Goal: Task Accomplishment & Management: Manage account settings

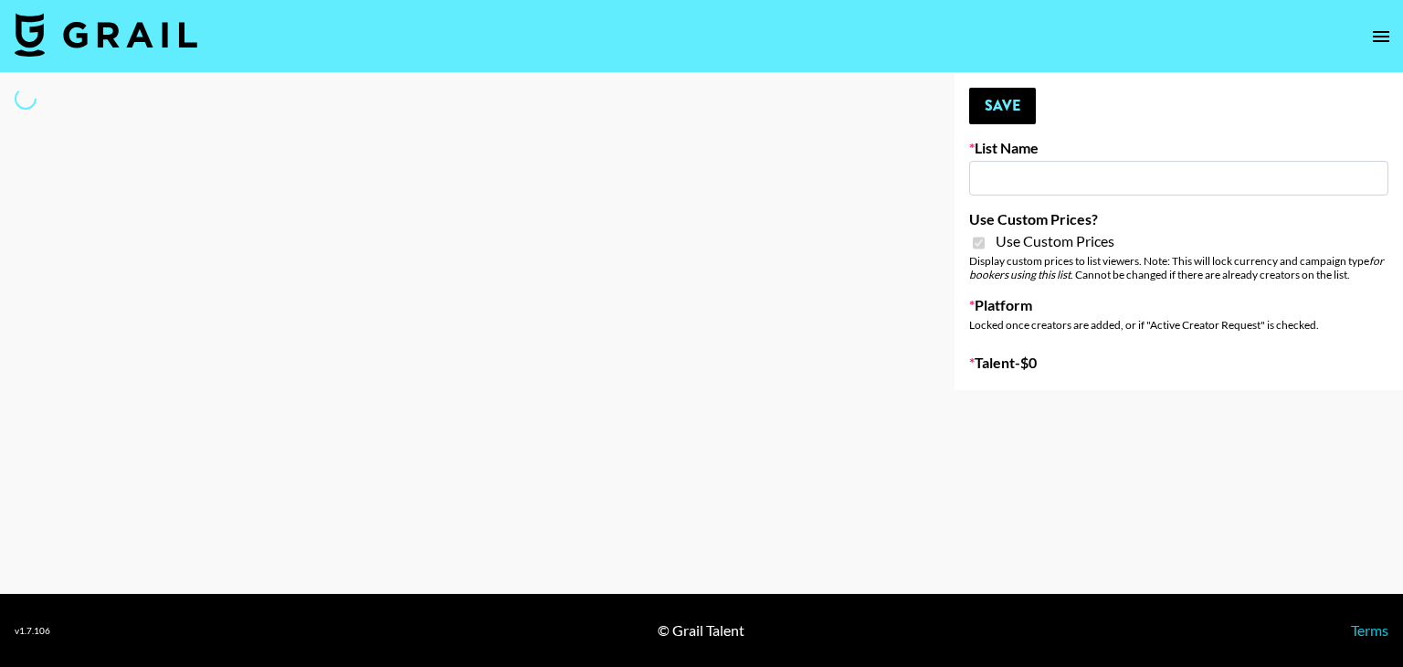
type input "Halovida ([DATE])"
checkbox input "true"
select select "Brand"
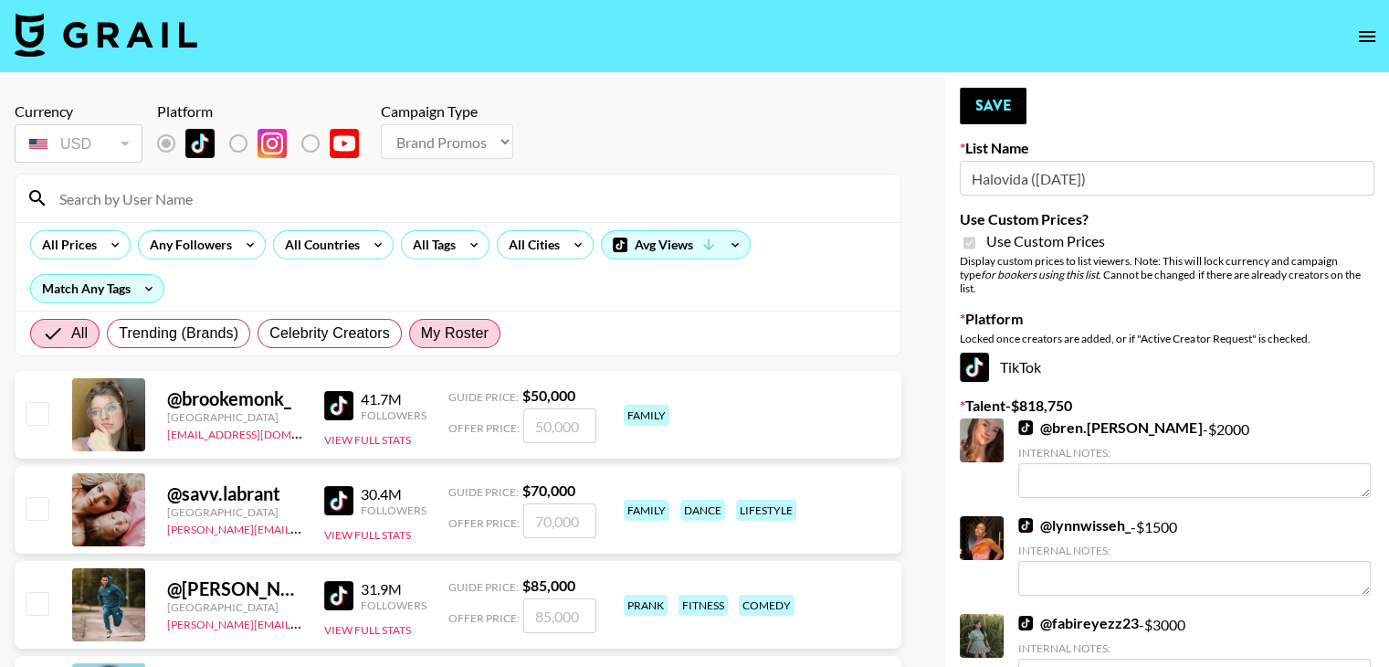
click at [444, 340] on span "My Roster" at bounding box center [455, 333] width 68 height 22
click at [421, 333] on input "My Roster" at bounding box center [421, 333] width 0 height 0
radio input "true"
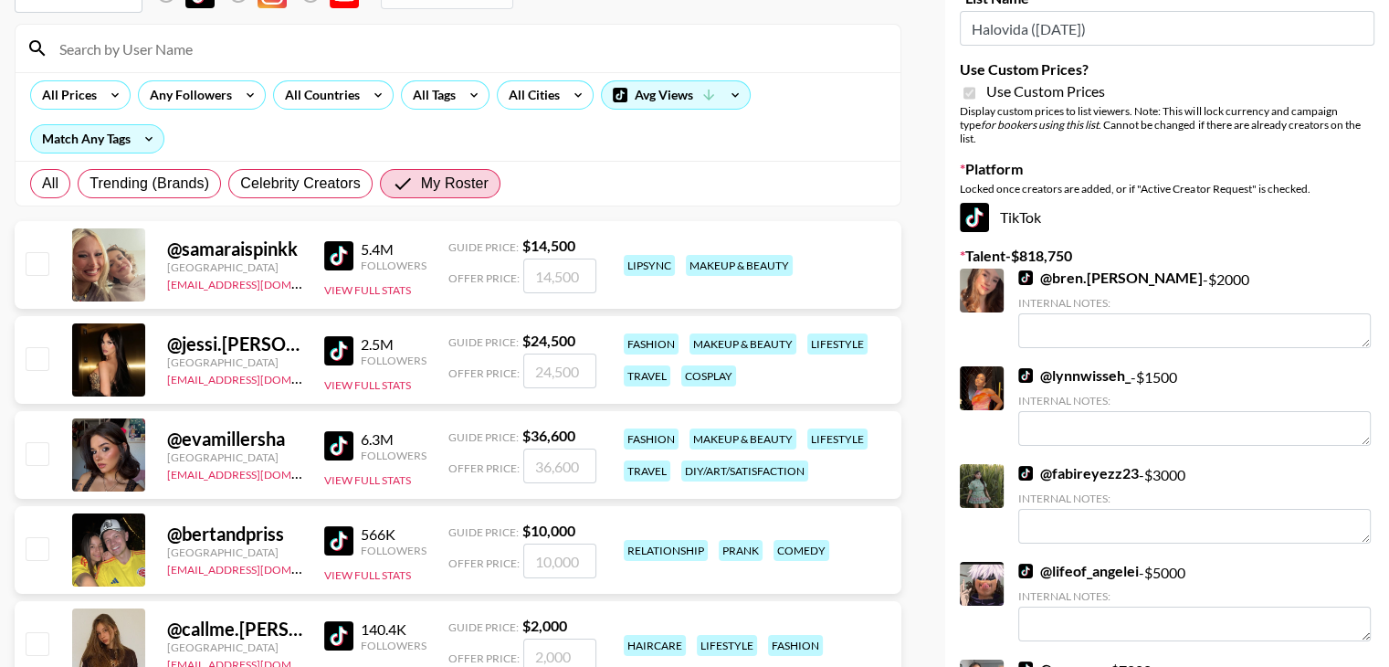
scroll to position [150, 0]
click at [47, 452] on input "checkbox" at bounding box center [37, 453] width 22 height 22
checkbox input "true"
click at [551, 470] on input "36600" at bounding box center [559, 465] width 73 height 35
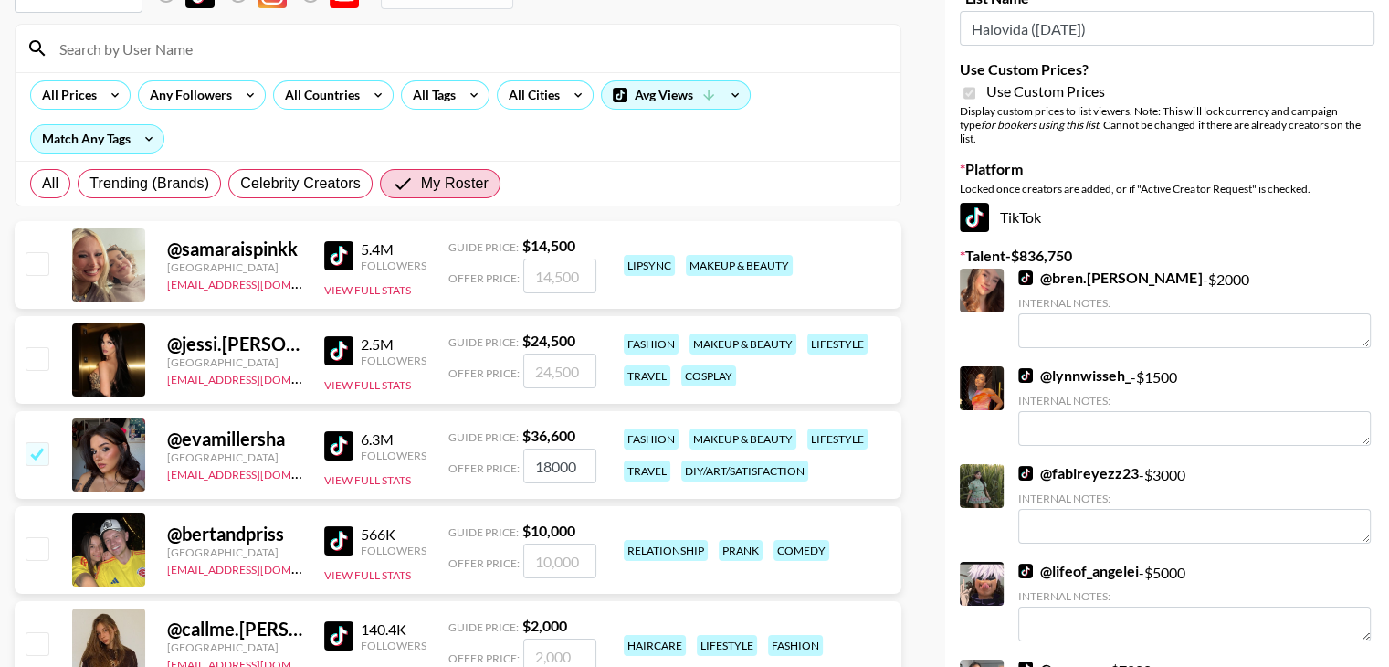
click at [562, 465] on input "18000" at bounding box center [559, 465] width 73 height 35
type input "18500"
click at [560, 375] on input "number" at bounding box center [559, 370] width 73 height 35
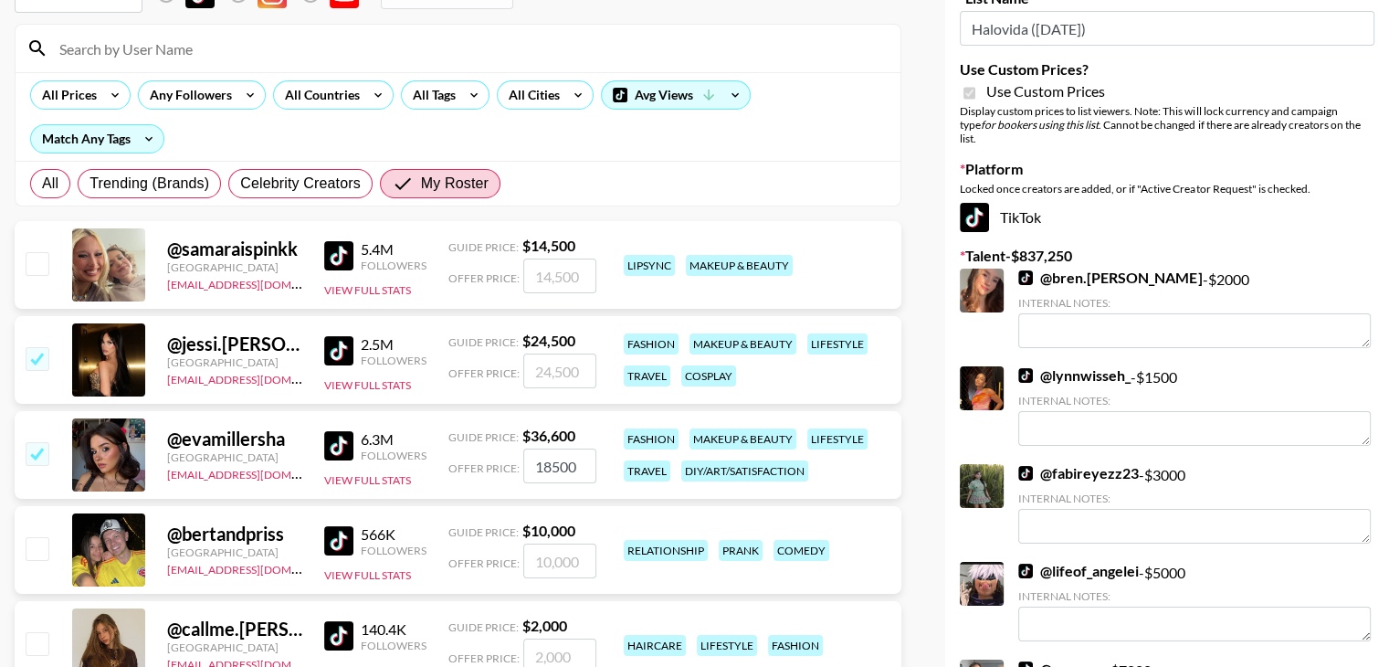
type input "1"
checkbox input "true"
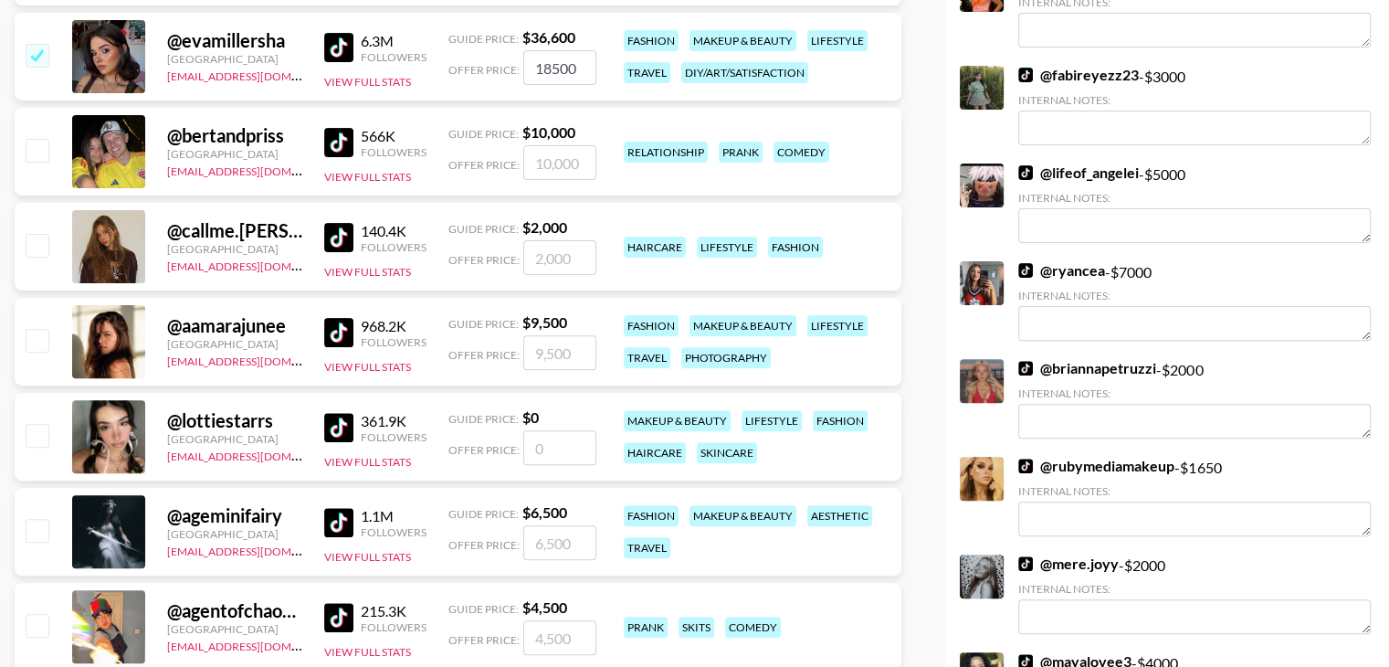
scroll to position [552, 0]
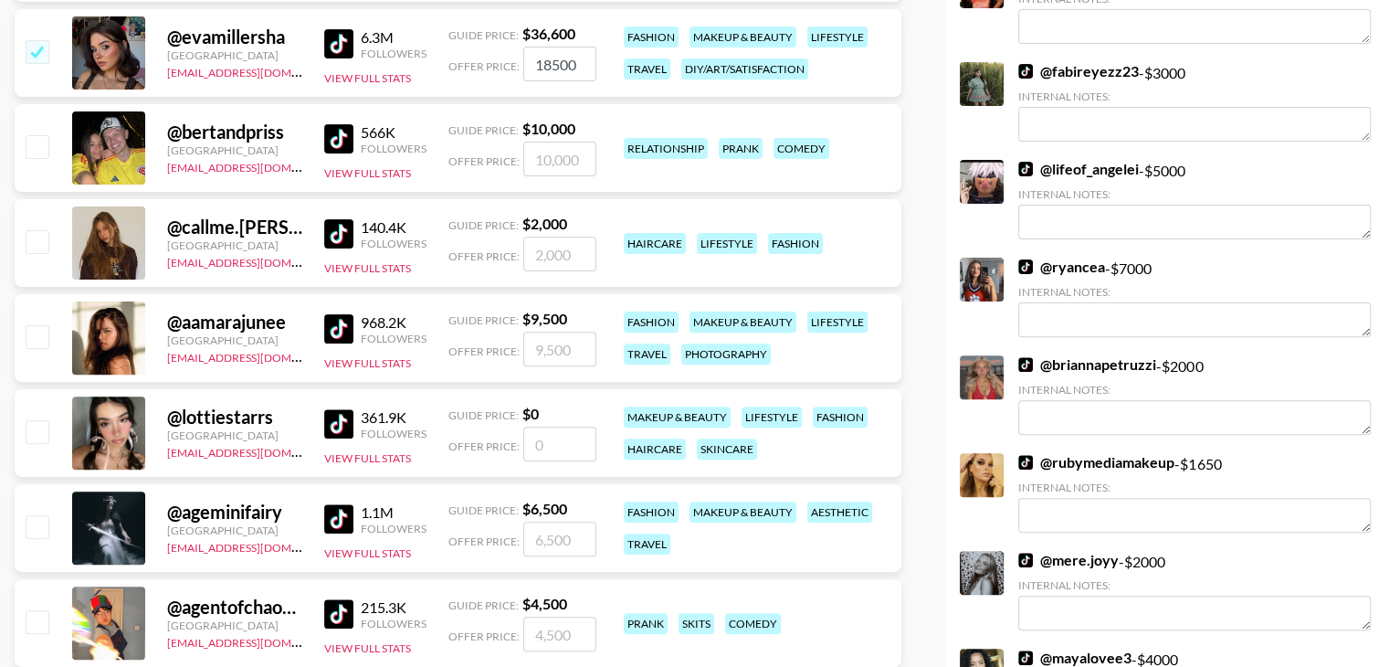
type input "18500"
click at [33, 336] on input "checkbox" at bounding box center [37, 336] width 22 height 22
checkbox input "true"
type input "9500"
click at [557, 355] on input "9500" at bounding box center [559, 349] width 73 height 35
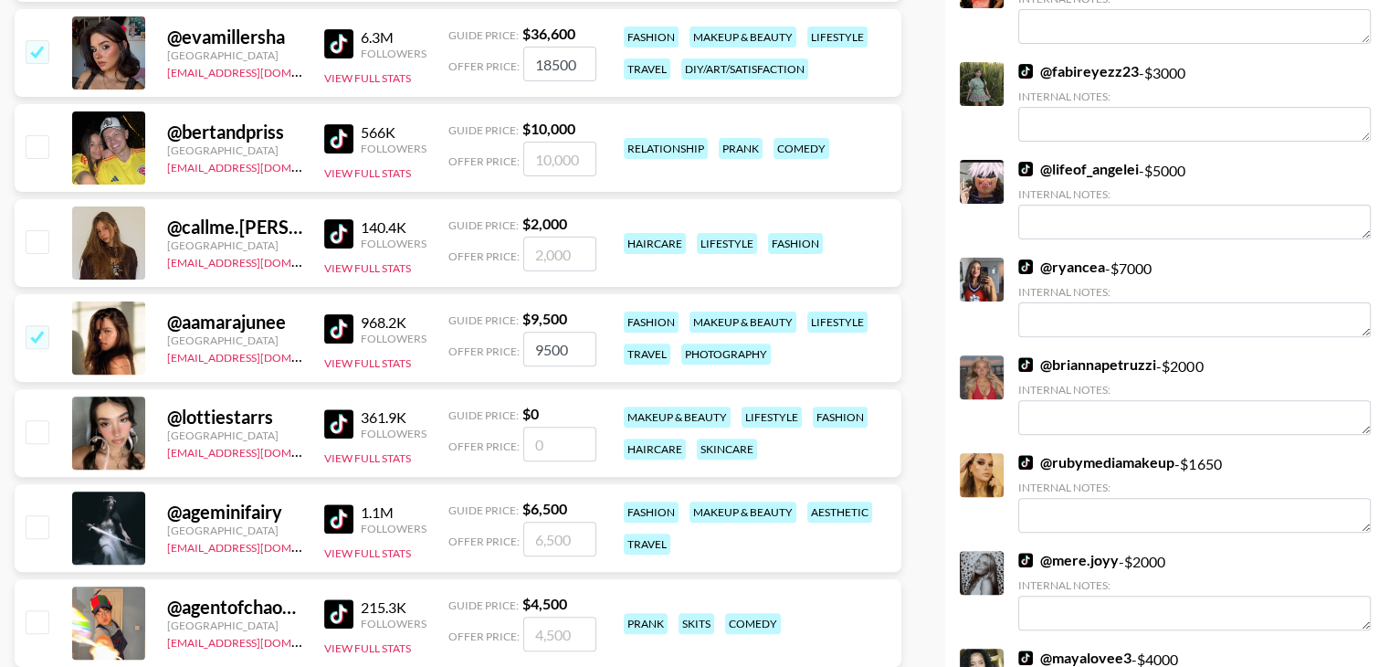
click at [557, 355] on input "9500" at bounding box center [559, 349] width 73 height 35
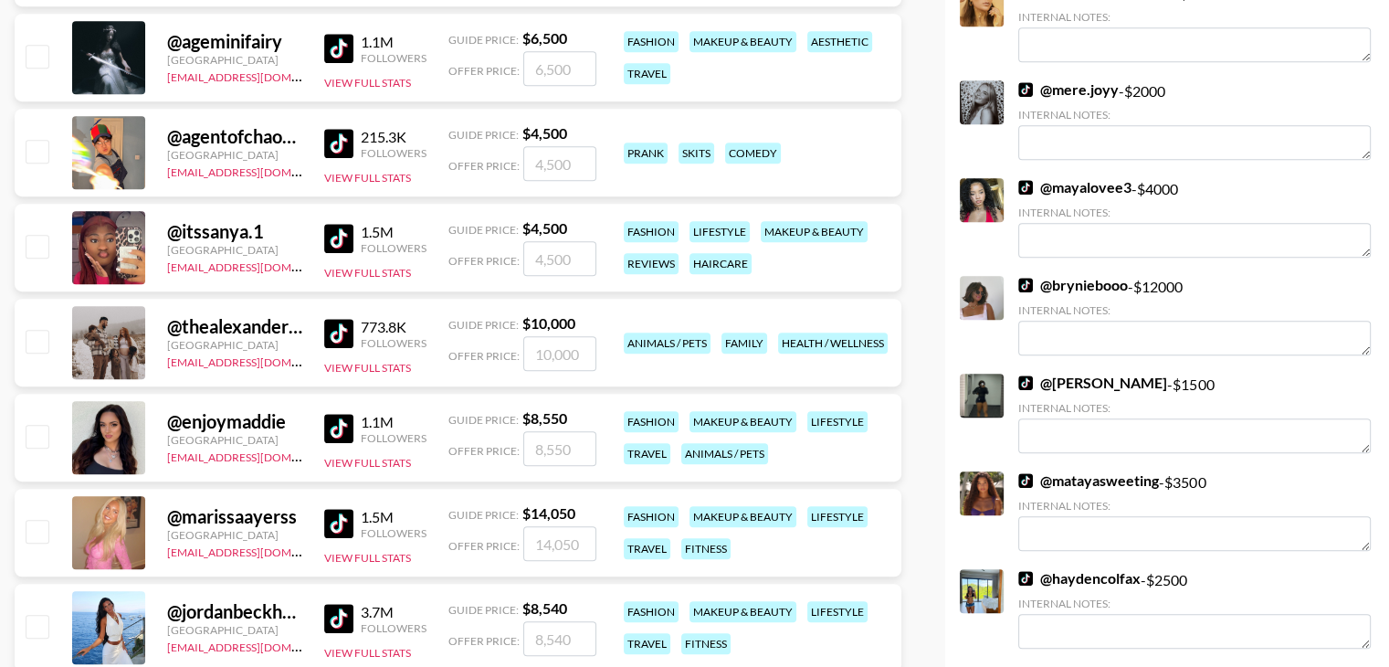
scroll to position [1027, 0]
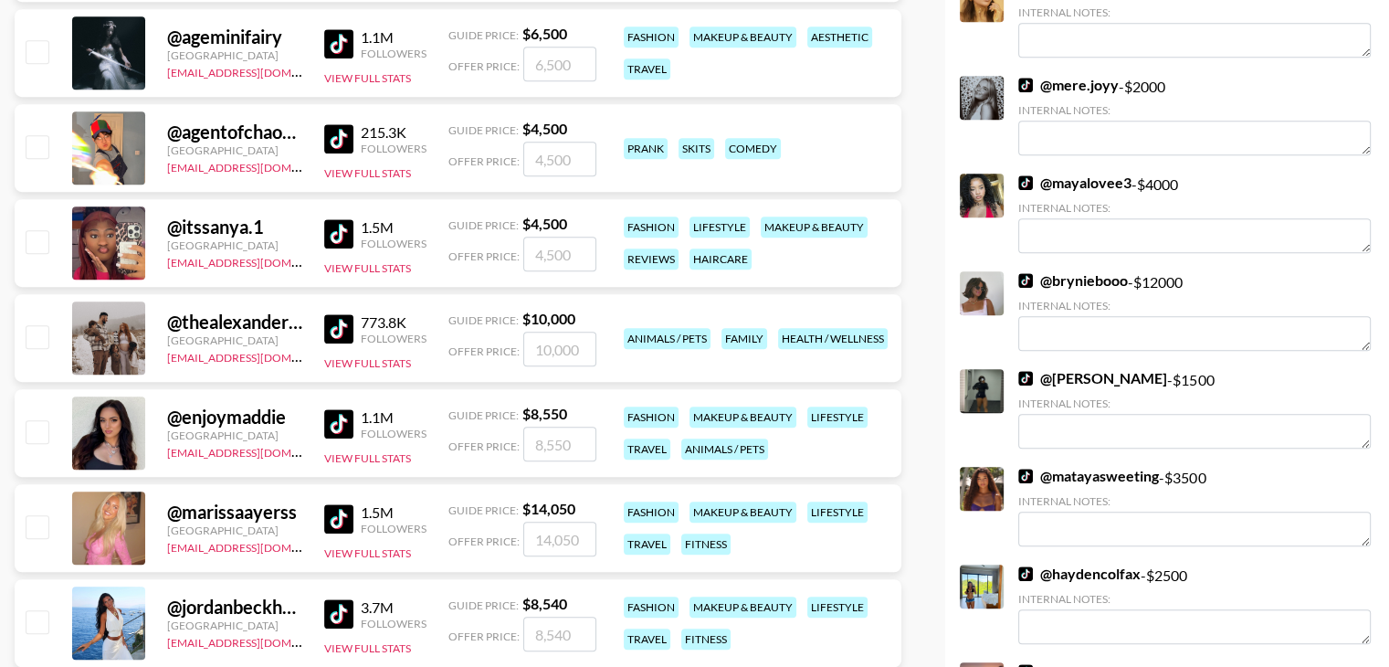
click at [42, 422] on input "checkbox" at bounding box center [37, 431] width 22 height 22
checkbox input "true"
type input "8550"
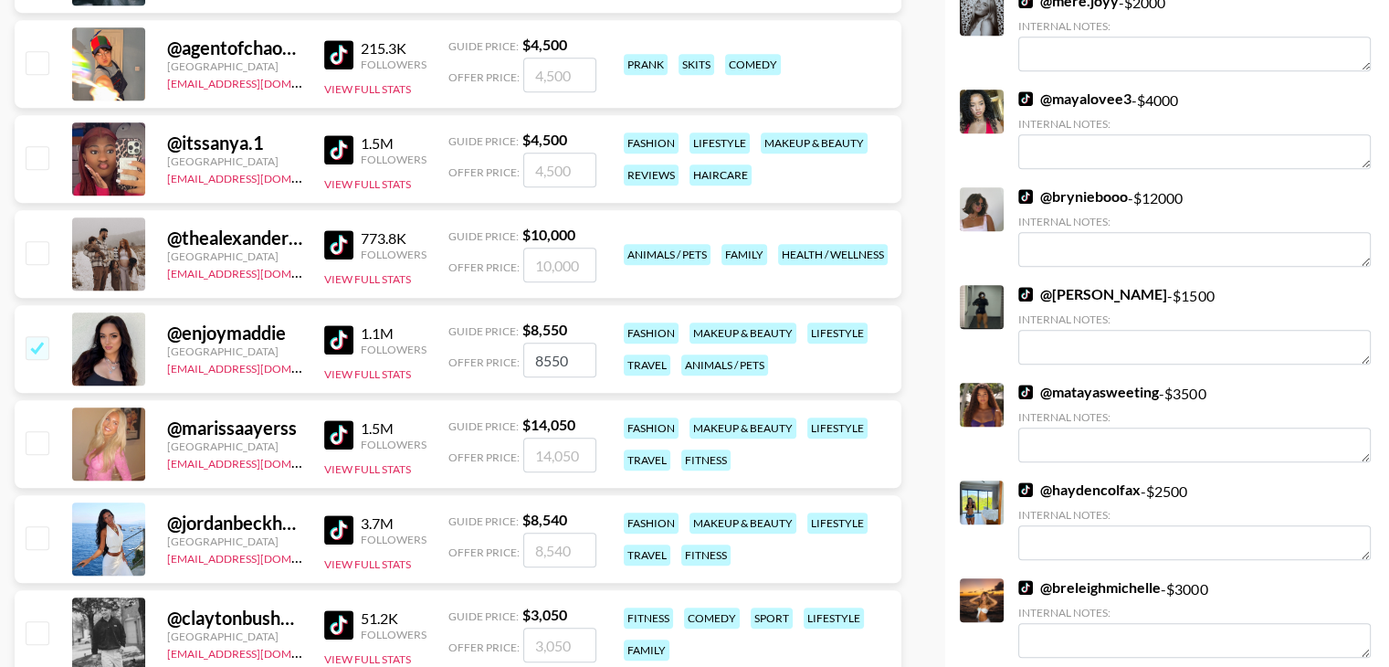
scroll to position [1131, 0]
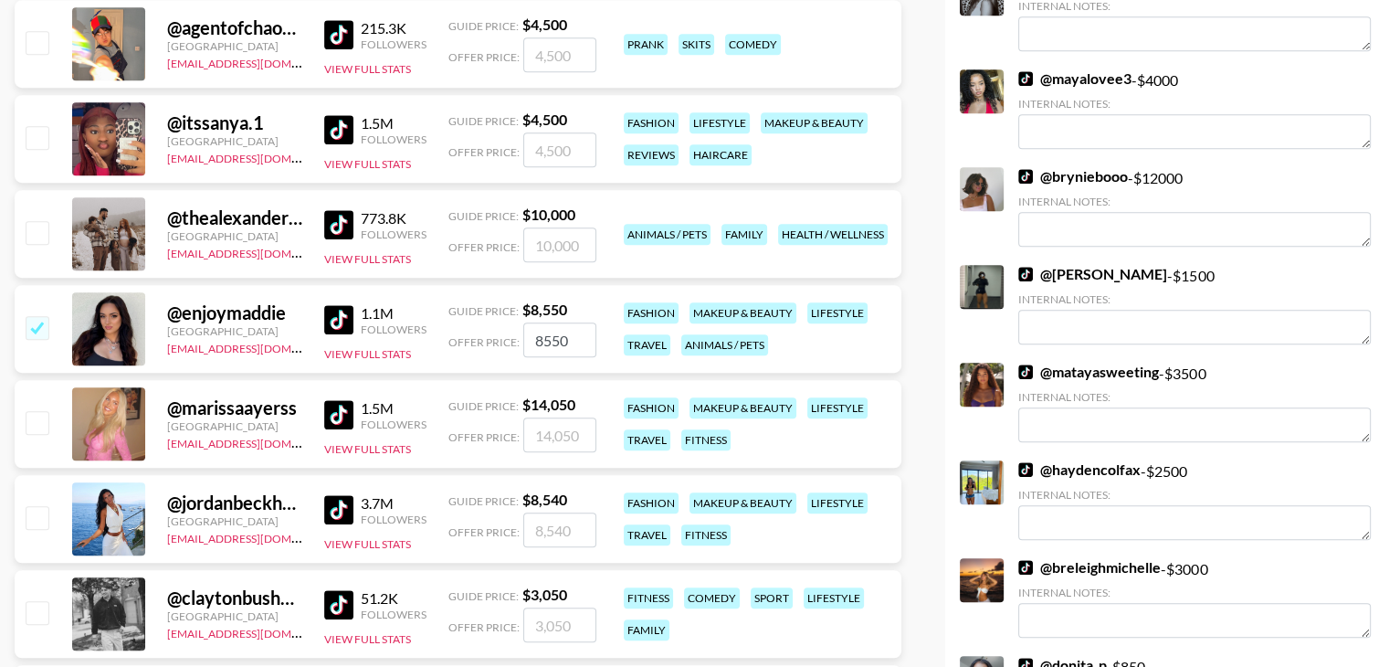
click at [37, 417] on input "checkbox" at bounding box center [37, 422] width 22 height 22
checkbox input "true"
click at [579, 436] on input "14050" at bounding box center [559, 434] width 73 height 35
type input "14000"
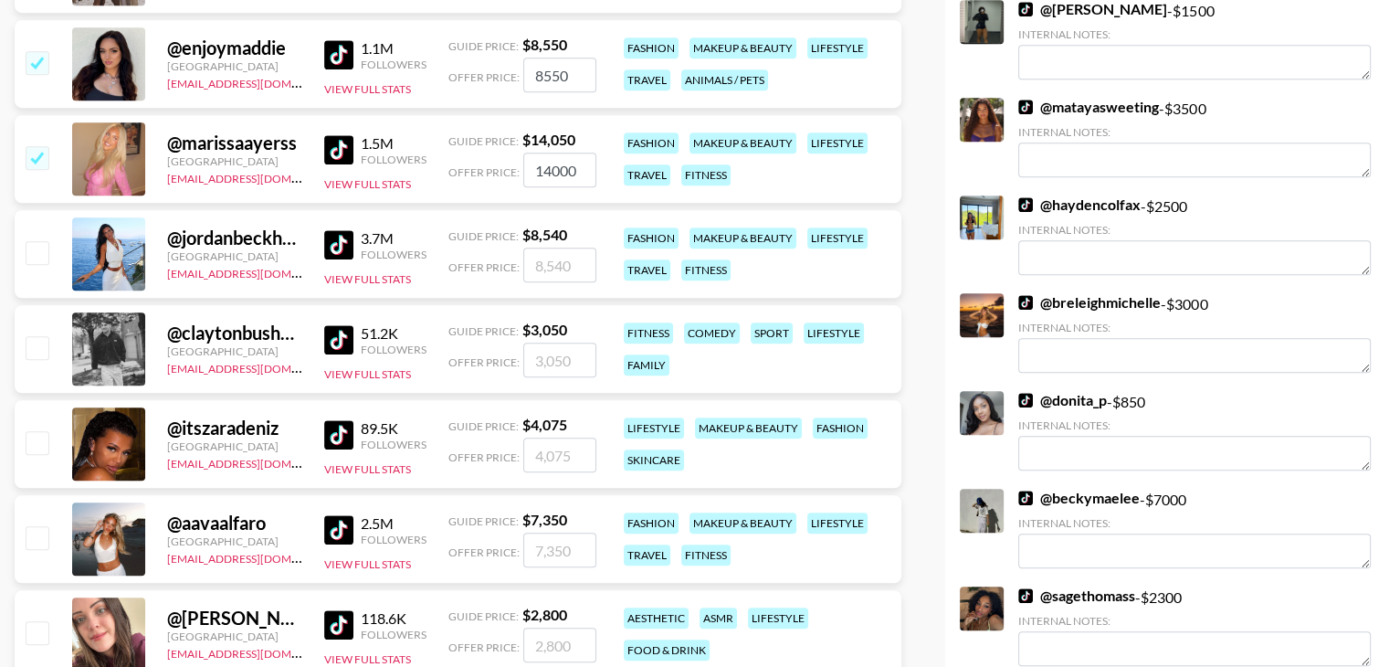
scroll to position [1398, 0]
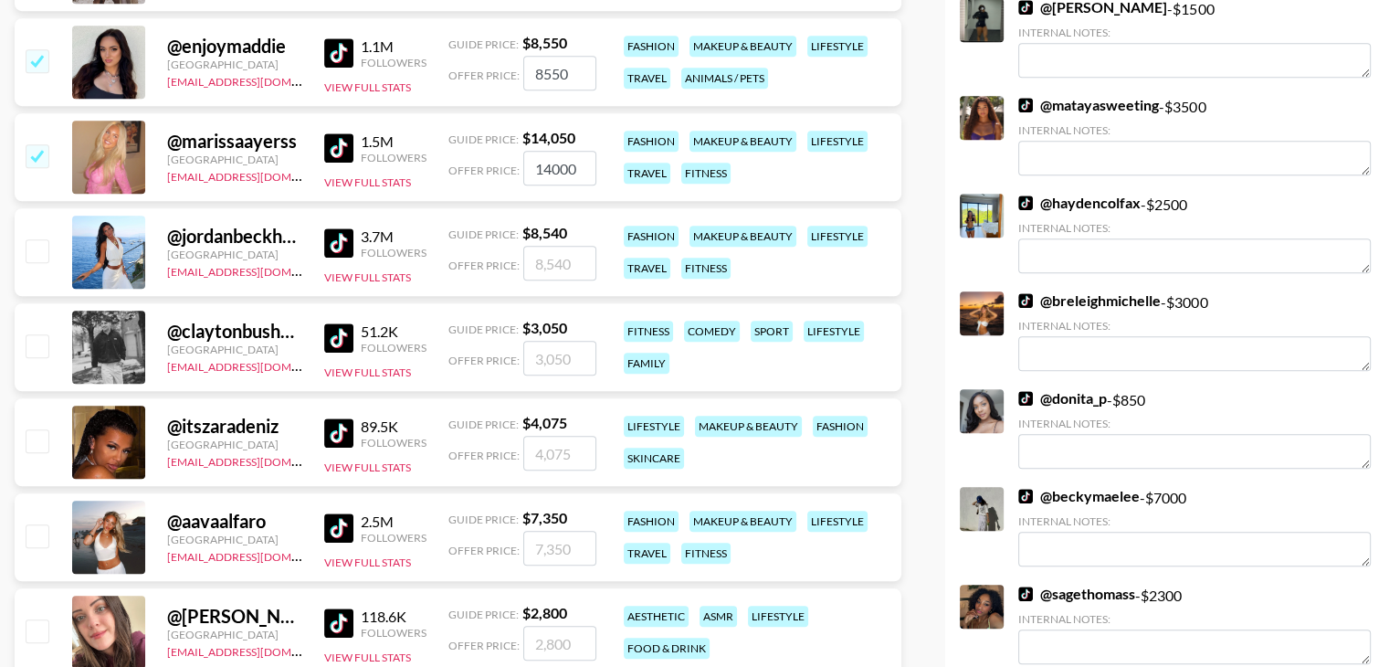
click at [37, 258] on input "checkbox" at bounding box center [37, 250] width 22 height 22
checkbox input "true"
click at [564, 261] on input "8540" at bounding box center [559, 263] width 73 height 35
click at [549, 256] on input "8540" at bounding box center [559, 263] width 73 height 35
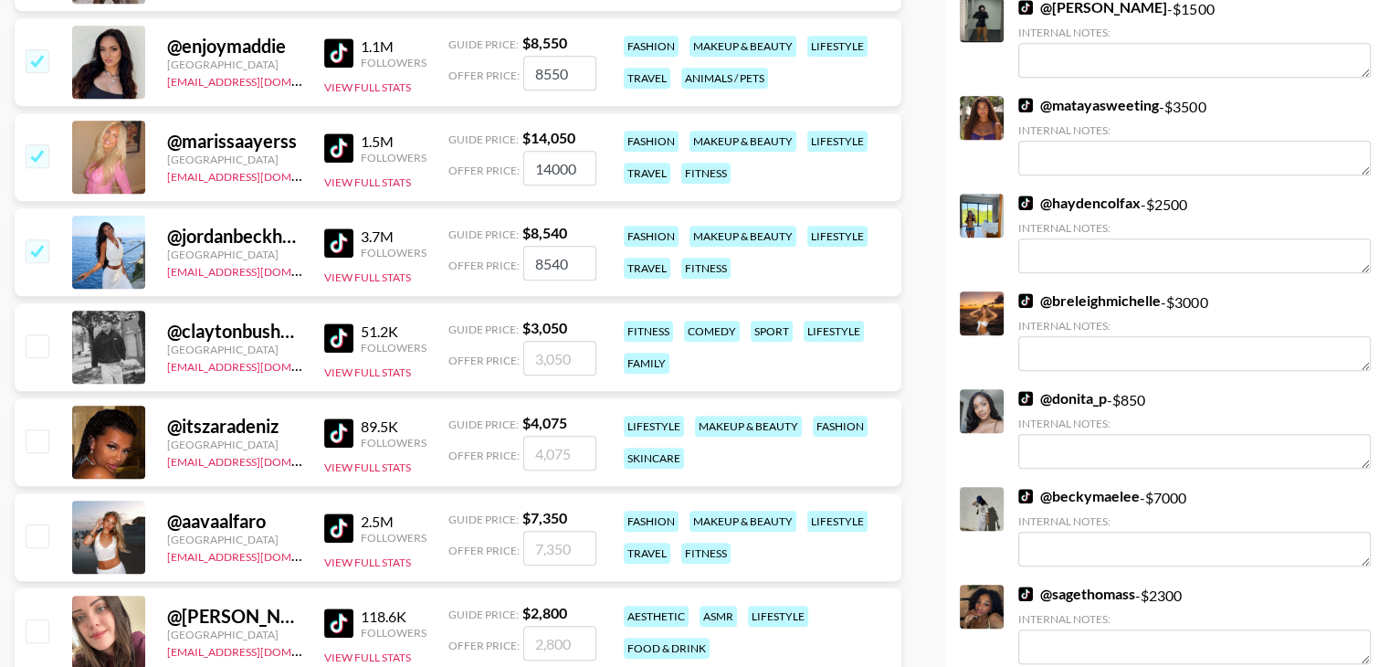
click at [549, 256] on input "8540" at bounding box center [559, 263] width 73 height 35
type input "9000"
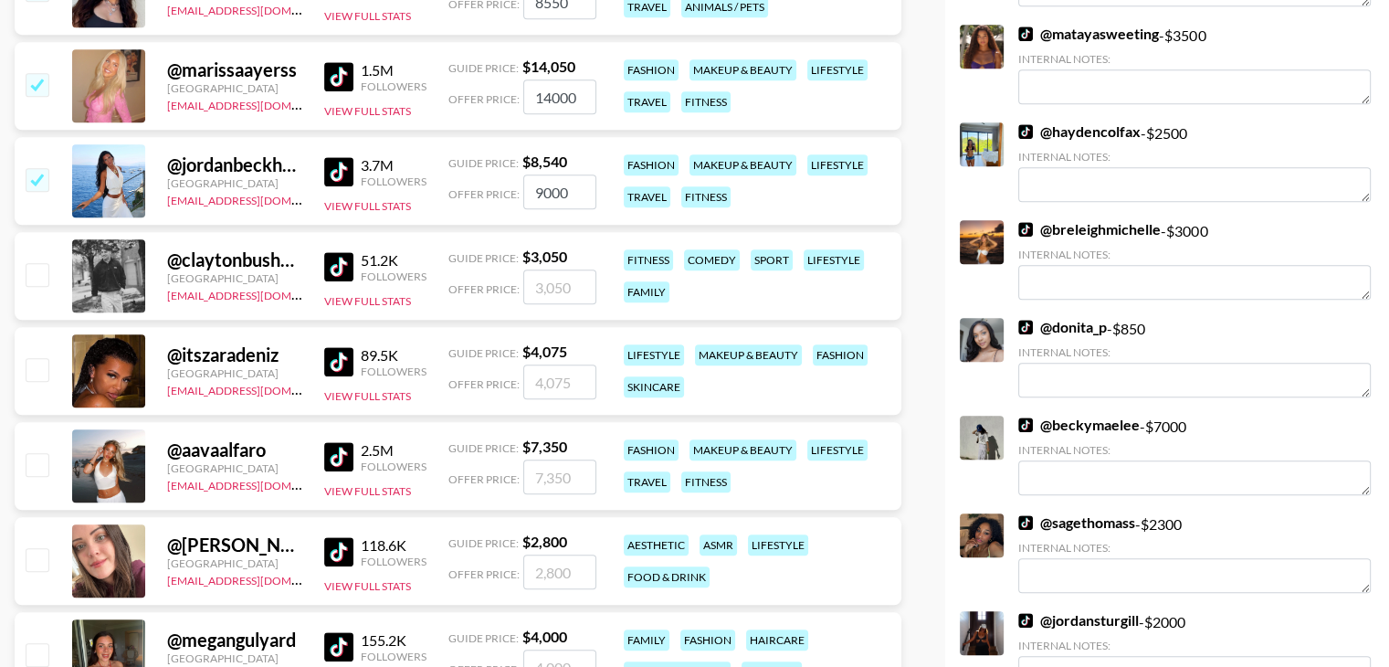
scroll to position [1485, 0]
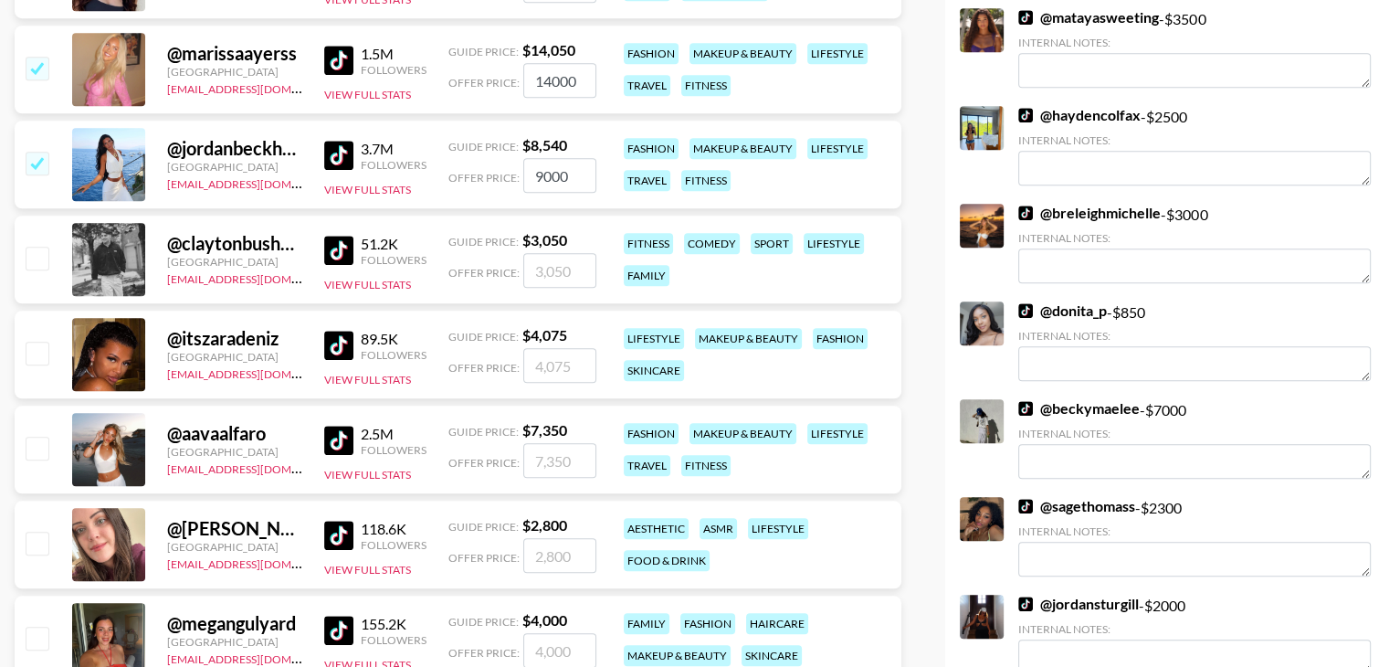
click at [40, 438] on input "checkbox" at bounding box center [37, 448] width 22 height 22
checkbox input "true"
type input "7350"
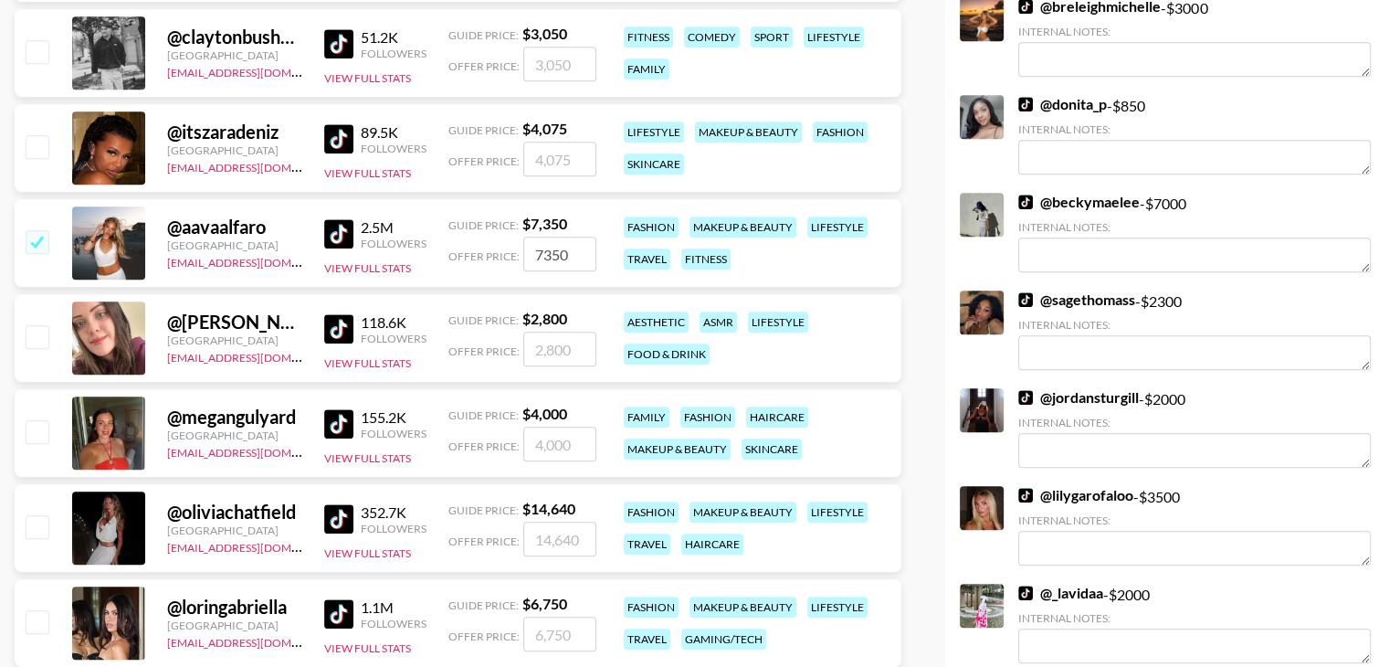
scroll to position [1756, 0]
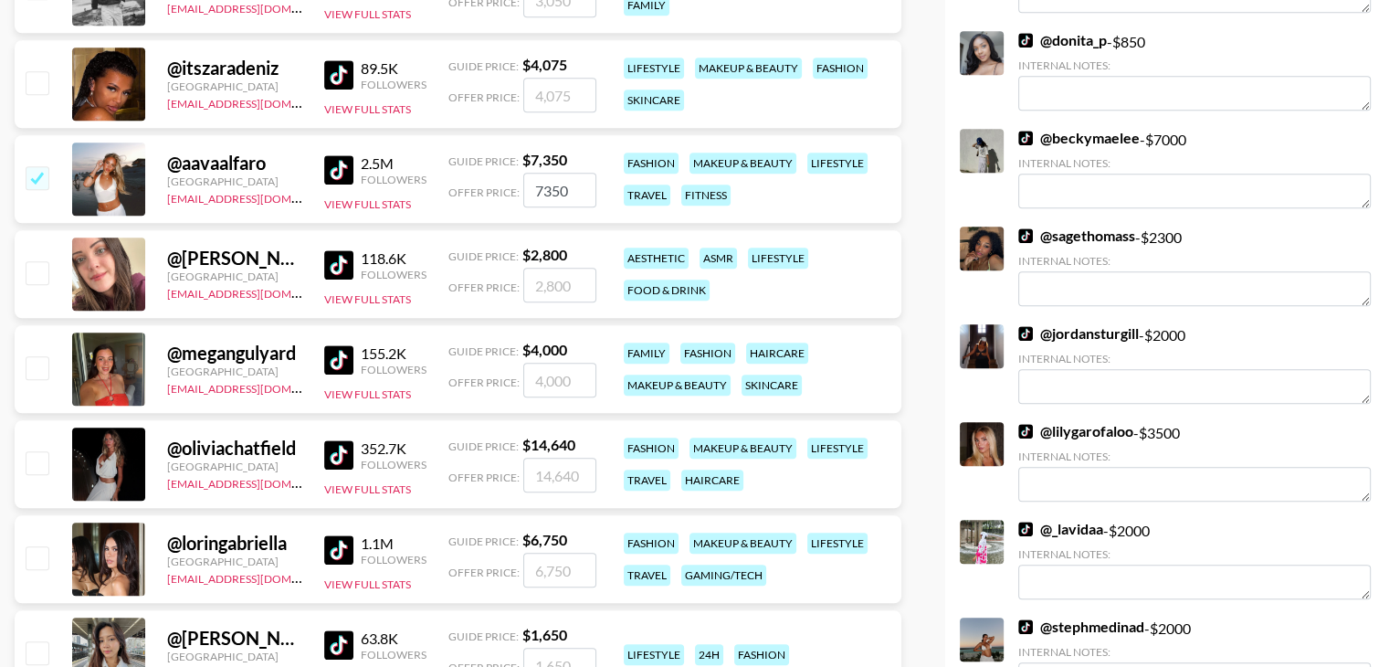
click at [34, 363] on input "checkbox" at bounding box center [37, 367] width 22 height 22
checkbox input "true"
type input "4000"
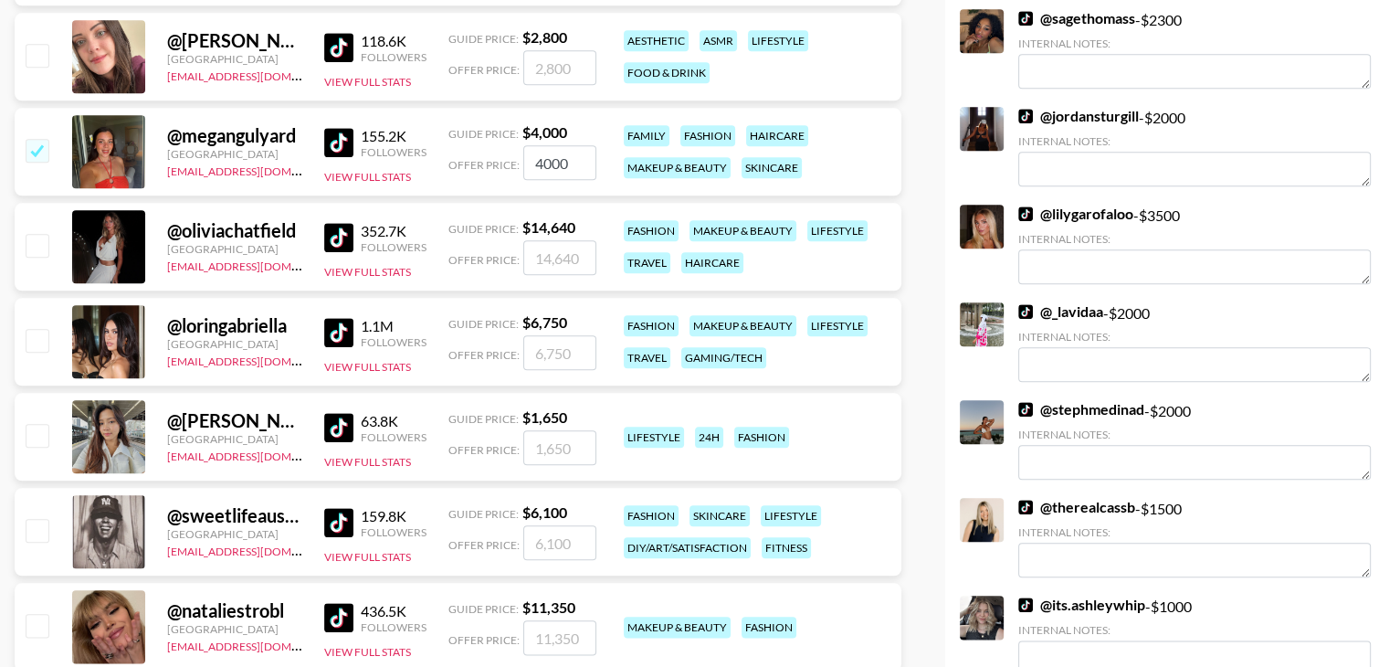
scroll to position [1975, 0]
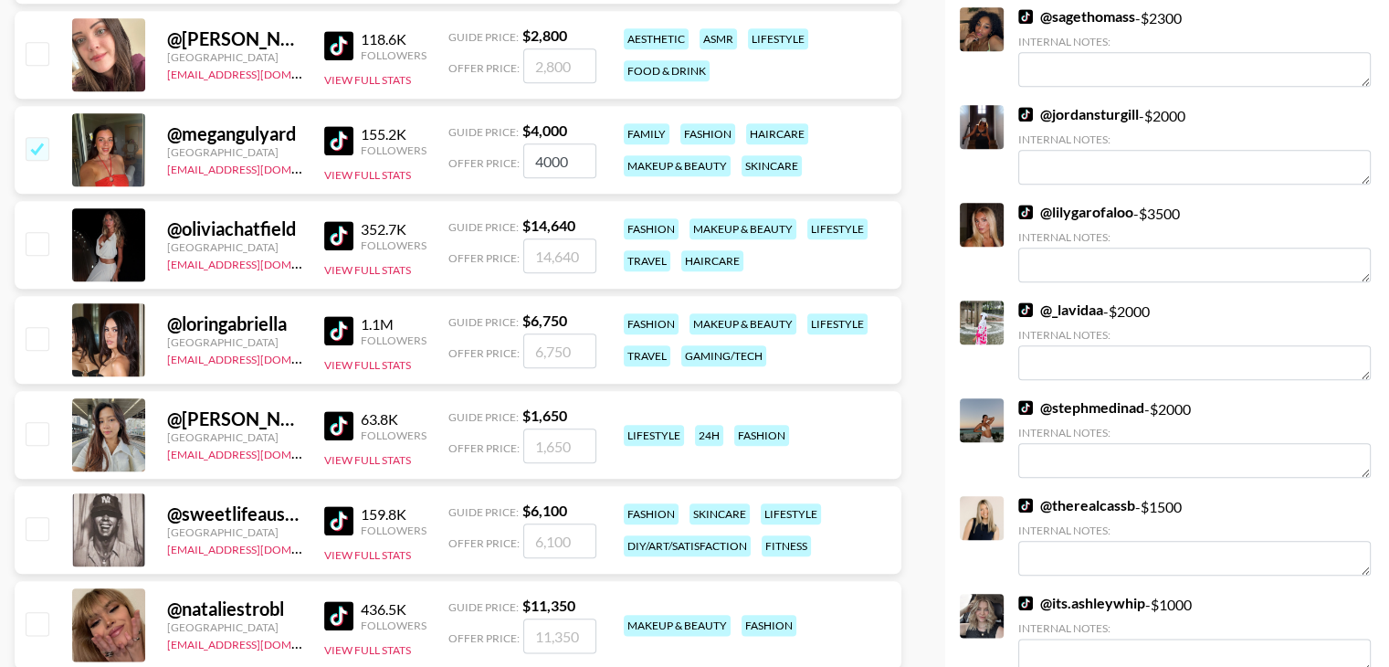
click at [41, 237] on input "checkbox" at bounding box center [37, 243] width 22 height 22
checkbox input "true"
click at [559, 256] on input "14640" at bounding box center [559, 255] width 73 height 35
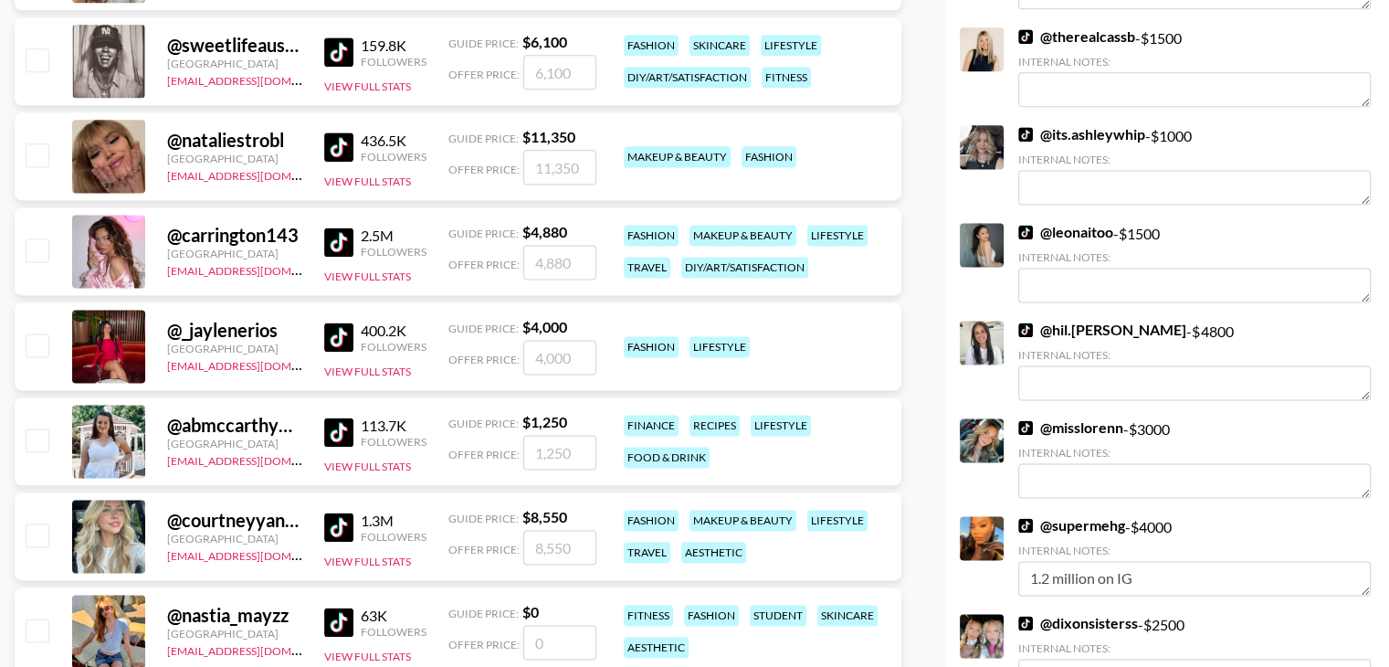
scroll to position [2472, 0]
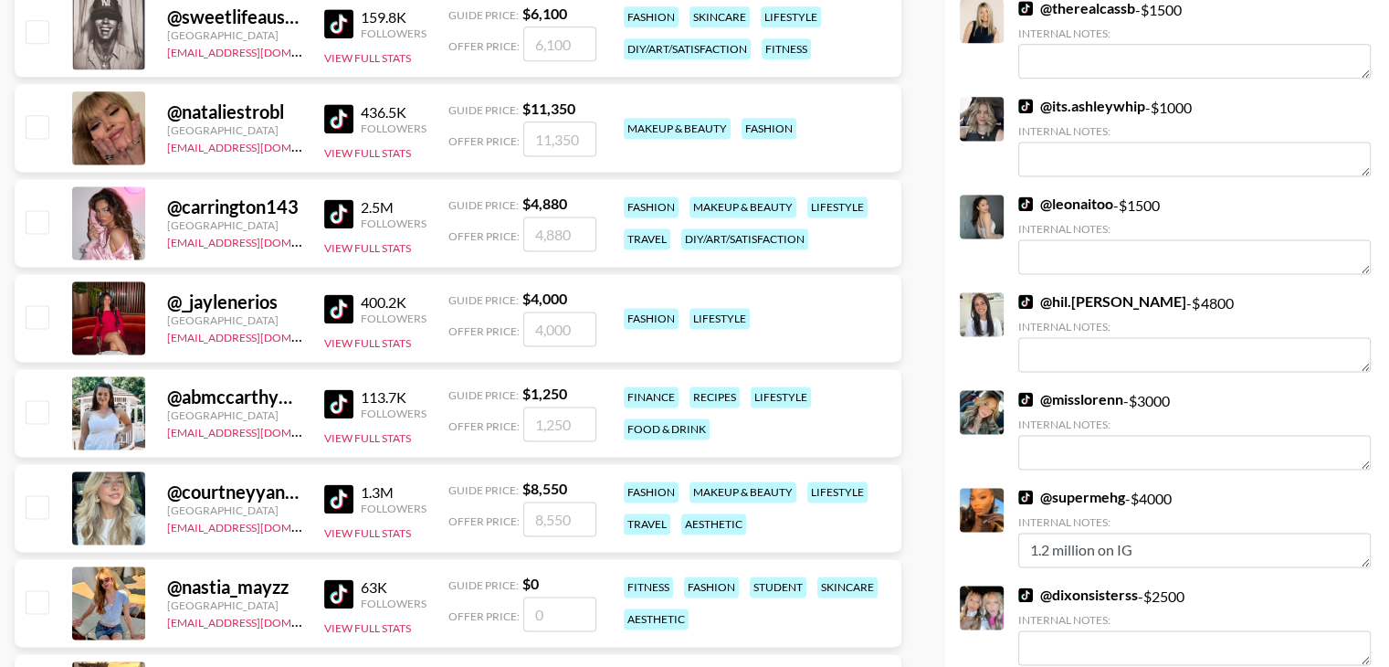
type input "12500"
click at [43, 223] on input "checkbox" at bounding box center [37, 221] width 22 height 22
checkbox input "true"
click at [576, 235] on input "4880" at bounding box center [559, 233] width 73 height 35
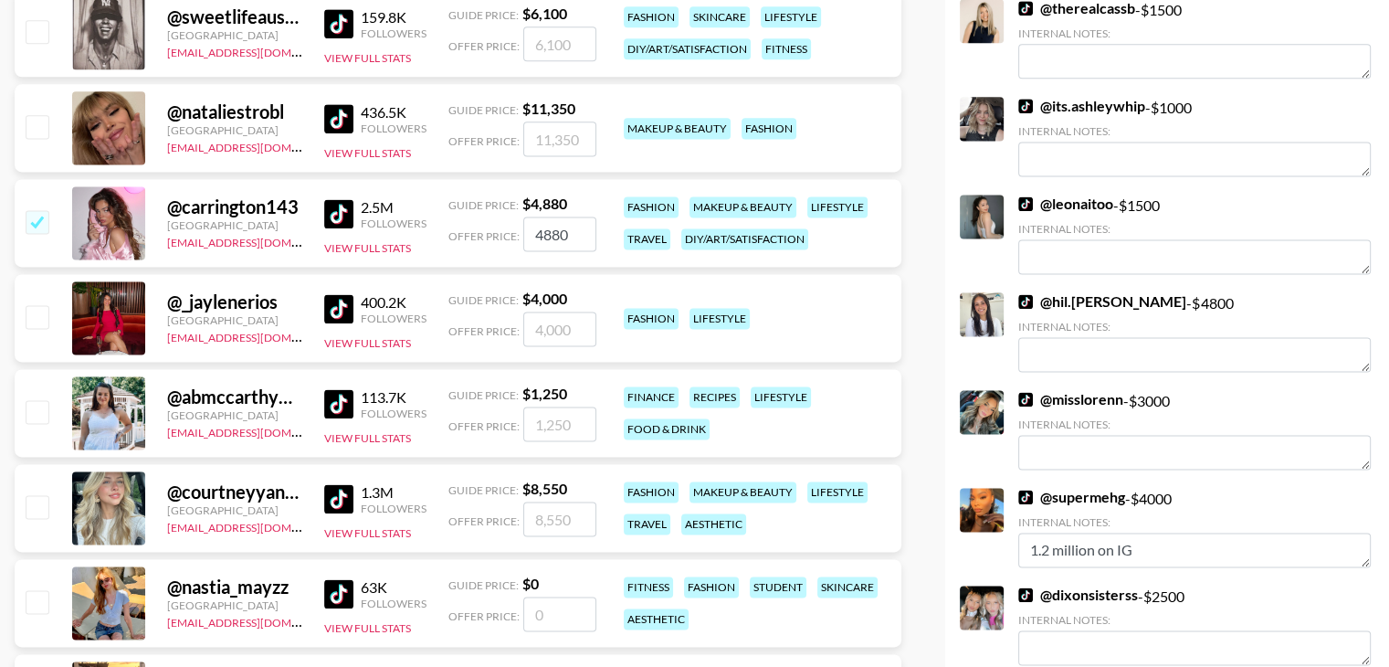
click at [560, 231] on input "4880" at bounding box center [559, 233] width 73 height 35
type input "5000"
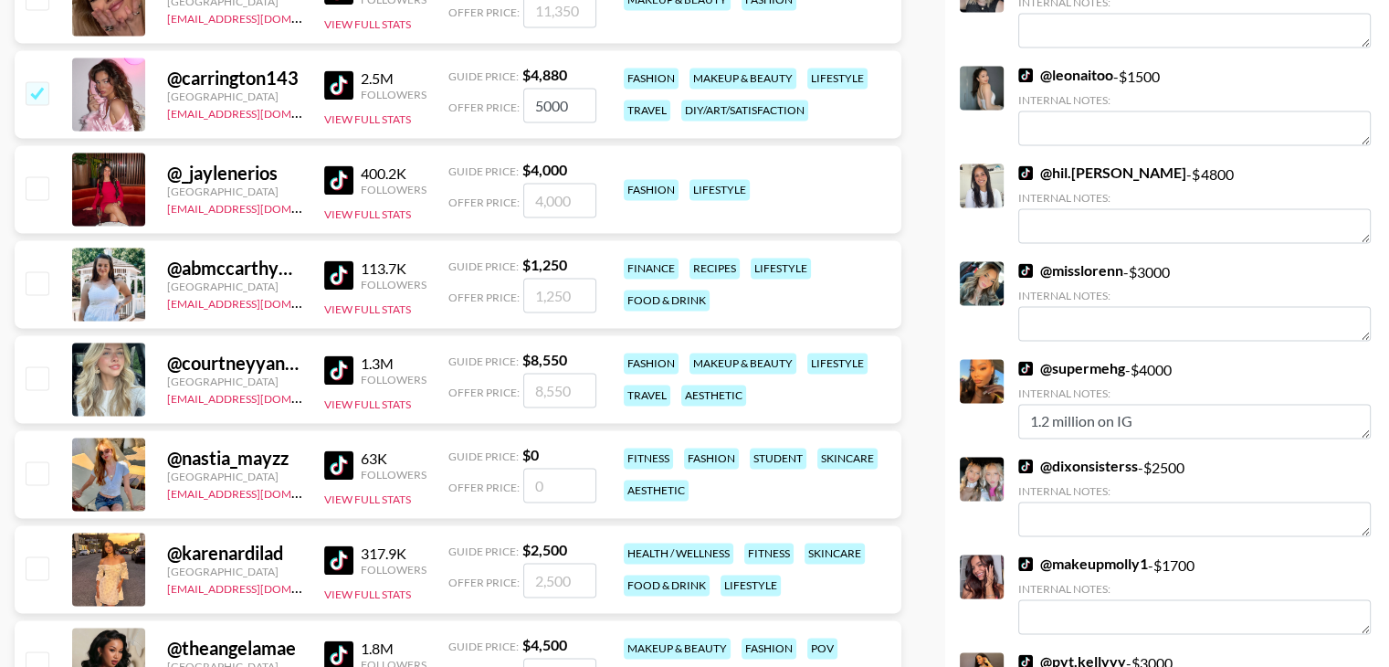
scroll to position [2603, 0]
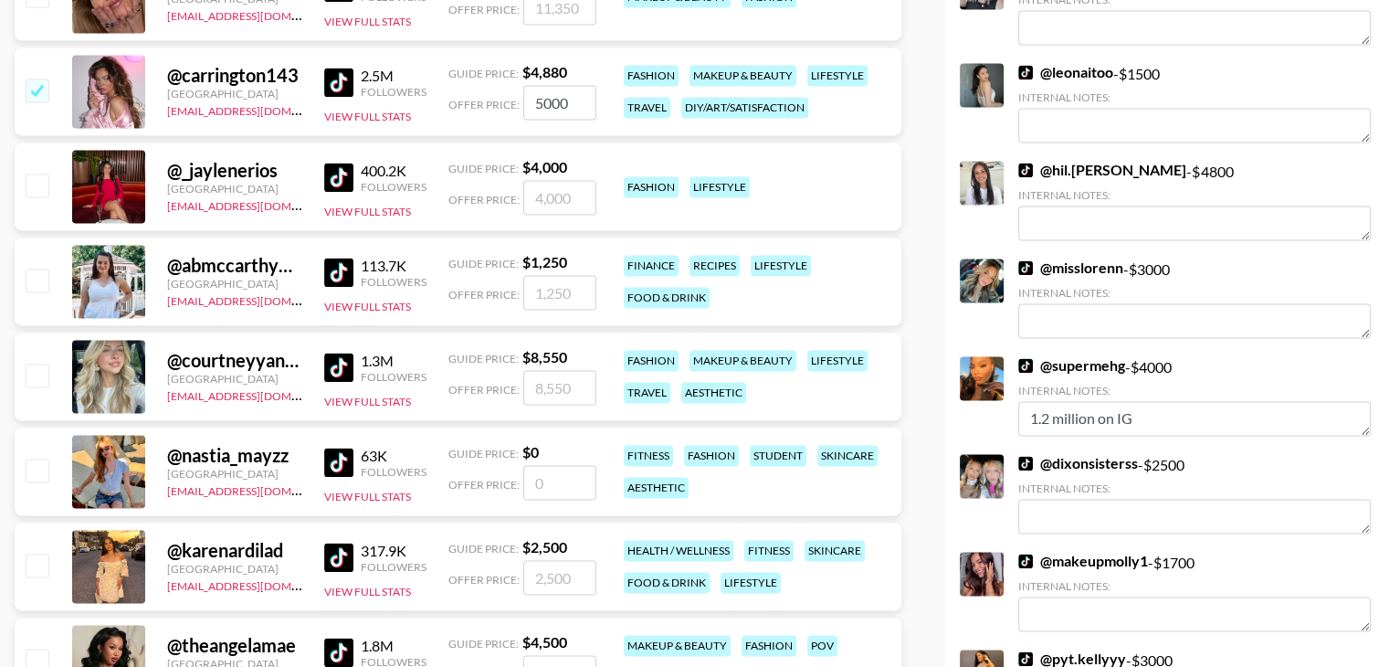
click at [37, 178] on input "checkbox" at bounding box center [37, 185] width 22 height 22
checkbox input "true"
type input "4000"
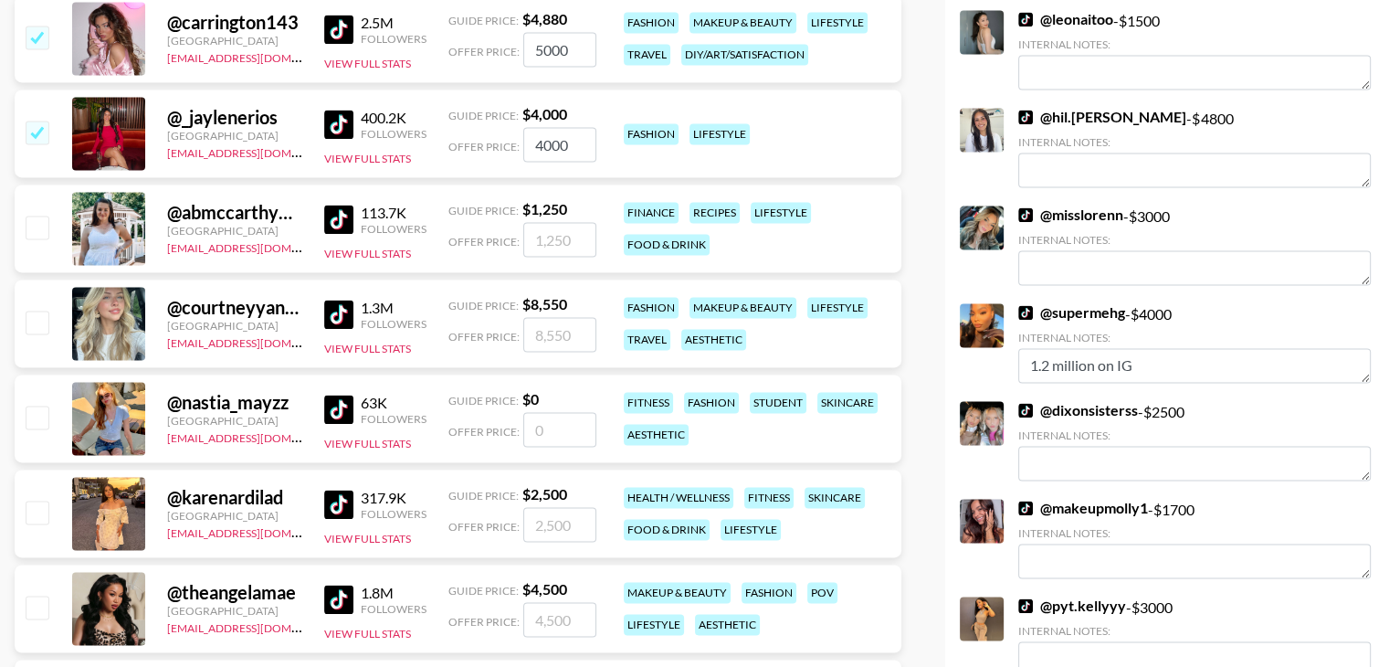
scroll to position [2660, 0]
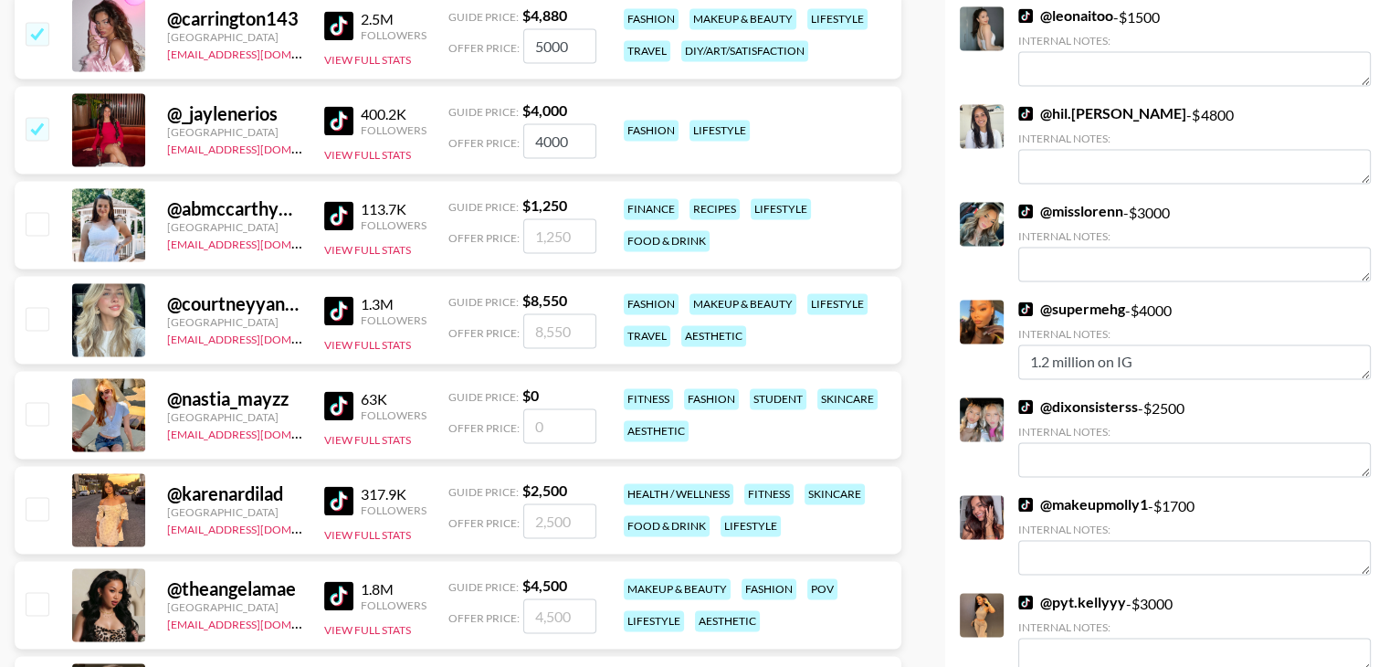
click at [36, 315] on input "checkbox" at bounding box center [37, 318] width 22 height 22
checkbox input "true"
type input "8550"
click at [34, 233] on input "checkbox" at bounding box center [37, 223] width 22 height 22
checkbox input "true"
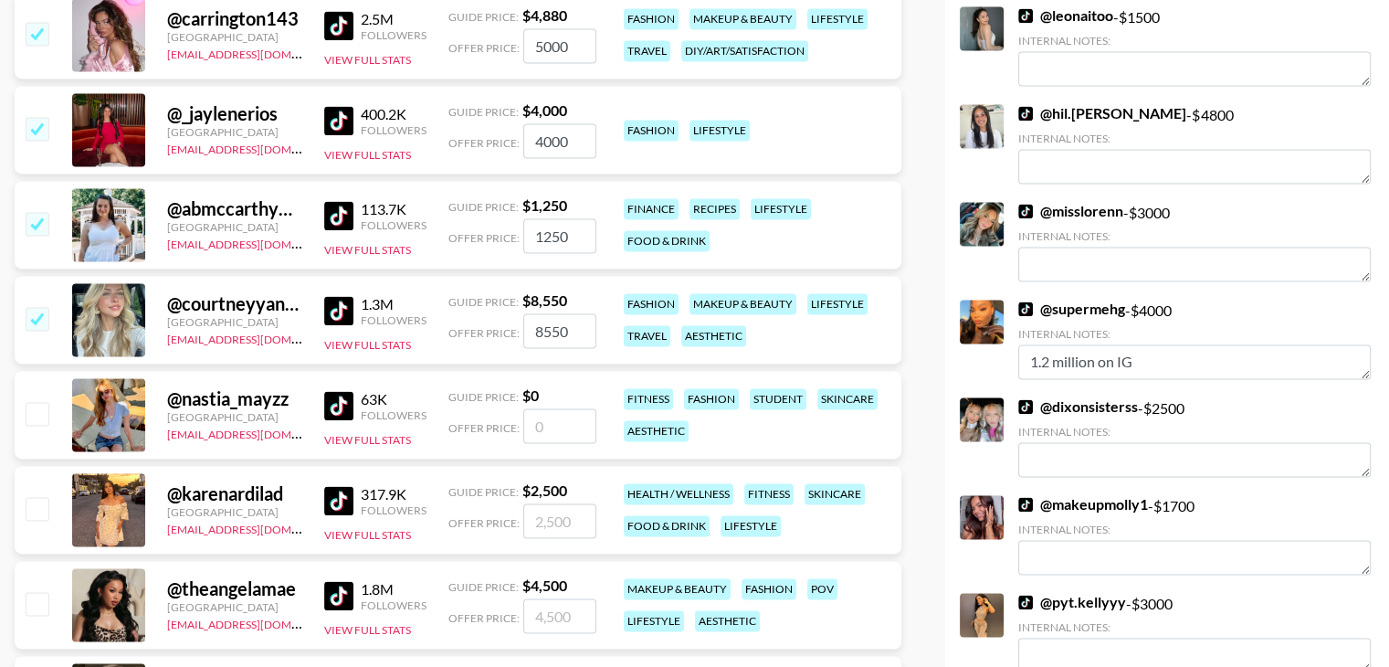
click at [545, 226] on input "1250" at bounding box center [559, 235] width 73 height 35
type input "2"
checkbox input "false"
type input "1"
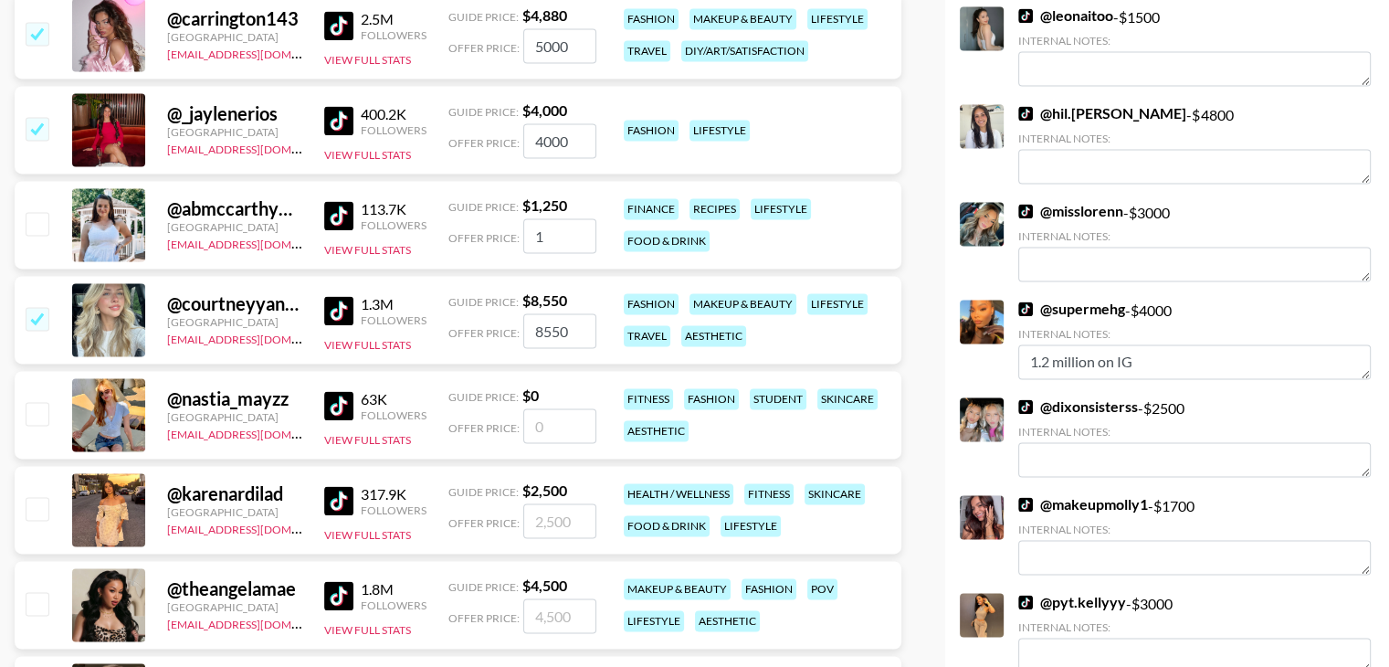
checkbox input "true"
type input "1800"
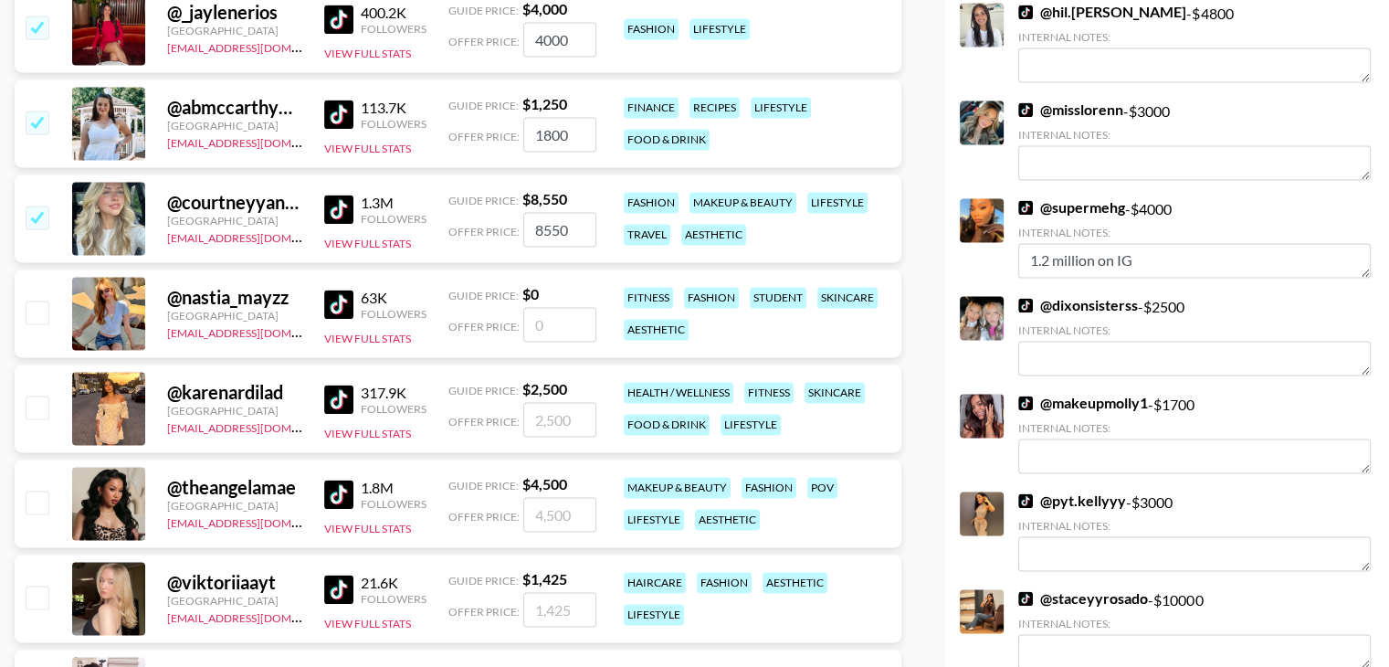
scroll to position [2765, 0]
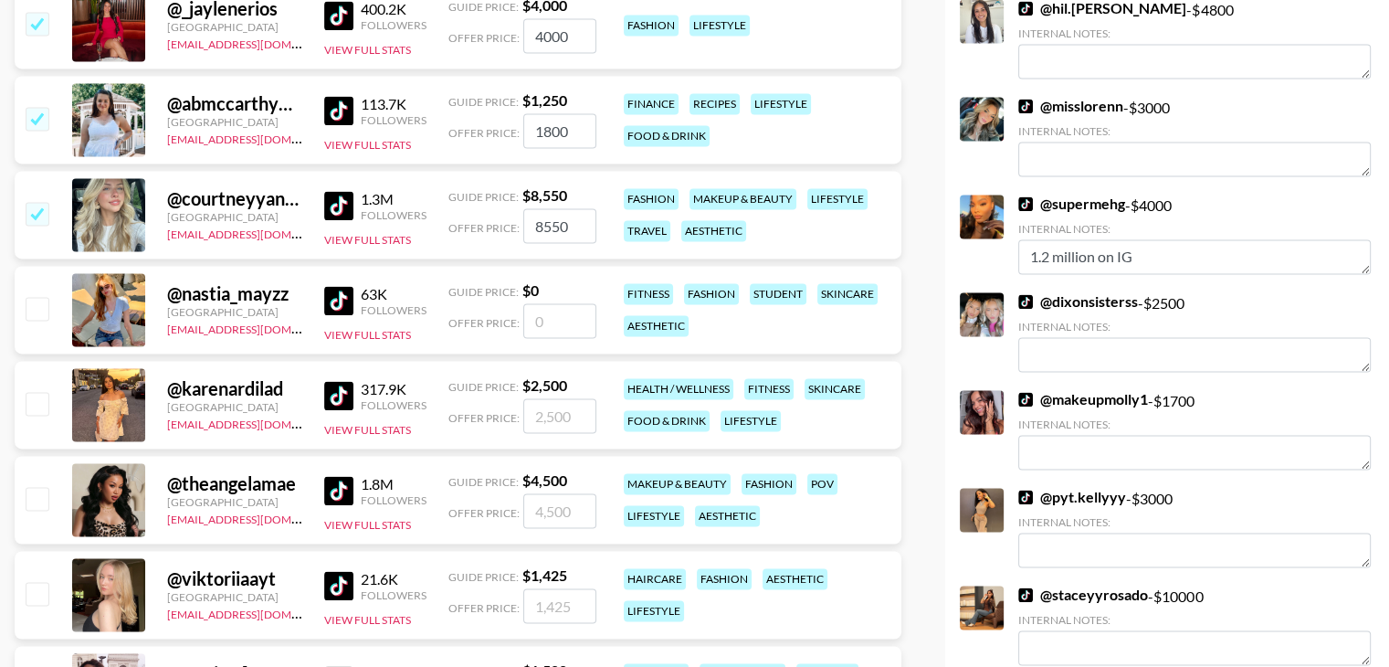
click at [574, 223] on input "8550" at bounding box center [559, 225] width 73 height 35
type input "8500"
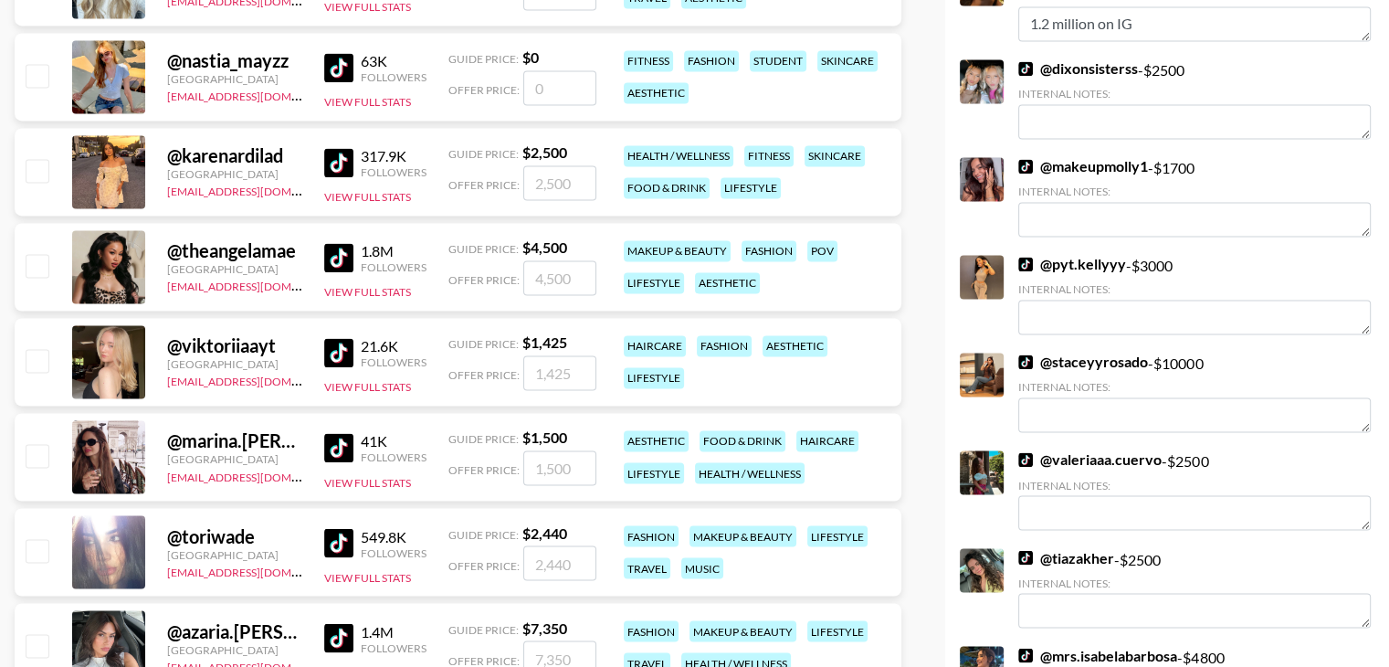
scroll to position [3000, 0]
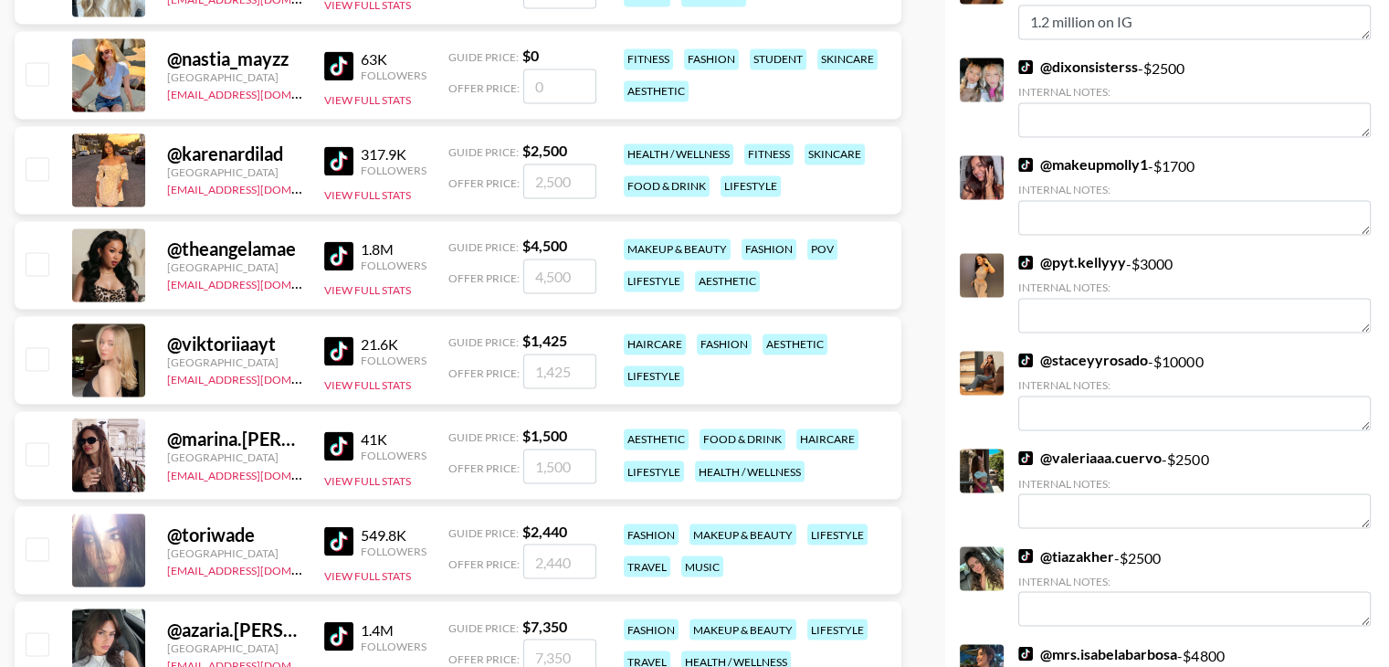
click at [47, 174] on input "checkbox" at bounding box center [37, 168] width 22 height 22
checkbox input "true"
type input "2500"
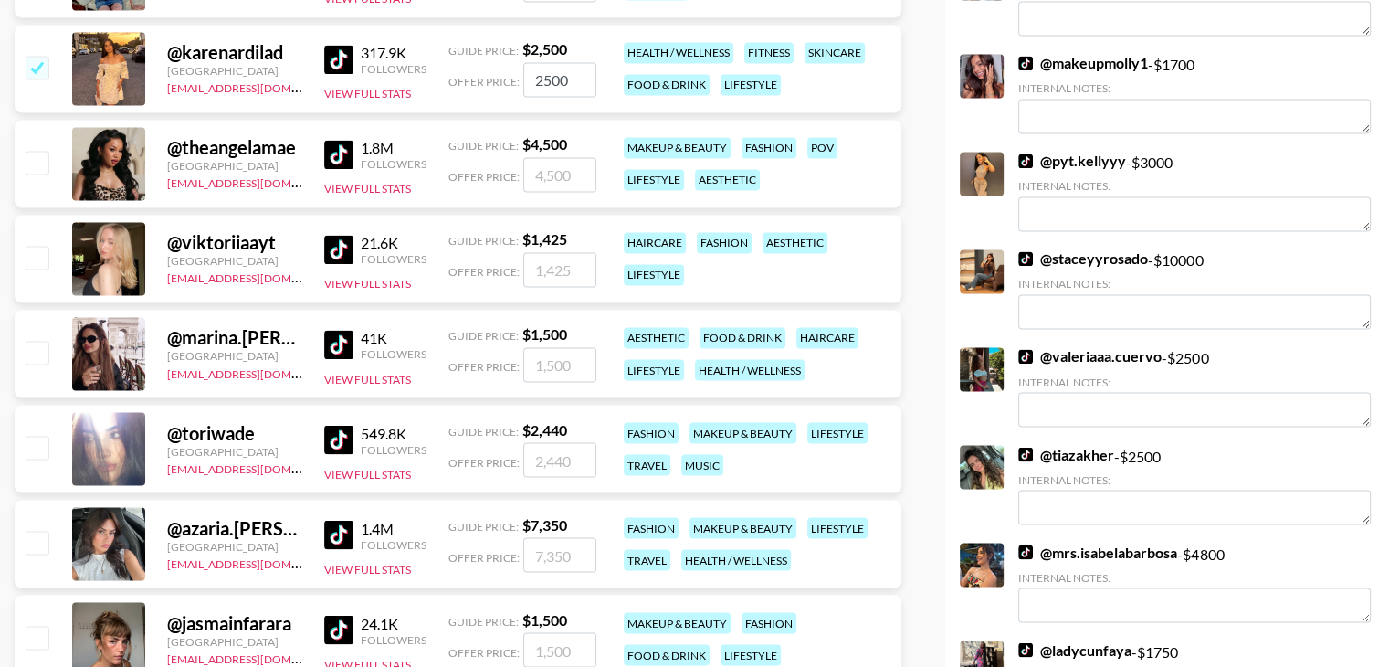
scroll to position [3102, 0]
click at [47, 355] on input "checkbox" at bounding box center [37, 351] width 22 height 22
checkbox input "true"
type input "1500"
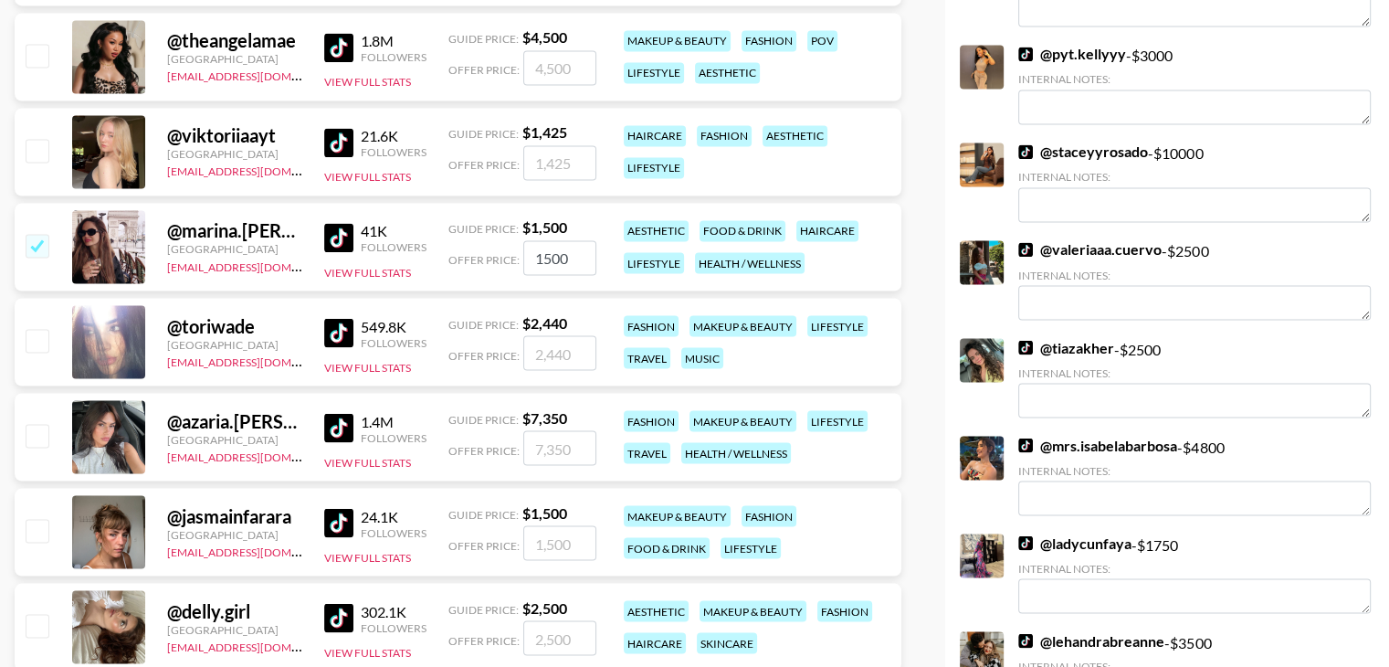
scroll to position [3219, 0]
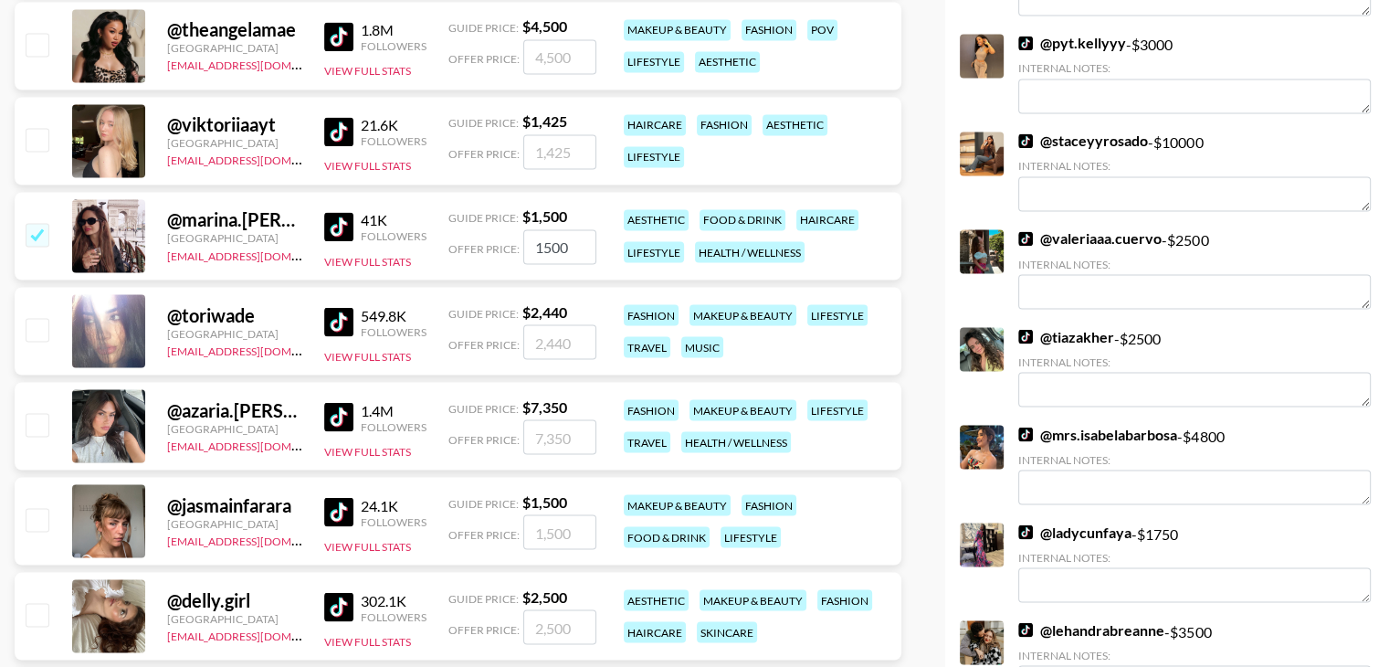
click at [35, 332] on input "checkbox" at bounding box center [37, 329] width 22 height 22
checkbox input "true"
click at [540, 335] on input "2440" at bounding box center [559, 341] width 73 height 35
type input "2500"
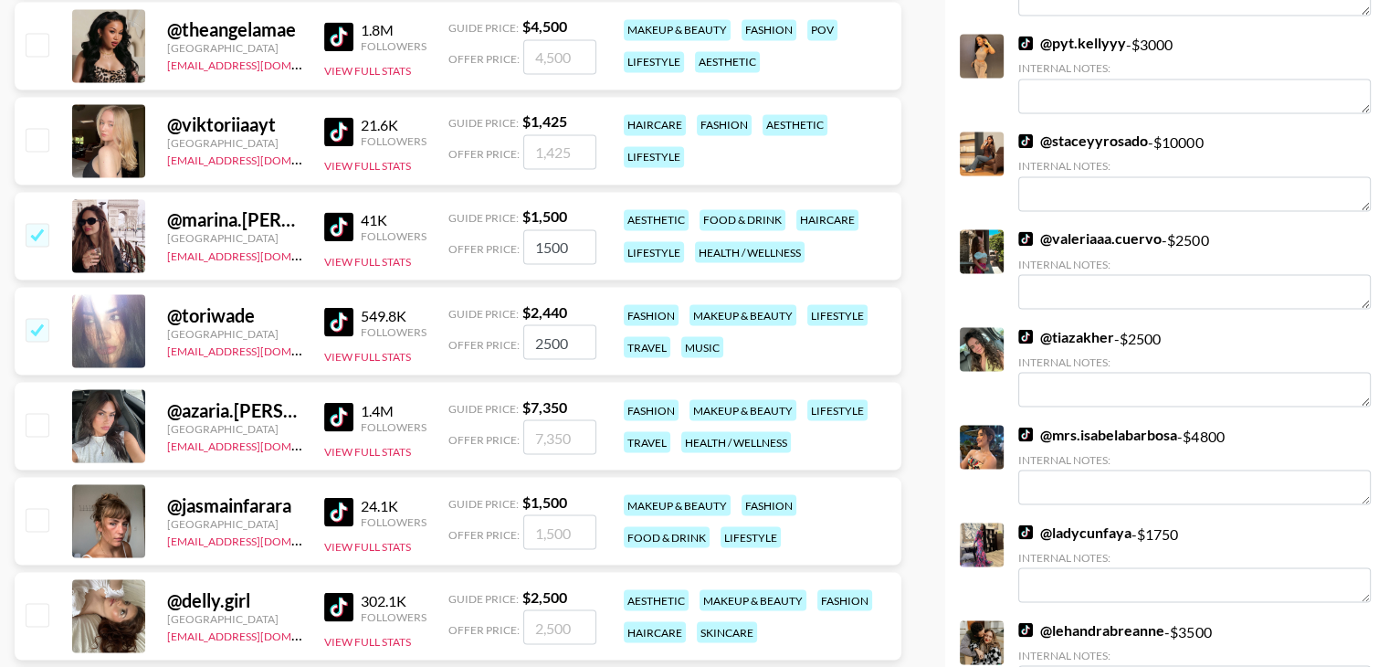
click at [33, 427] on input "checkbox" at bounding box center [37, 424] width 22 height 22
checkbox input "true"
type input "7350"
click at [541, 430] on input "7350" at bounding box center [559, 436] width 73 height 35
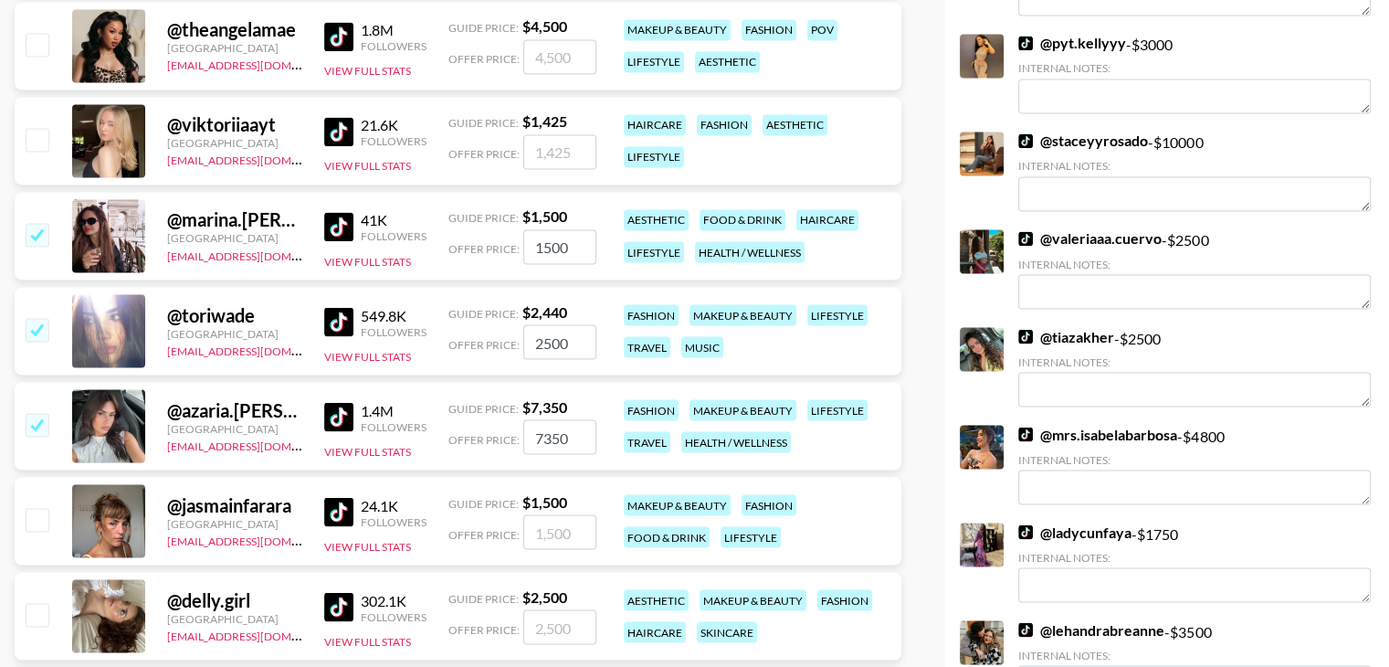
click at [37, 427] on input "checkbox" at bounding box center [37, 424] width 22 height 22
checkbox input "false"
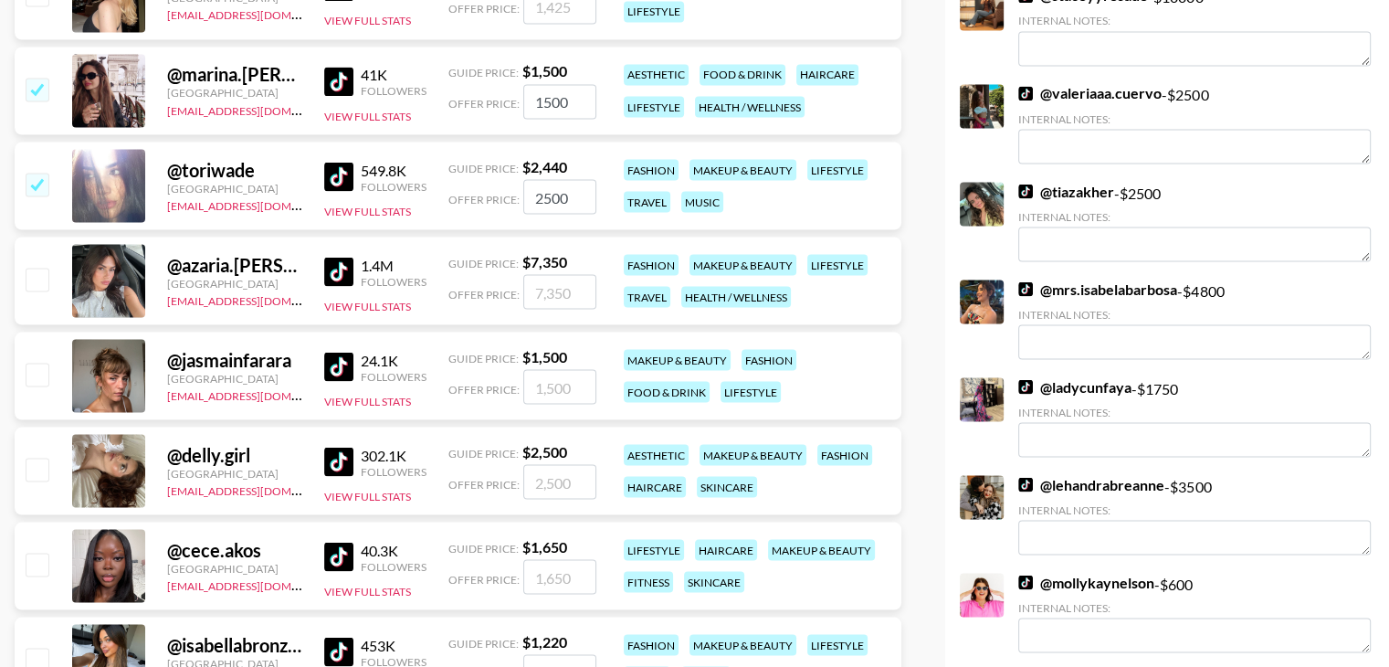
scroll to position [3365, 0]
click at [40, 475] on input "checkbox" at bounding box center [37, 468] width 22 height 22
checkbox input "true"
click at [555, 480] on input "2500" at bounding box center [559, 480] width 73 height 35
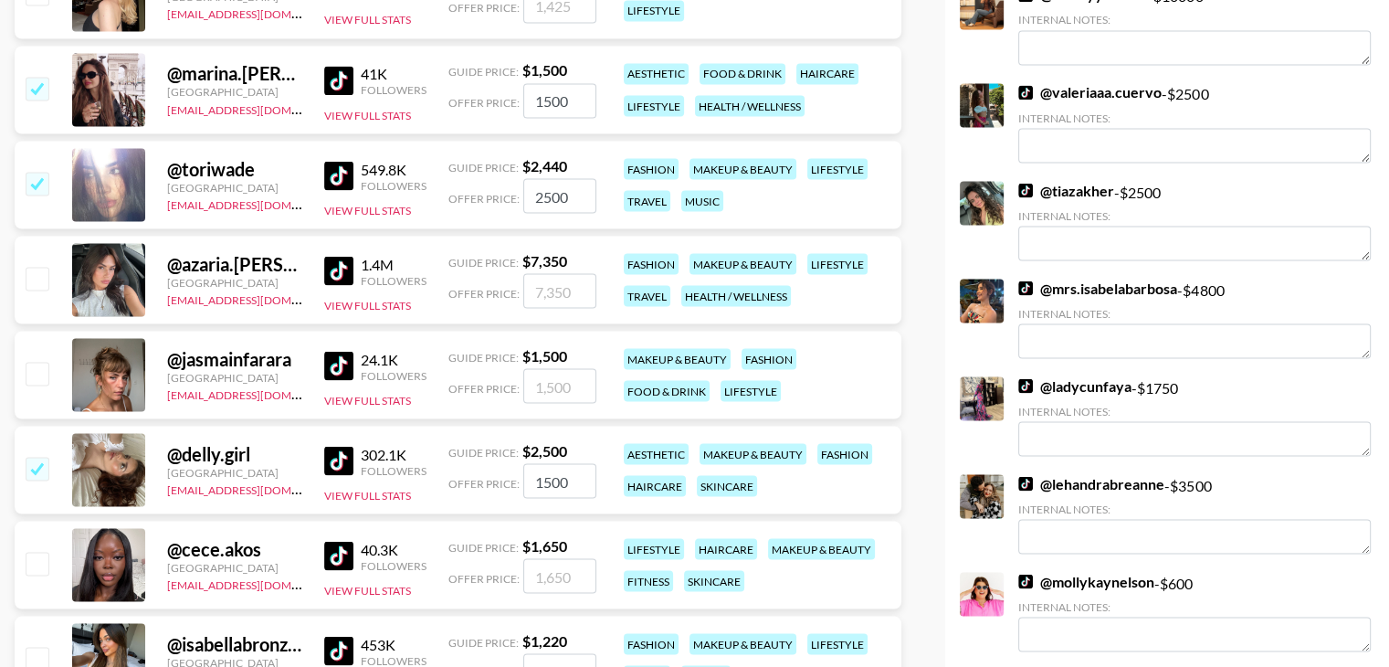
type input "1500"
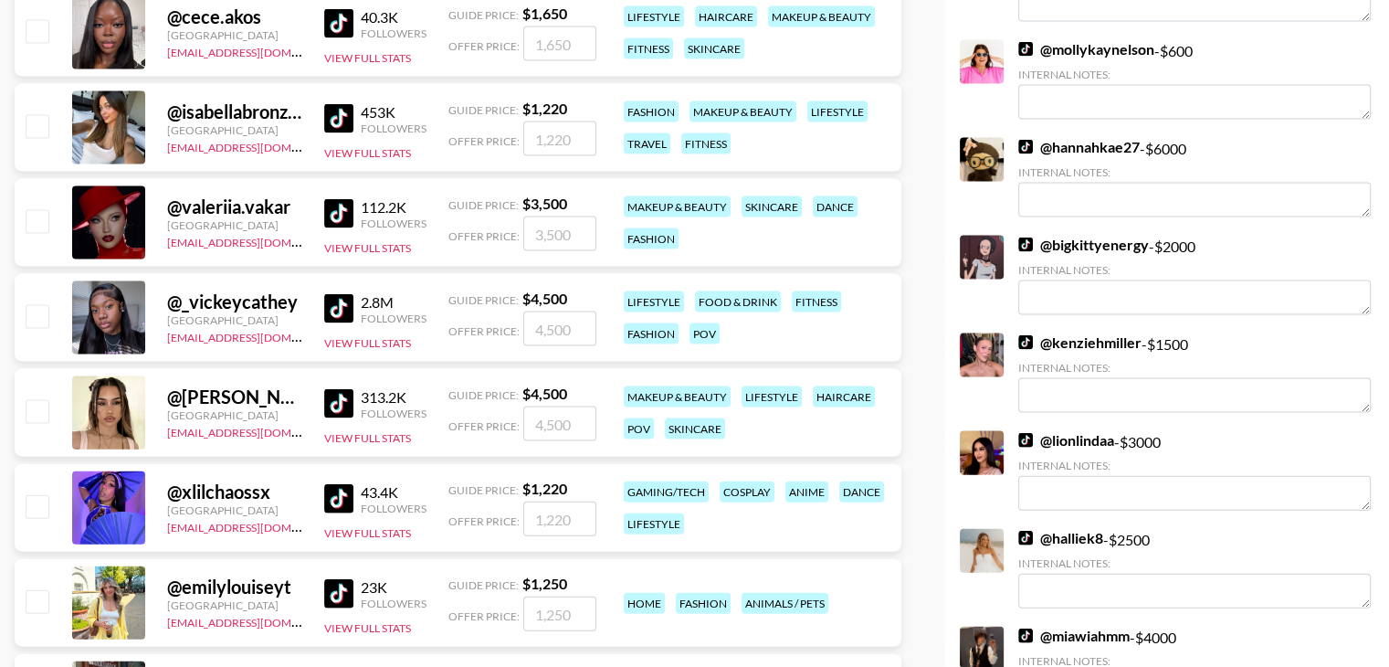
scroll to position [3898, 0]
click at [41, 410] on input "checkbox" at bounding box center [37, 410] width 22 height 22
checkbox input "true"
click at [543, 417] on input "4500" at bounding box center [559, 423] width 73 height 35
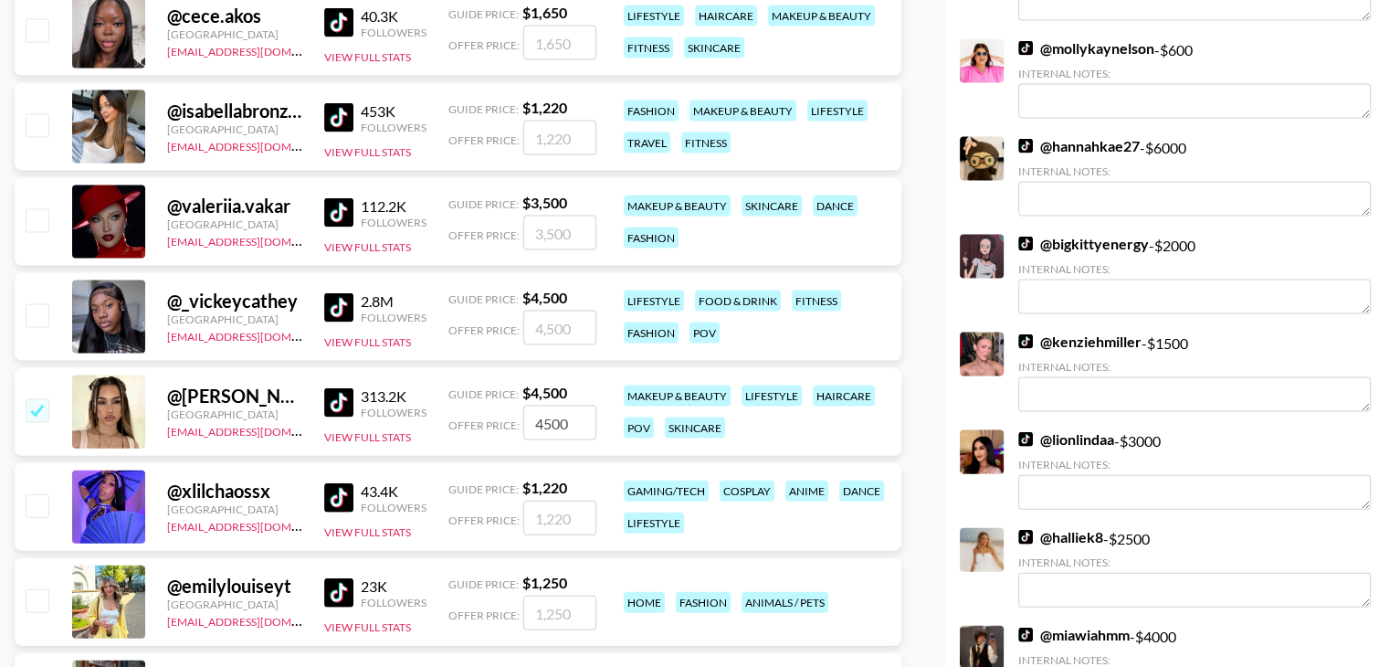
click at [543, 417] on input "4500" at bounding box center [559, 423] width 73 height 35
type input "3500"
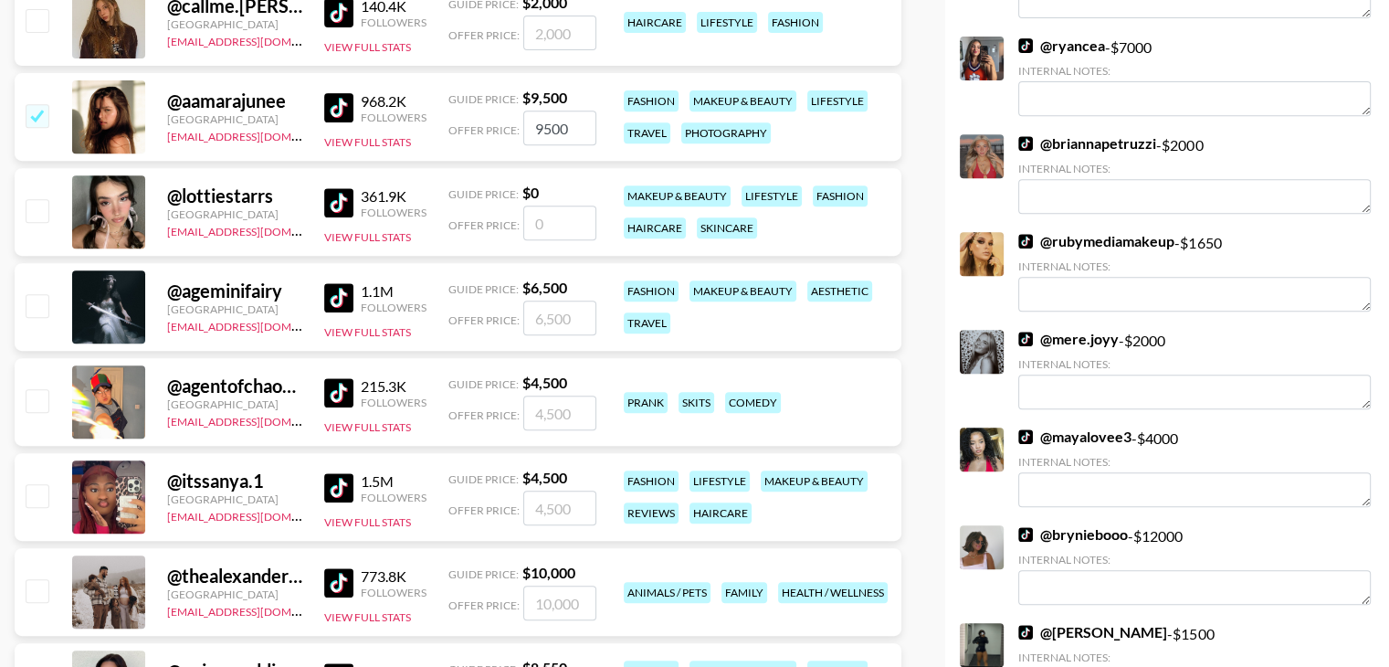
scroll to position [0, 0]
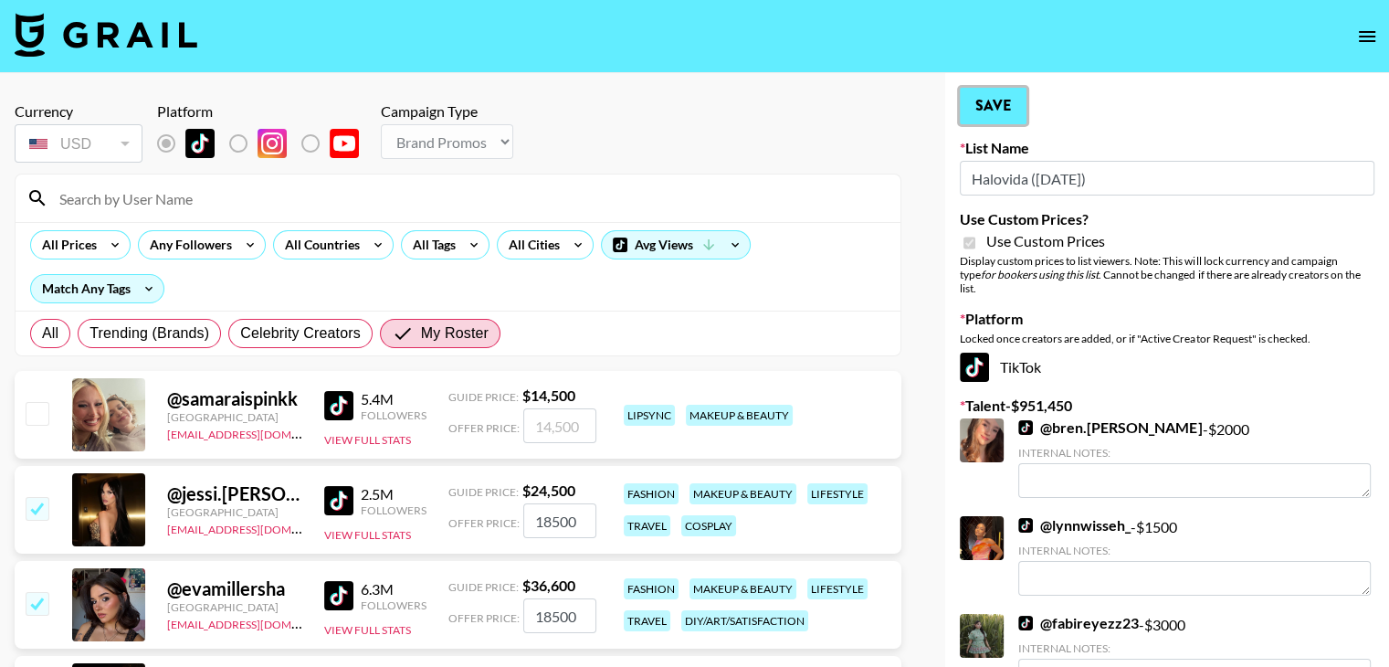
click at [995, 106] on button "Save" at bounding box center [993, 106] width 67 height 37
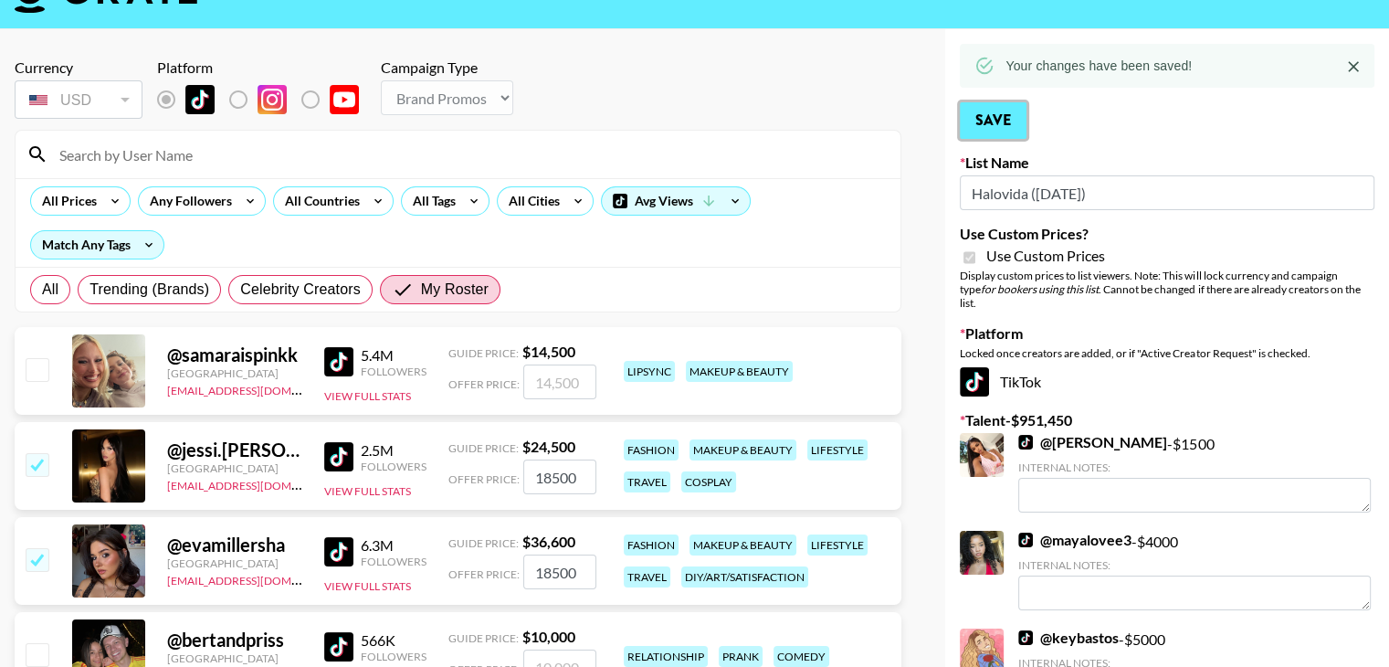
scroll to position [31, 0]
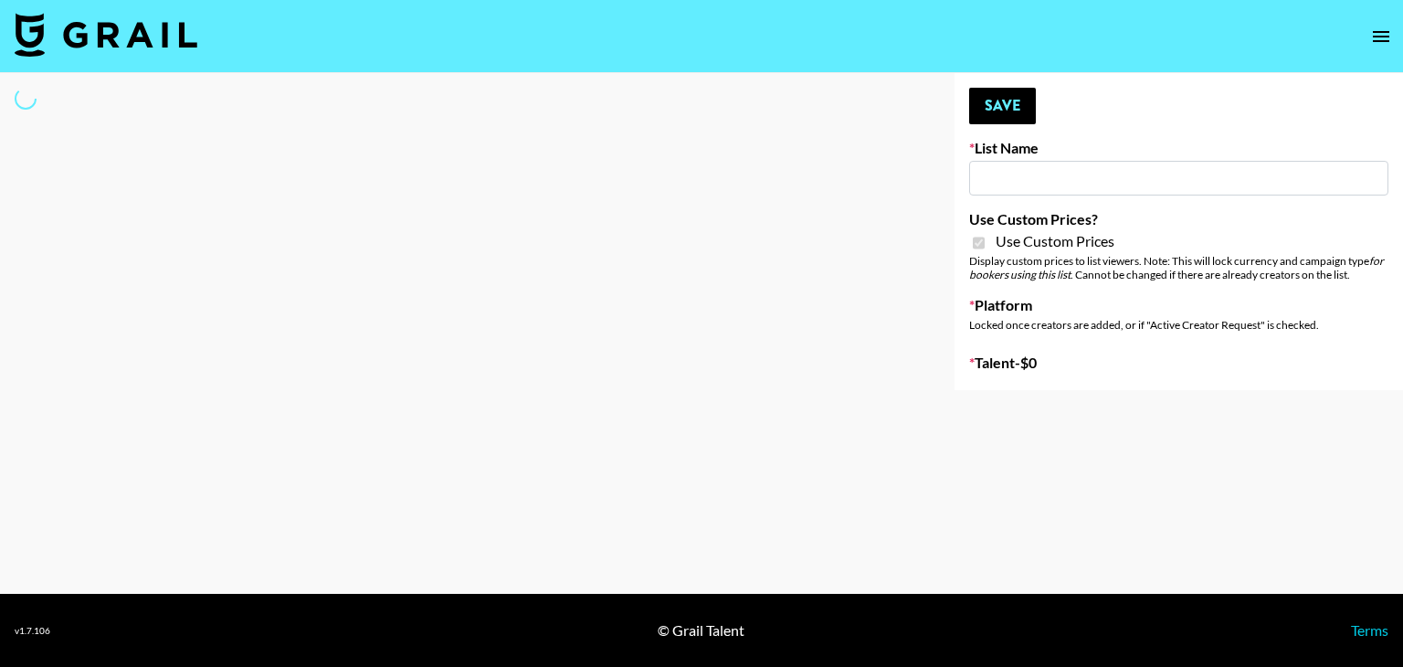
type input "Hily ([DATE])"
checkbox input "true"
select select "Brand"
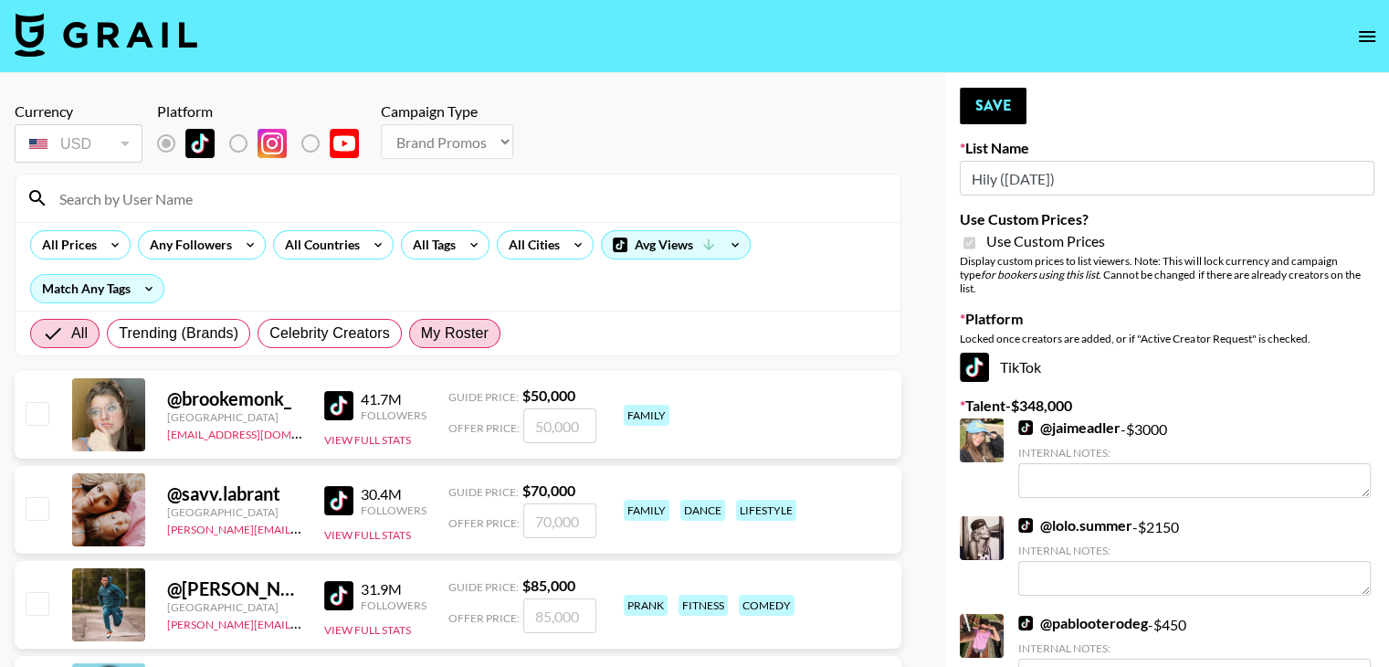
click at [449, 336] on span "My Roster" at bounding box center [455, 333] width 68 height 22
click at [421, 333] on input "My Roster" at bounding box center [421, 333] width 0 height 0
radio input "true"
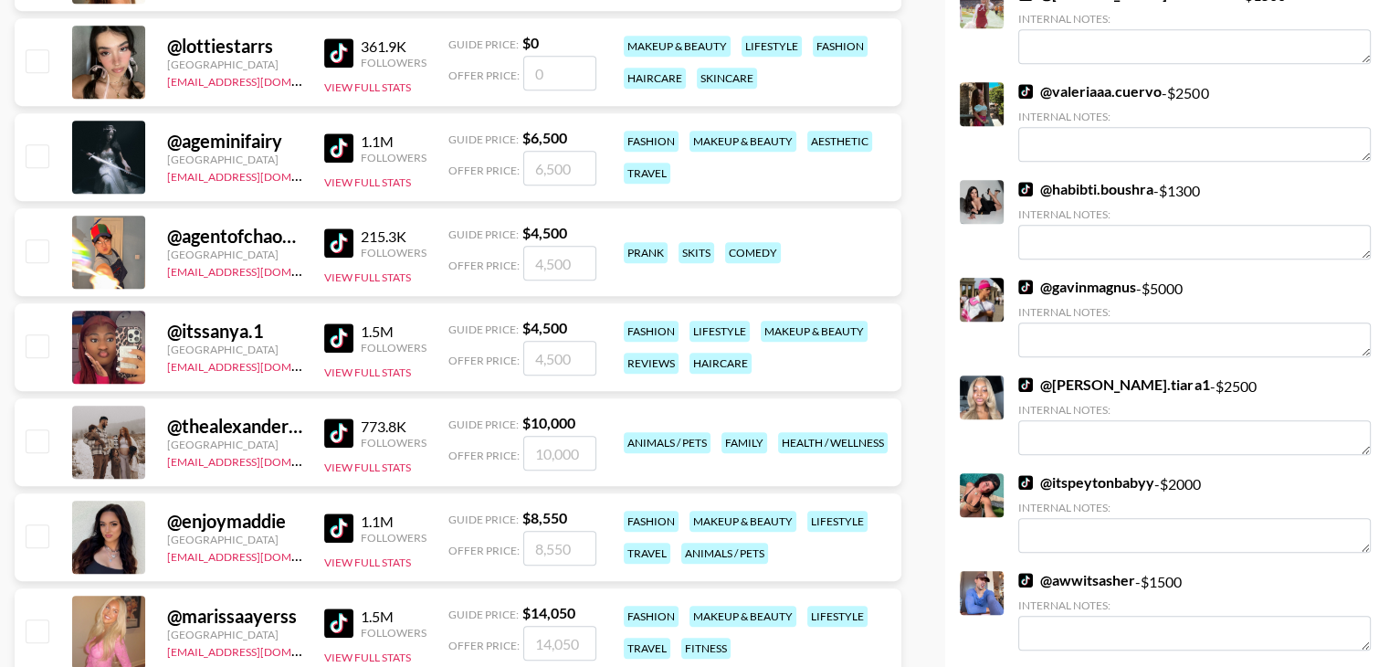
scroll to position [928, 0]
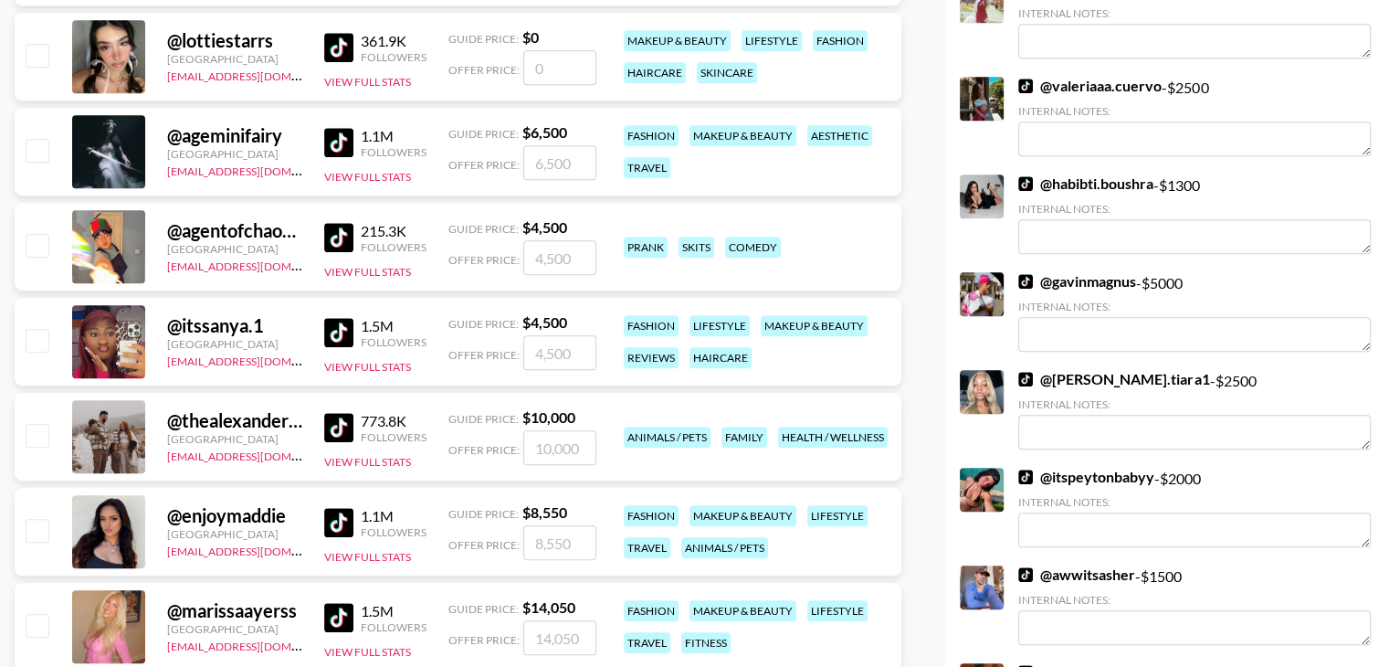
click at [33, 352] on div at bounding box center [36, 341] width 28 height 31
click at [36, 344] on input "checkbox" at bounding box center [37, 340] width 22 height 22
checkbox input "true"
type input "4500"
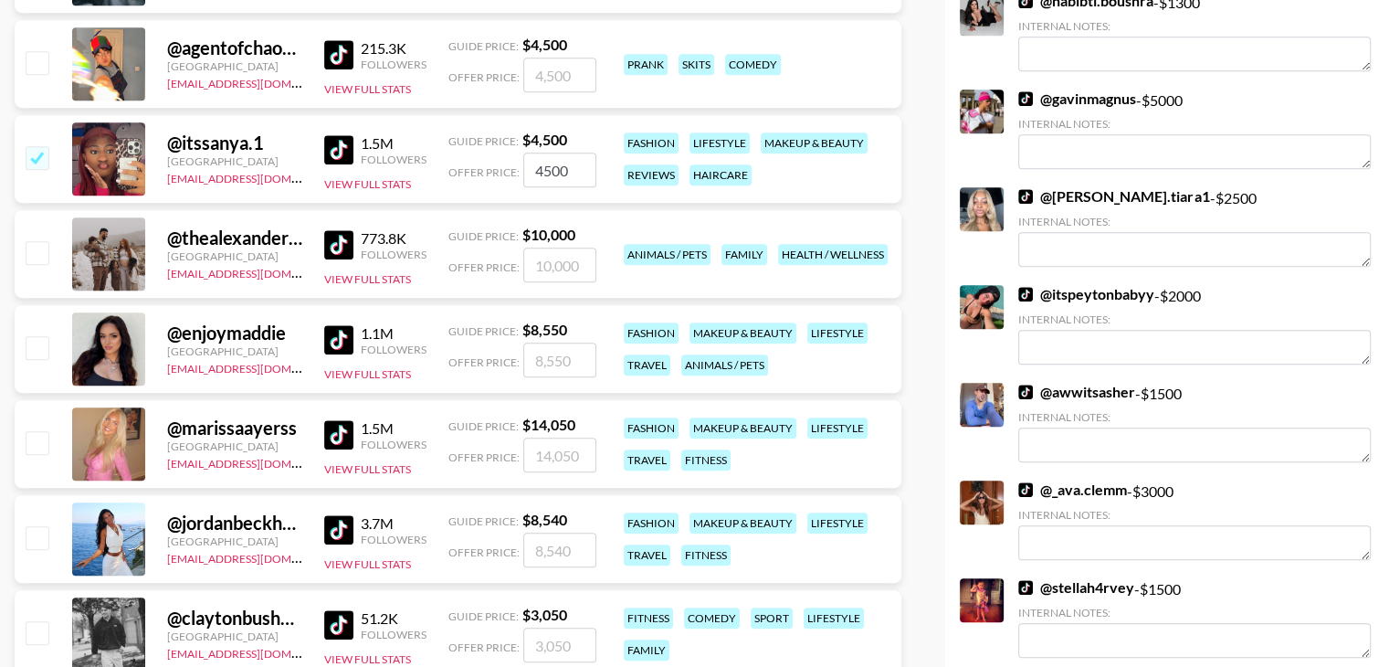
scroll to position [1155, 0]
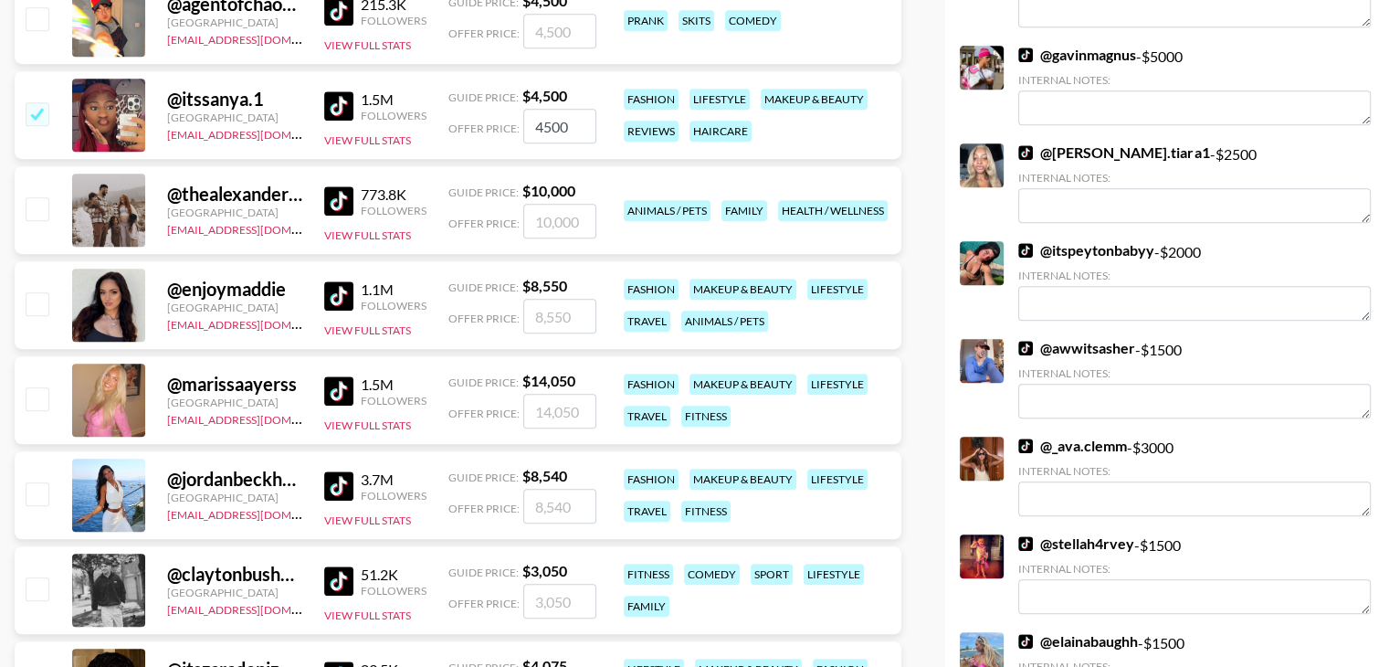
click at [336, 297] on img at bounding box center [338, 295] width 29 height 29
click at [35, 301] on input "checkbox" at bounding box center [37, 303] width 22 height 22
checkbox input "true"
type input "8550"
click at [35, 301] on input "checkbox" at bounding box center [37, 303] width 22 height 22
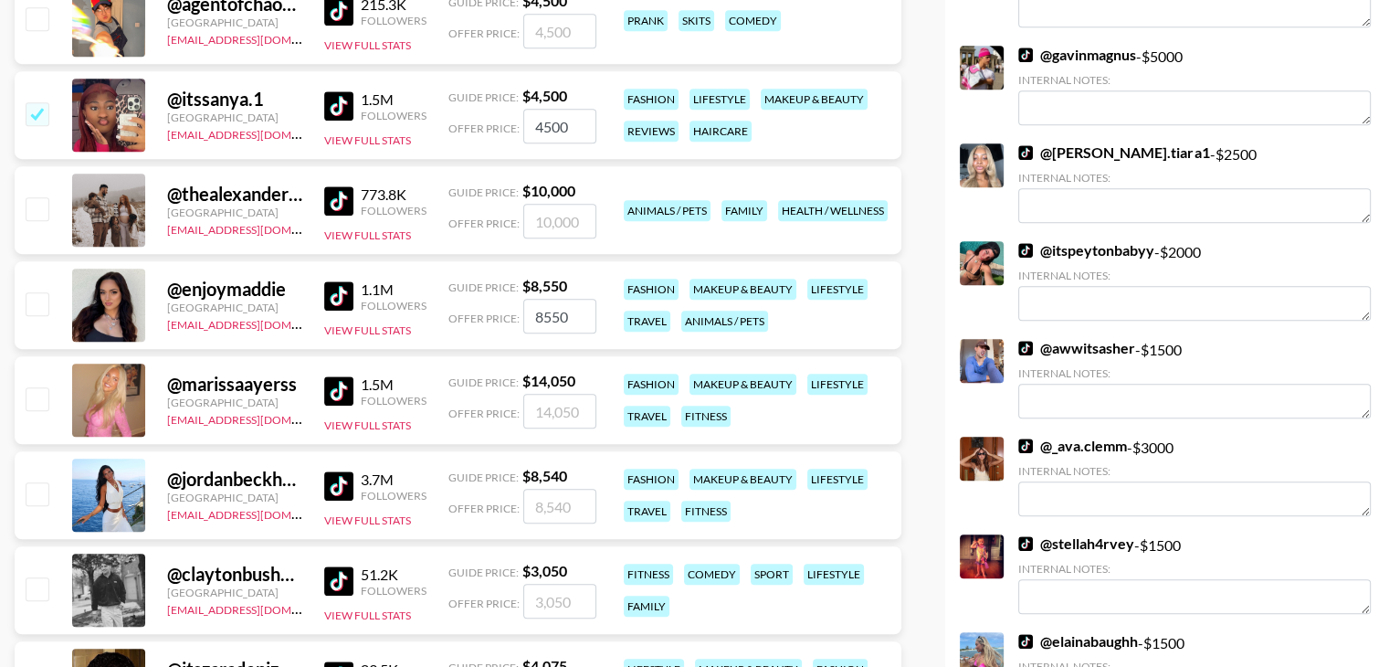
checkbox input "false"
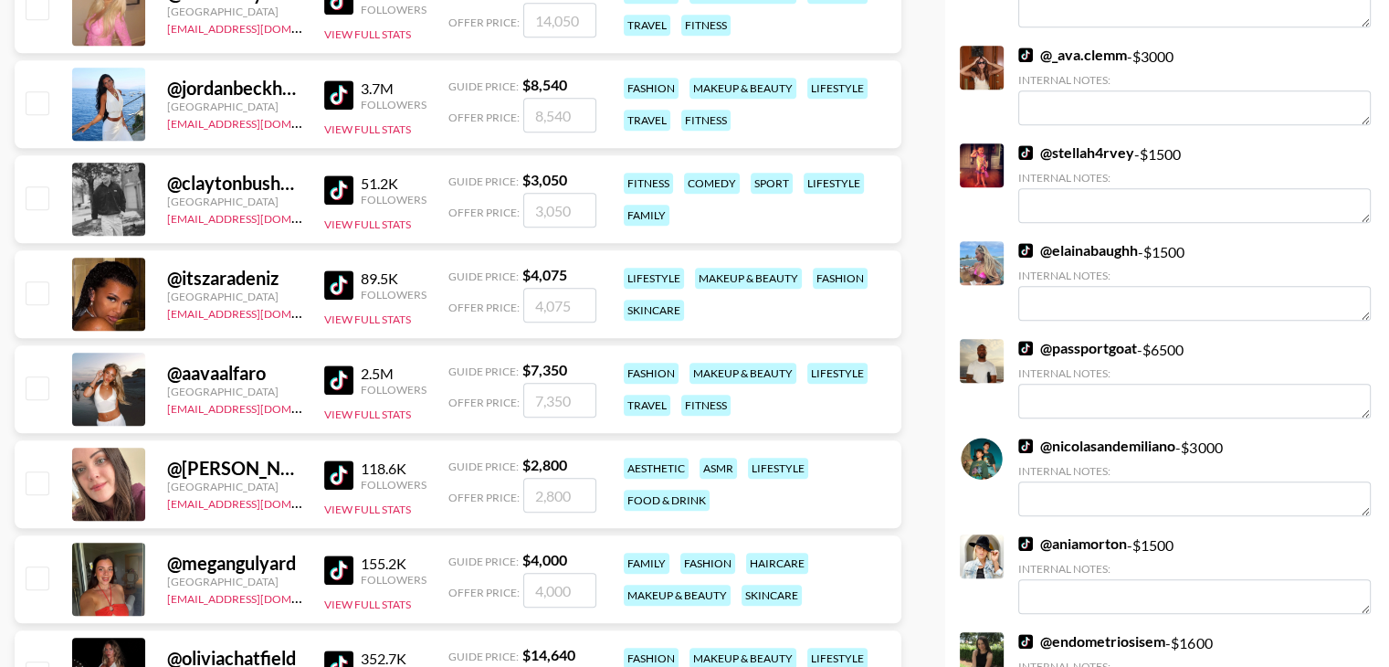
scroll to position [1547, 0]
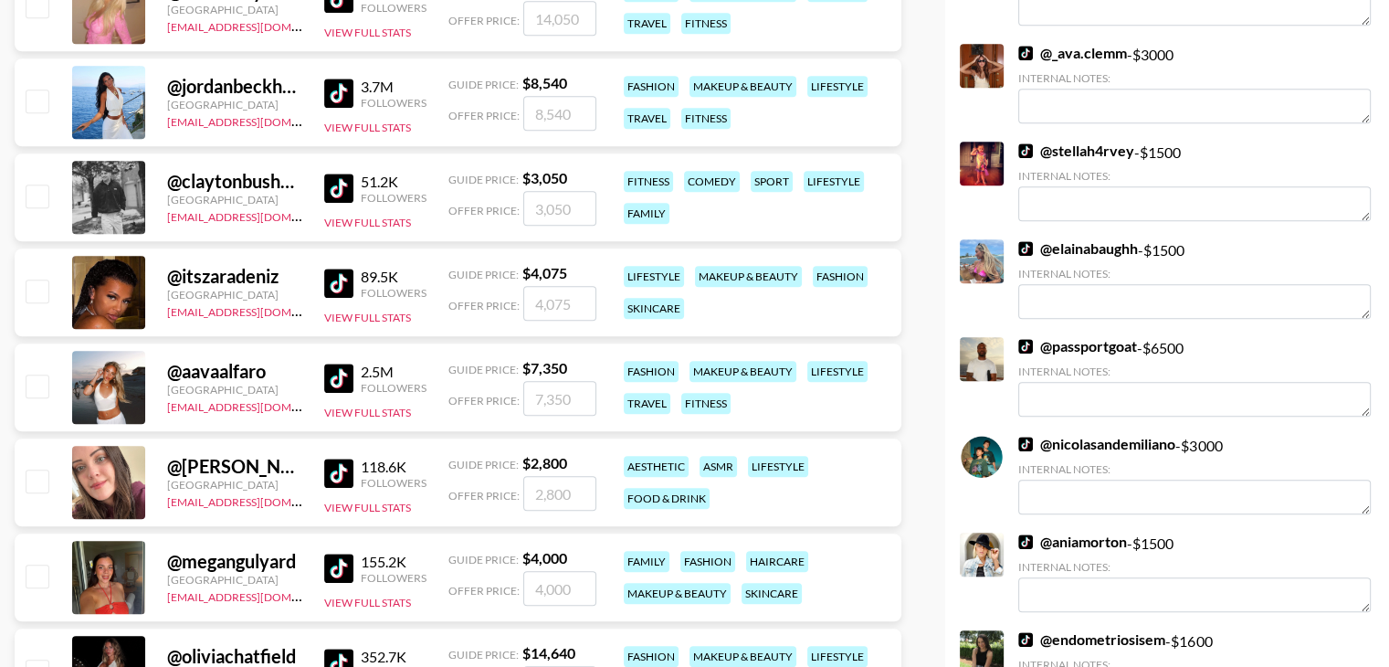
click at [167, 473] on div "@ carliemayeski" at bounding box center [234, 466] width 135 height 23
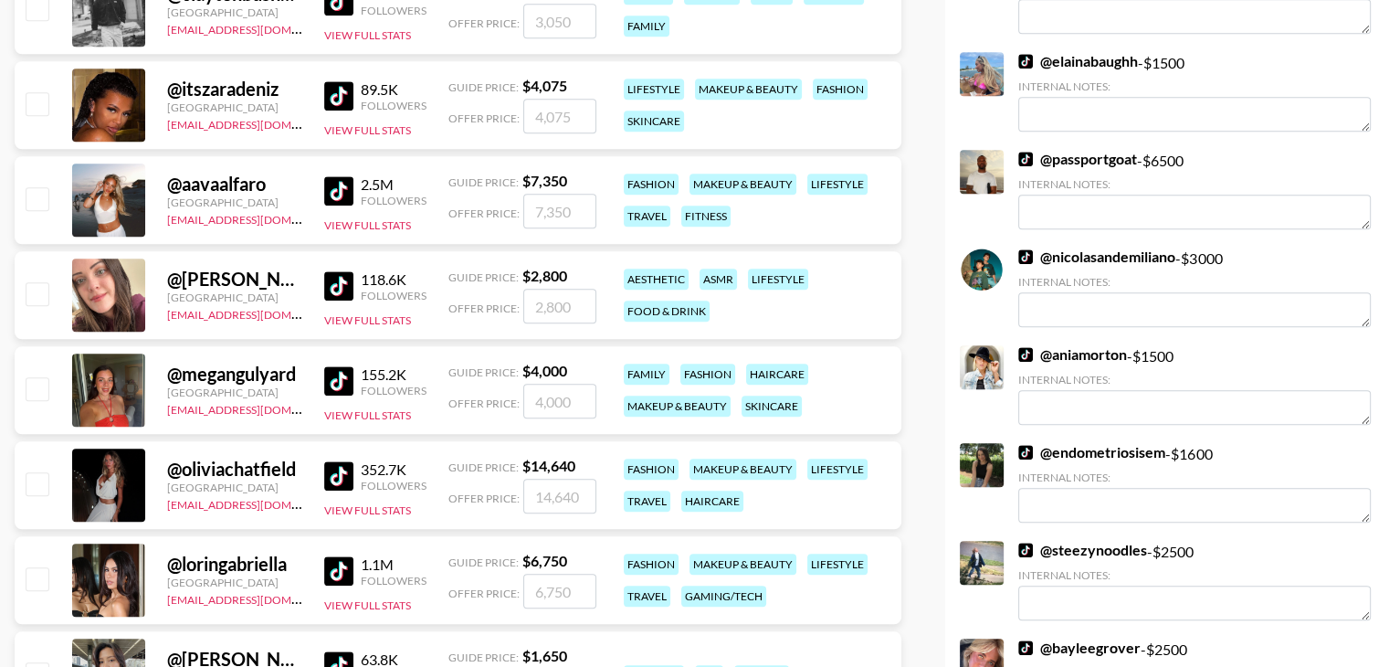
scroll to position [1737, 0]
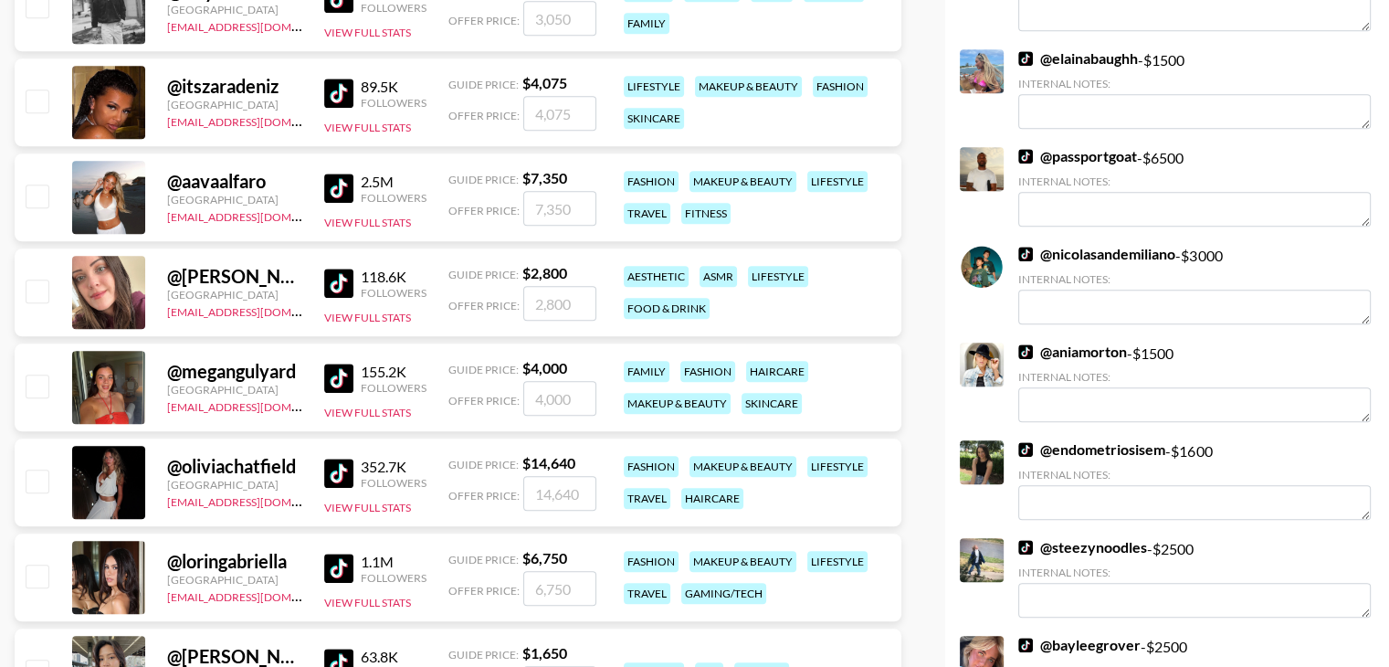
click at [38, 379] on input "checkbox" at bounding box center [37, 386] width 22 height 22
checkbox input "true"
click at [563, 391] on input "4000" at bounding box center [559, 398] width 73 height 35
type input "2500"
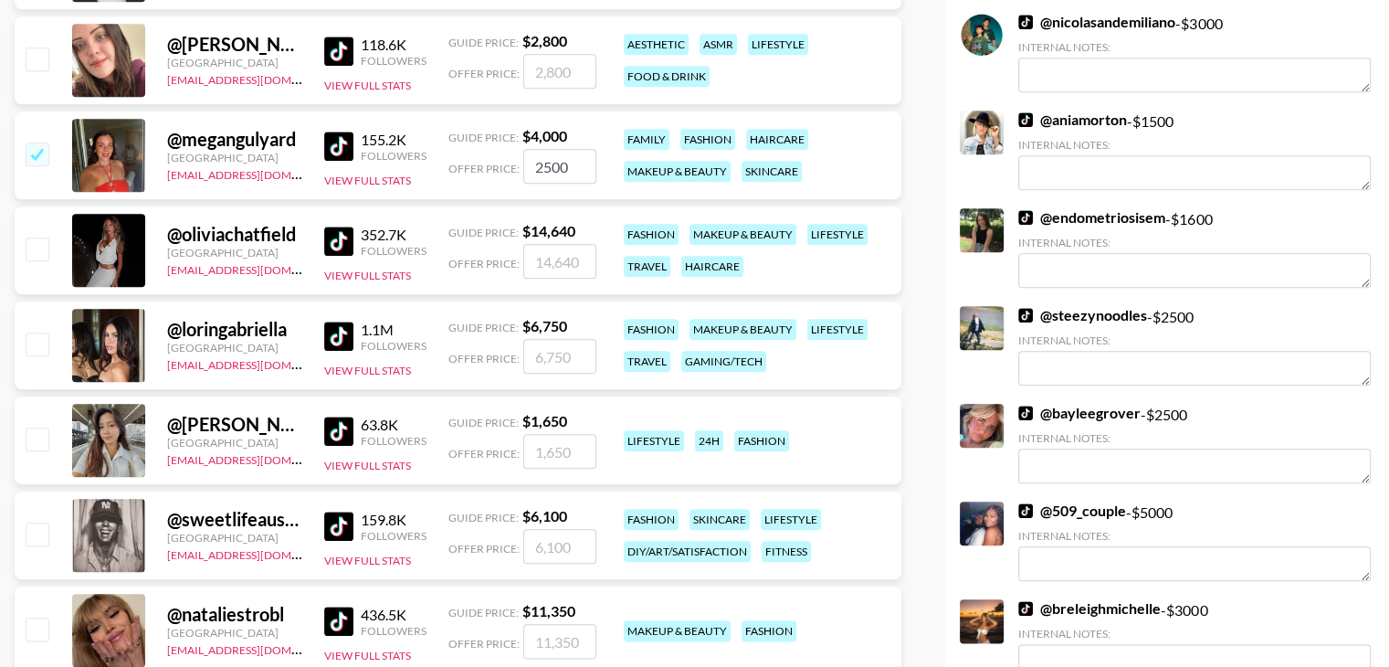
scroll to position [1971, 0]
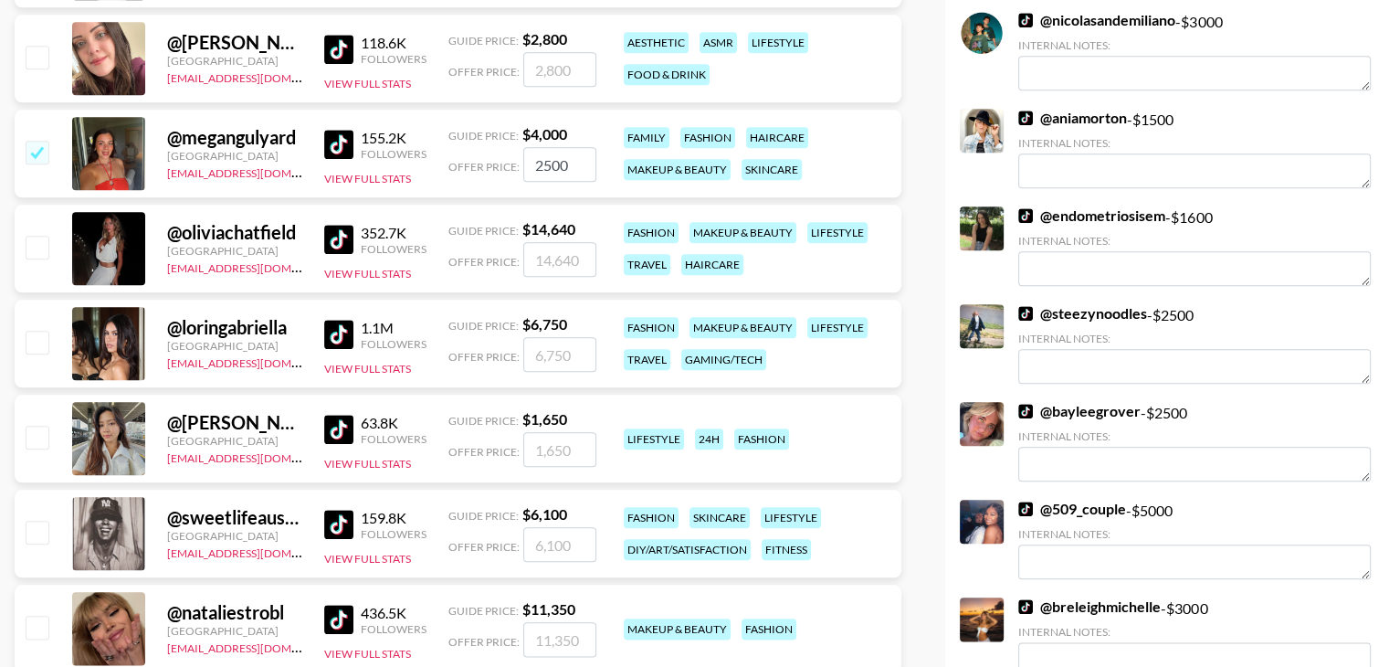
click at [563, 391] on div "@ loringabriella Australia dilnasheen.batool@grail-talent.com 1.1M Followers Vi…" at bounding box center [458, 347] width 887 height 95
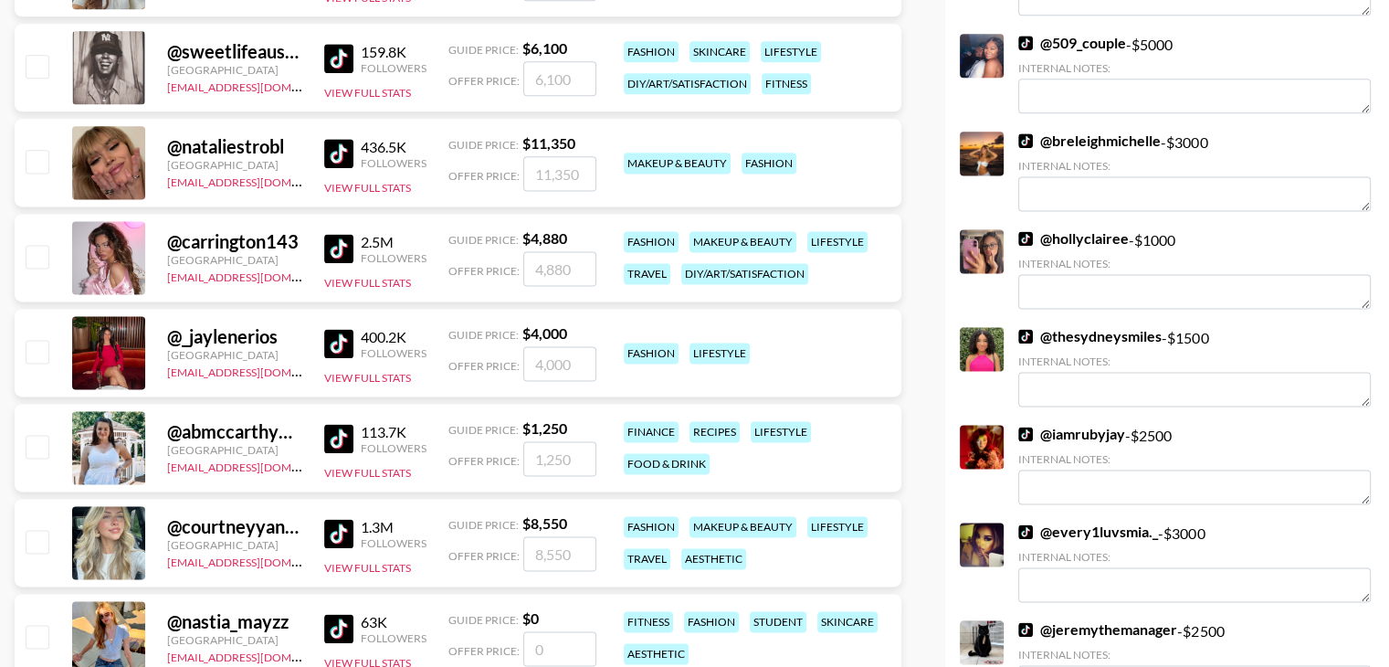
scroll to position [2442, 0]
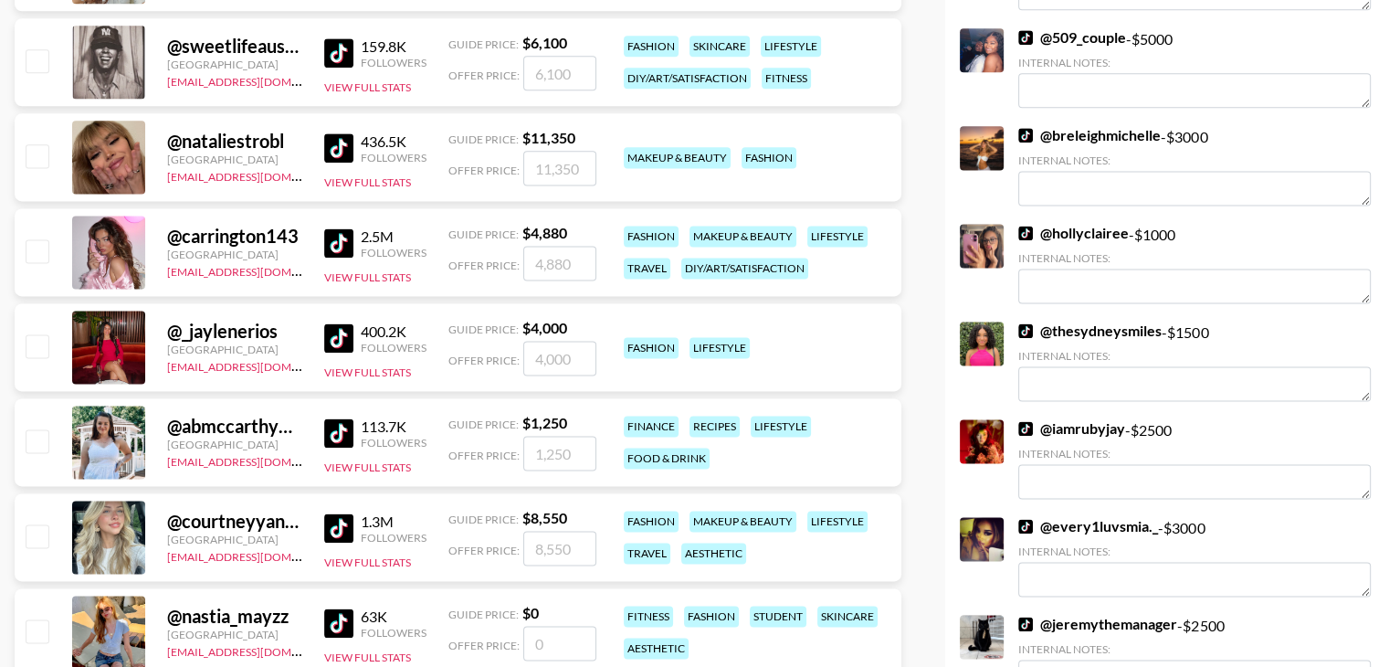
click at [40, 343] on input "checkbox" at bounding box center [37, 345] width 22 height 22
checkbox input "true"
type input "4000"
click at [562, 361] on input "4000" at bounding box center [559, 358] width 73 height 35
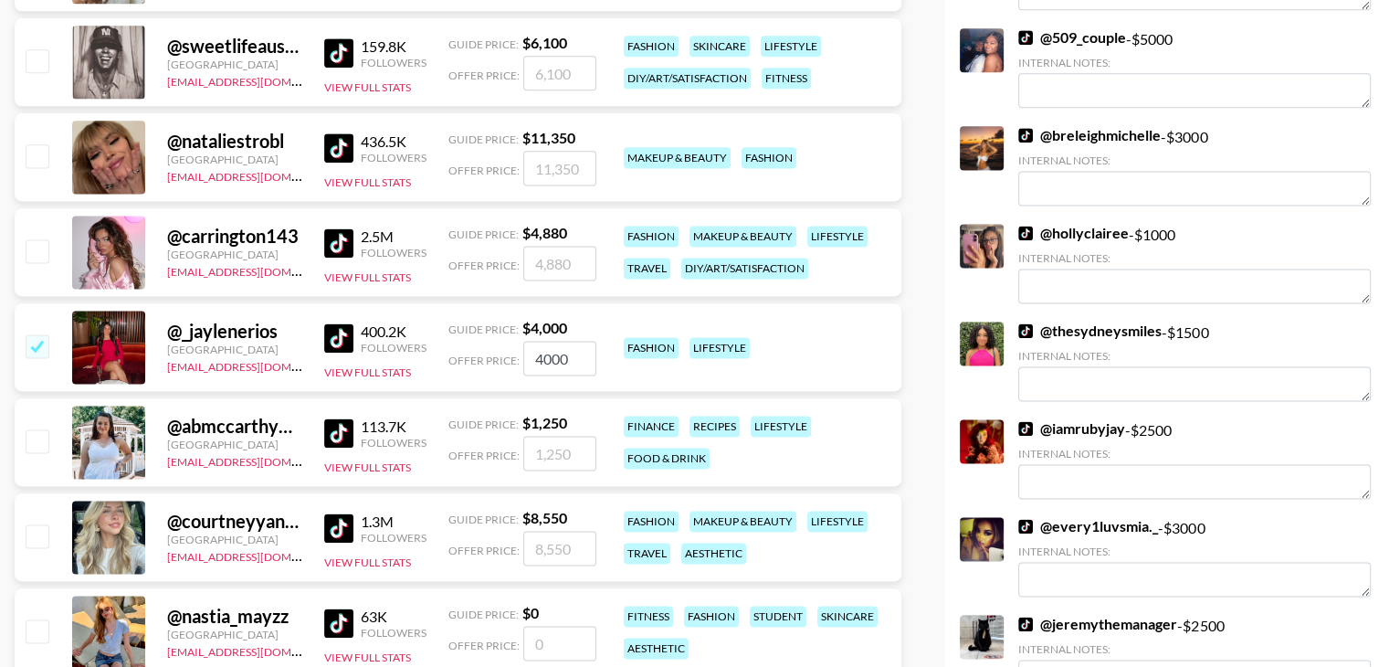
click at [41, 343] on input "checkbox" at bounding box center [37, 345] width 22 height 22
checkbox input "false"
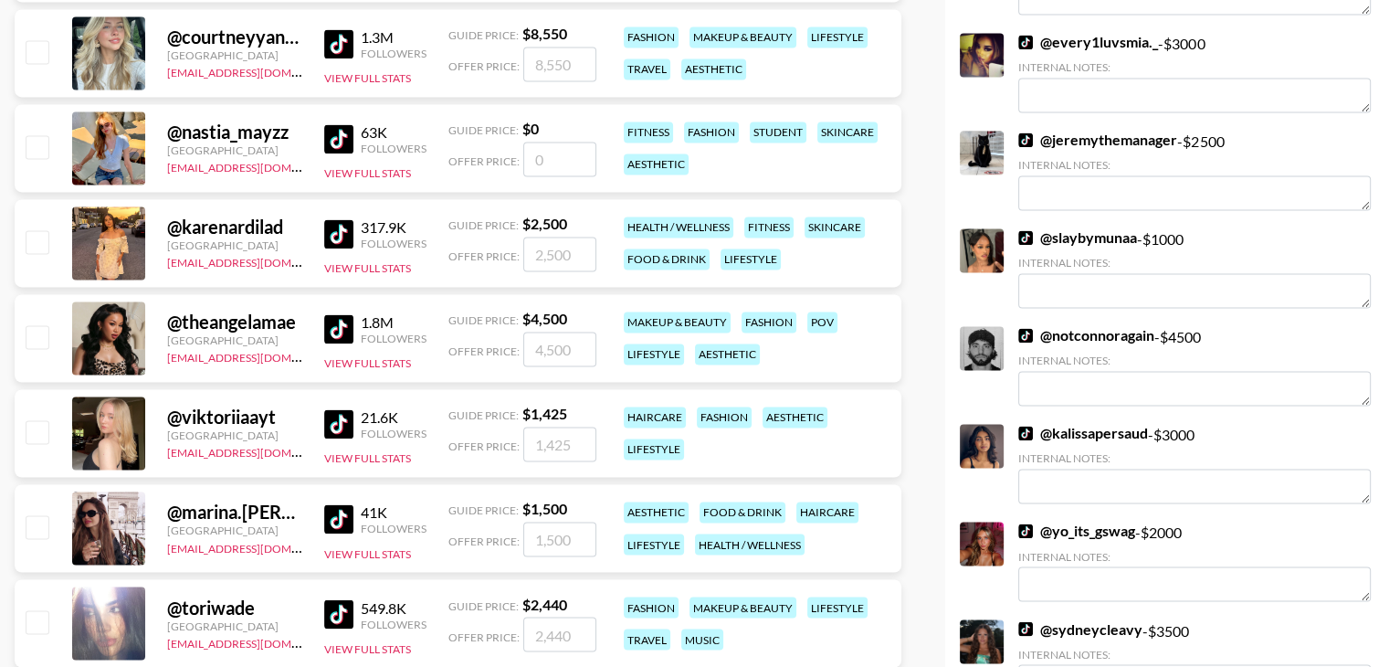
scroll to position [2939, 0]
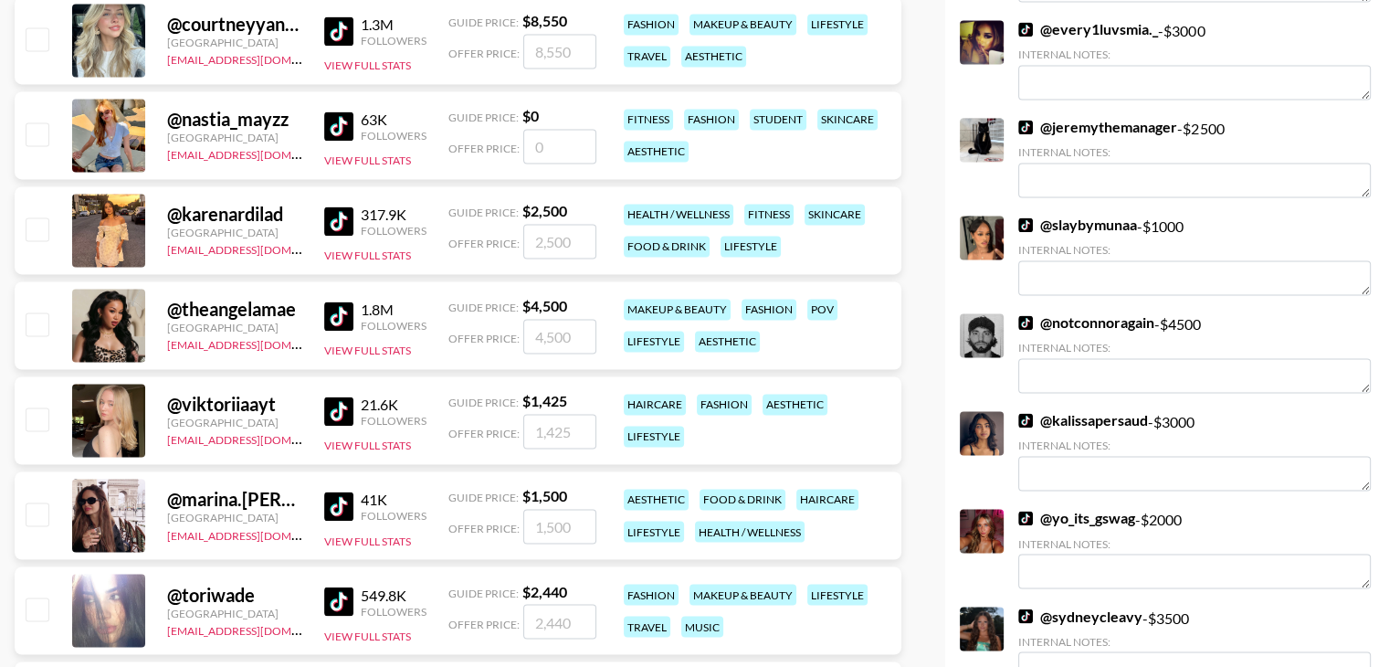
click at [36, 319] on input "checkbox" at bounding box center [37, 323] width 22 height 22
checkbox input "true"
click at [546, 325] on input "4500" at bounding box center [559, 336] width 73 height 35
type input "3000"
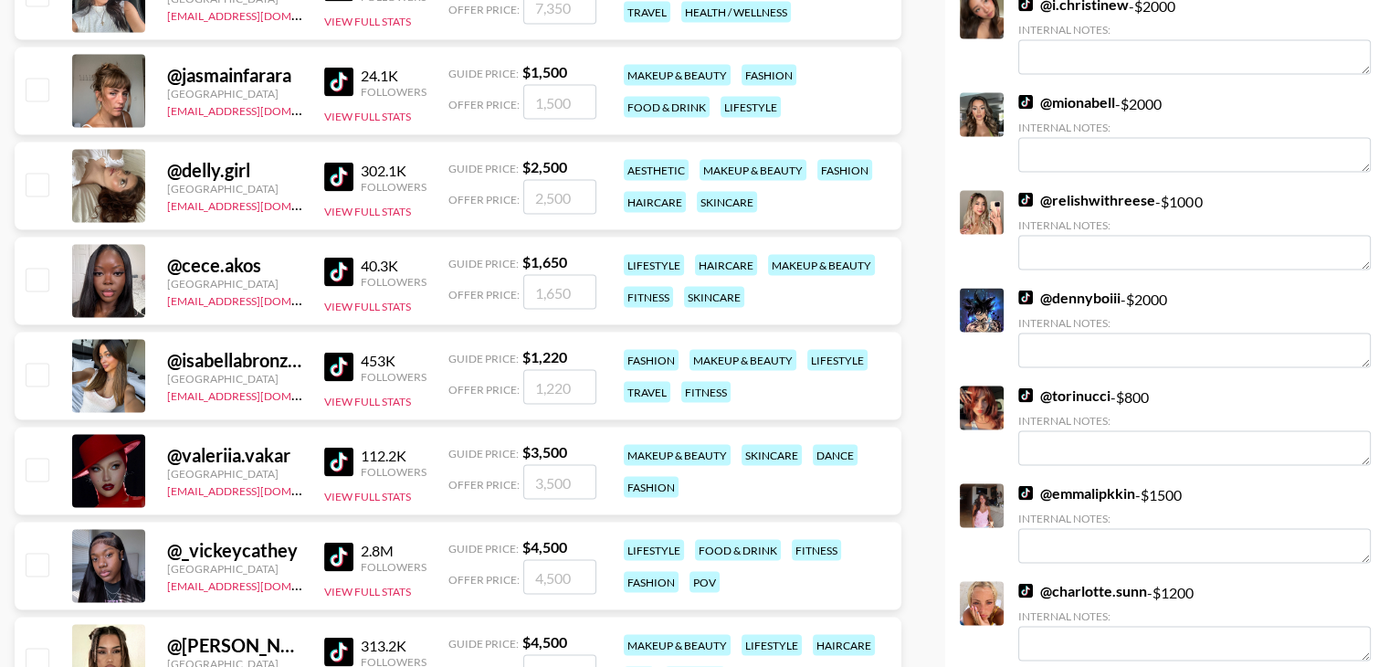
scroll to position [3653, 0]
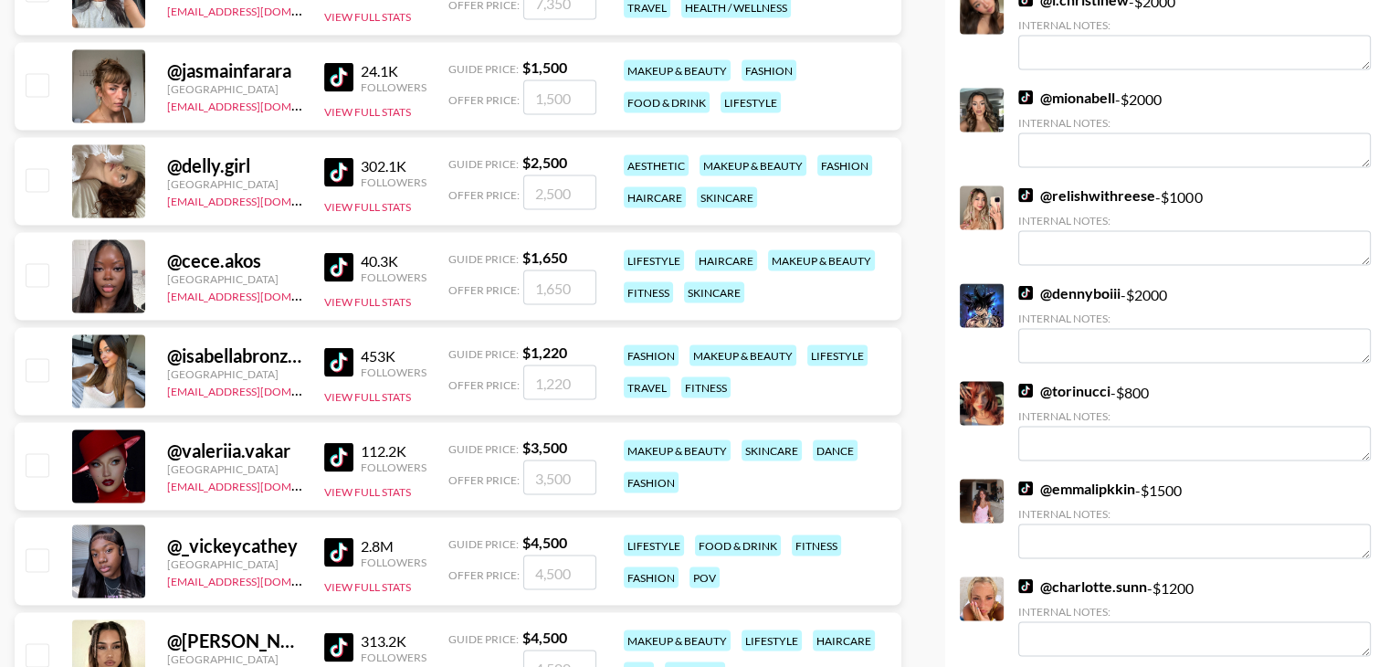
click at [37, 176] on input "checkbox" at bounding box center [37, 180] width 22 height 22
checkbox input "true"
click at [554, 184] on input "2500" at bounding box center [559, 192] width 73 height 35
type input "1000"
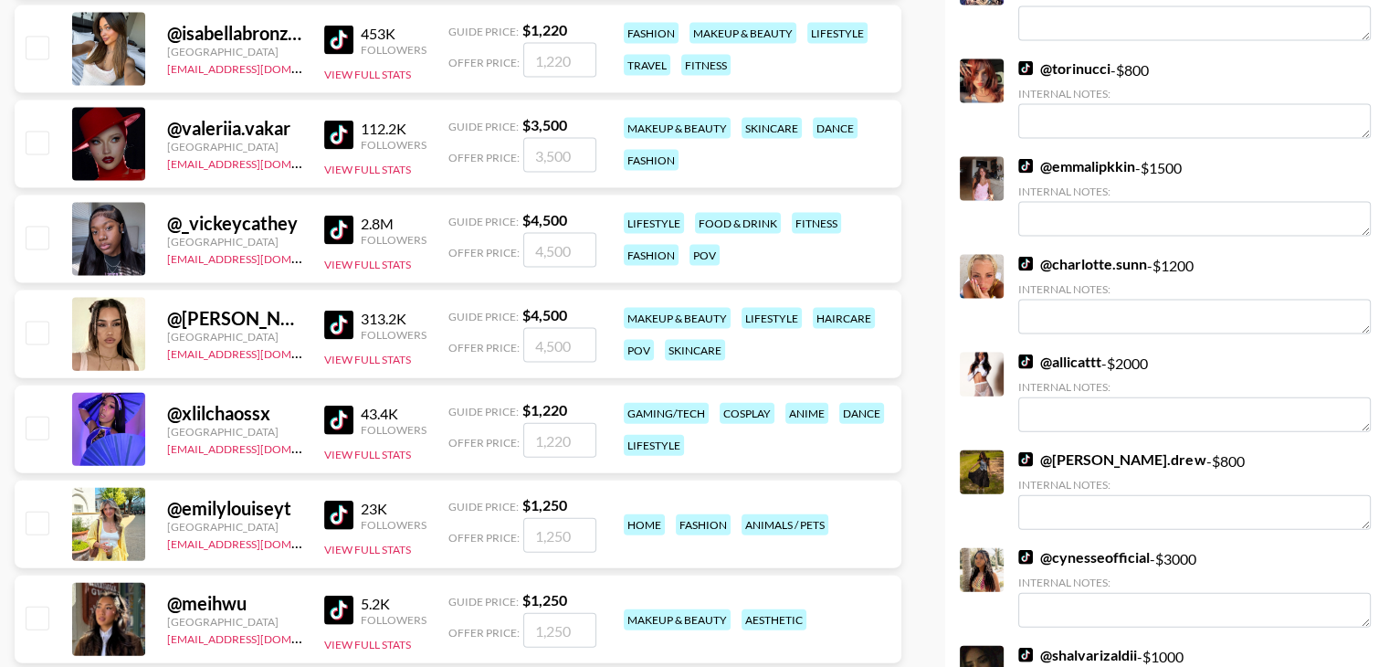
scroll to position [4001, 0]
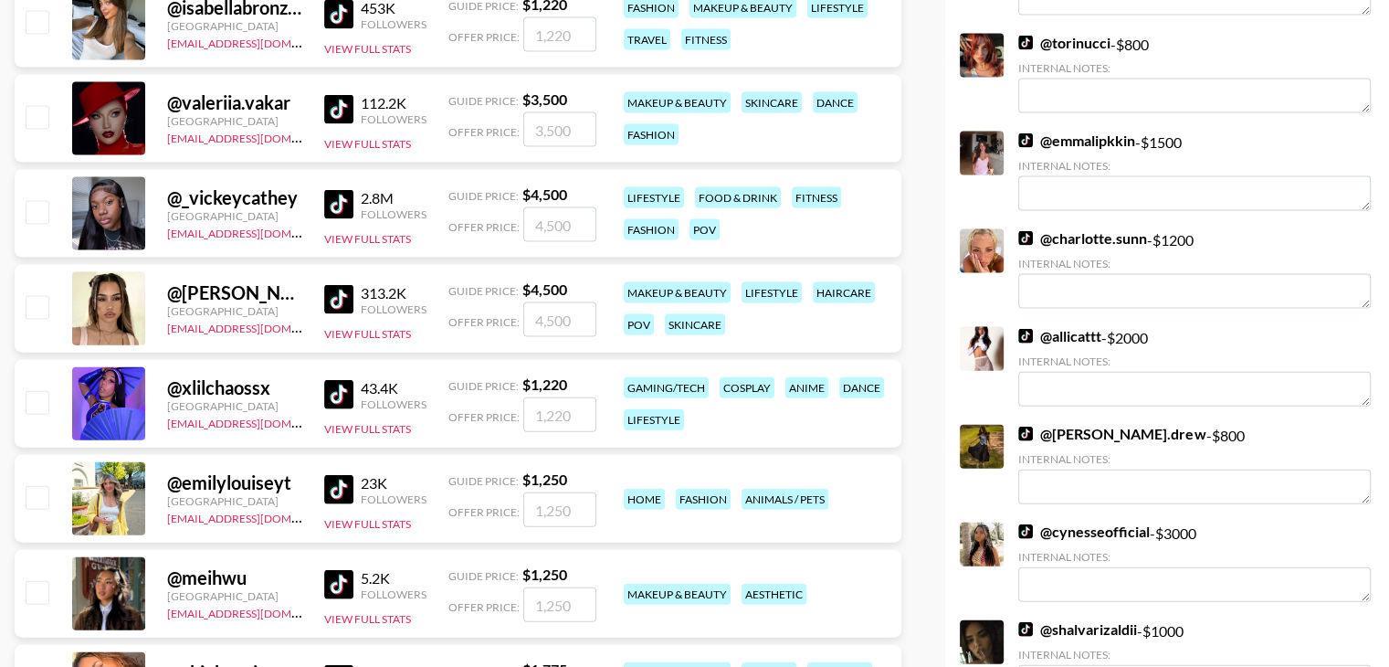
click at [42, 110] on input "checkbox" at bounding box center [37, 117] width 22 height 22
checkbox input "true"
click at [541, 118] on input "3500" at bounding box center [559, 129] width 73 height 35
type input "1500"
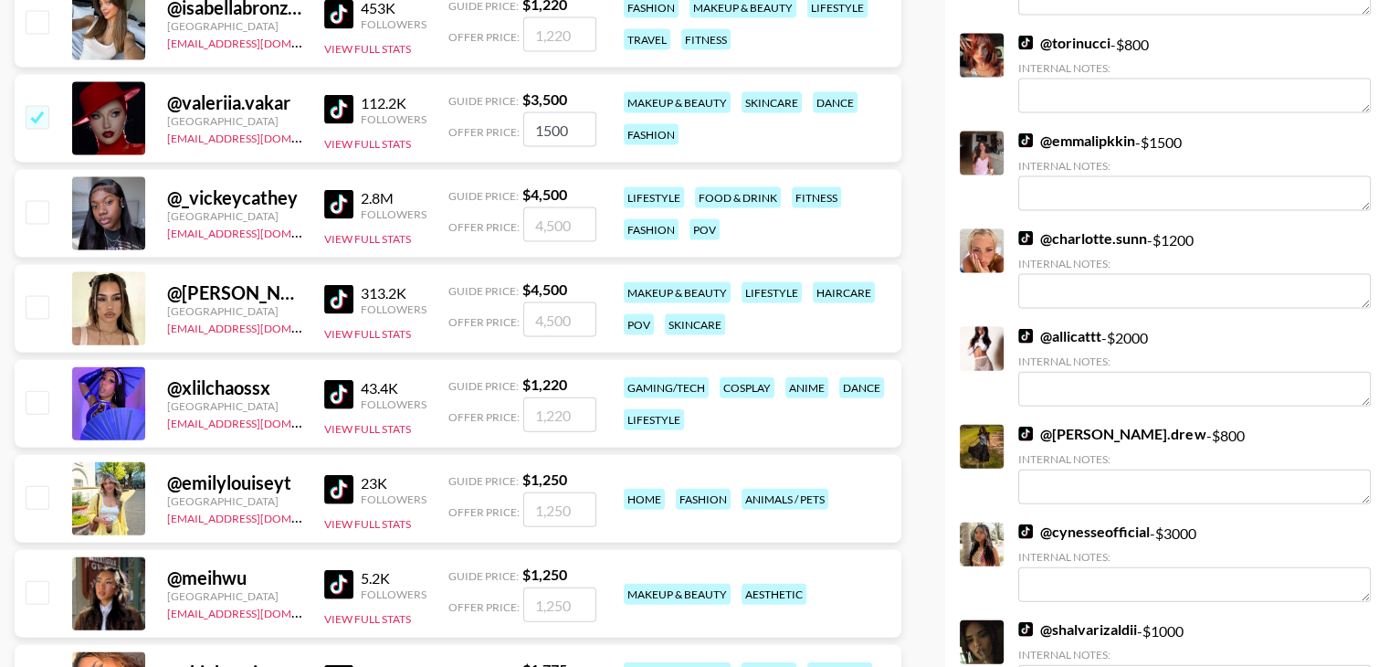
click at [38, 215] on input "checkbox" at bounding box center [37, 212] width 22 height 22
checkbox input "true"
click at [552, 218] on input "4500" at bounding box center [559, 224] width 73 height 35
type input "3000"
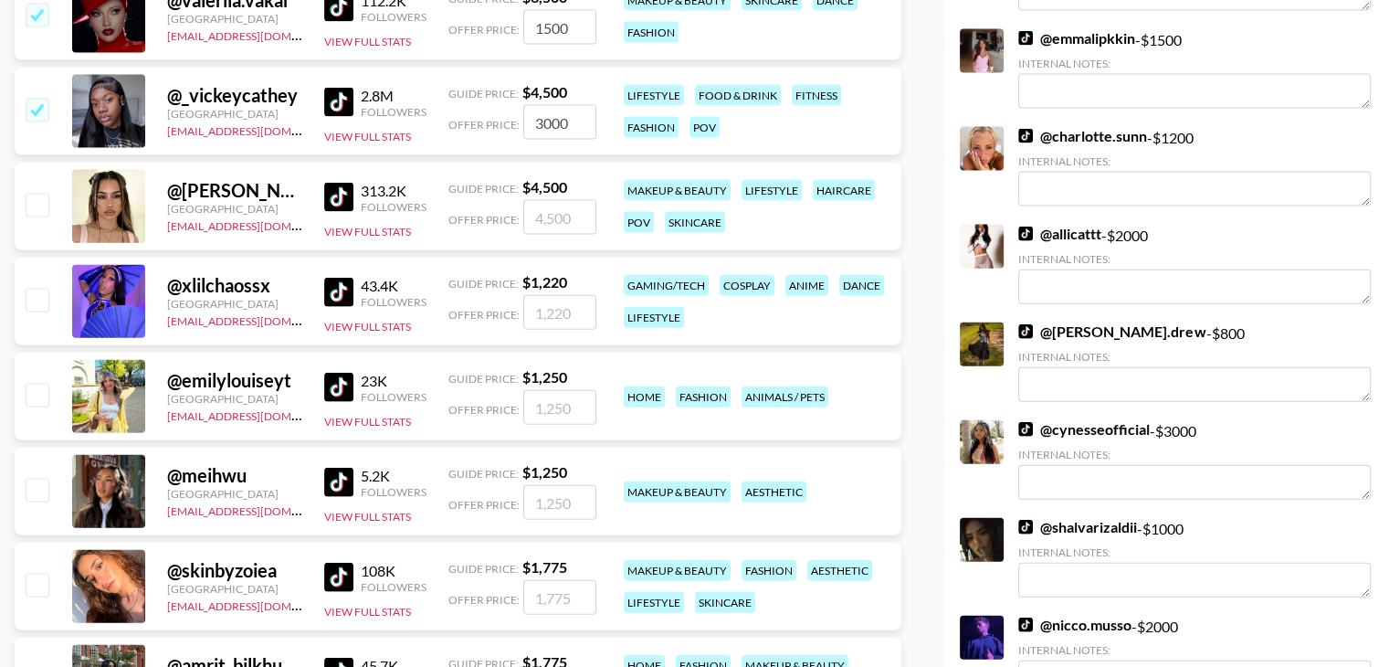
scroll to position [4124, 0]
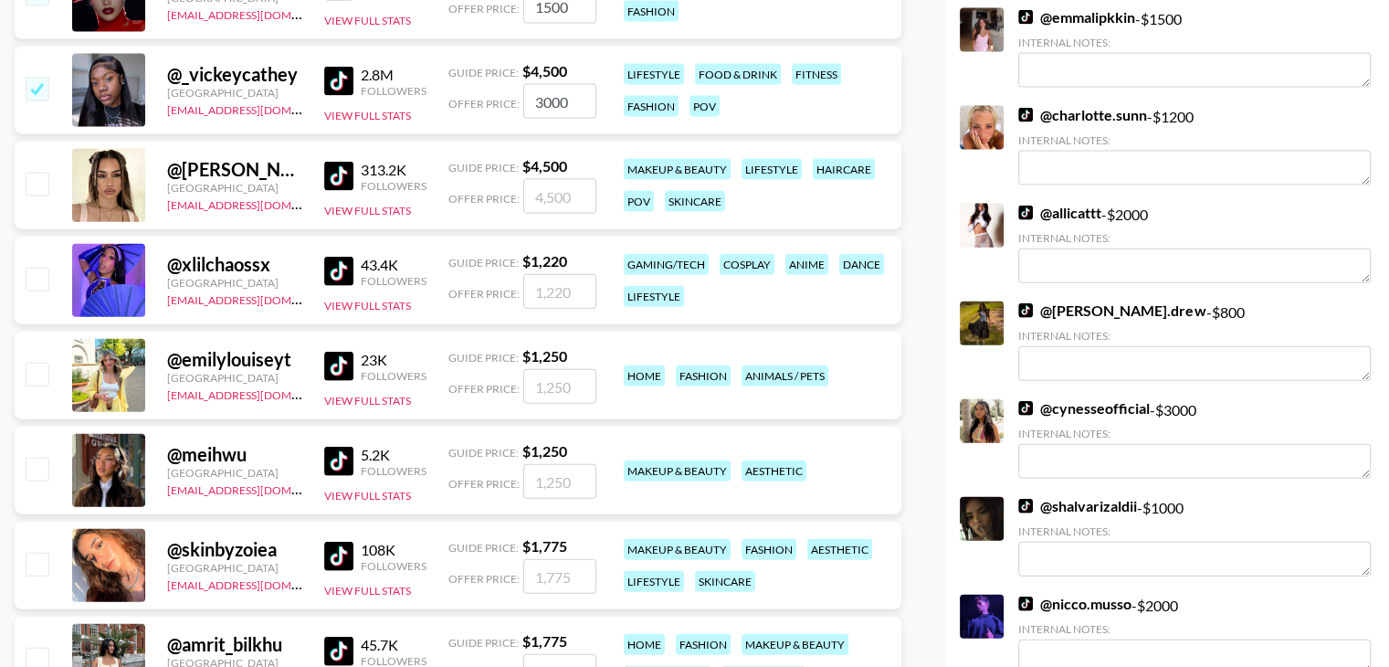
click at [36, 187] on input "checkbox" at bounding box center [37, 184] width 22 height 22
checkbox input "true"
click at [540, 198] on input "4500" at bounding box center [559, 196] width 73 height 35
type input "3000"
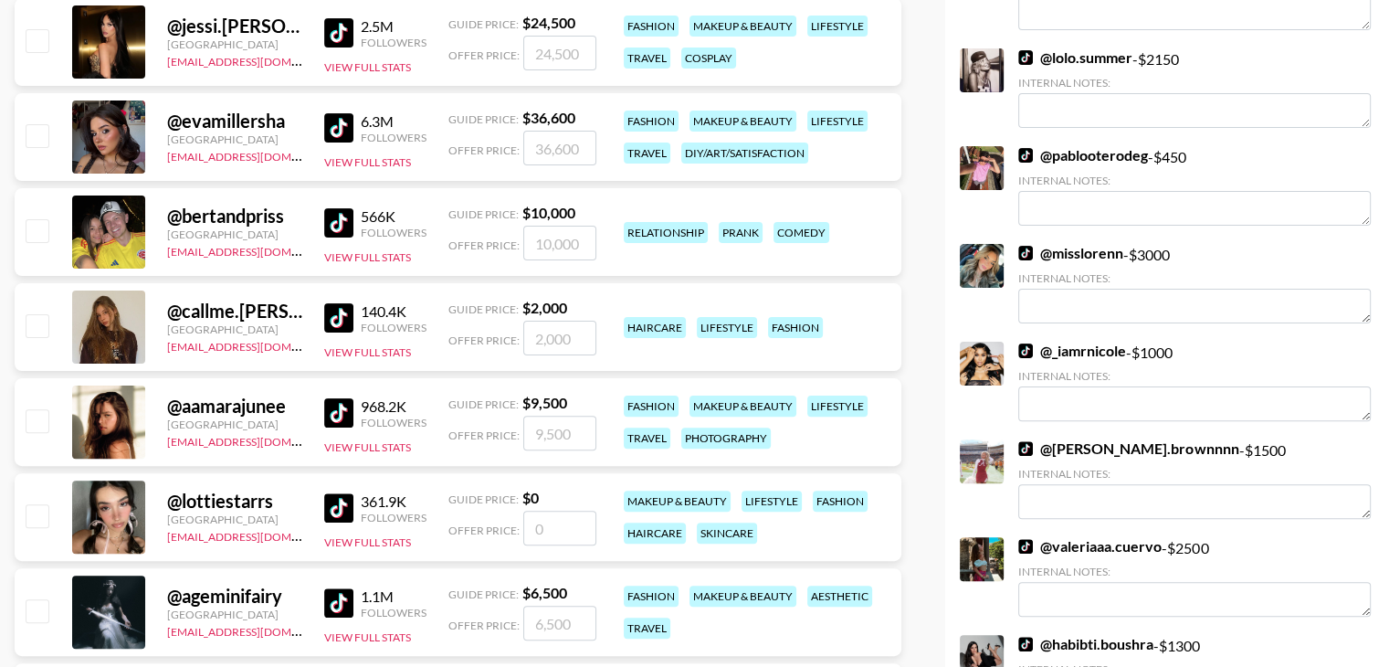
scroll to position [0, 0]
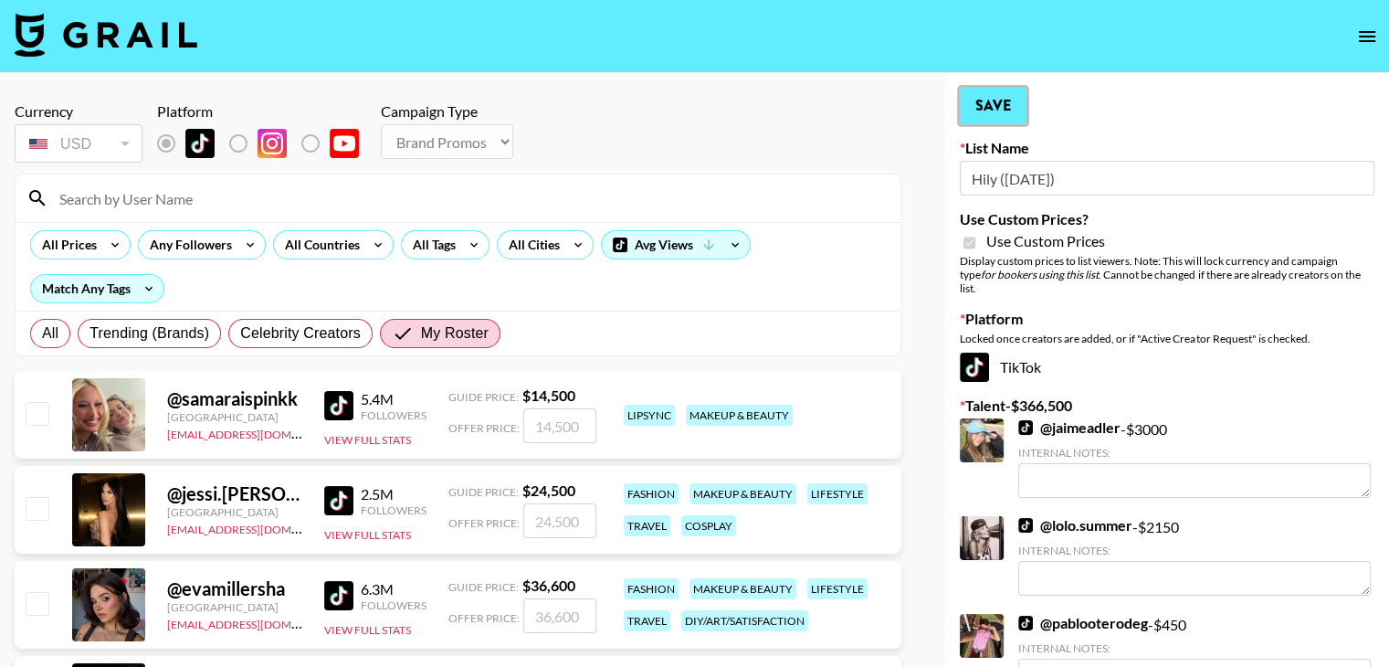
click at [1016, 115] on button "Save" at bounding box center [993, 106] width 67 height 37
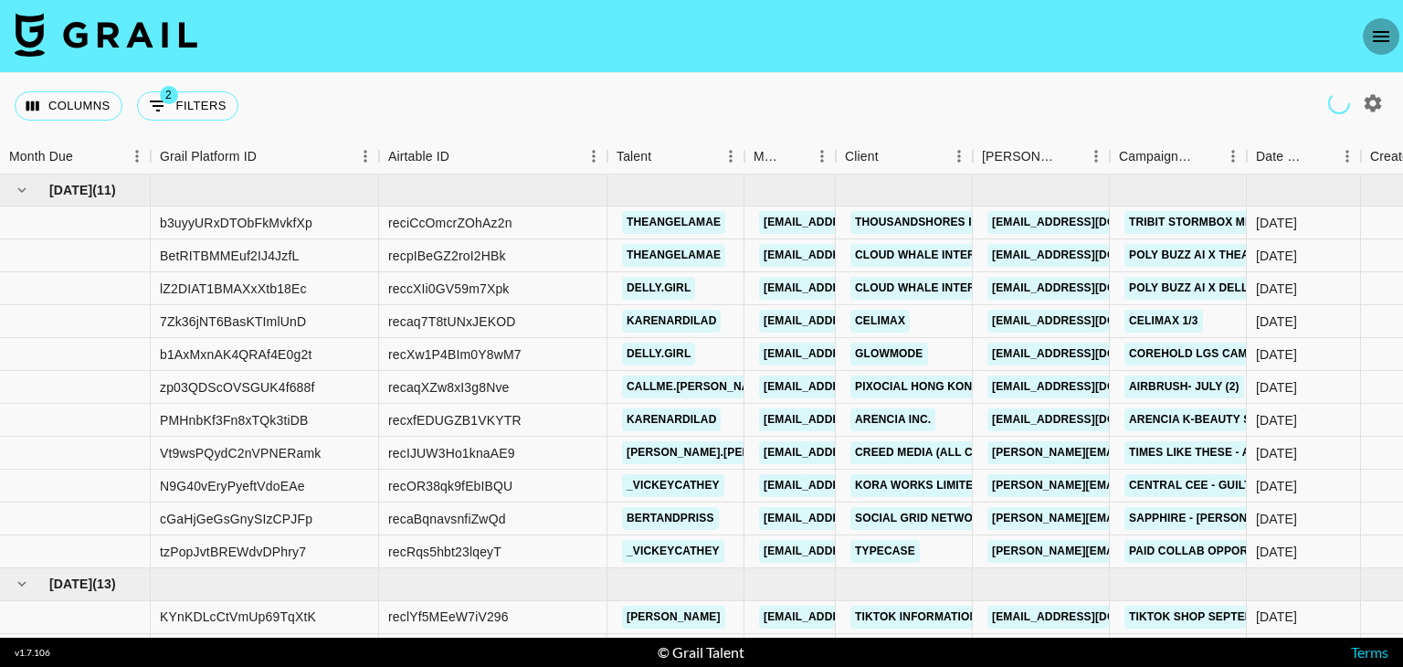
click at [1381, 28] on icon "open drawer" at bounding box center [1381, 37] width 22 height 22
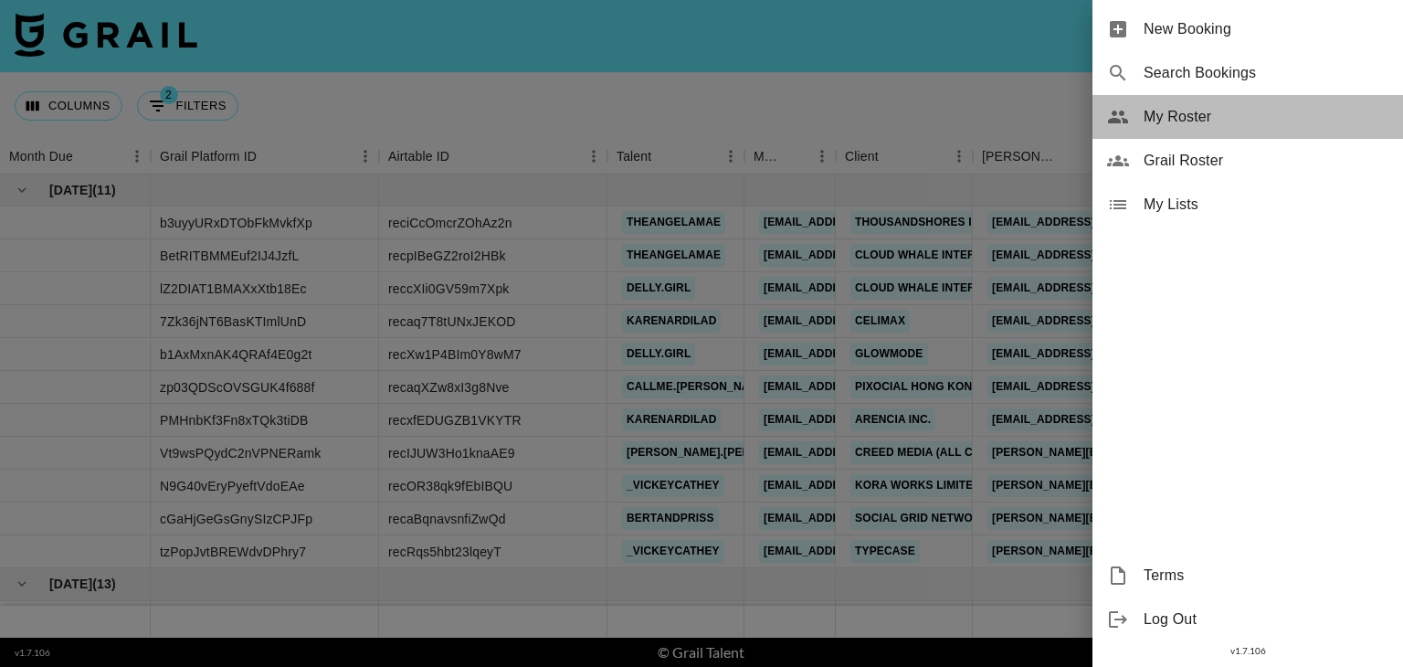
click at [1187, 109] on span "My Roster" at bounding box center [1266, 117] width 245 height 22
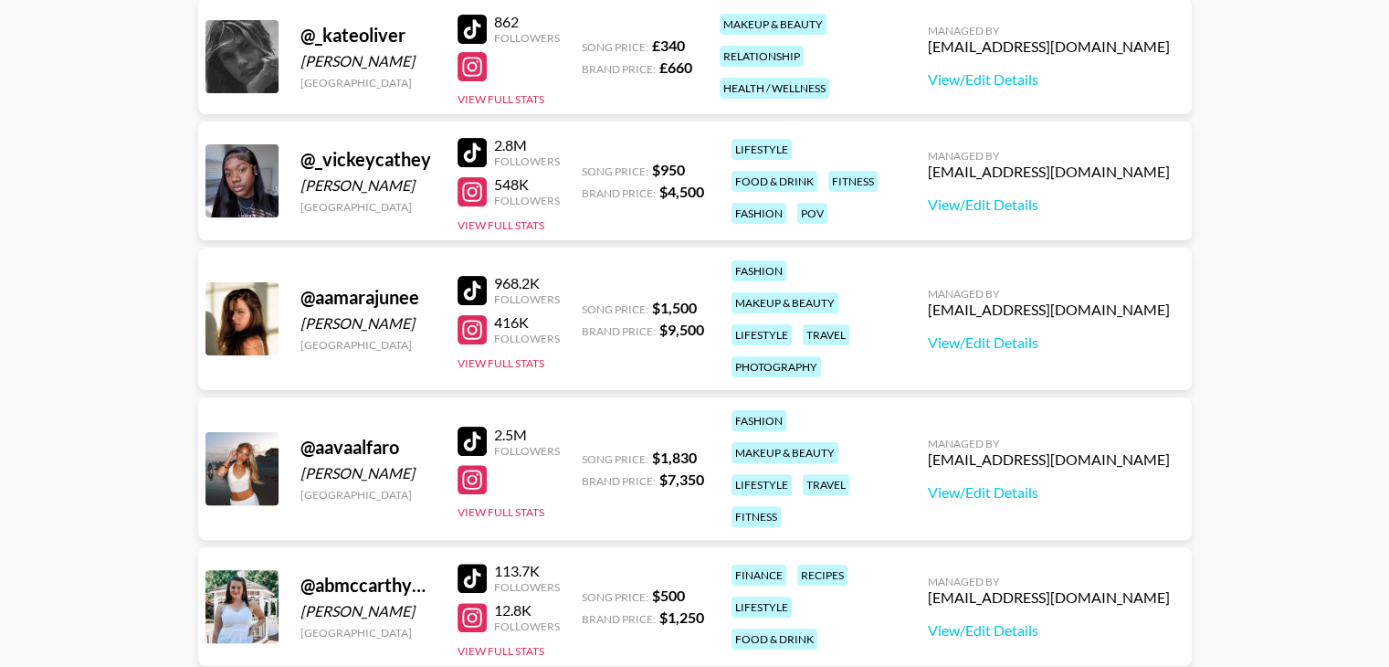
scroll to position [406, 0]
click at [972, 333] on link "View/Edit Details" at bounding box center [1049, 342] width 242 height 18
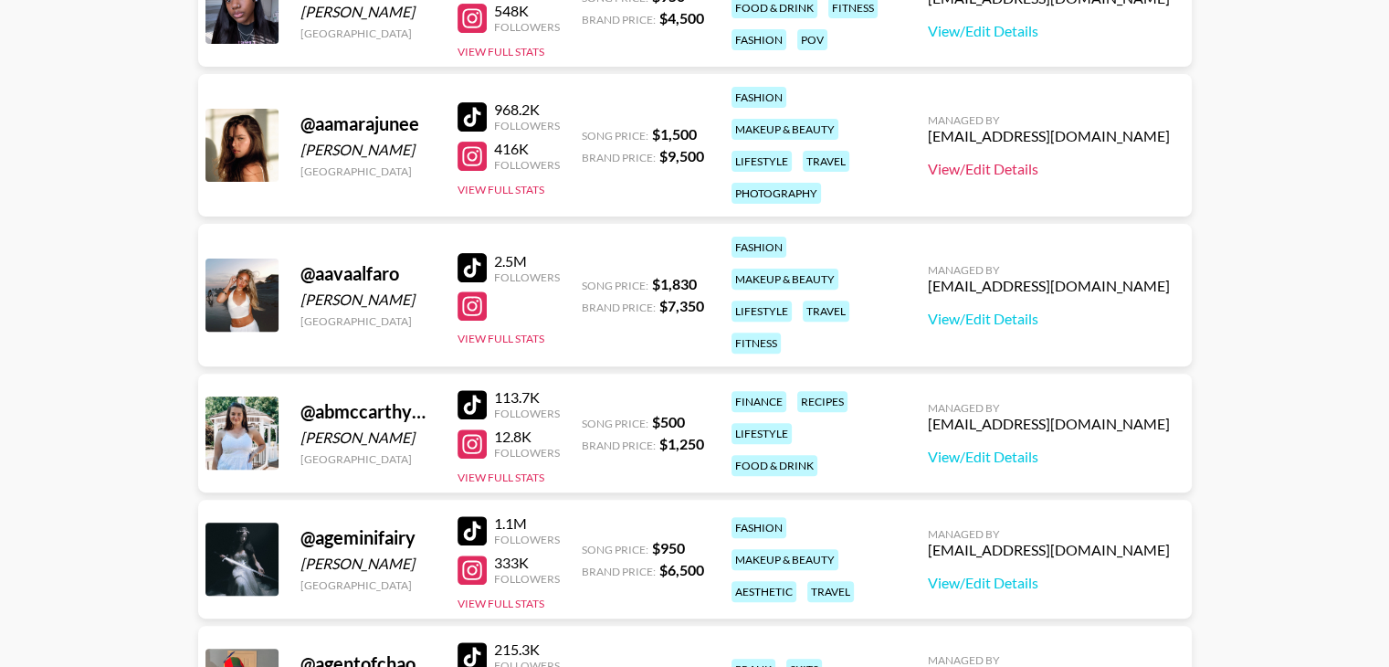
scroll to position [588, 0]
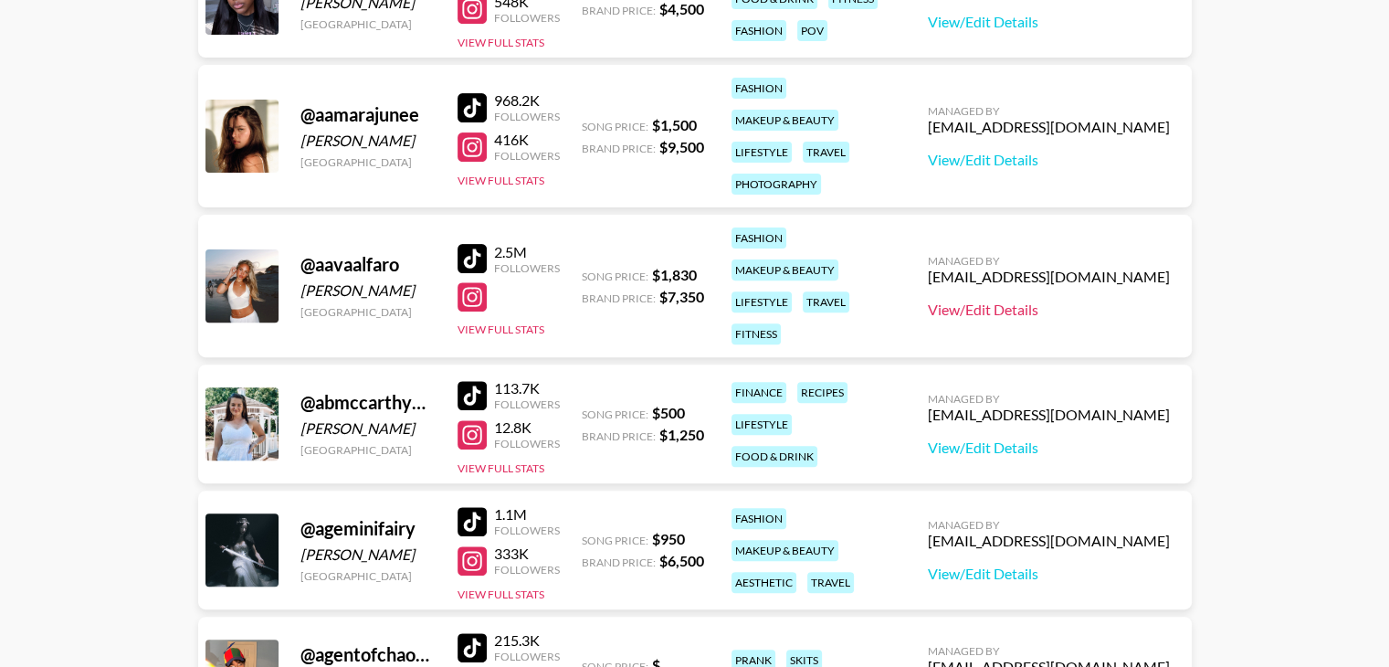
click at [1023, 304] on link "View/Edit Details" at bounding box center [1049, 310] width 242 height 18
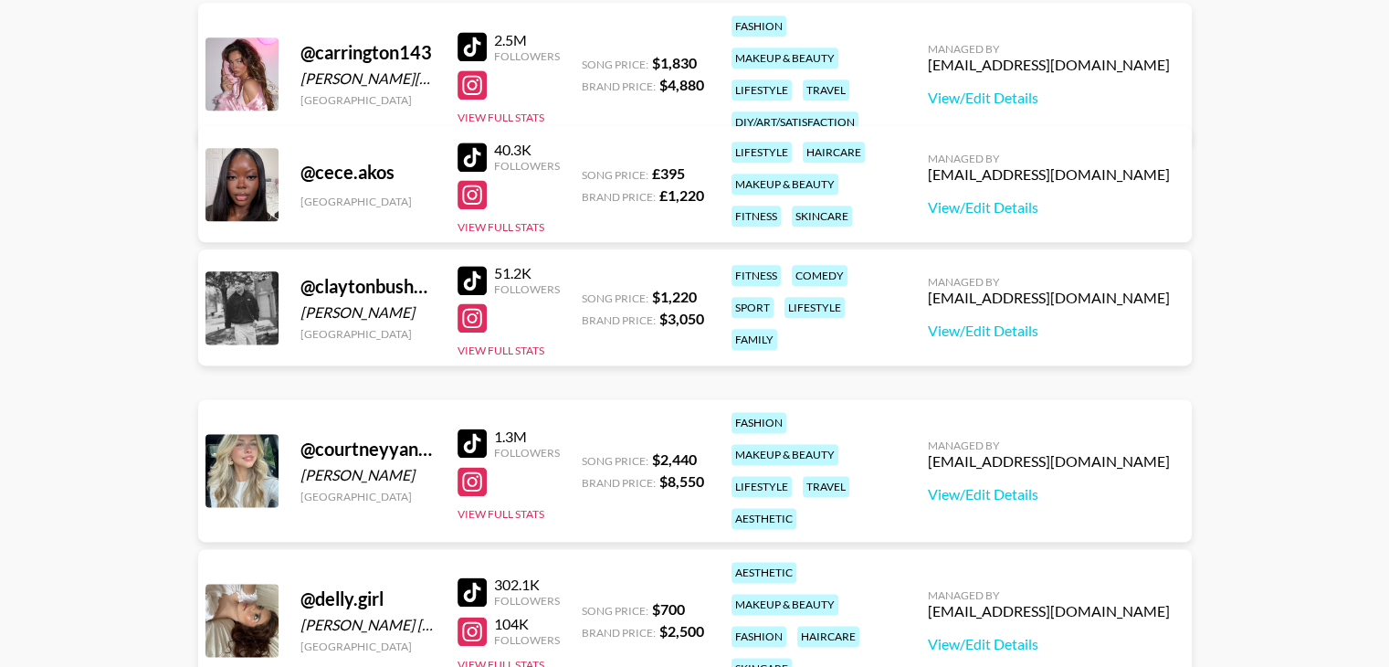
scroll to position [2285, 0]
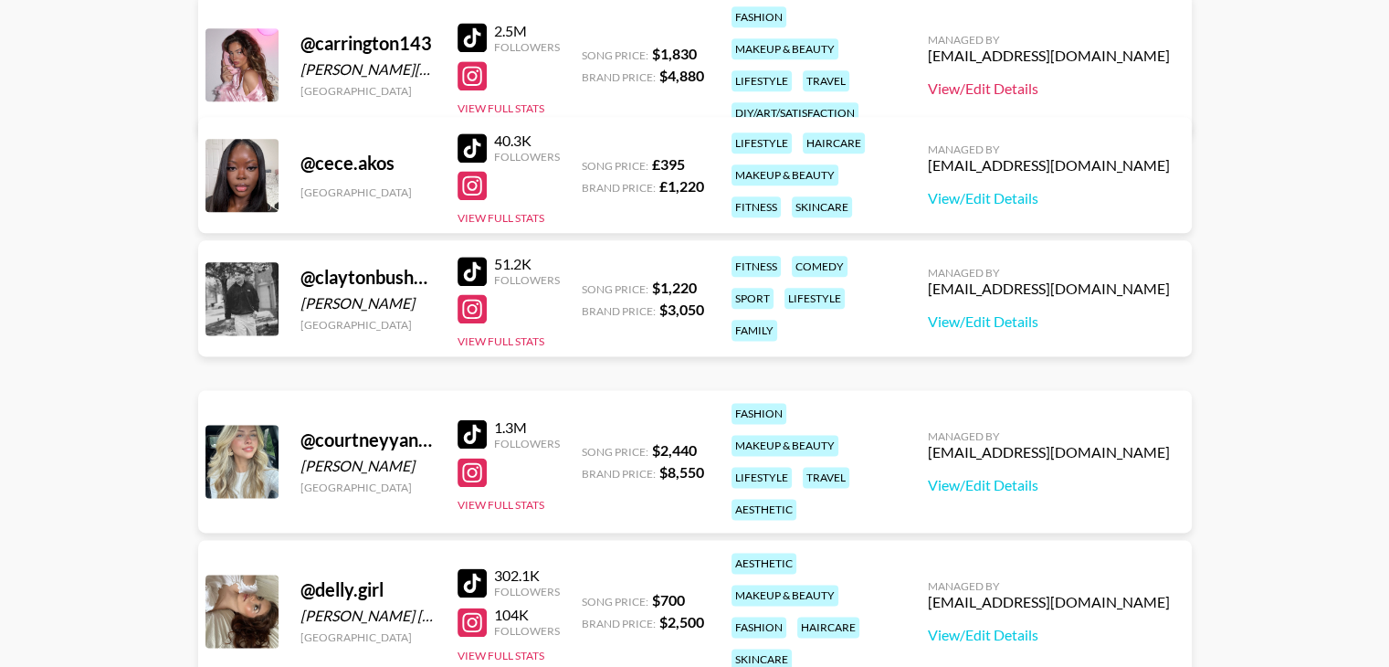
click at [997, 94] on link "View/Edit Details" at bounding box center [1049, 88] width 242 height 18
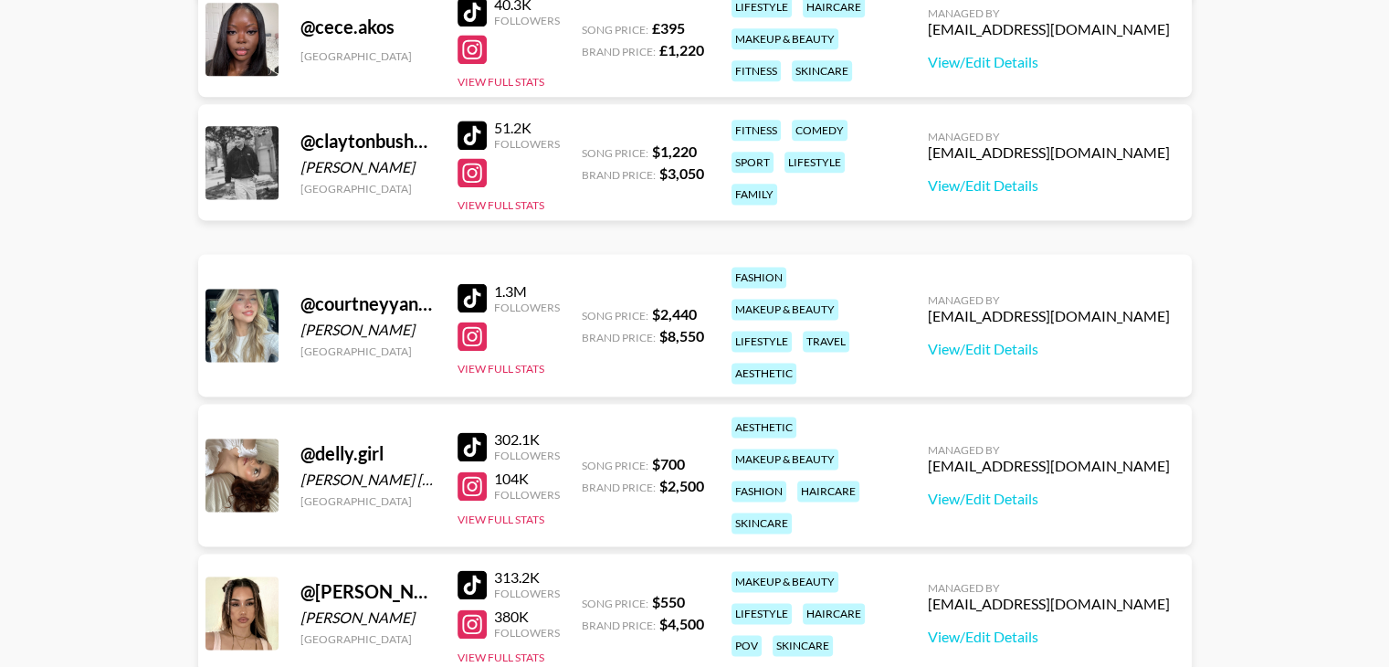
scroll to position [2422, 0]
click at [1001, 180] on link "View/Edit Details" at bounding box center [1049, 184] width 242 height 18
click at [968, 353] on link "View/Edit Details" at bounding box center [1049, 348] width 242 height 18
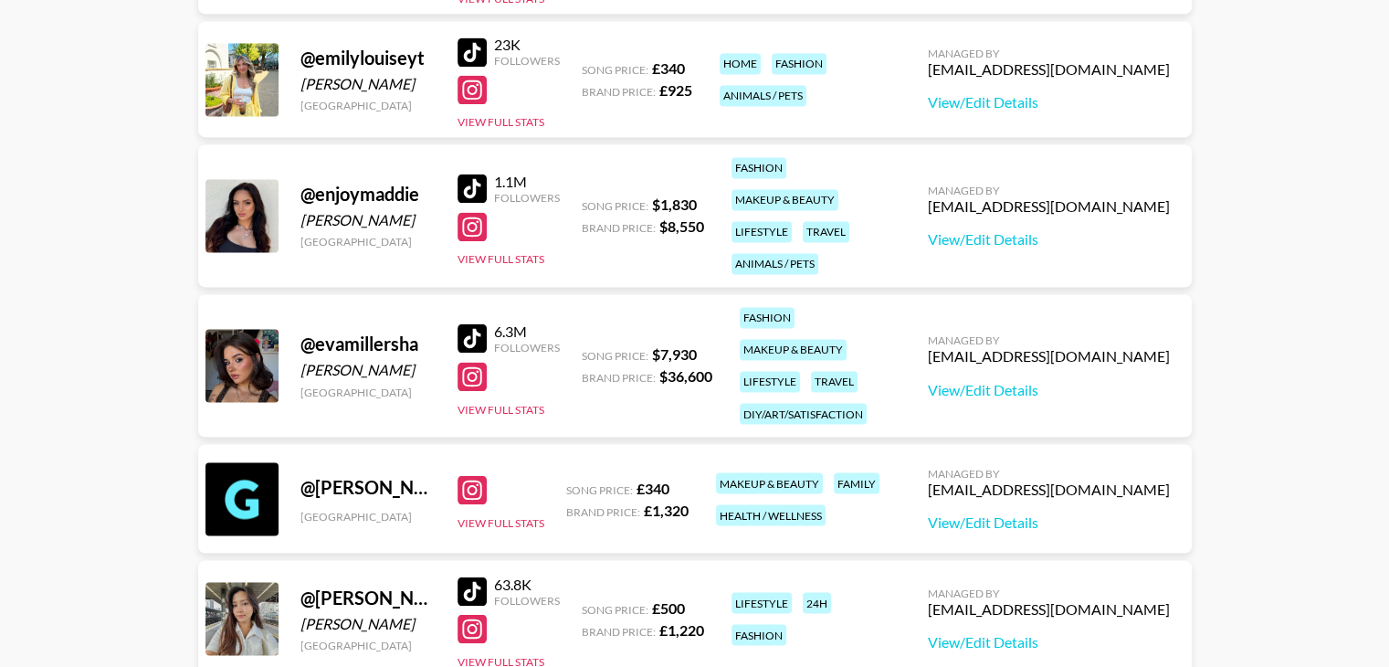
scroll to position [3104, 0]
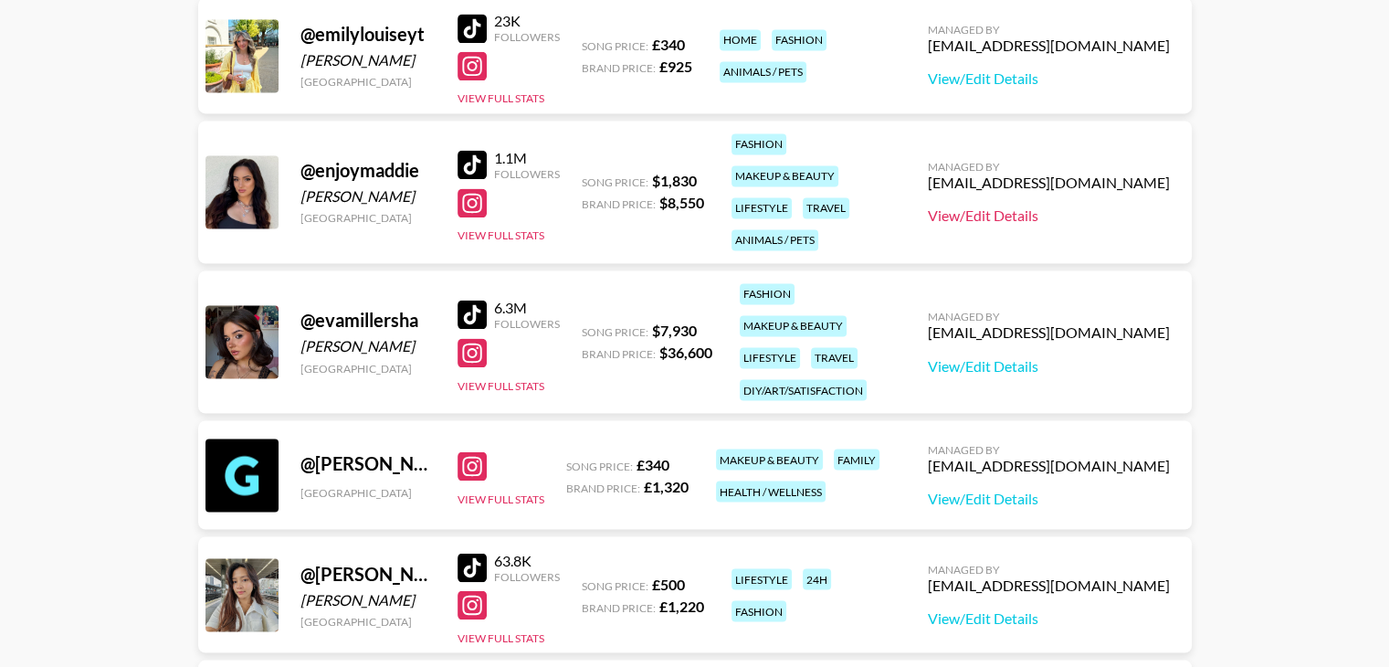
click at [978, 210] on link "View/Edit Details" at bounding box center [1049, 215] width 242 height 18
click at [994, 357] on link "View/Edit Details" at bounding box center [1049, 365] width 242 height 18
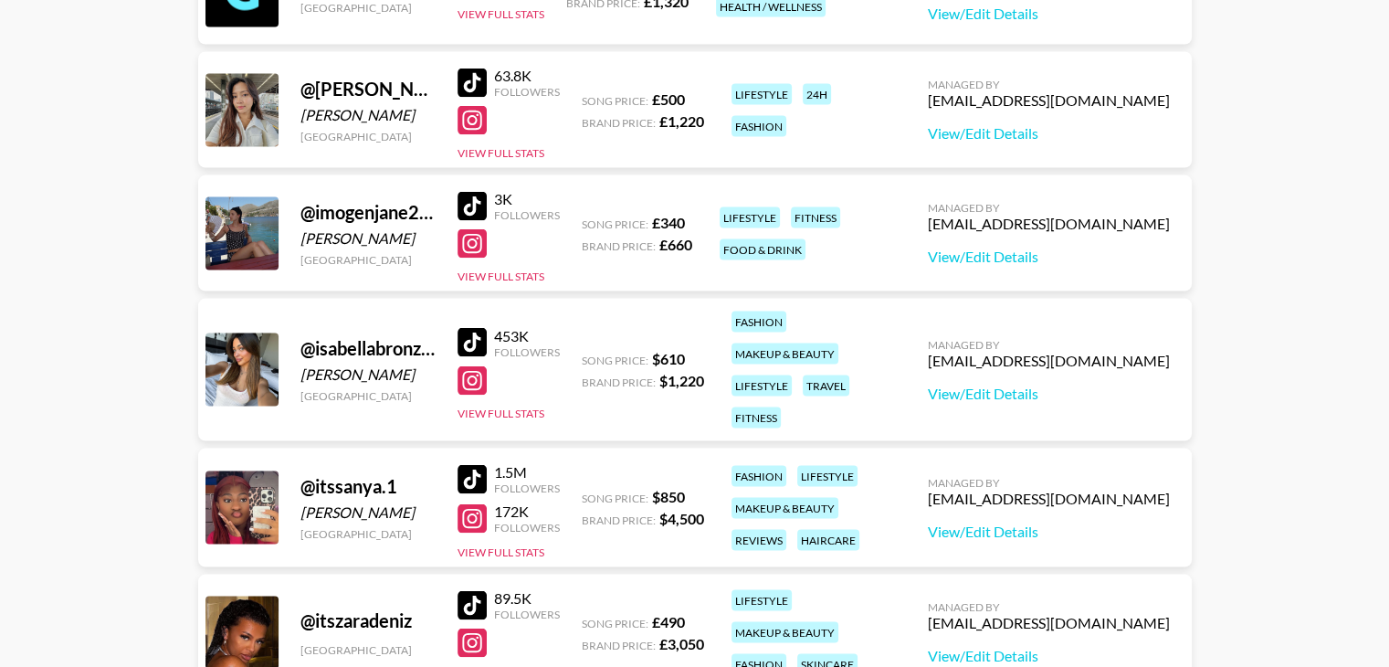
scroll to position [3590, 0]
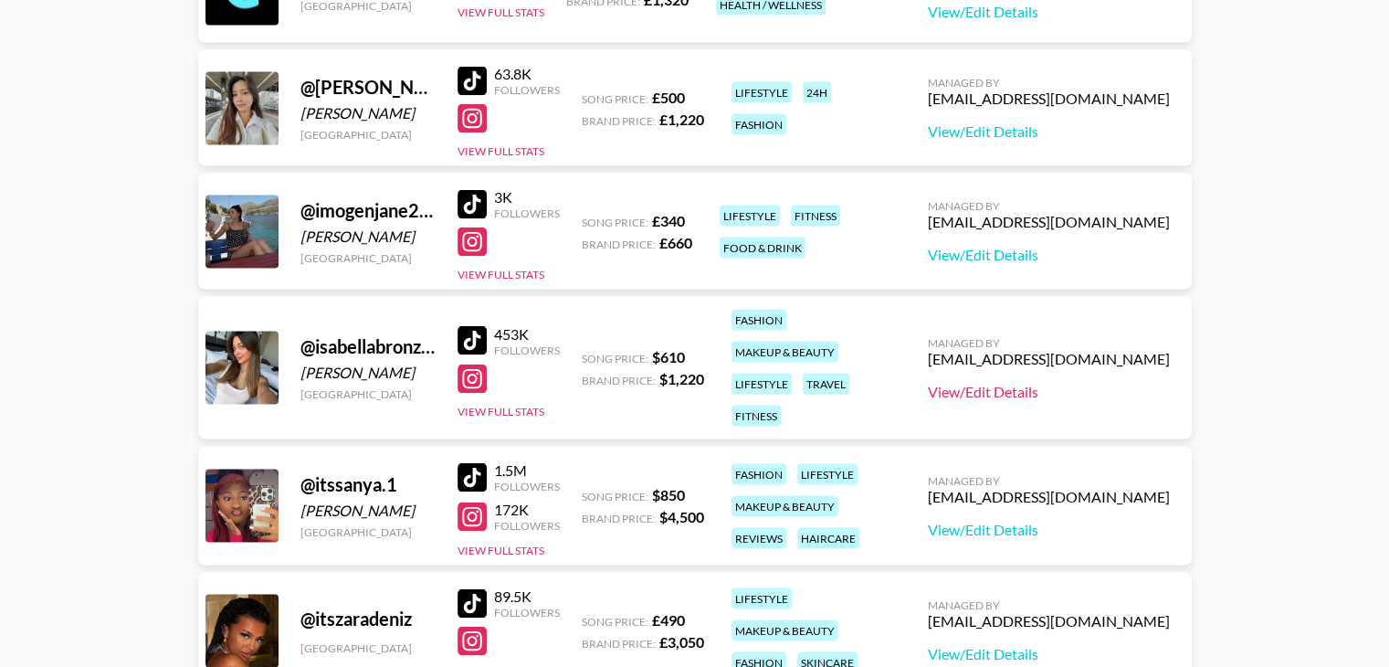
click at [1007, 383] on link "View/Edit Details" at bounding box center [1049, 392] width 242 height 18
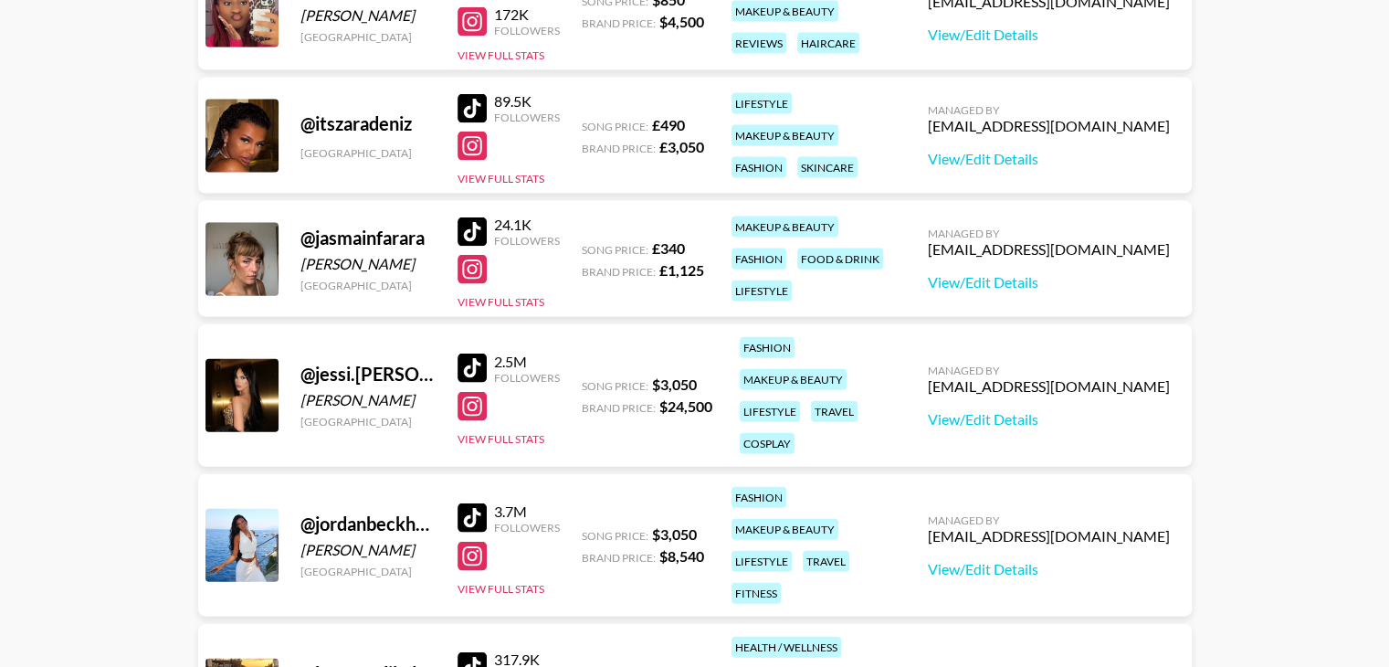
scroll to position [4103, 0]
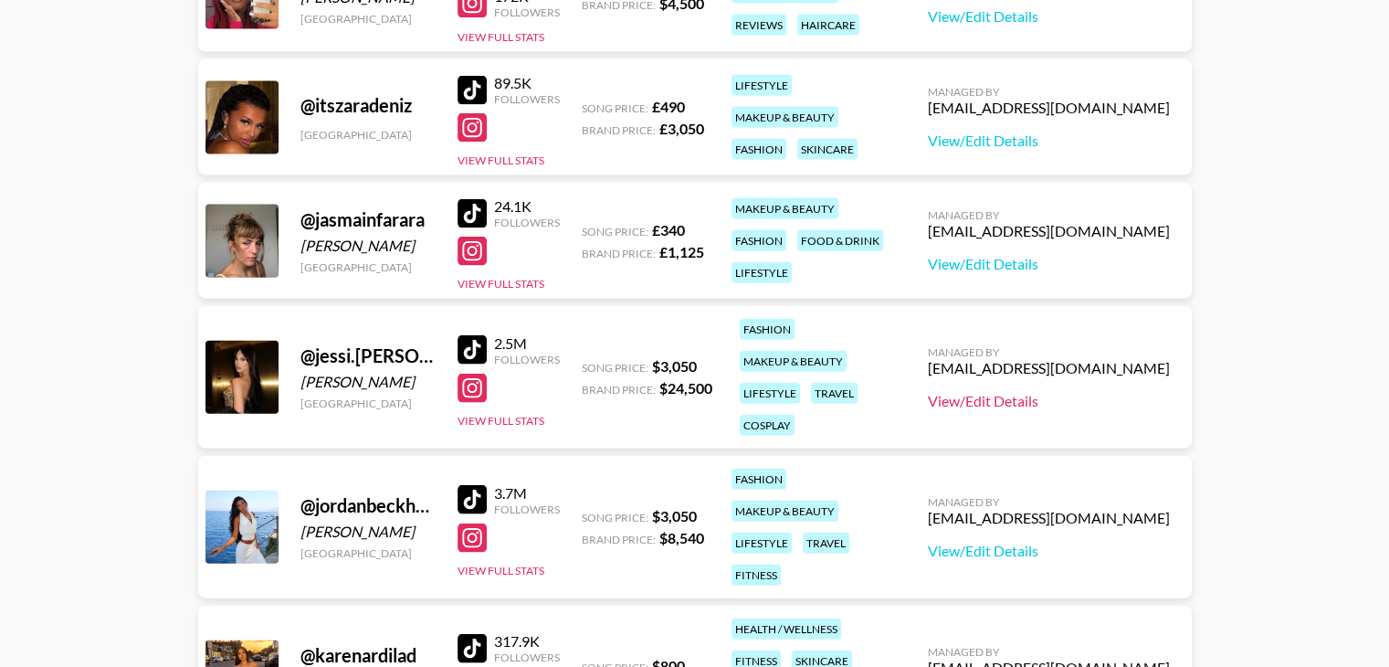
click at [982, 406] on link "View/Edit Details" at bounding box center [1049, 401] width 242 height 18
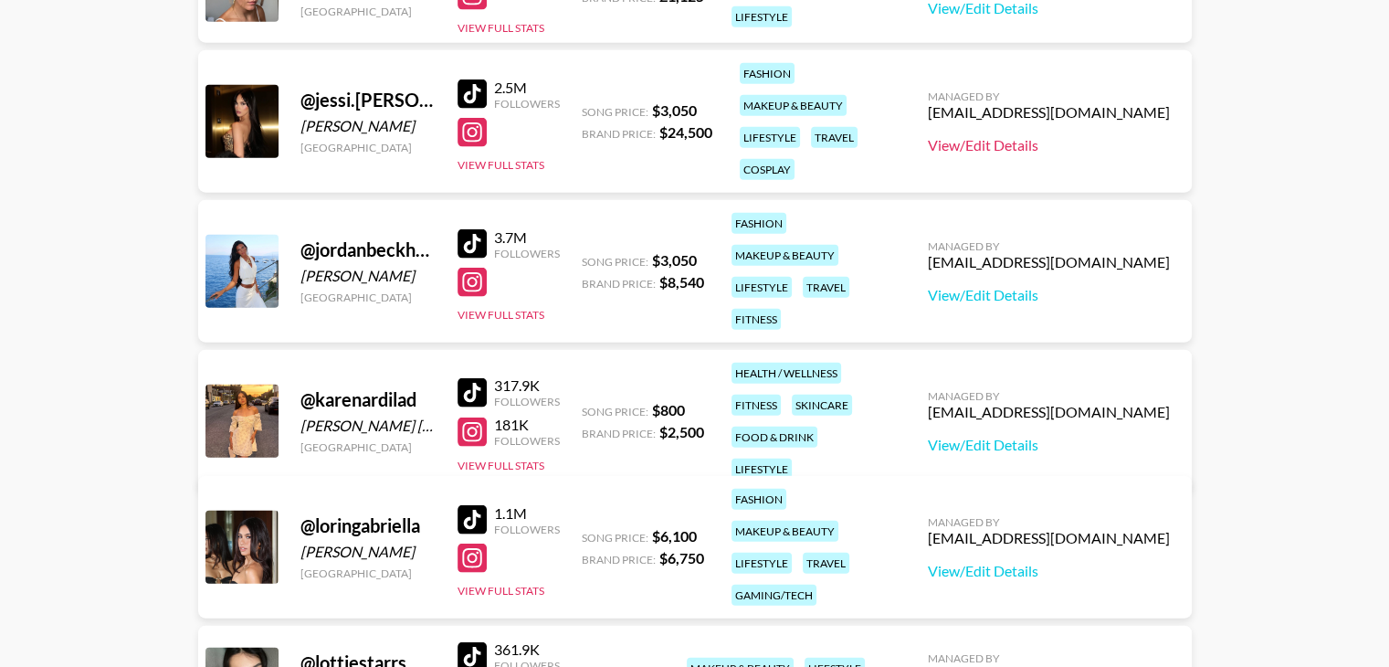
scroll to position [4361, 0]
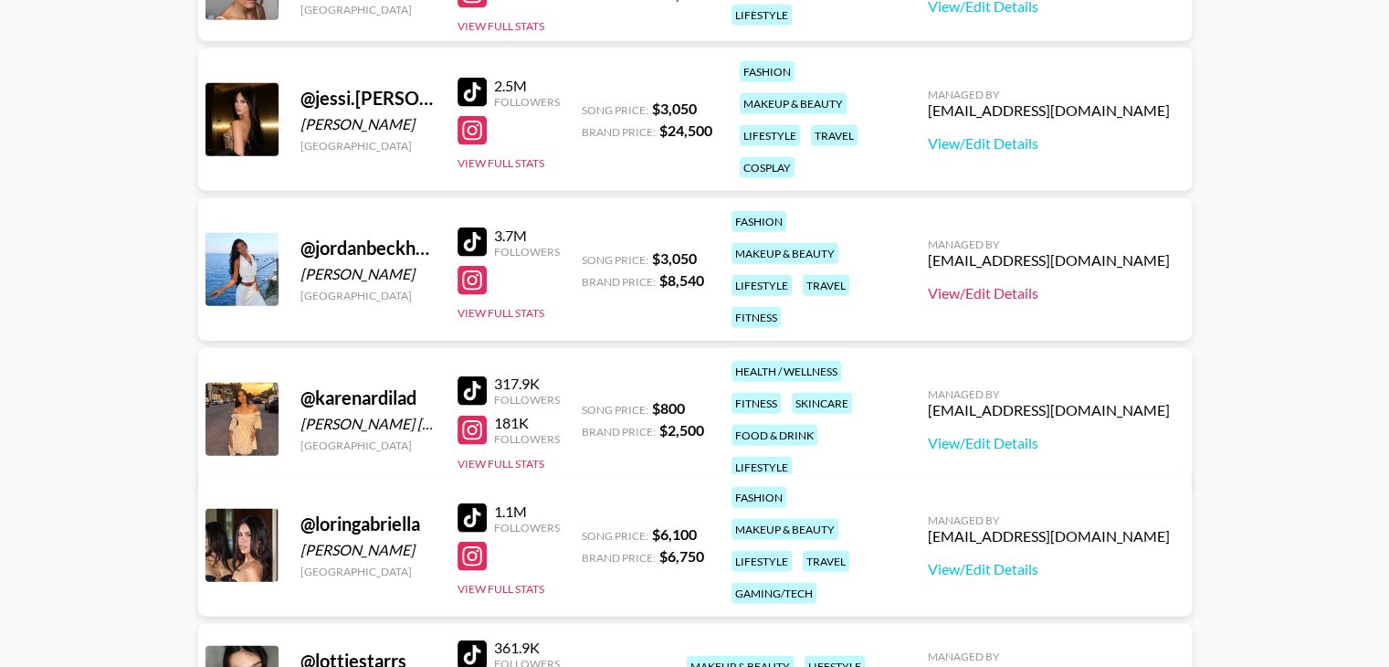
click at [980, 296] on link "View/Edit Details" at bounding box center [1049, 293] width 242 height 18
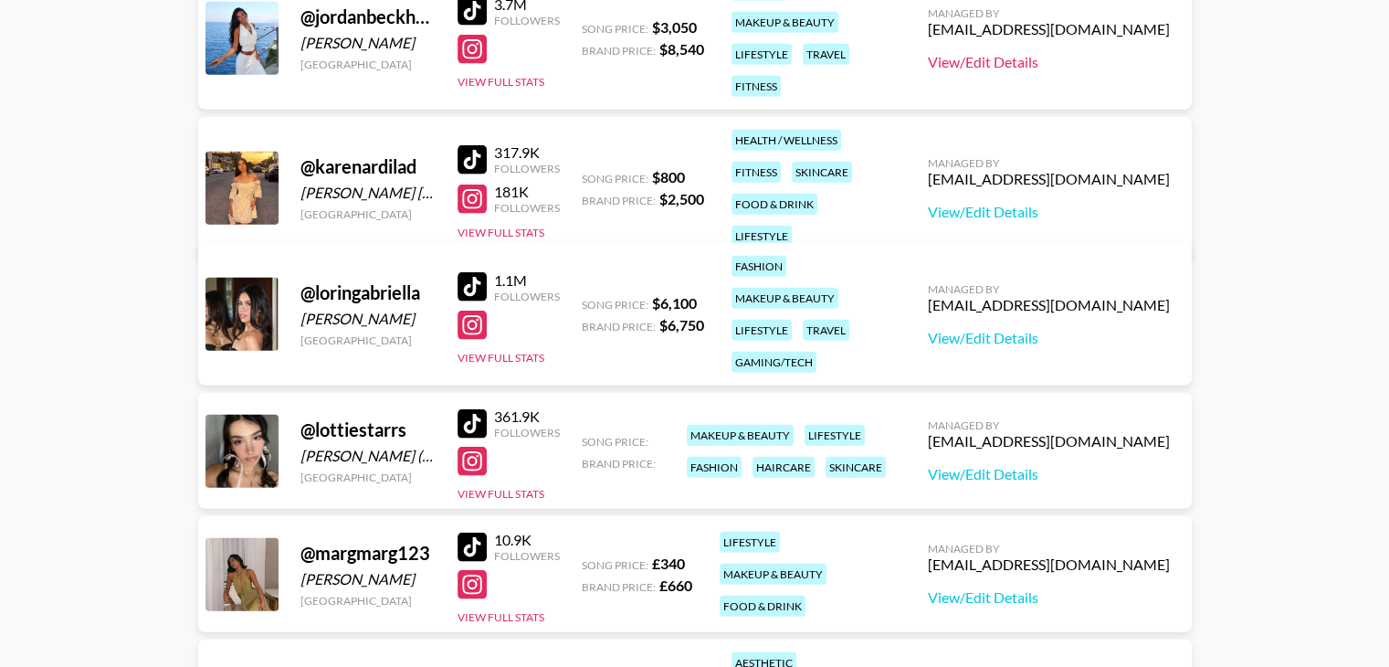
scroll to position [4593, 0]
click at [990, 328] on link "View/Edit Details" at bounding box center [1049, 337] width 242 height 18
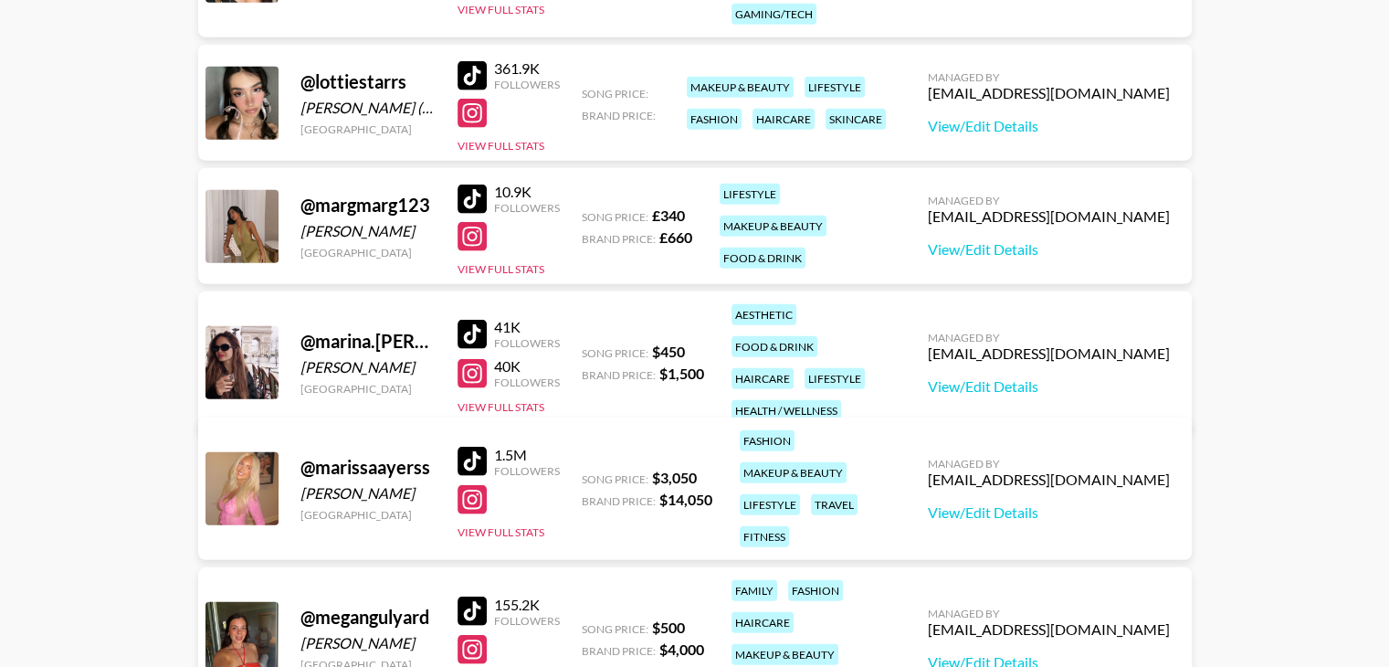
scroll to position [5035, 0]
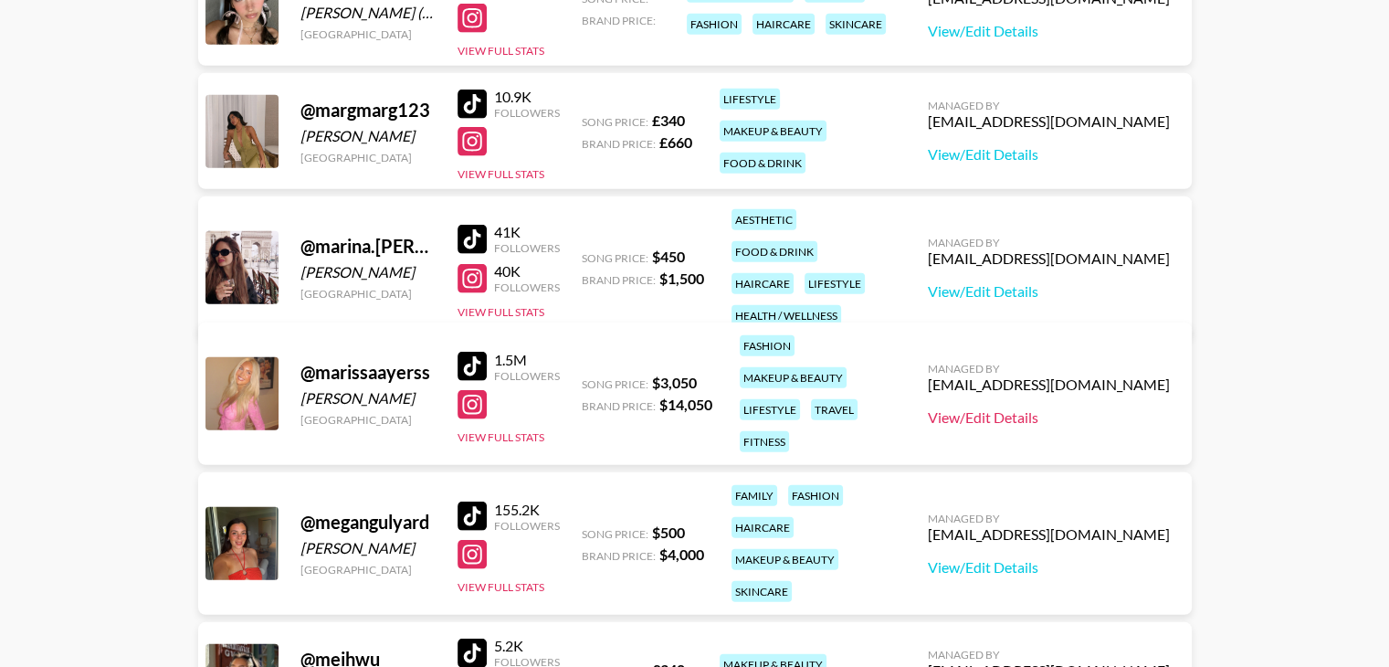
click at [964, 417] on link "View/Edit Details" at bounding box center [1049, 417] width 242 height 18
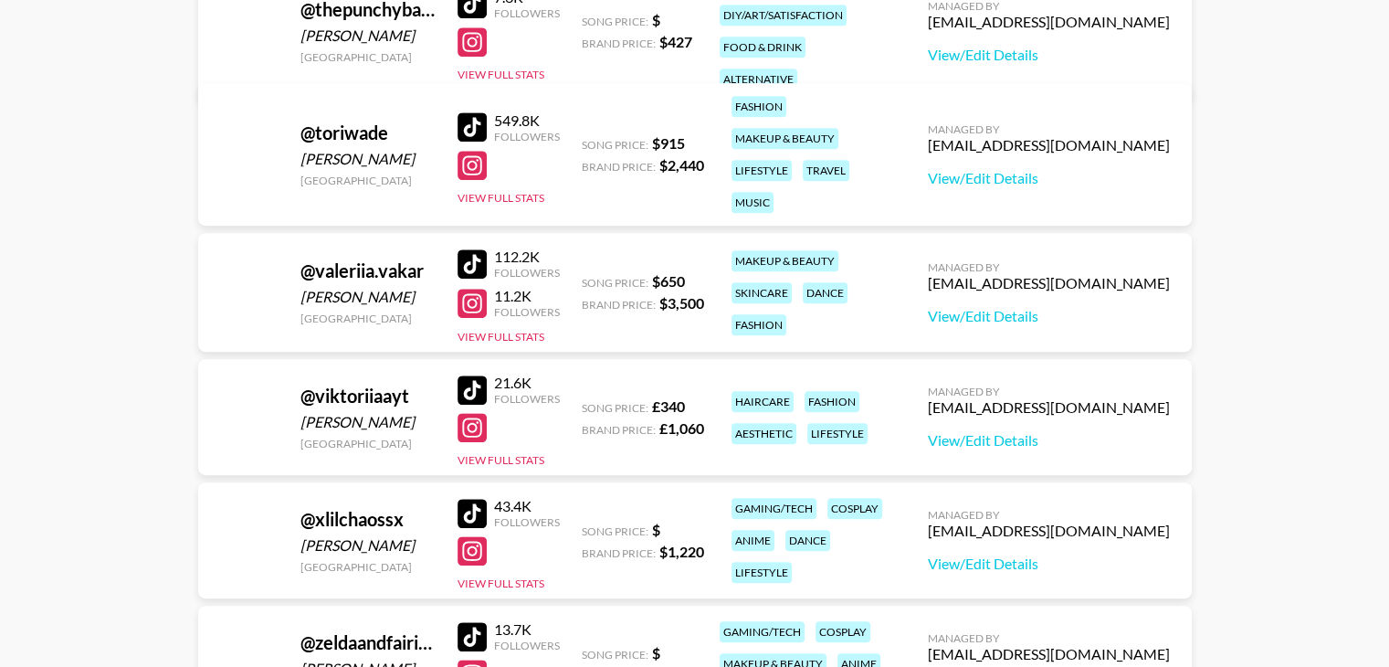
scroll to position [7839, 0]
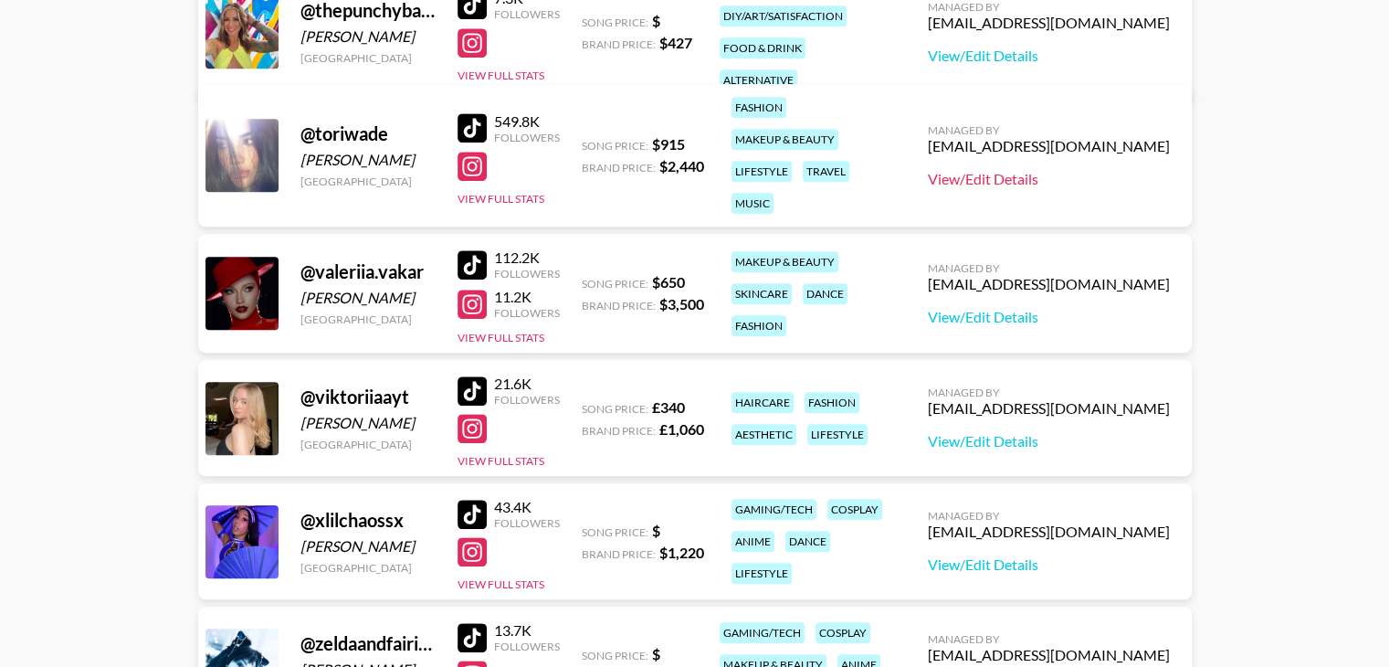
click at [1045, 180] on link "View/Edit Details" at bounding box center [1049, 179] width 242 height 18
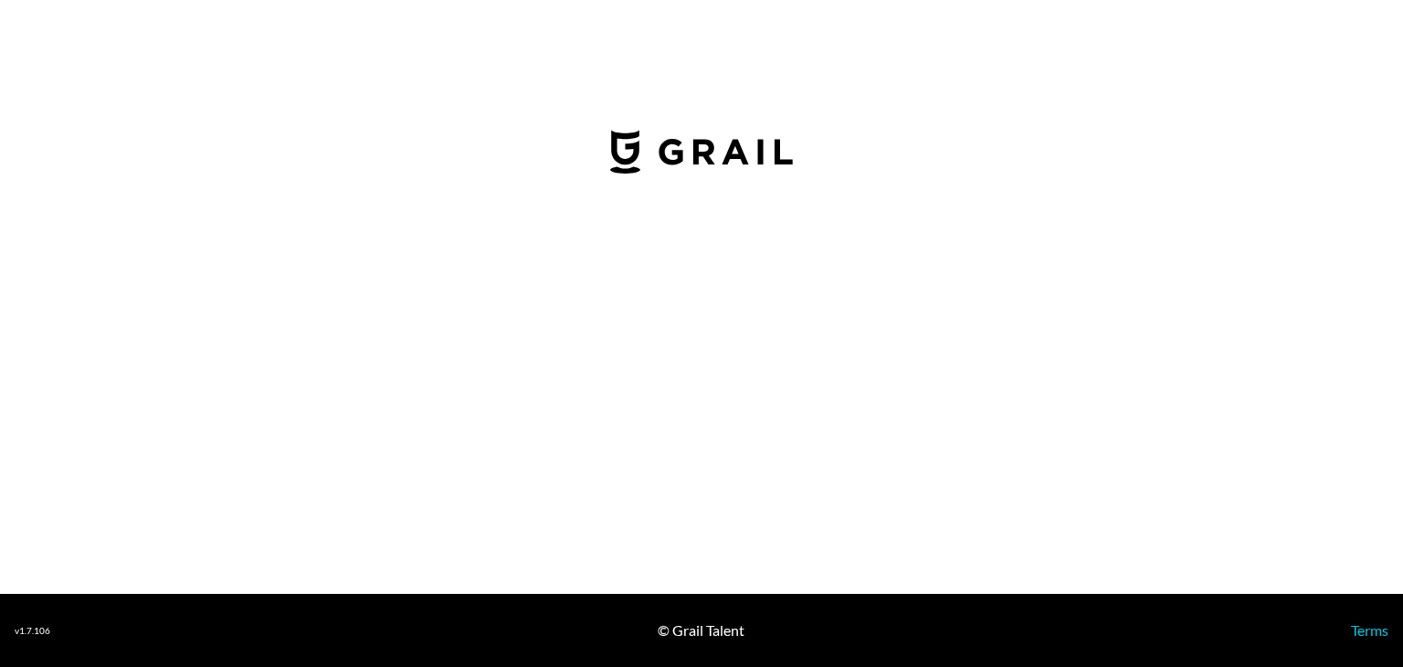
select select "USD"
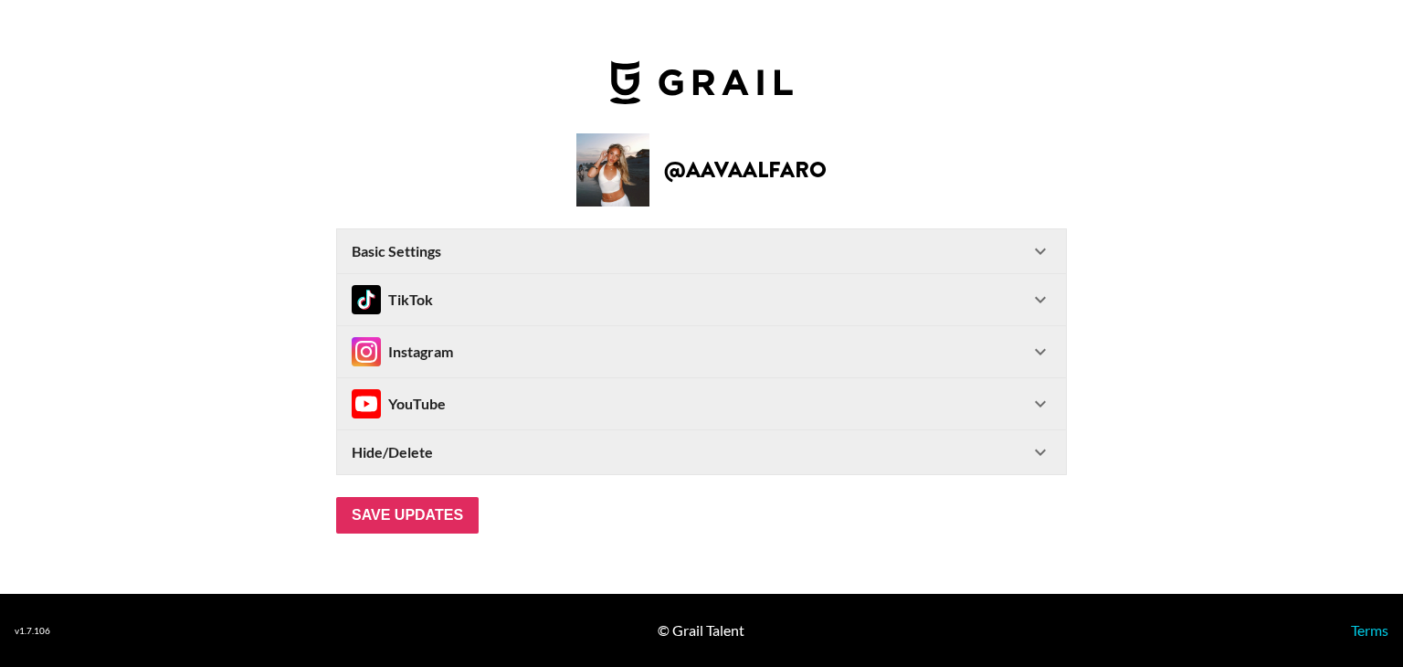
click at [455, 243] on div "Basic Settings" at bounding box center [691, 251] width 678 height 18
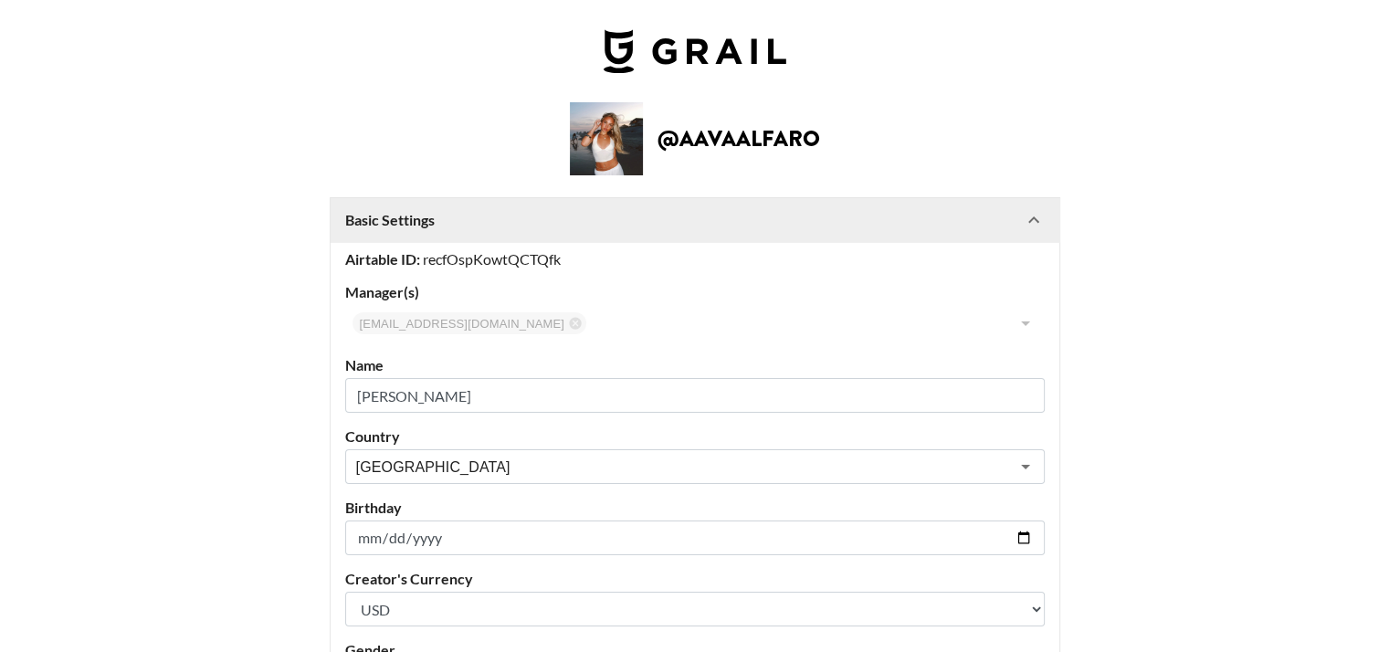
click at [466, 240] on Settings-header "Basic Settings" at bounding box center [695, 220] width 729 height 44
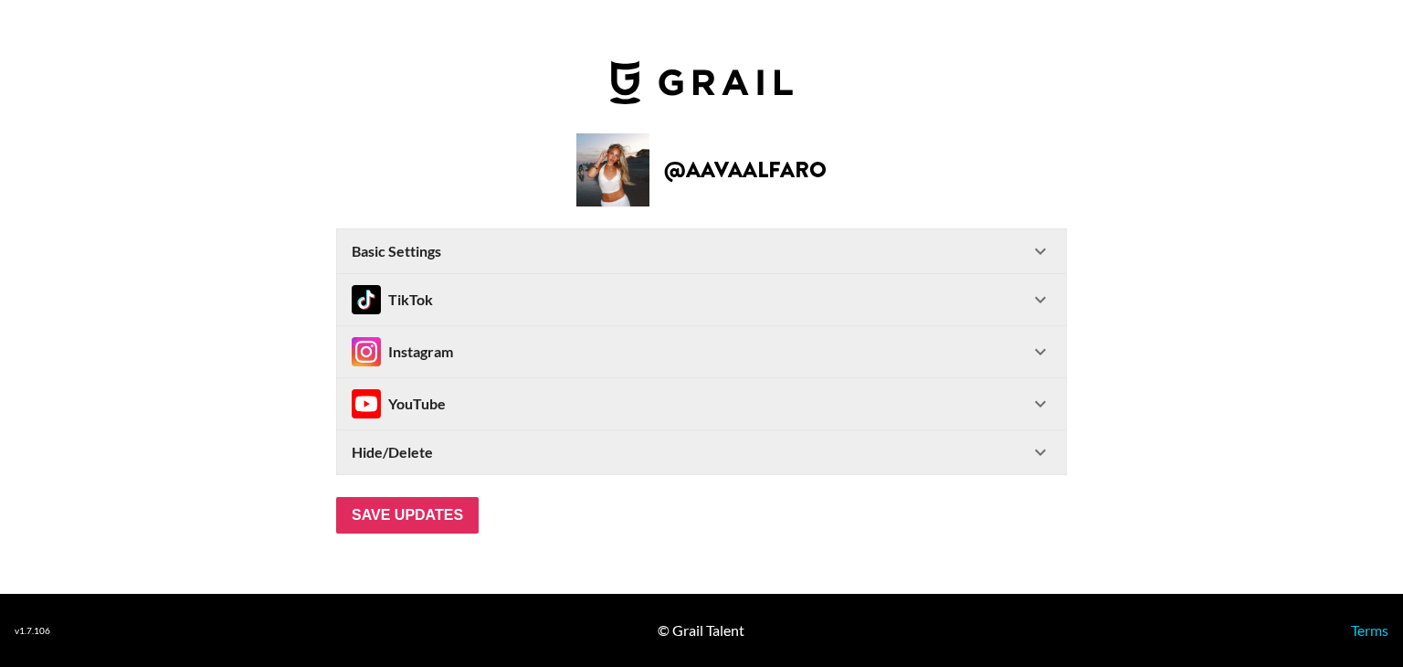
click at [569, 257] on div "Basic Settings" at bounding box center [691, 251] width 678 height 18
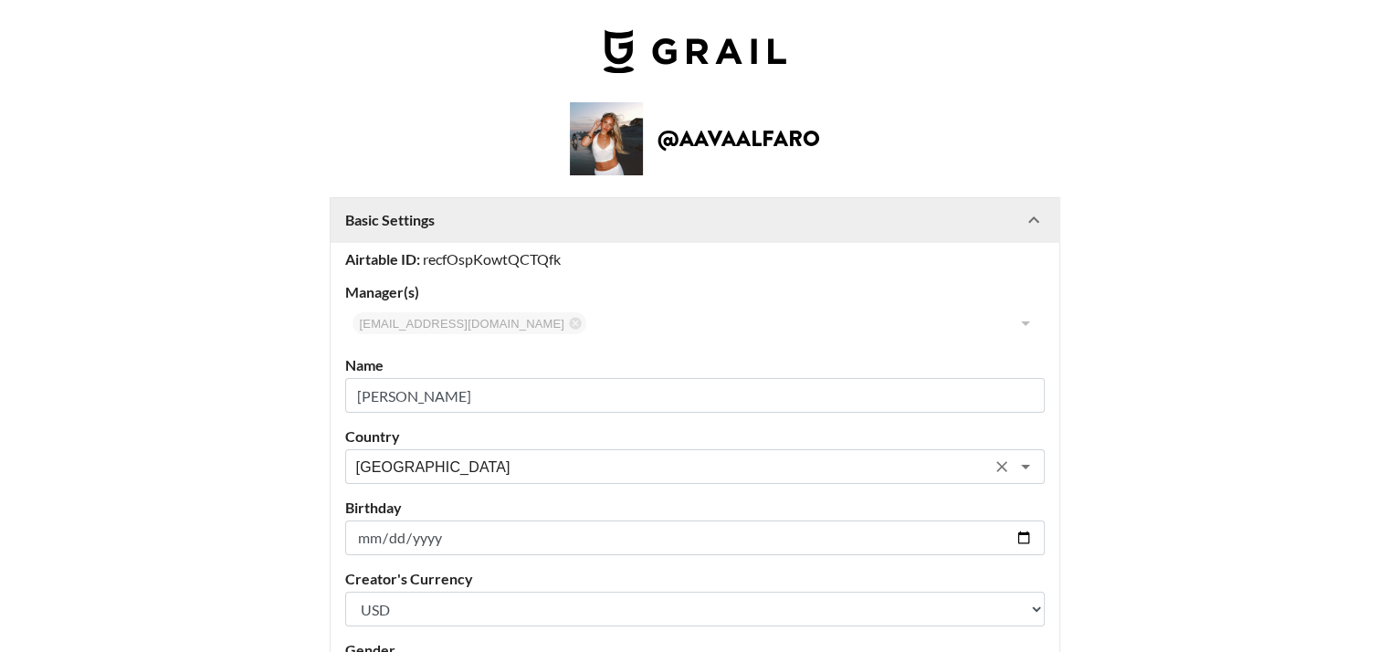
click at [439, 462] on input "[GEOGRAPHIC_DATA]" at bounding box center [670, 467] width 629 height 21
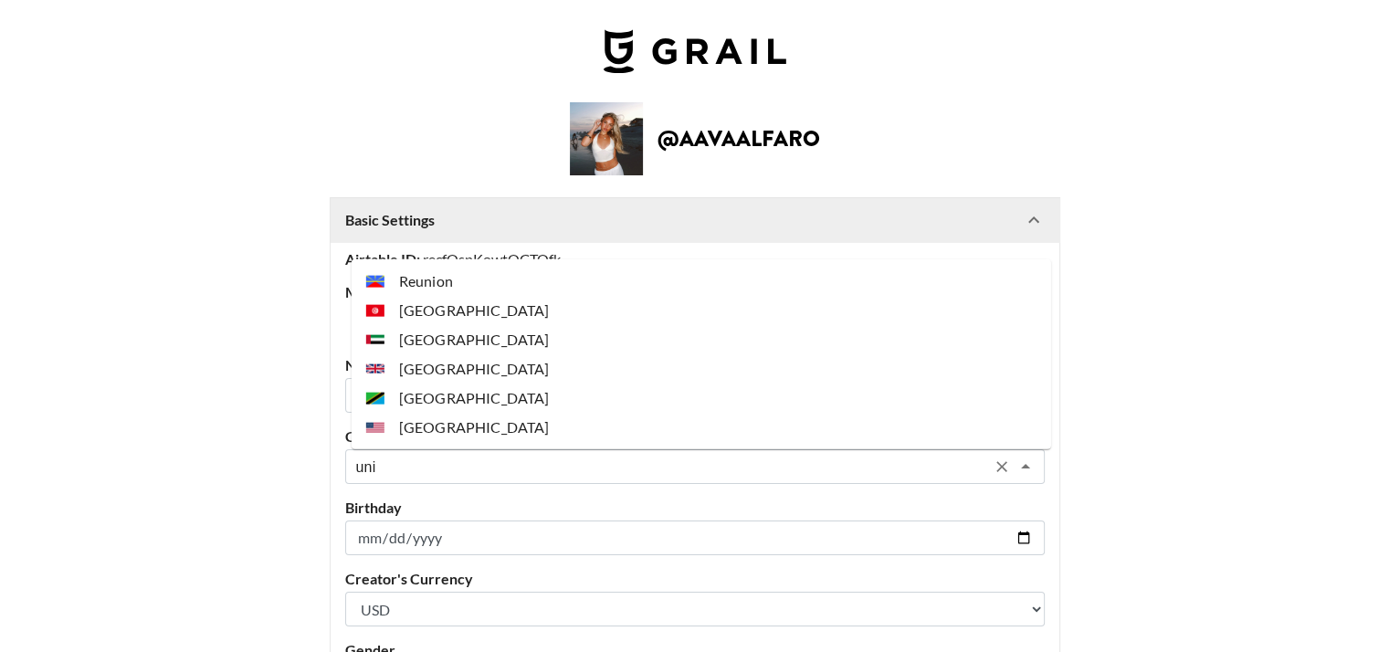
click at [459, 419] on li "[GEOGRAPHIC_DATA]" at bounding box center [702, 427] width 700 height 29
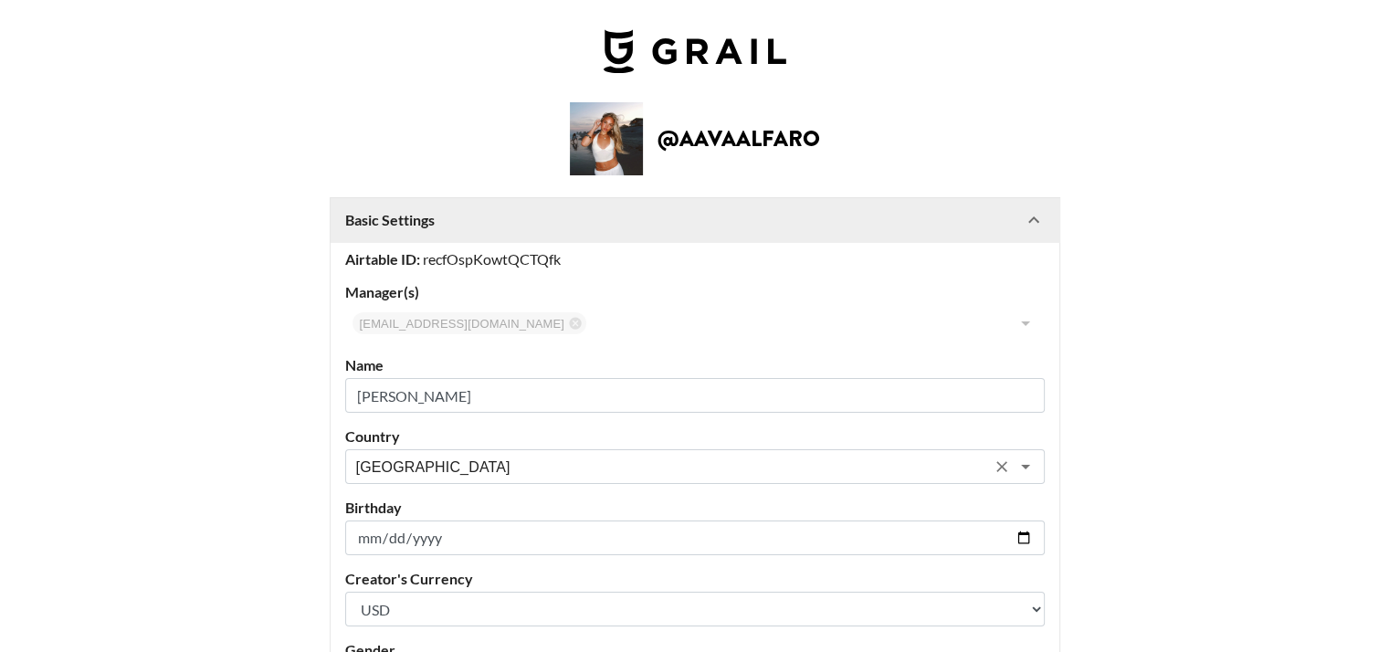
scroll to position [578, 0]
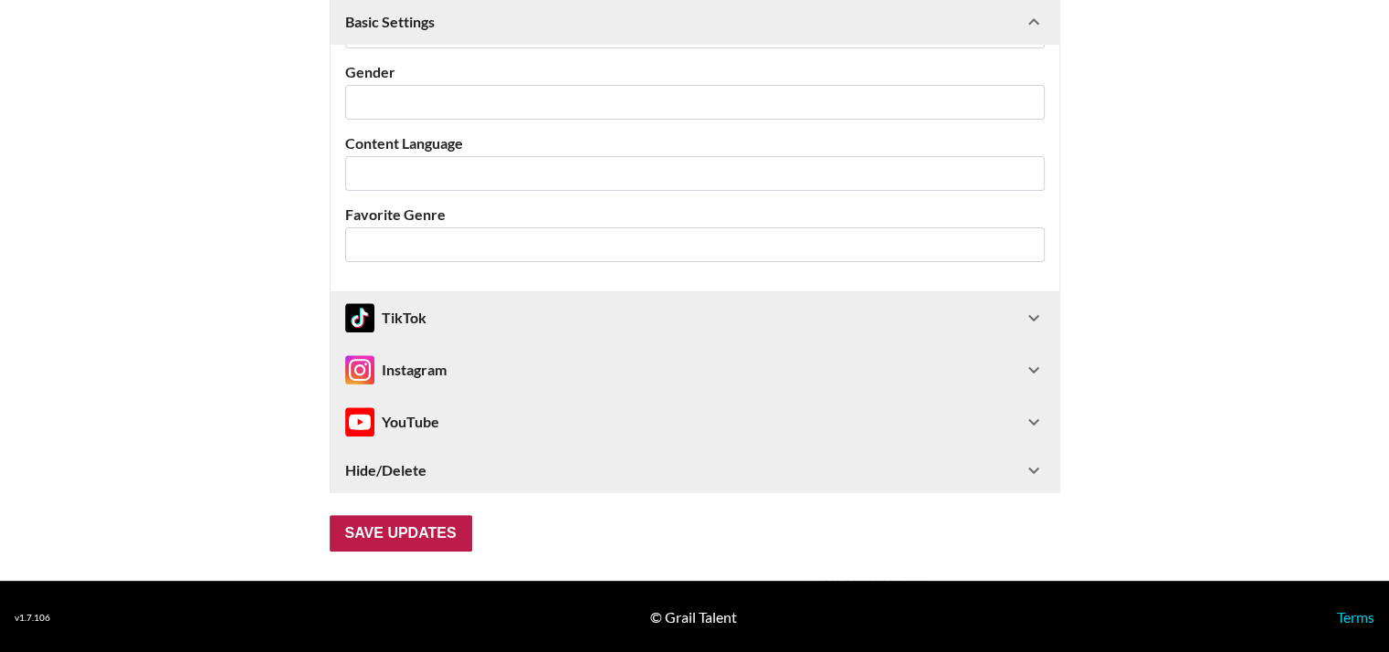
type input "[GEOGRAPHIC_DATA]"
click at [416, 535] on input "Save Updates" at bounding box center [401, 533] width 142 height 37
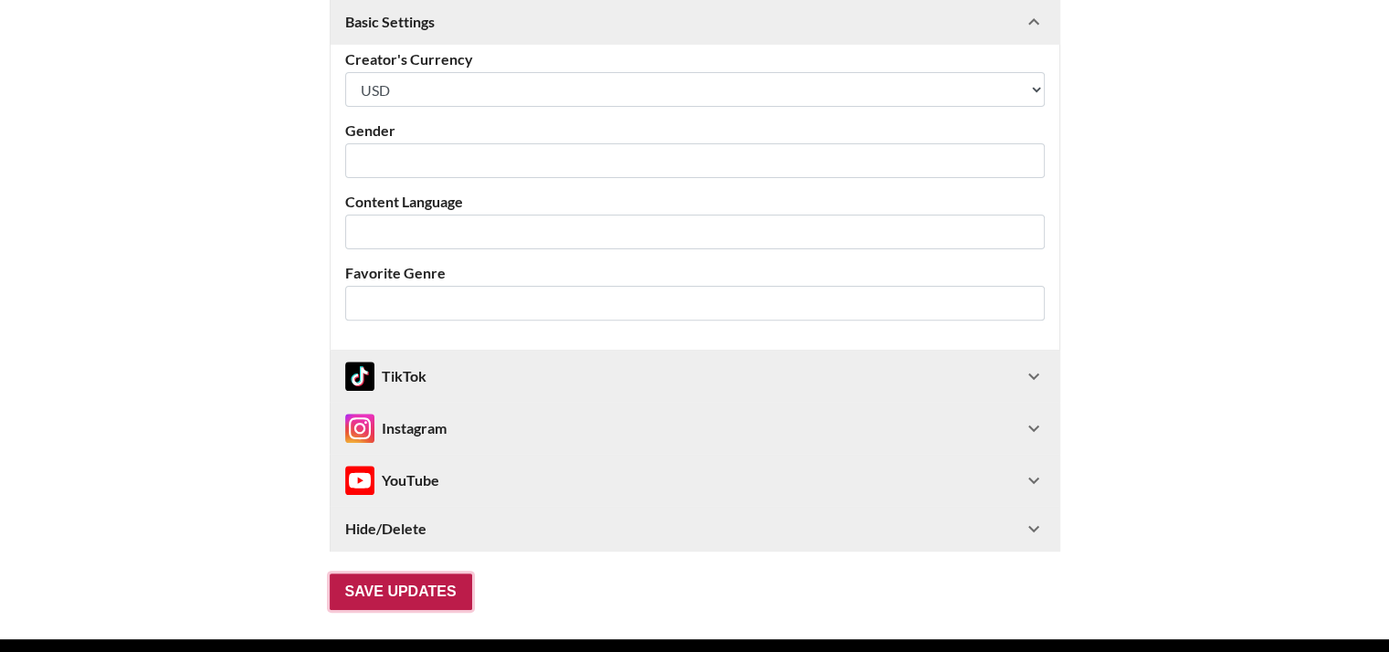
scroll to position [102, 0]
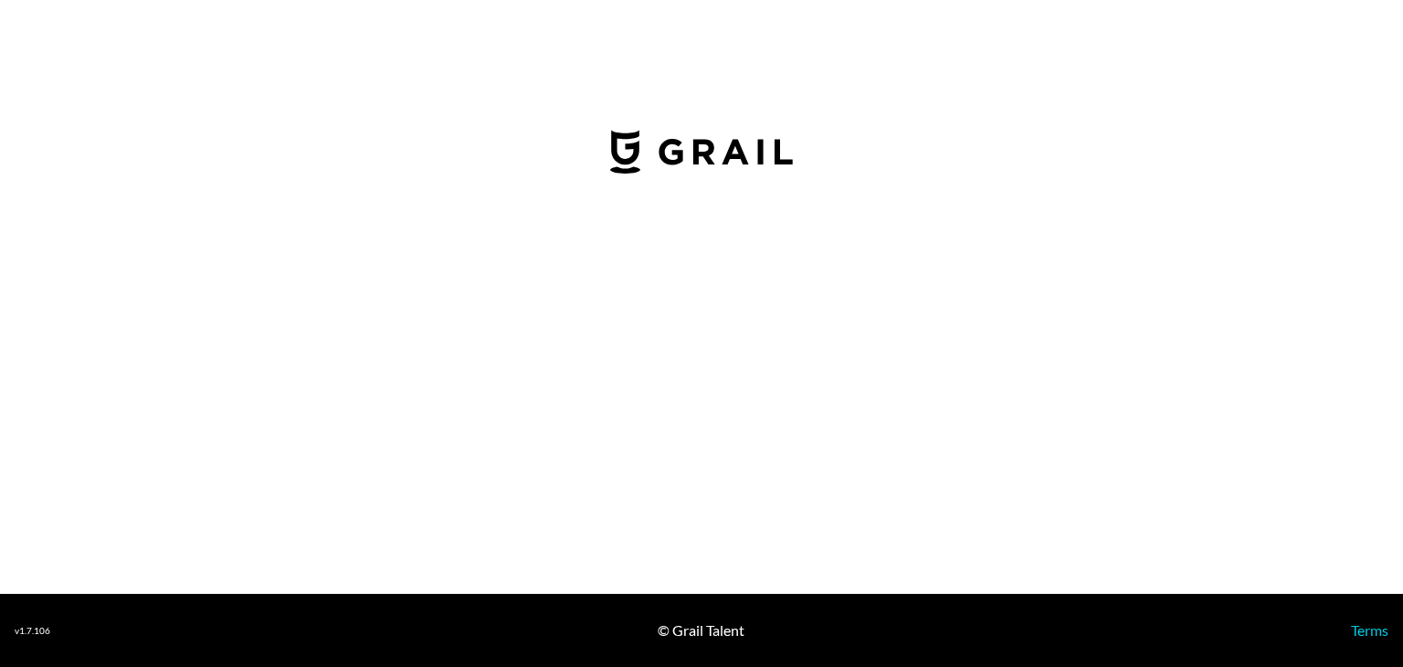
select select "USD"
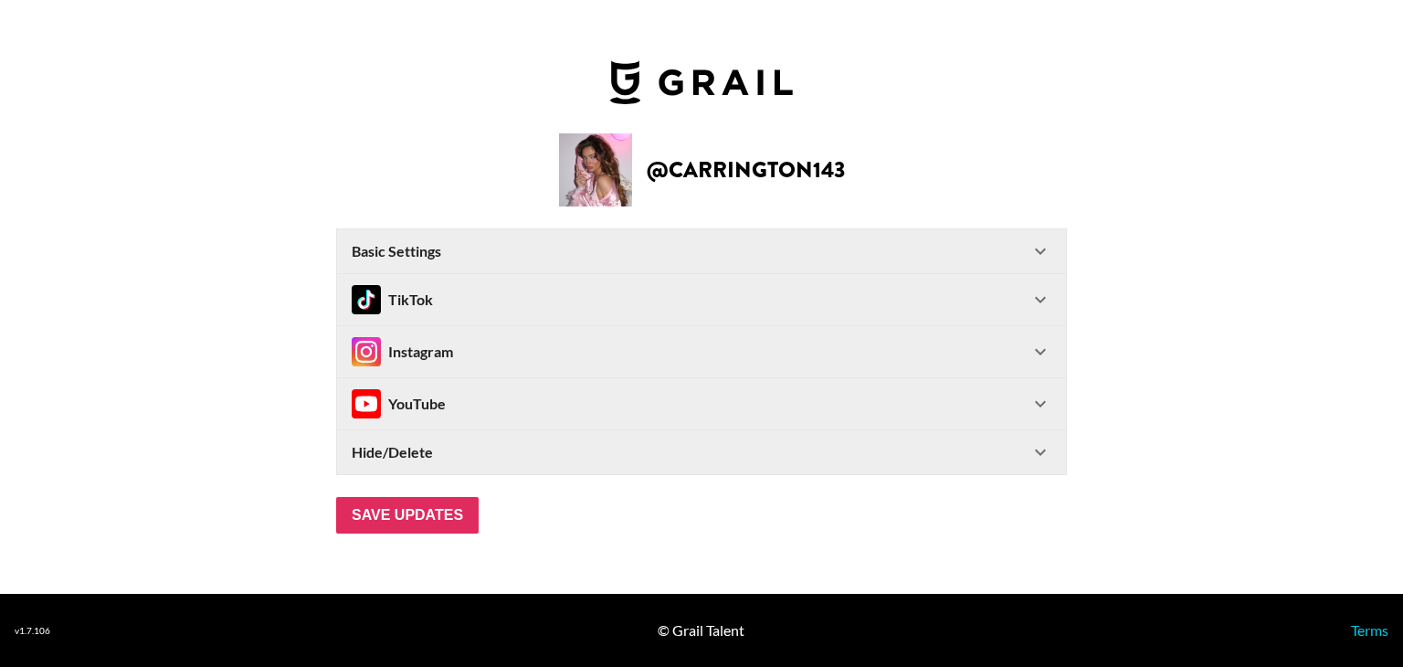
click at [498, 251] on div "Basic Settings" at bounding box center [691, 251] width 678 height 18
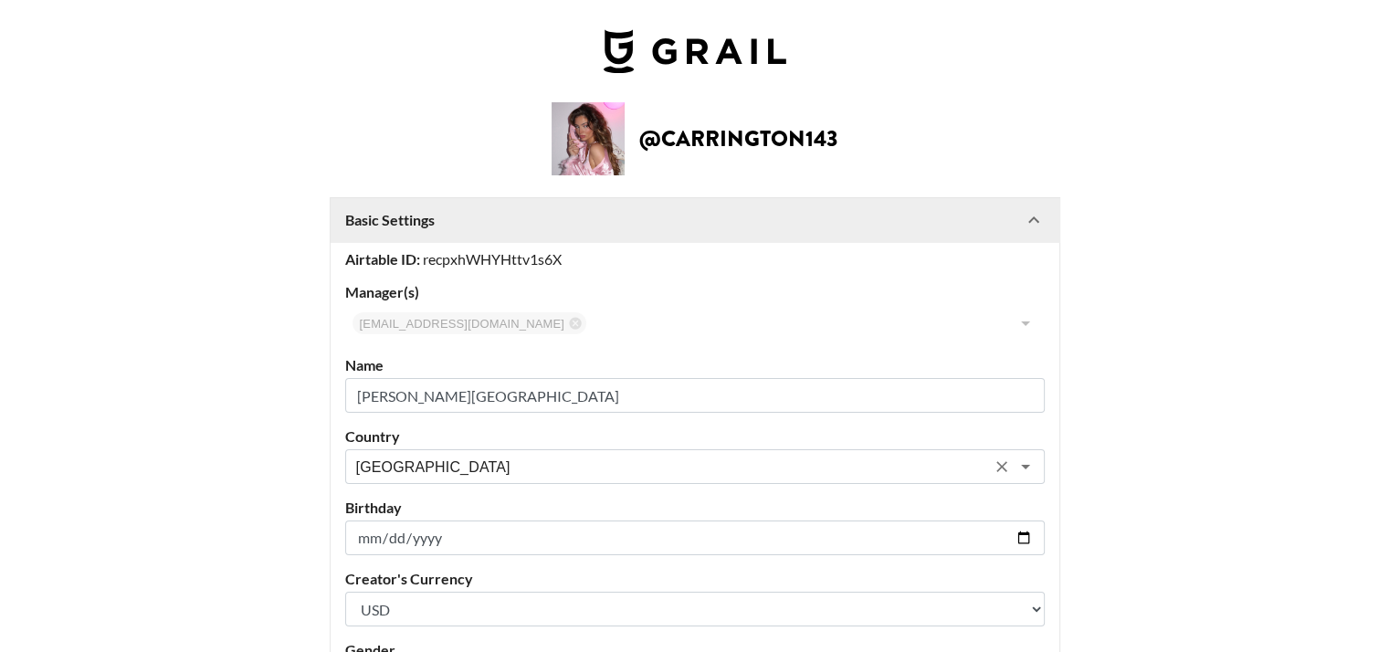
click at [449, 469] on input "[GEOGRAPHIC_DATA]" at bounding box center [670, 467] width 629 height 21
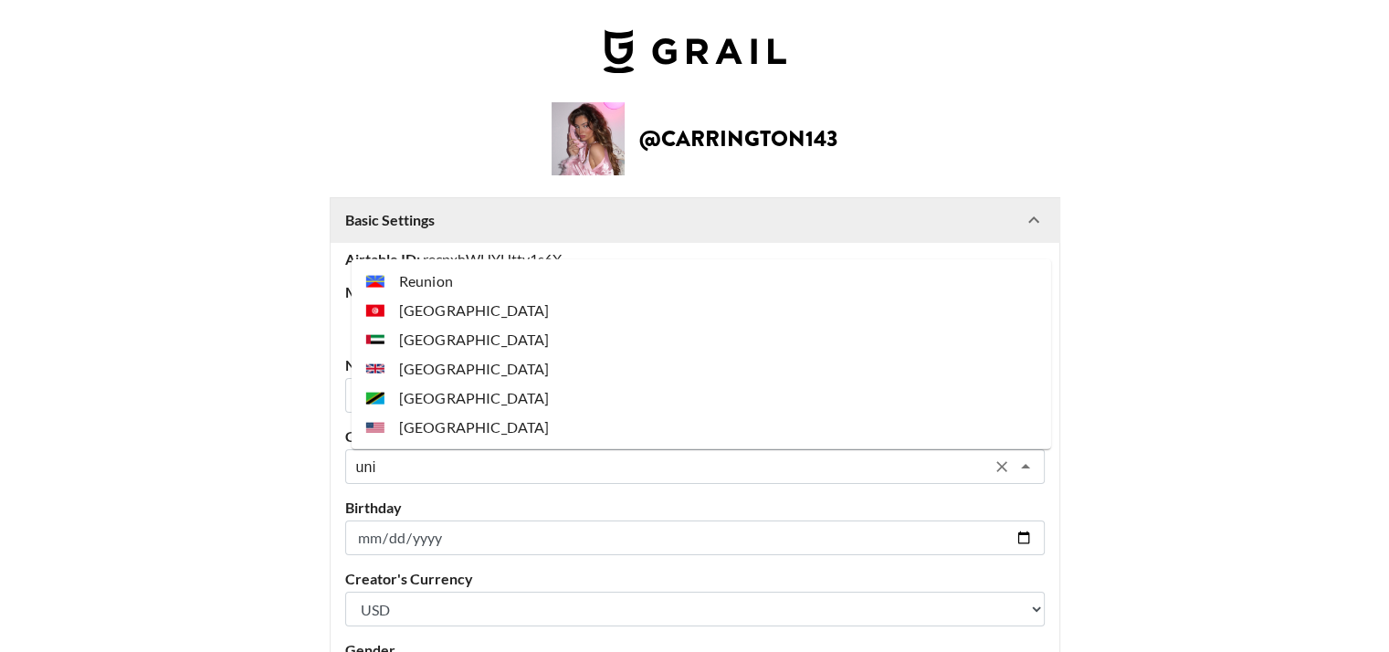
click at [459, 445] on ul "Reunion Tunisia United Arab Emirates United Kingdom United Republic of Tanzania…" at bounding box center [702, 354] width 700 height 190
click at [468, 430] on li "[GEOGRAPHIC_DATA]" at bounding box center [702, 427] width 700 height 29
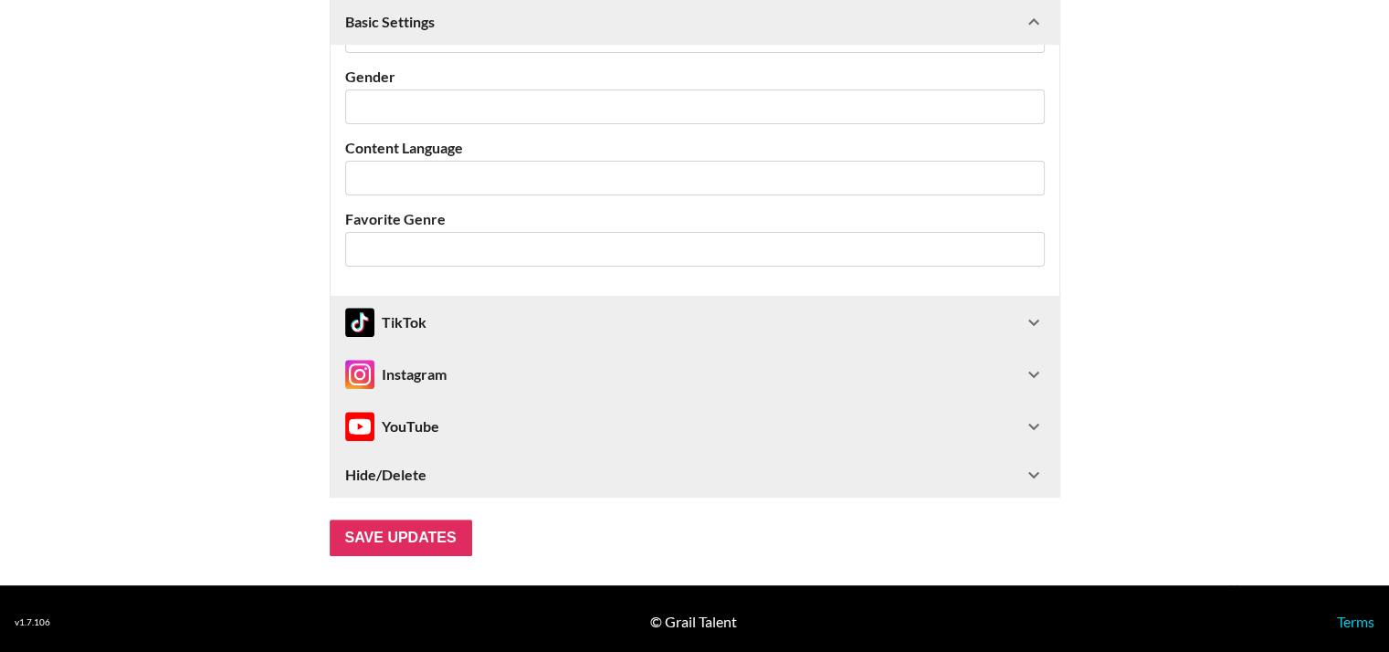
scroll to position [578, 0]
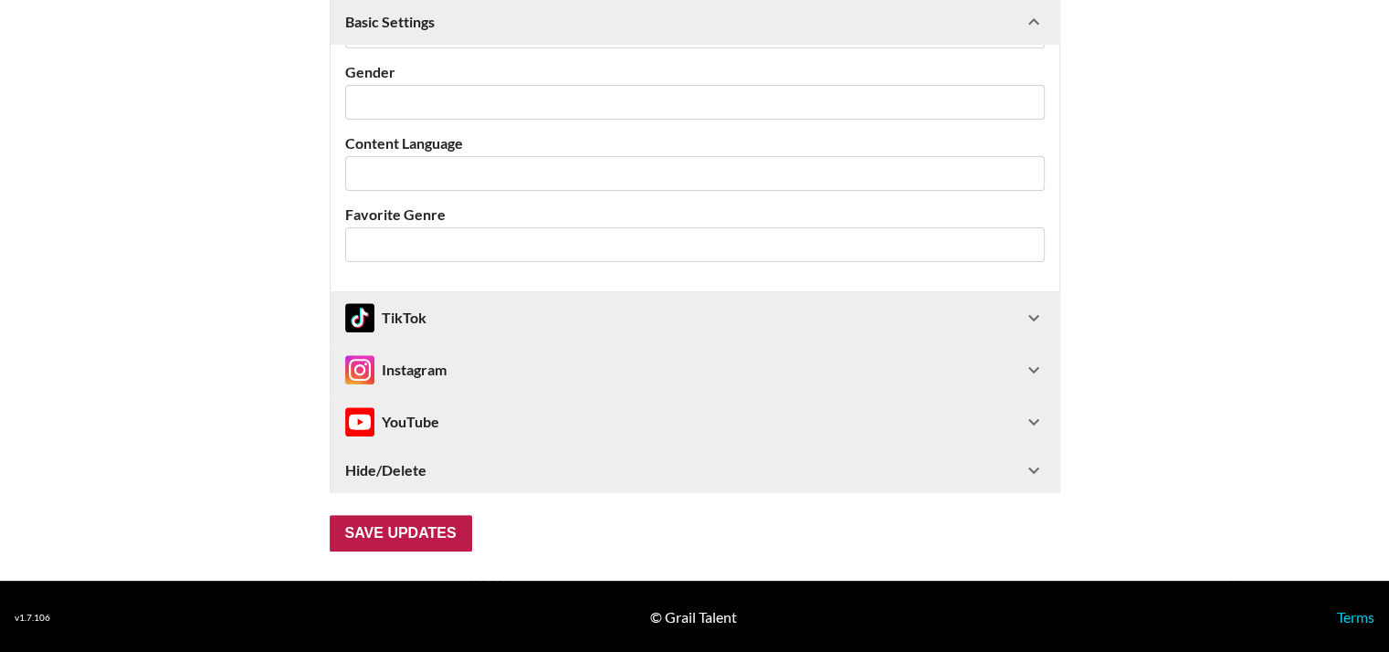
type input "[GEOGRAPHIC_DATA]"
click at [413, 534] on input "Save Updates" at bounding box center [401, 533] width 142 height 37
click at [425, 535] on input "Save Updates" at bounding box center [401, 533] width 142 height 37
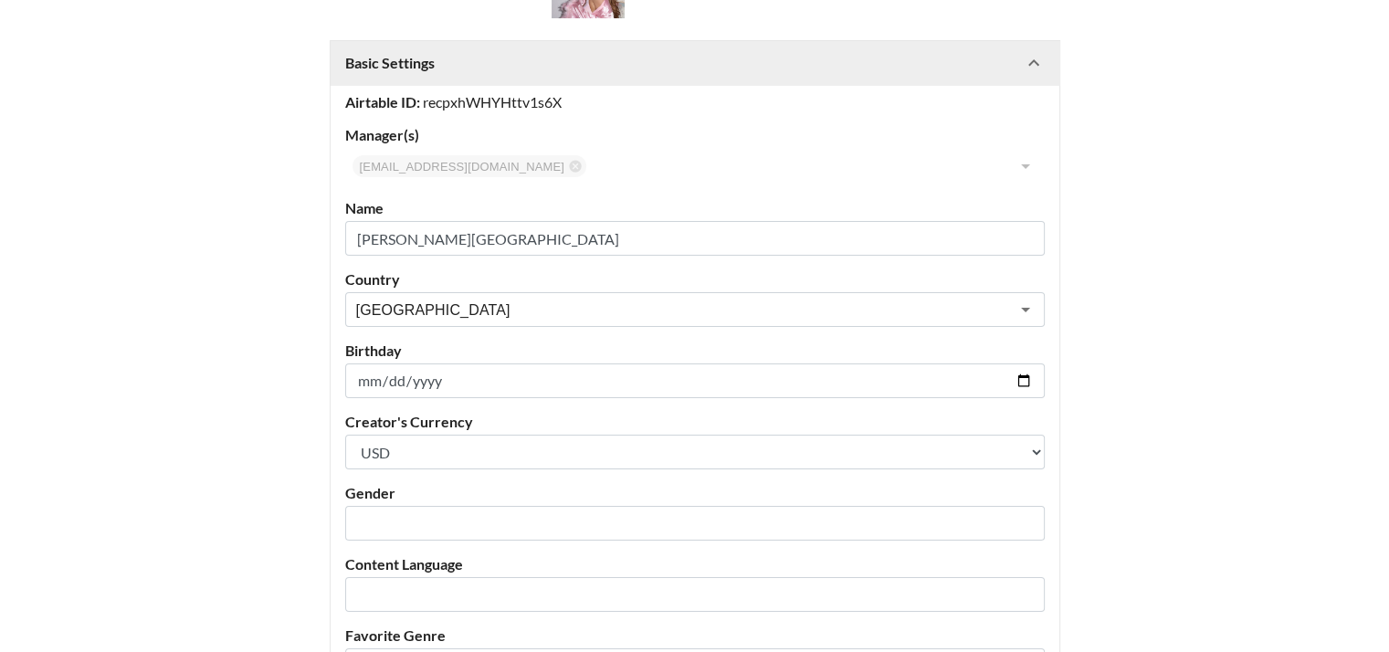
scroll to position [0, 0]
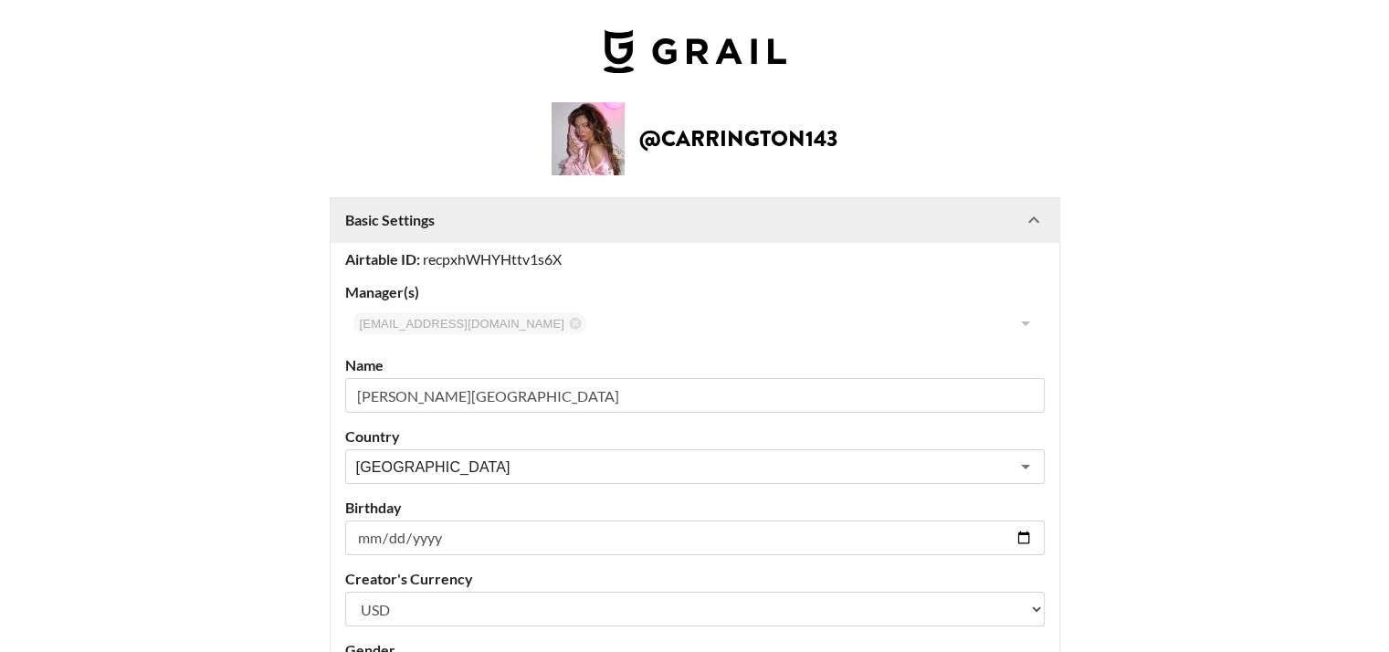
click at [618, 135] on img at bounding box center [588, 138] width 73 height 73
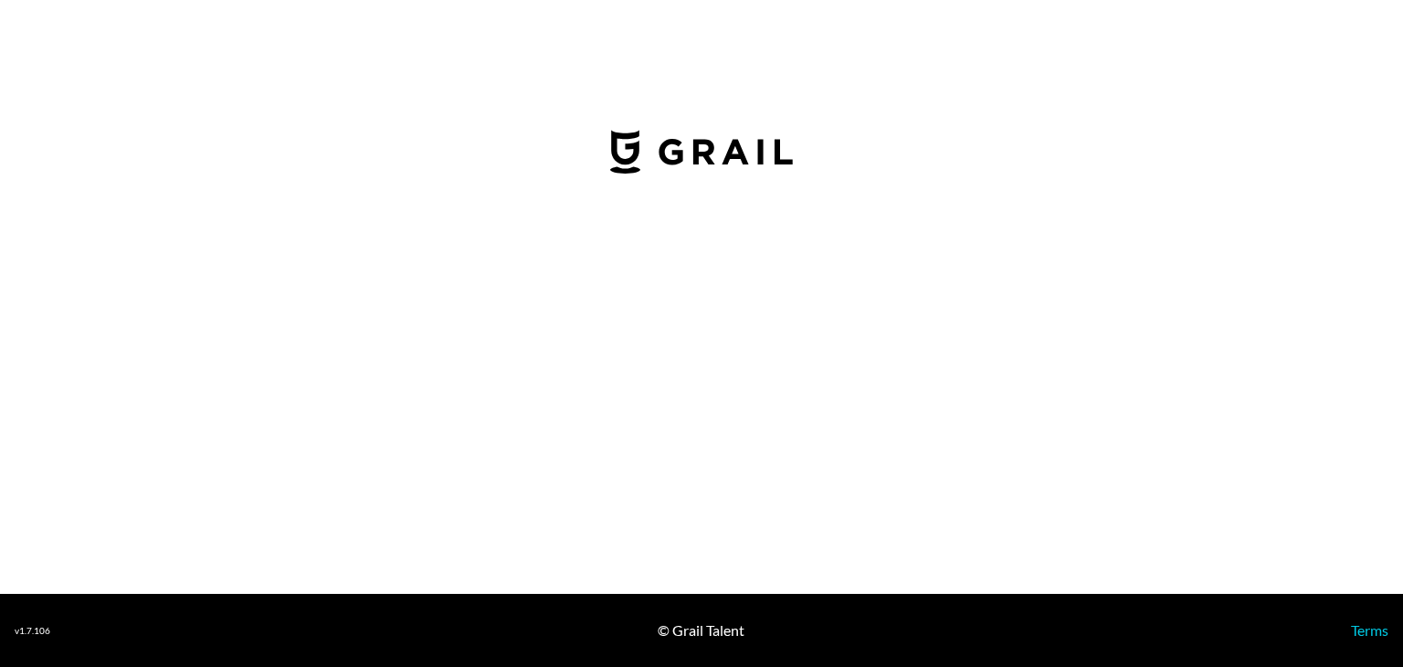
select select "USD"
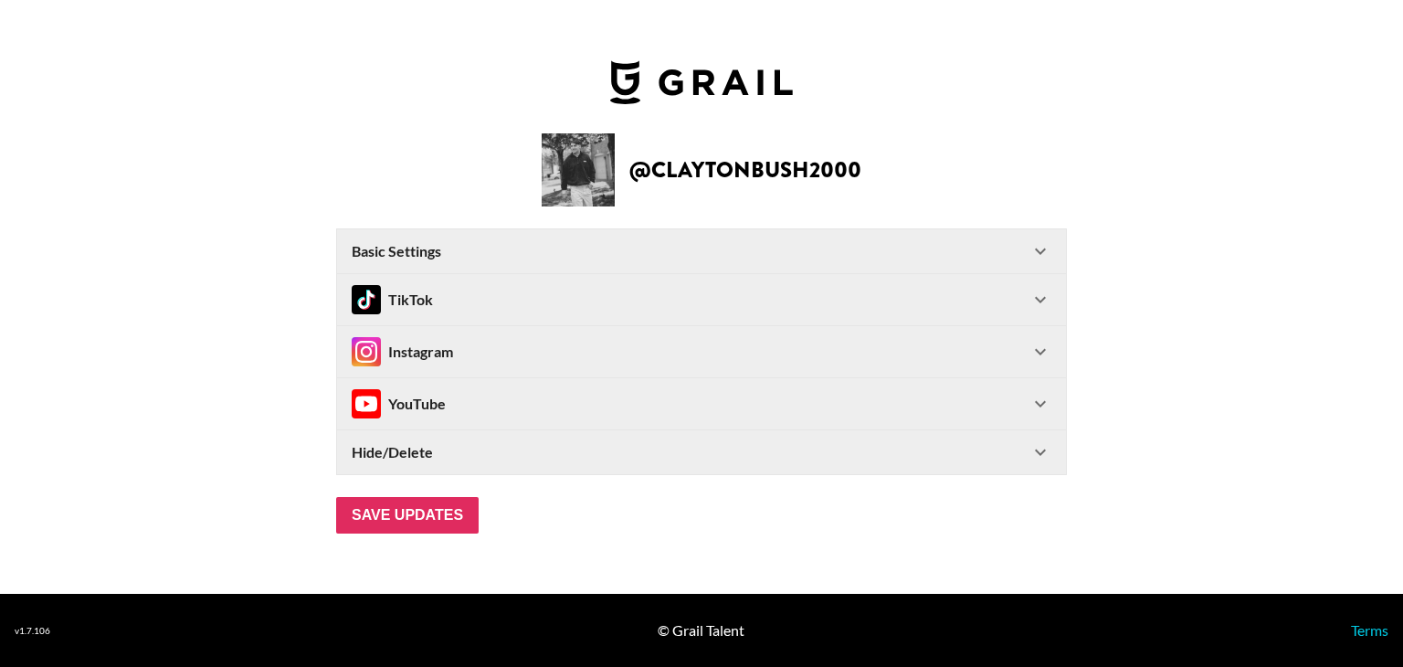
click at [475, 245] on div "Basic Settings" at bounding box center [691, 251] width 678 height 18
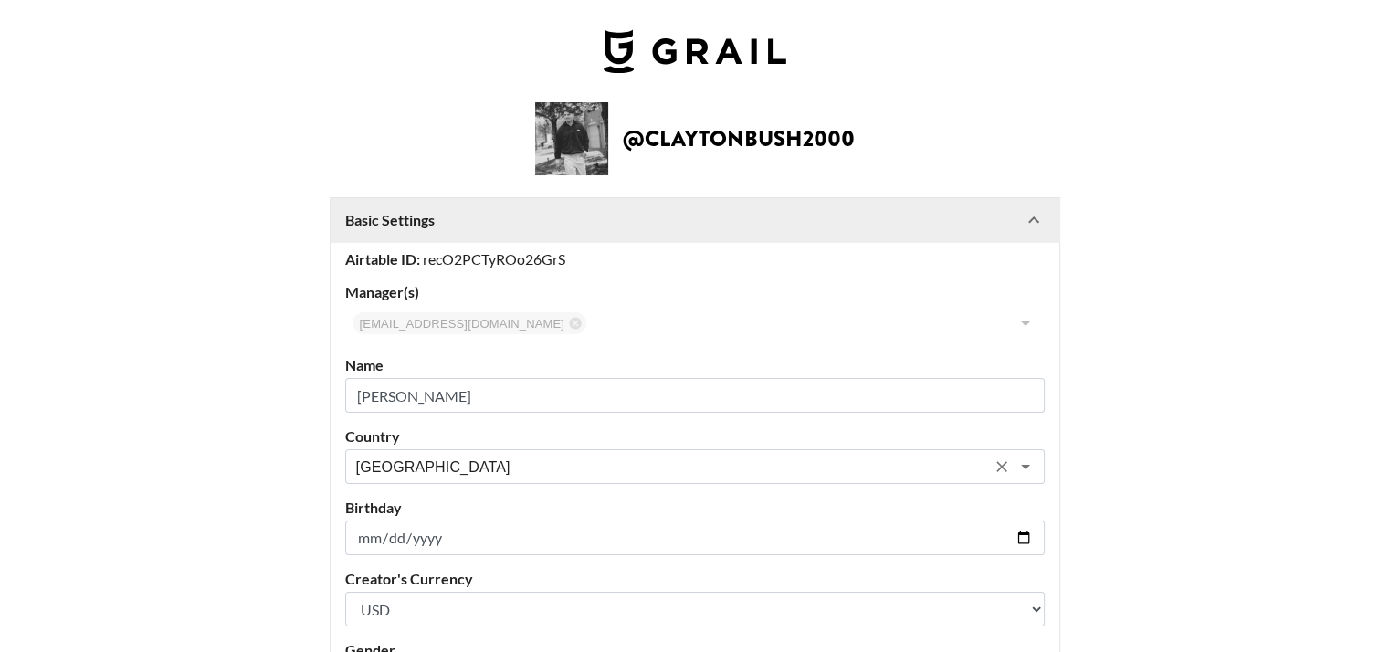
click at [424, 465] on input "[GEOGRAPHIC_DATA]" at bounding box center [670, 467] width 629 height 21
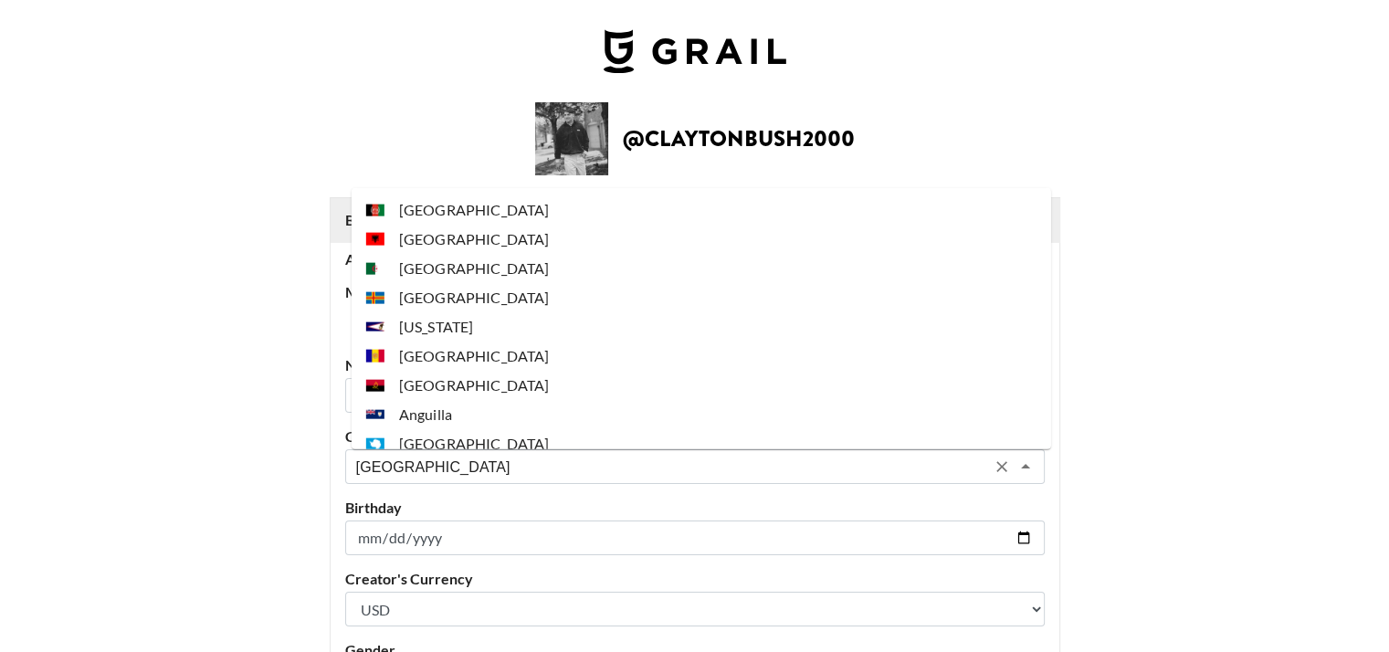
click at [424, 465] on input "[GEOGRAPHIC_DATA]" at bounding box center [670, 467] width 629 height 21
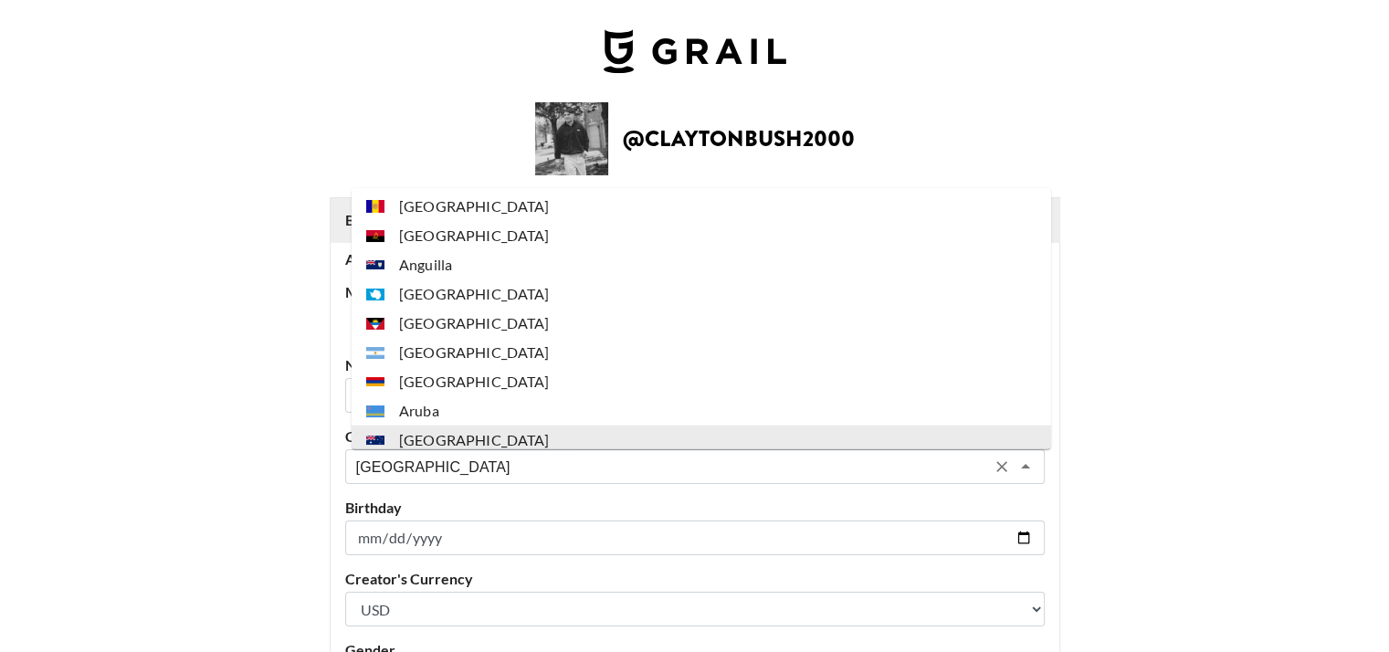
click at [424, 465] on input "[GEOGRAPHIC_DATA]" at bounding box center [670, 467] width 629 height 21
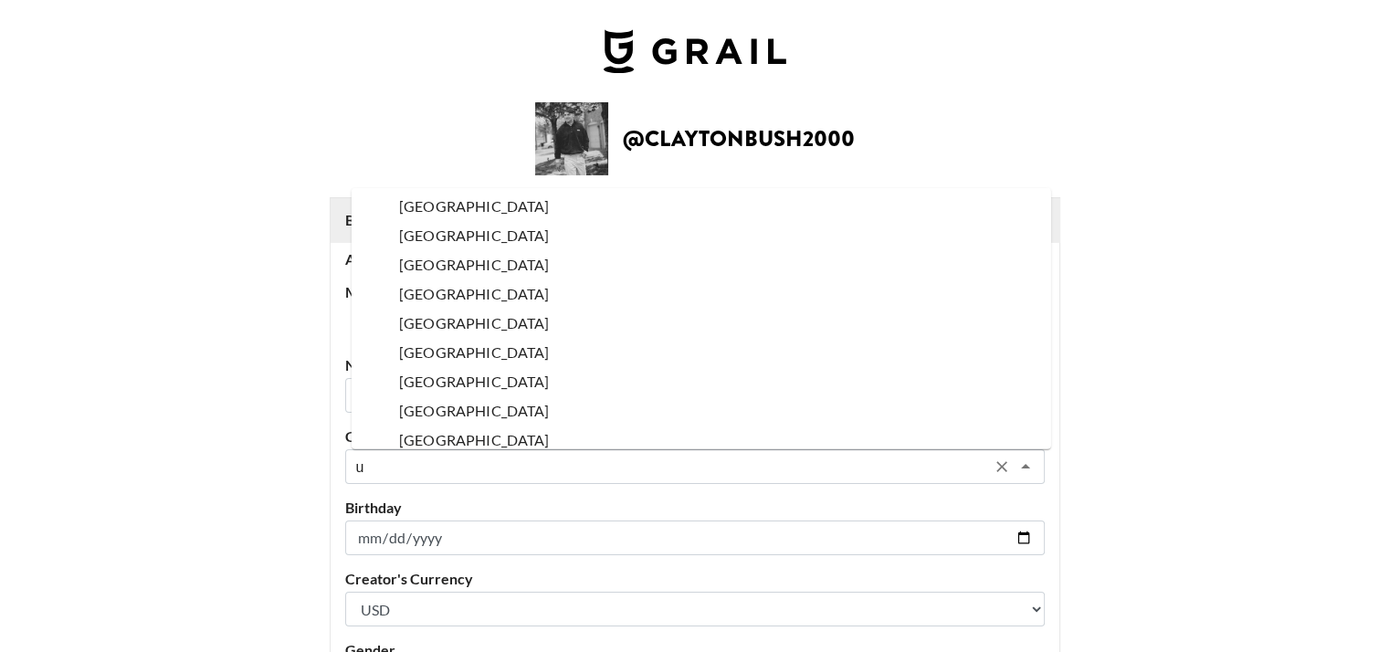
scroll to position [0, 0]
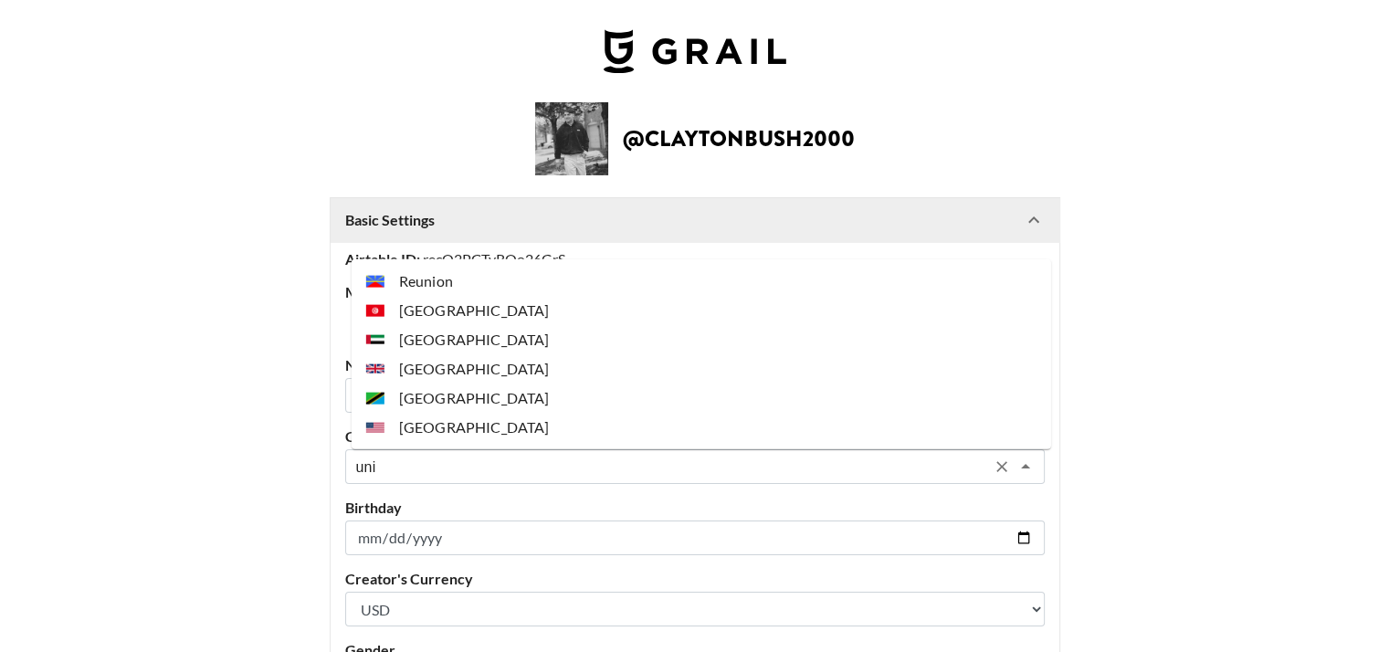
click at [439, 415] on li "[GEOGRAPHIC_DATA]" at bounding box center [702, 427] width 700 height 29
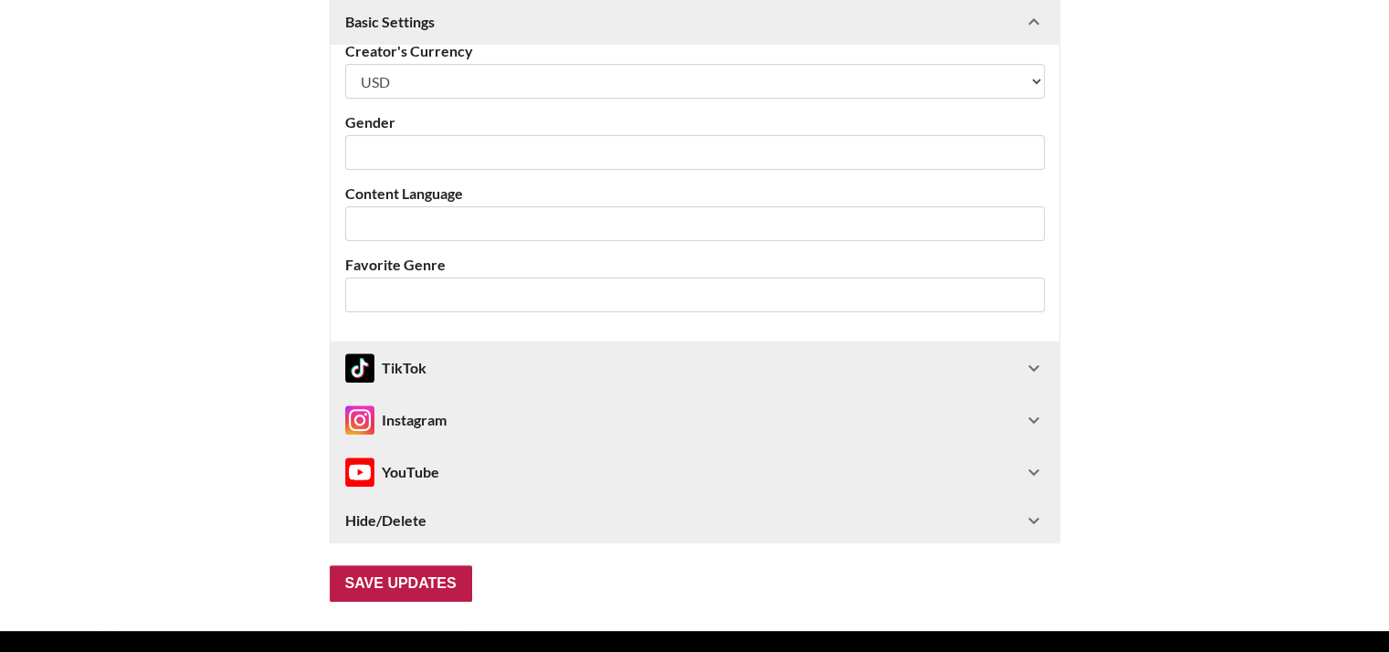
scroll to position [530, 0]
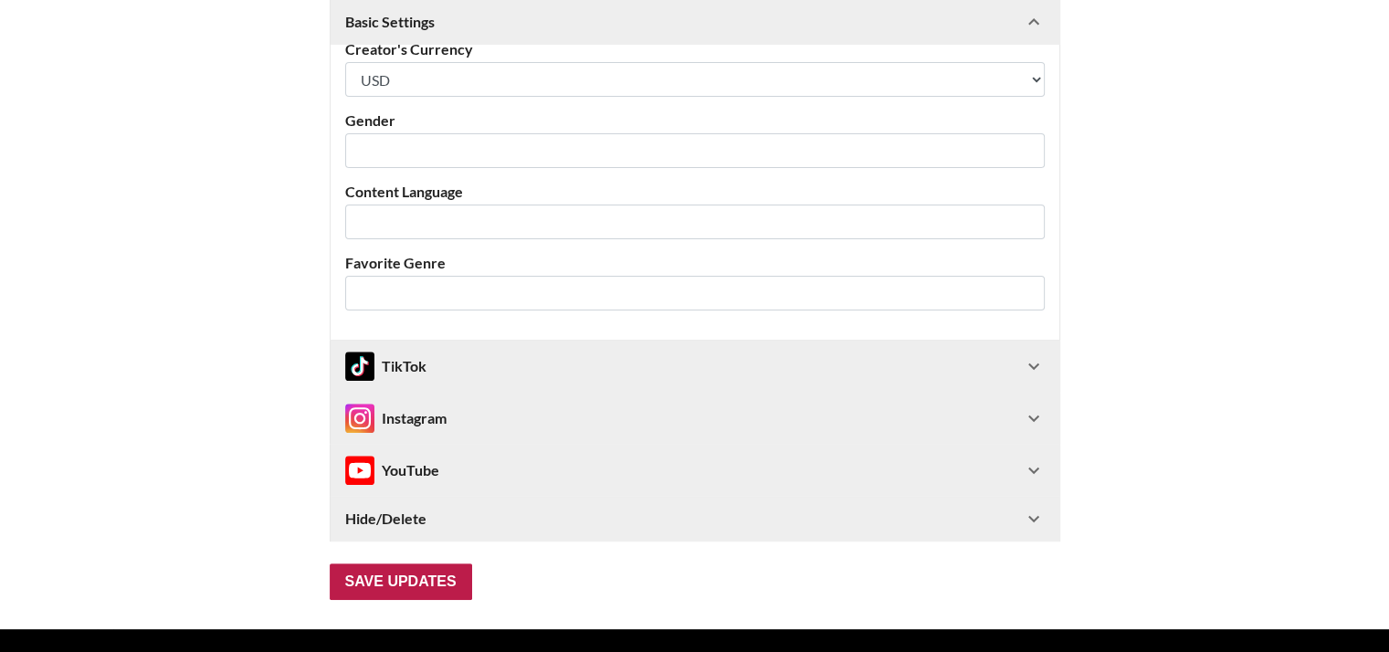
type input "[GEOGRAPHIC_DATA]"
click at [417, 582] on input "Save Updates" at bounding box center [401, 582] width 142 height 37
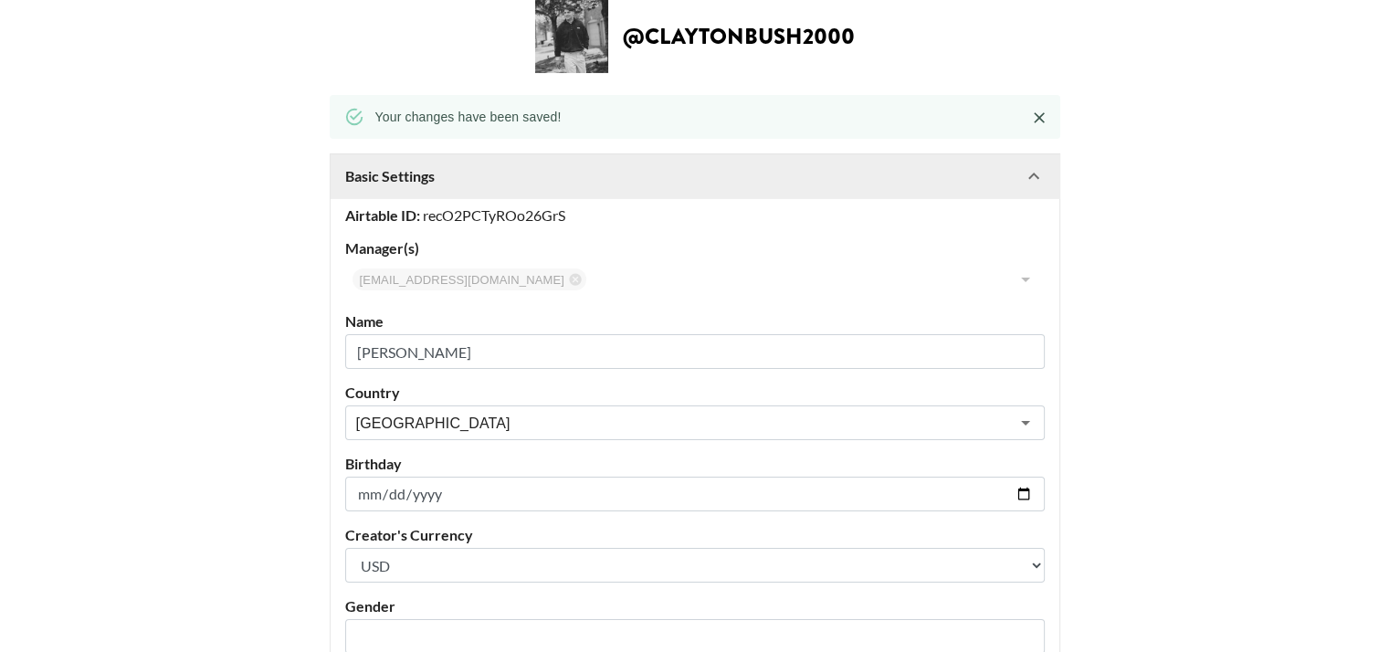
click at [417, 582] on select "Select a Currency USD GBP" at bounding box center [695, 565] width 700 height 35
click at [224, 478] on main "@ claytonbush2000 Your changes have been saved! Basic Settings Airtable ID: rec…" at bounding box center [695, 543] width 1360 height 1086
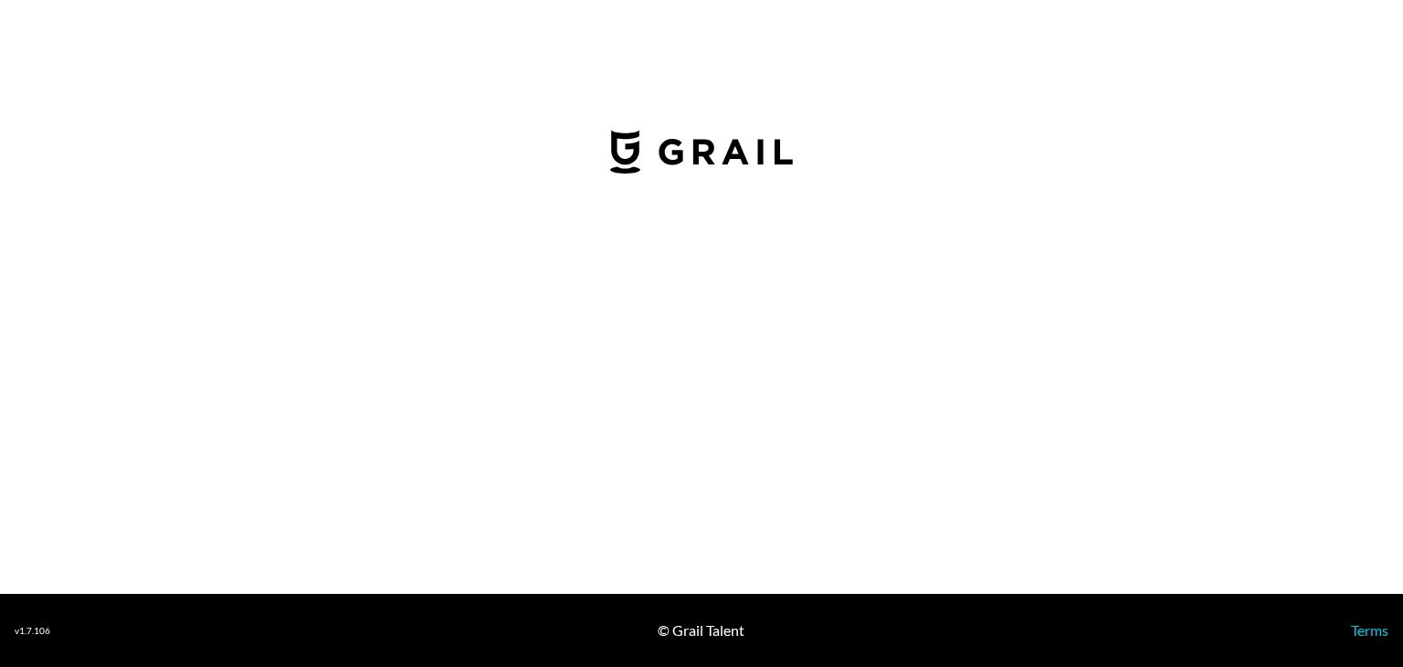
select select "USD"
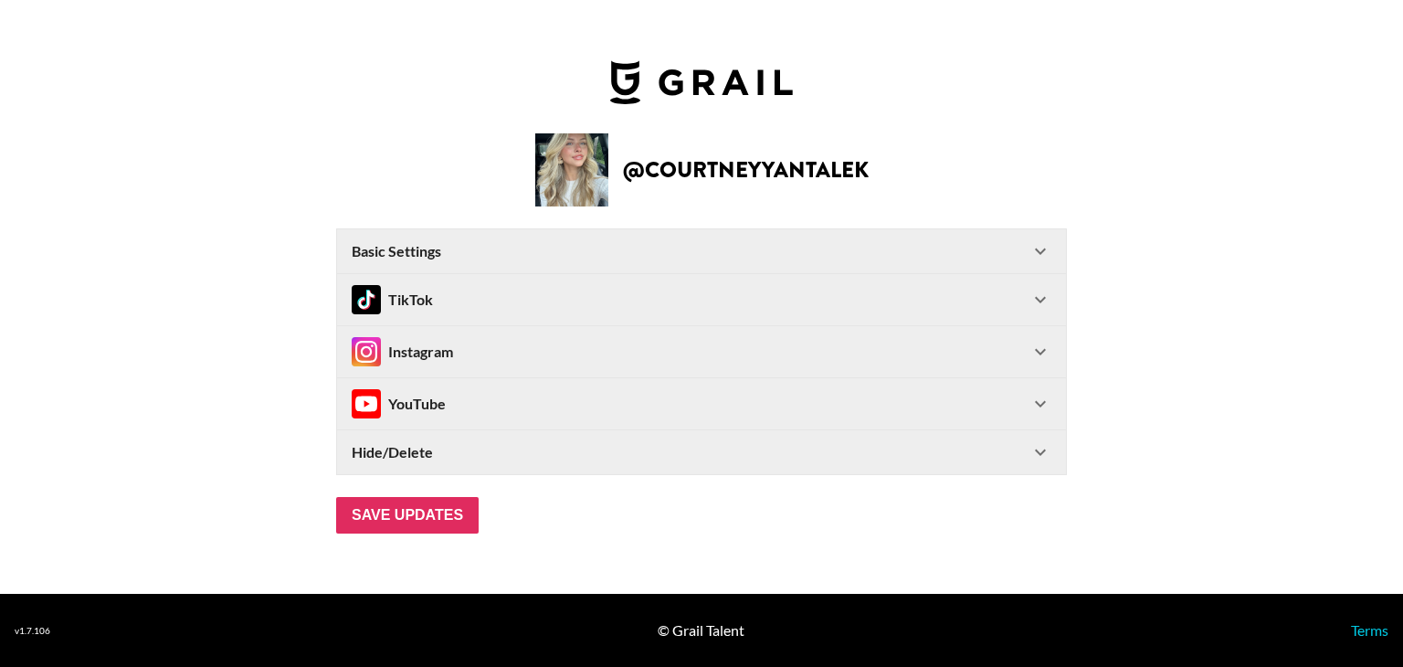
click at [607, 251] on div "Basic Settings" at bounding box center [691, 251] width 678 height 18
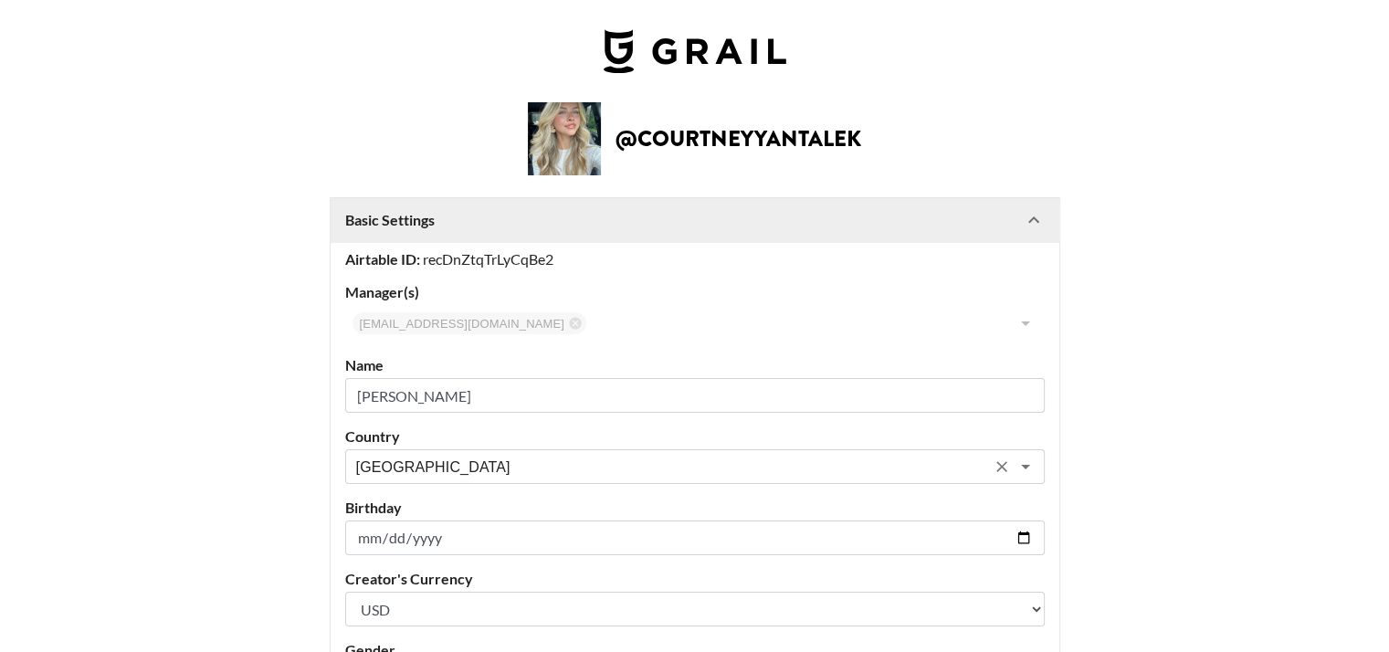
click at [409, 469] on input "[GEOGRAPHIC_DATA]" at bounding box center [670, 467] width 629 height 21
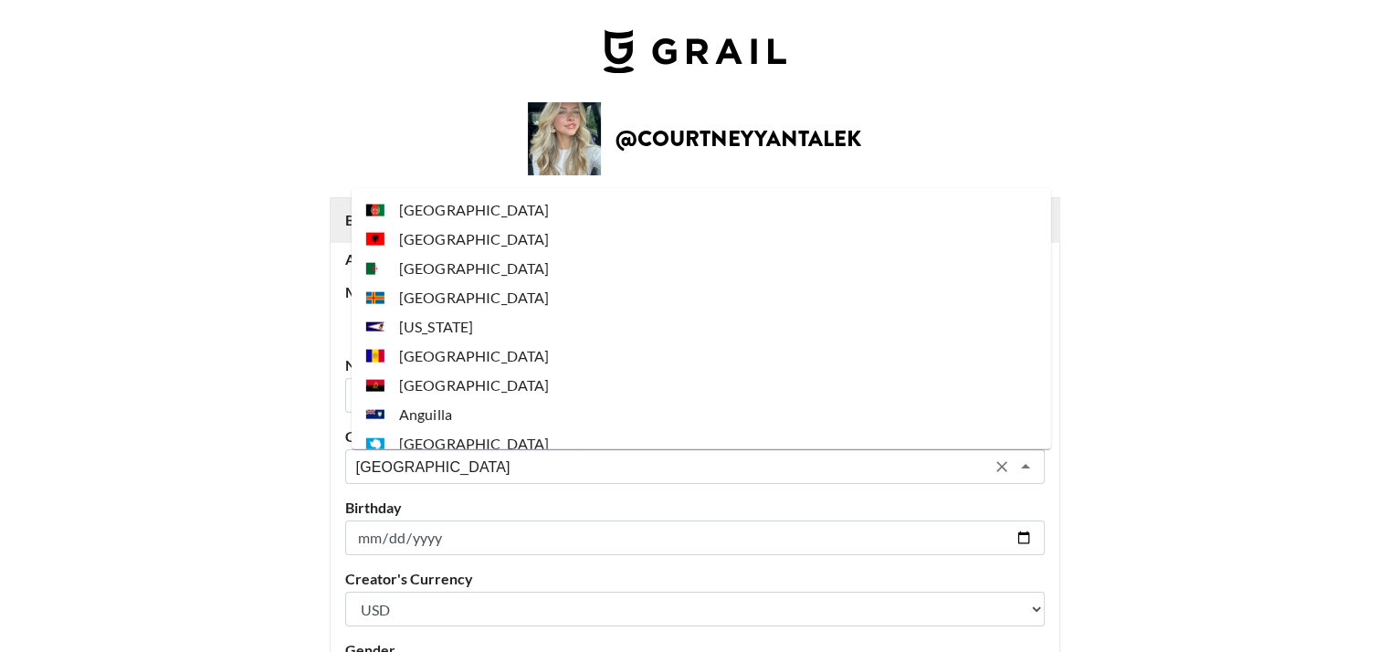
scroll to position [150, 0]
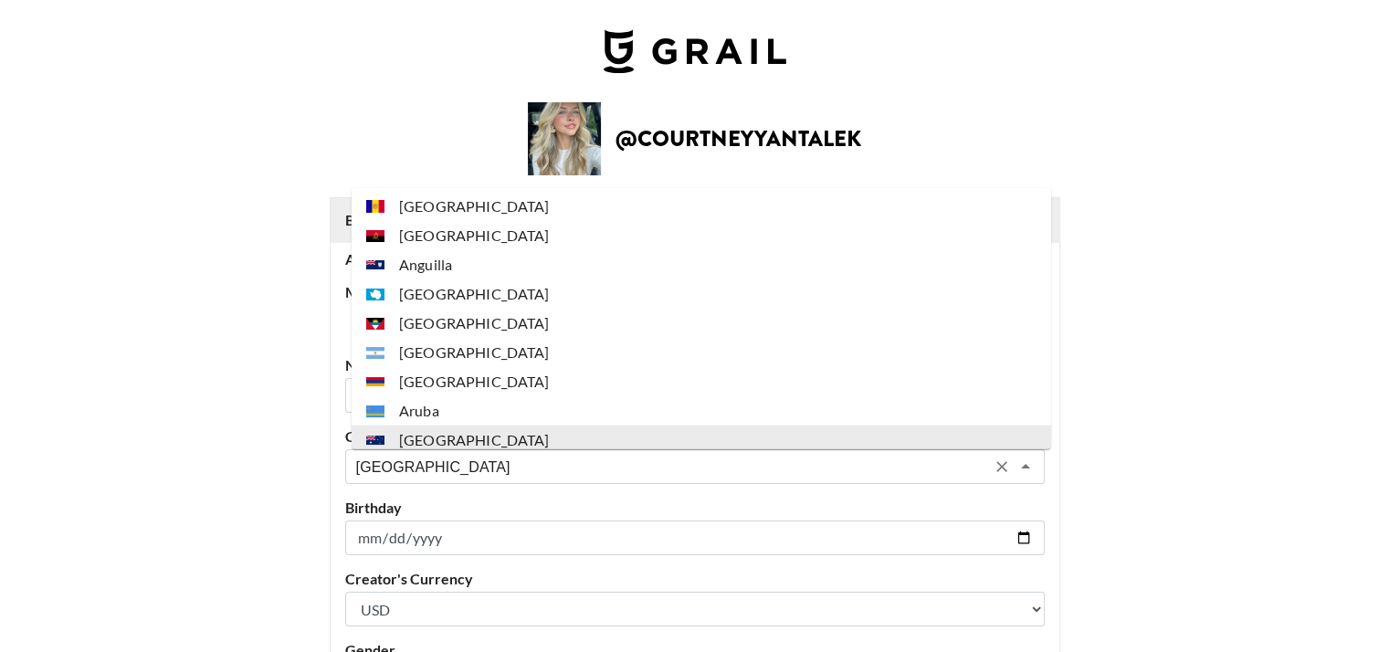
click at [409, 469] on input "[GEOGRAPHIC_DATA]" at bounding box center [670, 467] width 629 height 21
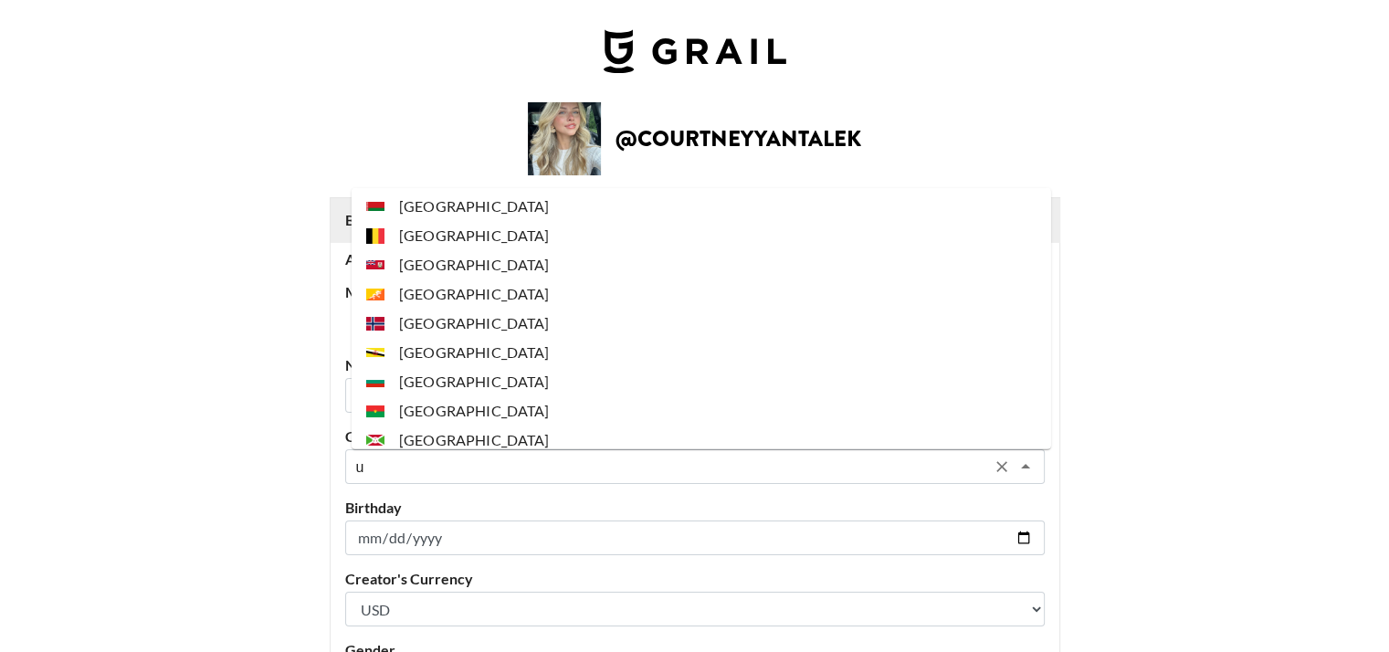
scroll to position [0, 0]
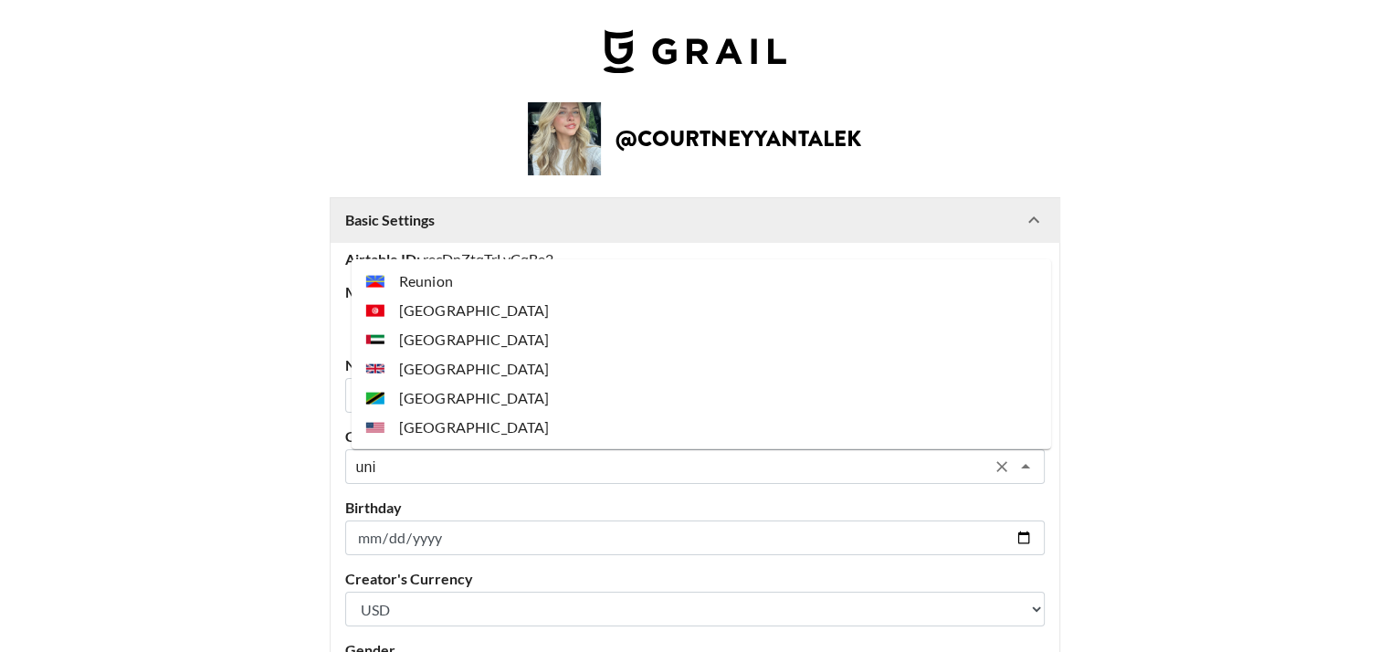
click at [454, 423] on li "[GEOGRAPHIC_DATA]" at bounding box center [702, 427] width 700 height 29
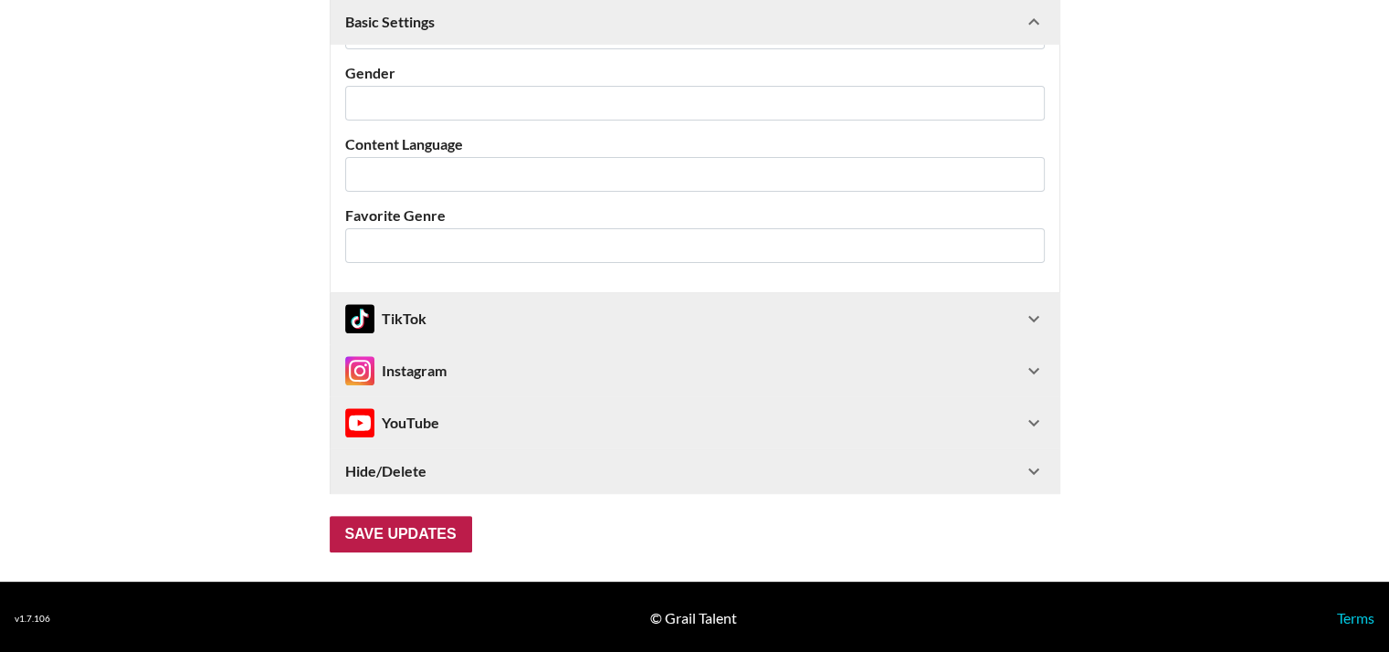
scroll to position [578, 0]
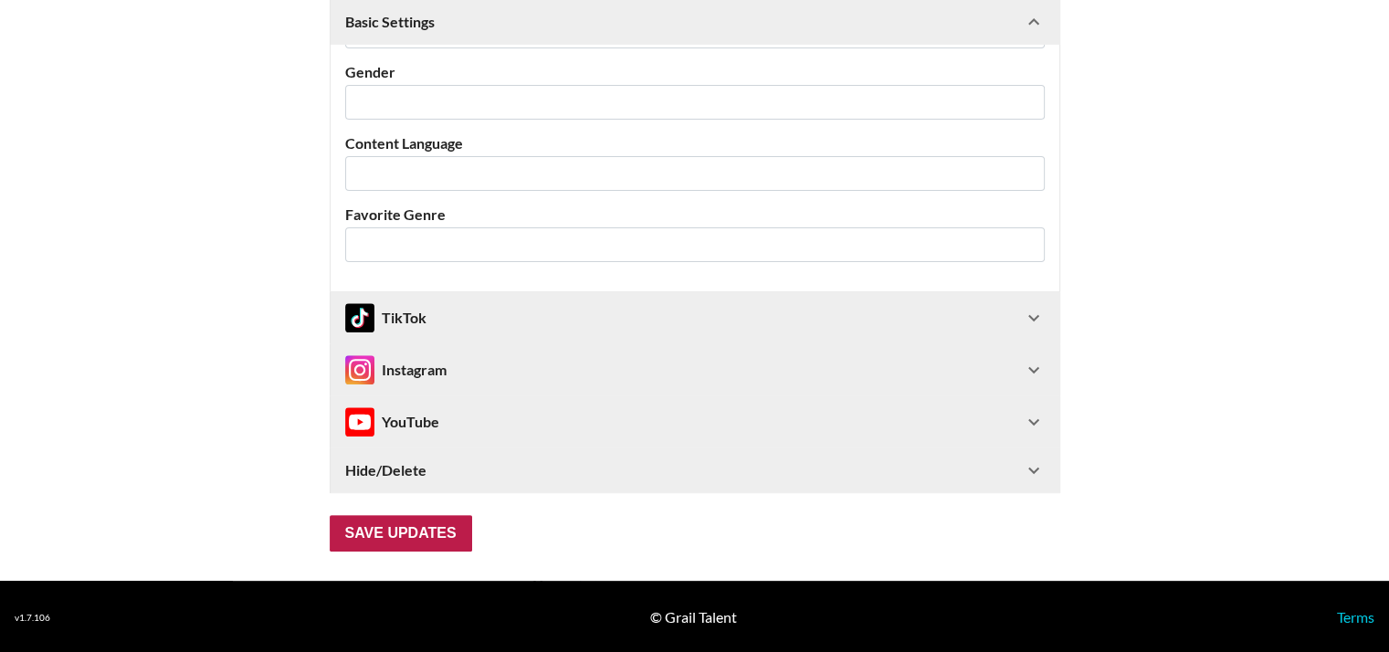
type input "[GEOGRAPHIC_DATA]"
click at [409, 541] on input "Save Updates" at bounding box center [401, 533] width 142 height 37
click at [442, 521] on input "Save Updates" at bounding box center [401, 533] width 142 height 37
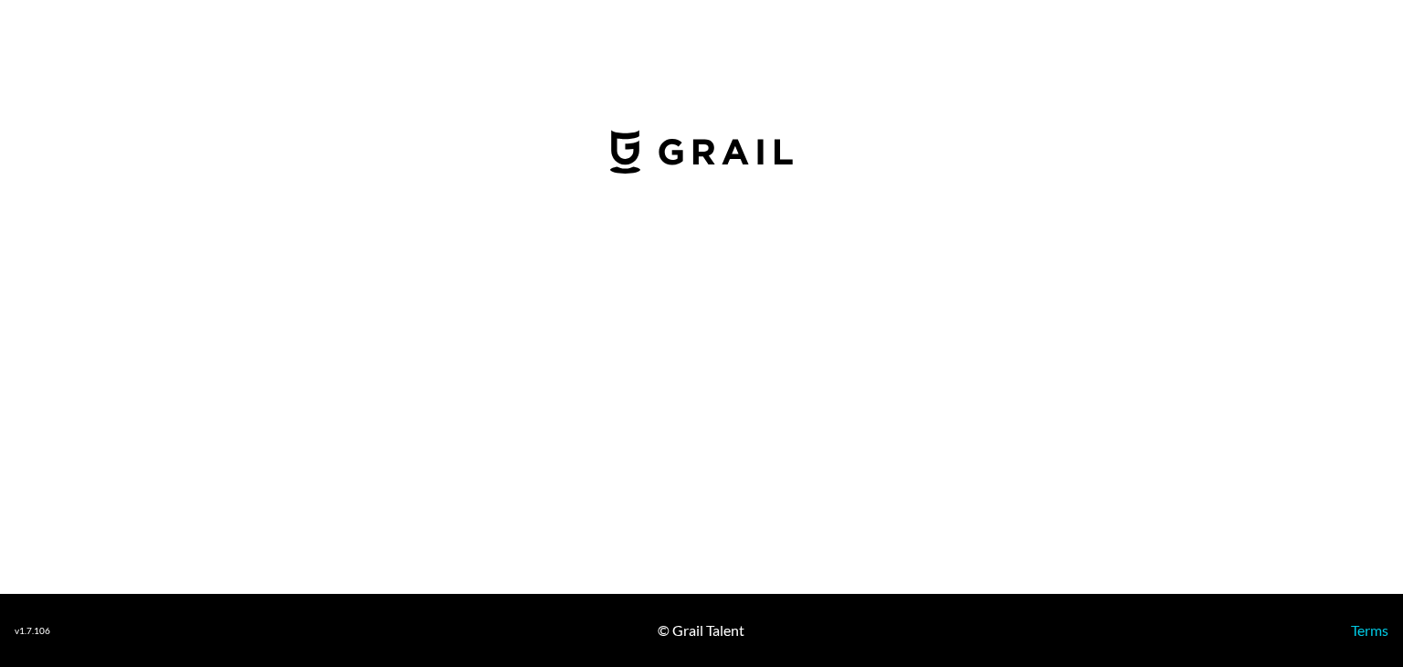
select select "USD"
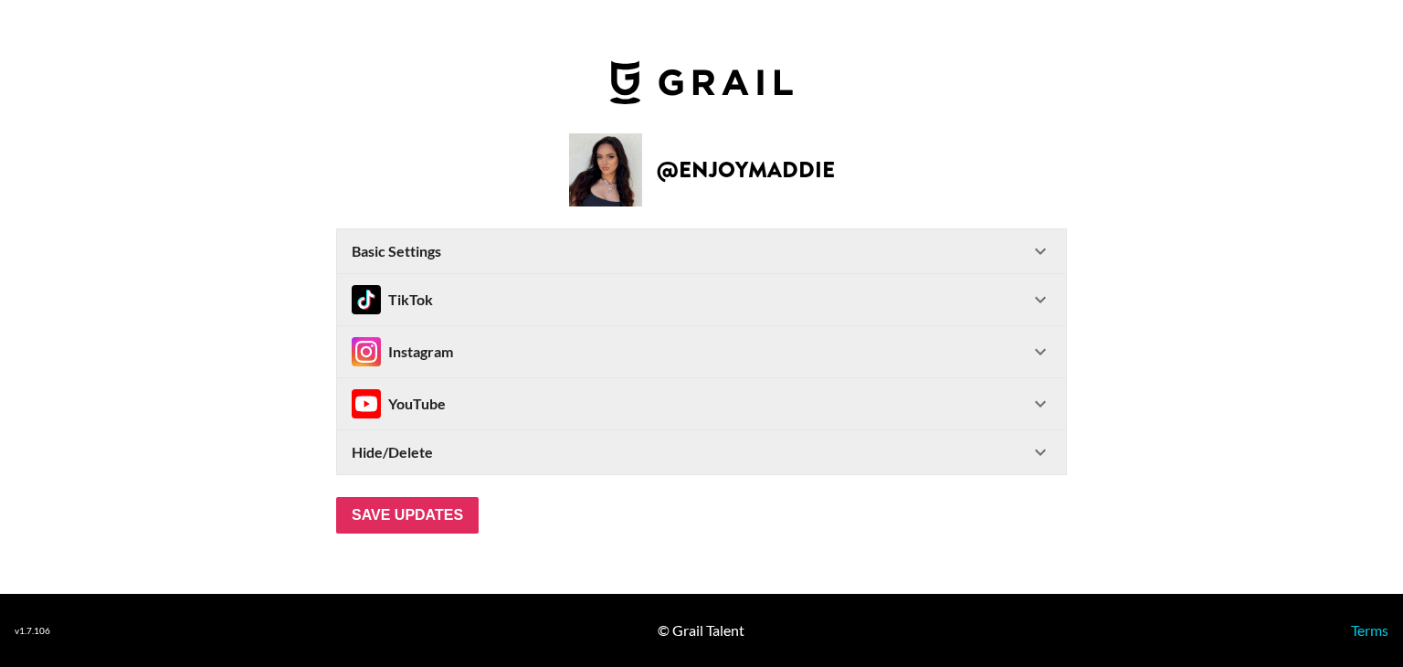
click at [498, 267] on Settings-header "Basic Settings" at bounding box center [701, 251] width 729 height 44
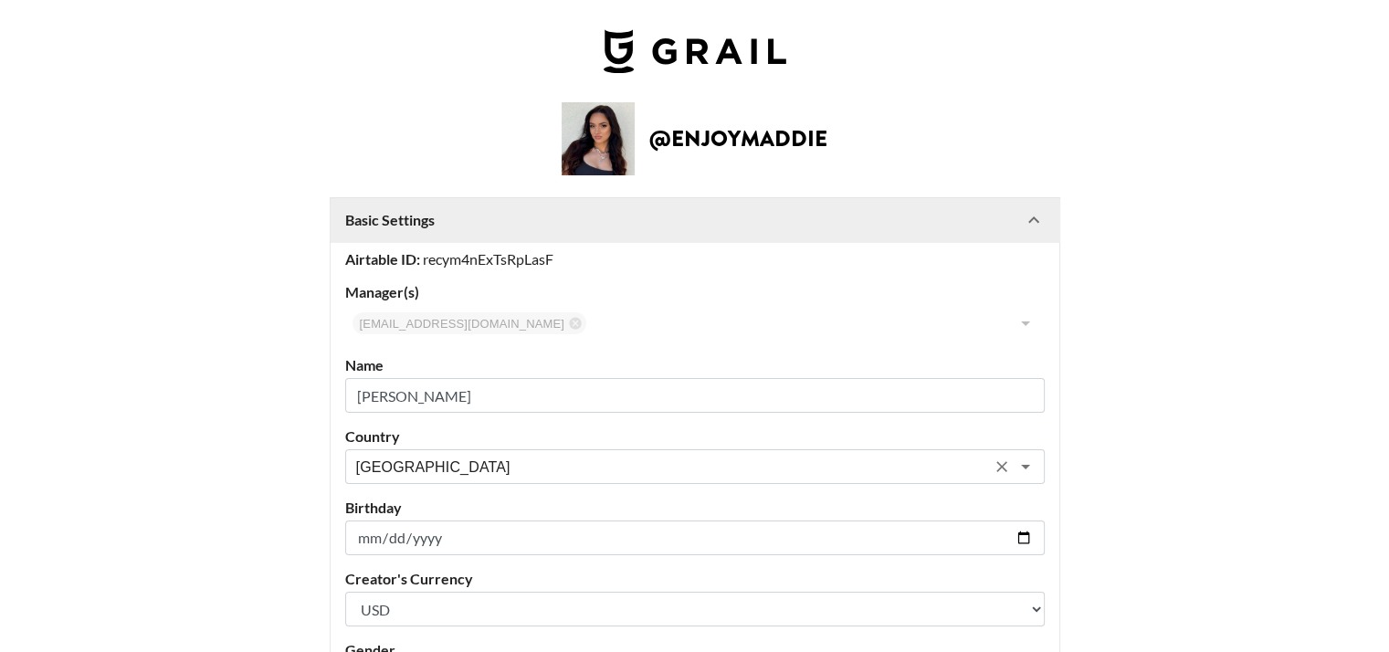
click at [420, 470] on input "[GEOGRAPHIC_DATA]" at bounding box center [670, 467] width 629 height 21
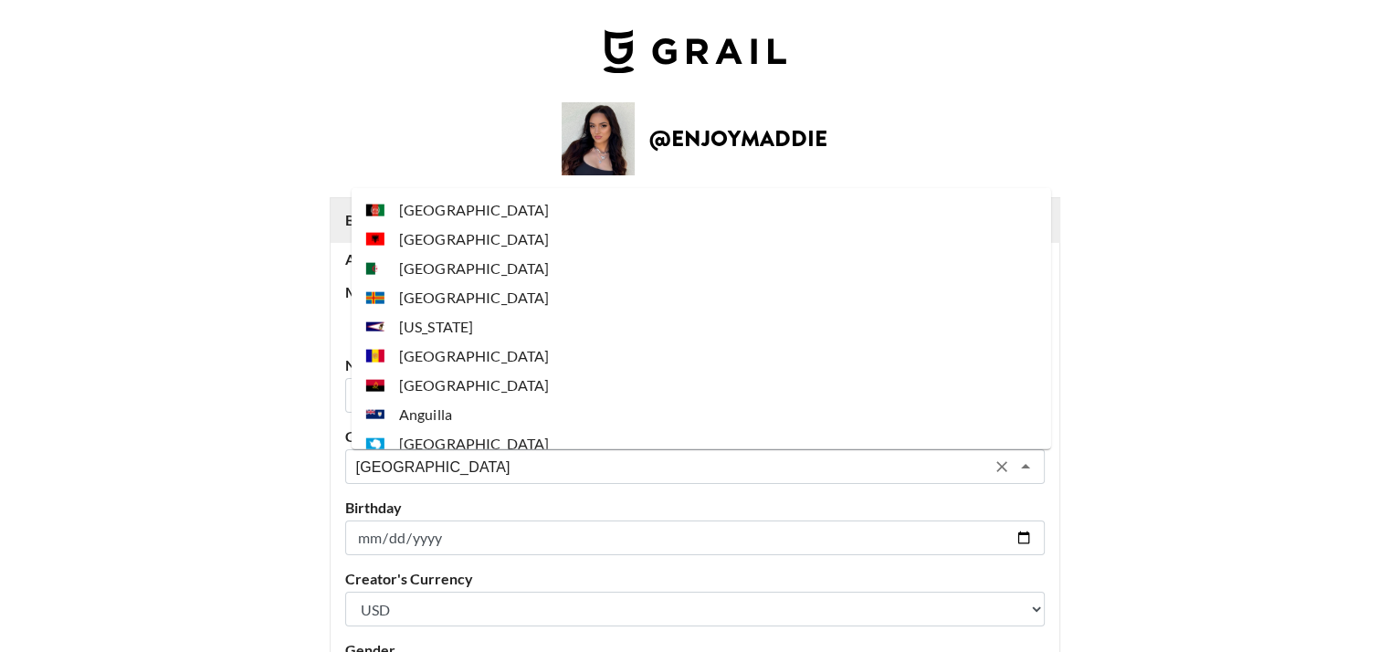
click at [420, 470] on input "[GEOGRAPHIC_DATA]" at bounding box center [670, 467] width 629 height 21
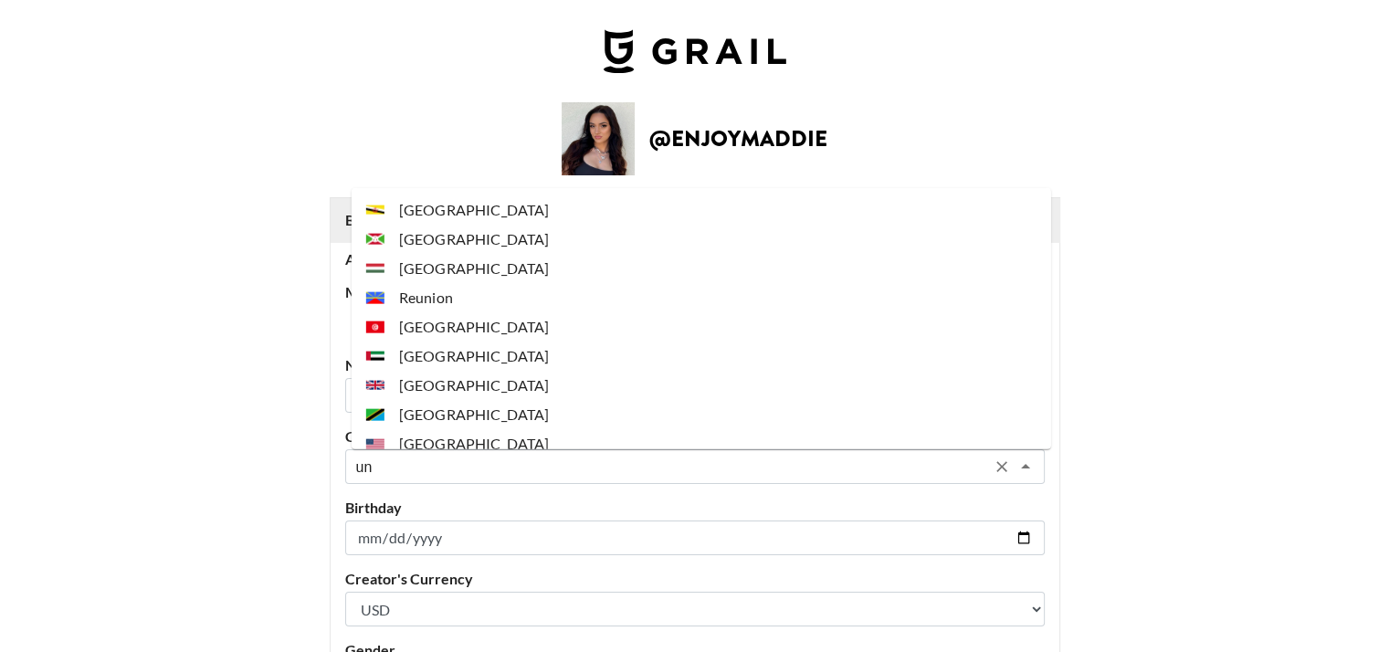
click at [458, 429] on li "[GEOGRAPHIC_DATA]" at bounding box center [702, 443] width 700 height 29
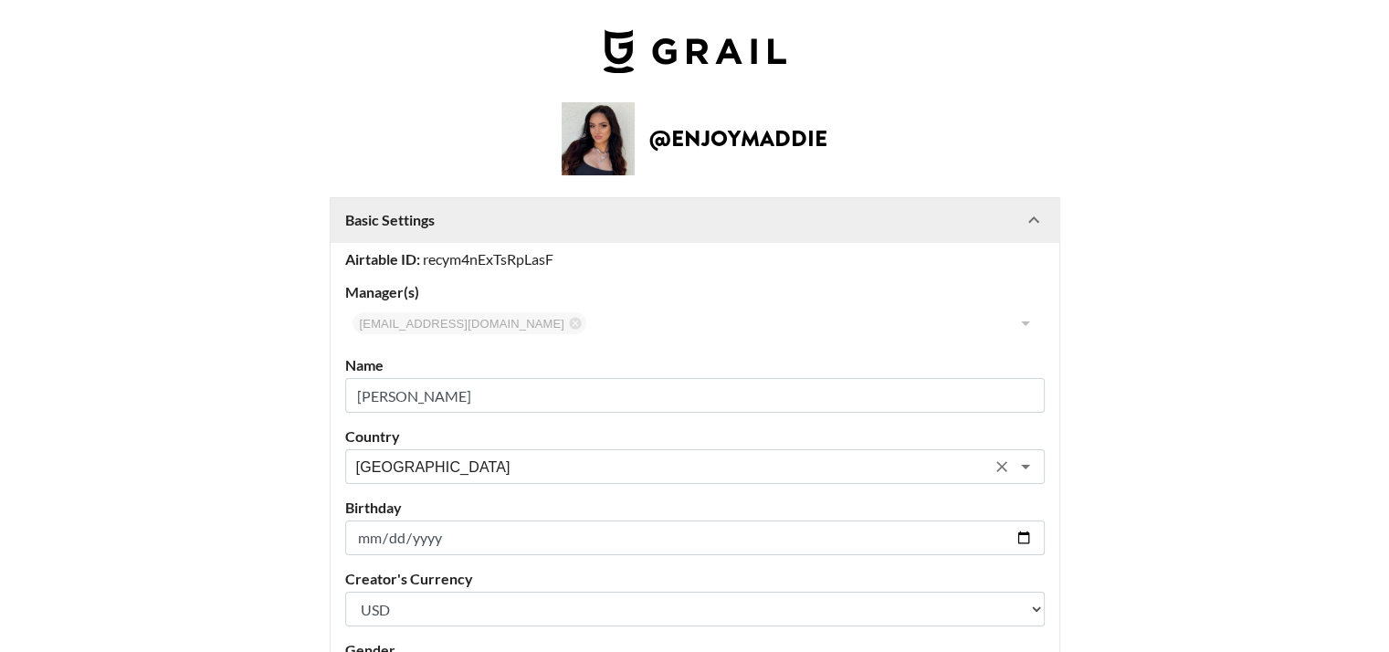
scroll to position [578, 0]
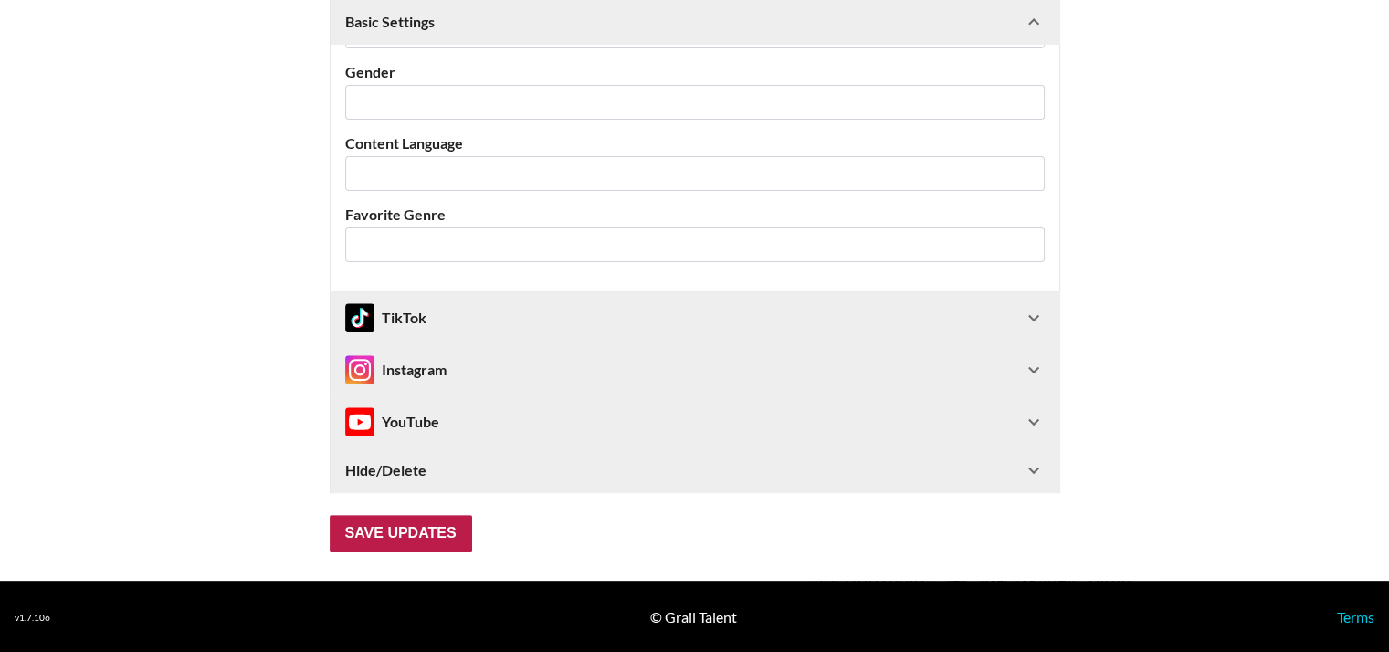
type input "[GEOGRAPHIC_DATA]"
click at [417, 527] on input "Save Updates" at bounding box center [401, 533] width 142 height 37
click at [439, 523] on input "Save Updates" at bounding box center [401, 533] width 142 height 37
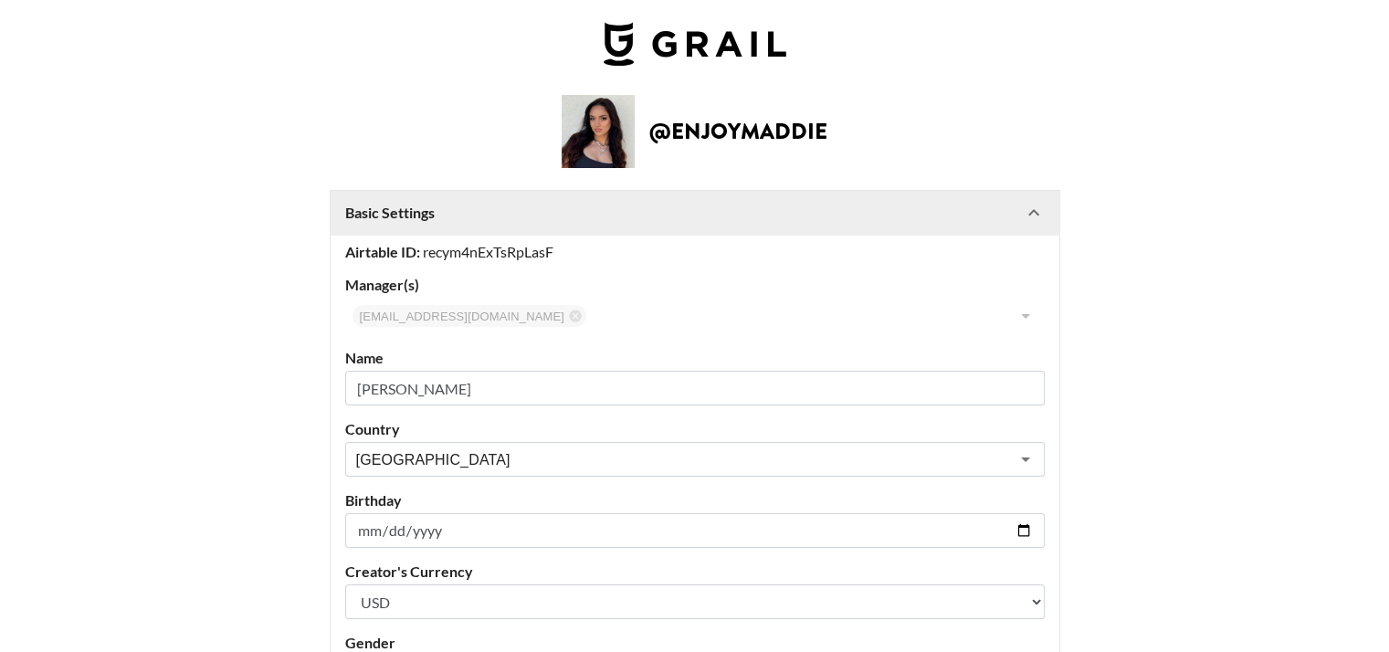
scroll to position [5, 0]
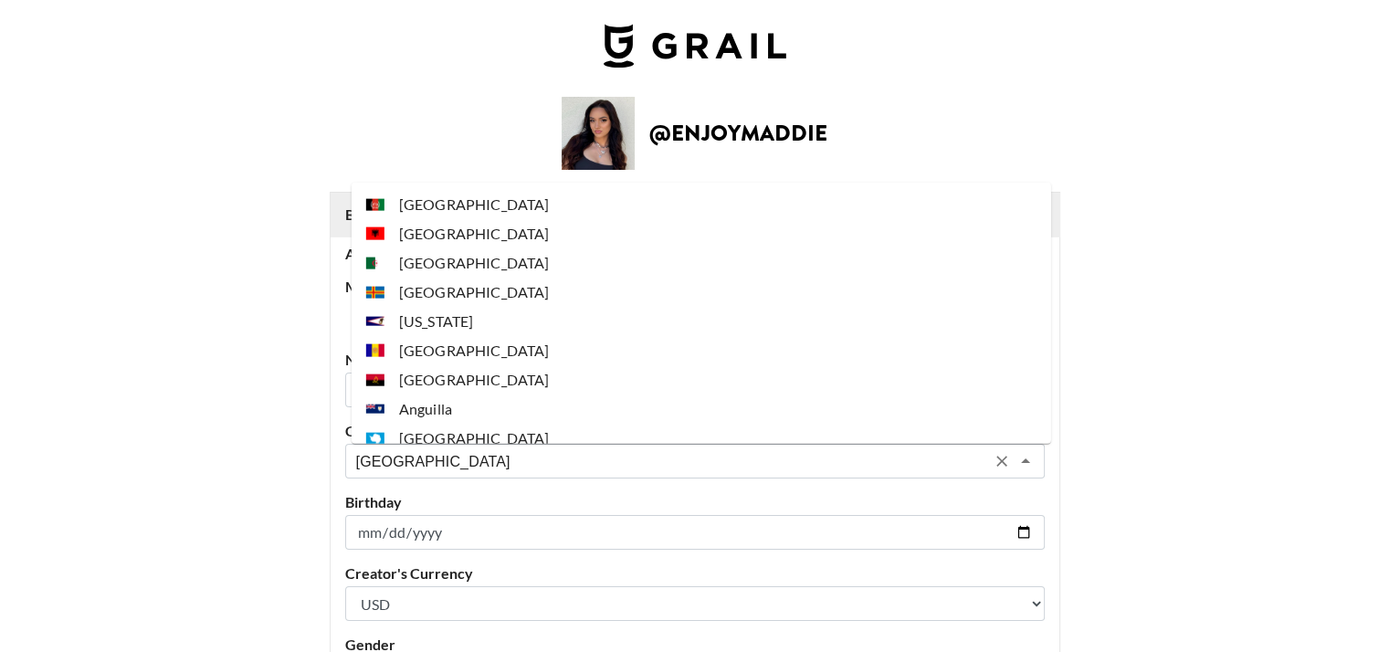
click at [493, 460] on input "[GEOGRAPHIC_DATA]" at bounding box center [670, 461] width 629 height 21
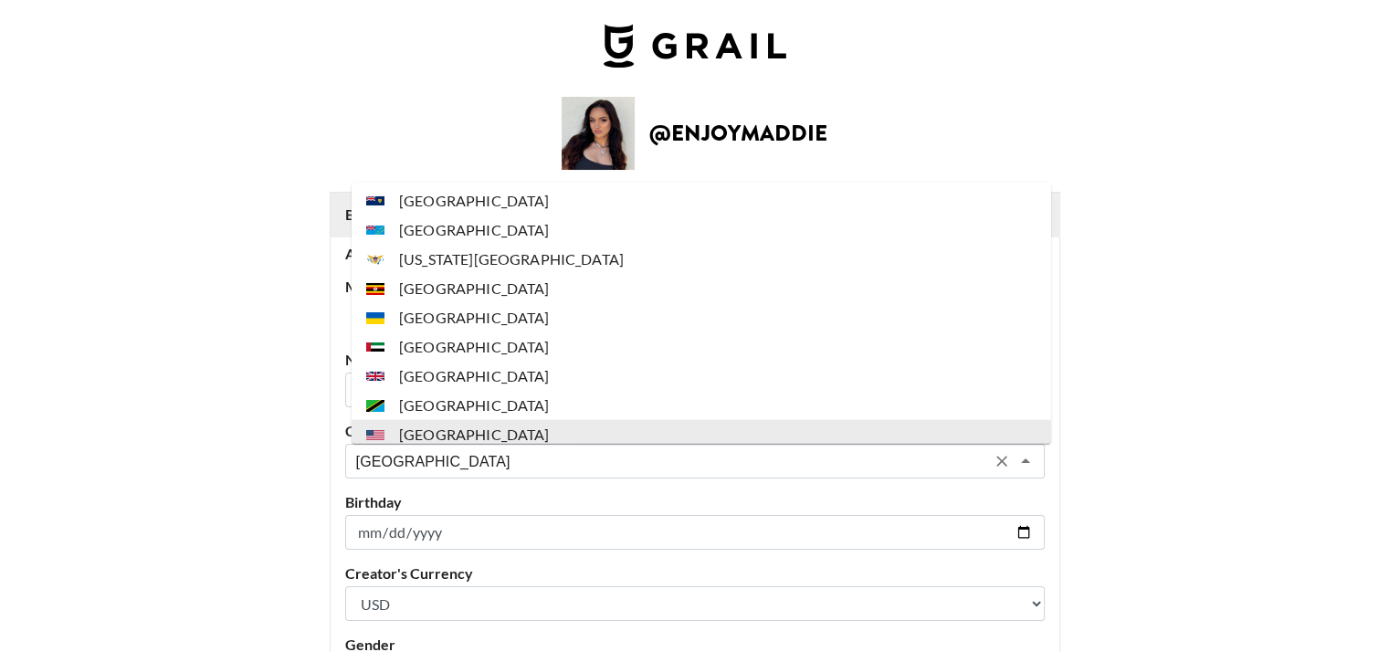
click at [493, 441] on li "[GEOGRAPHIC_DATA]" at bounding box center [702, 434] width 700 height 29
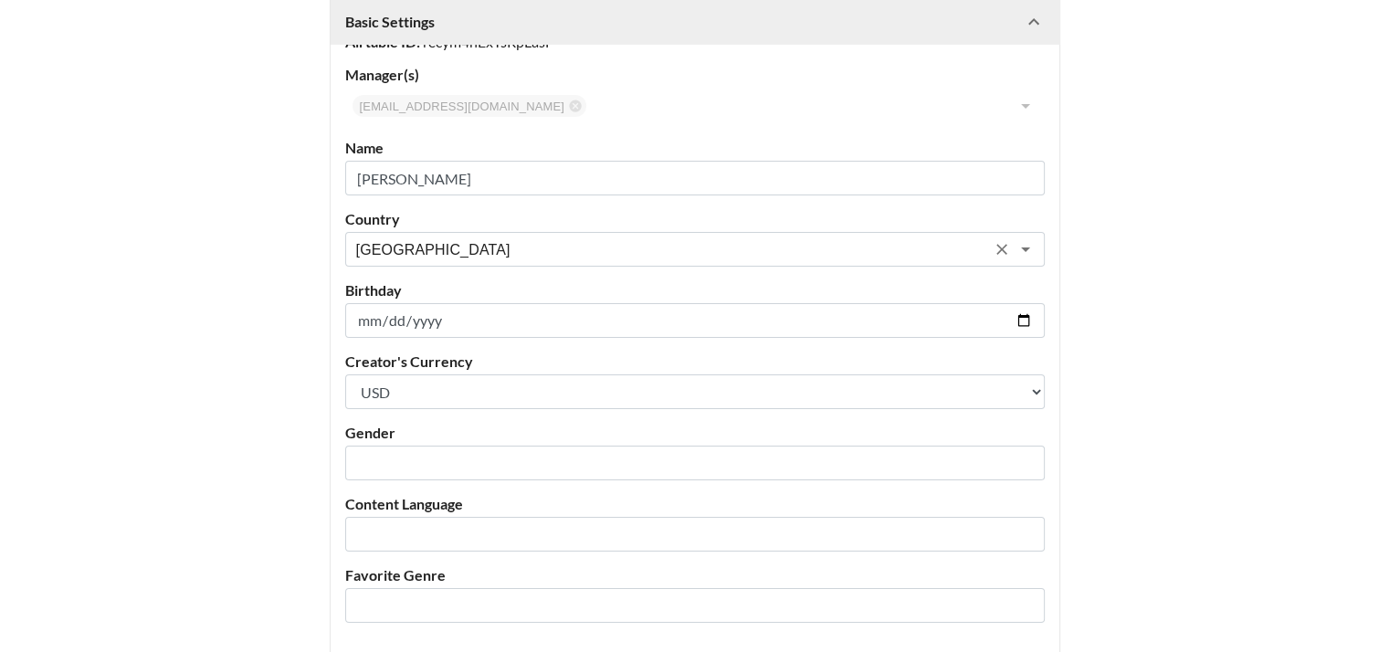
scroll to position [223, 0]
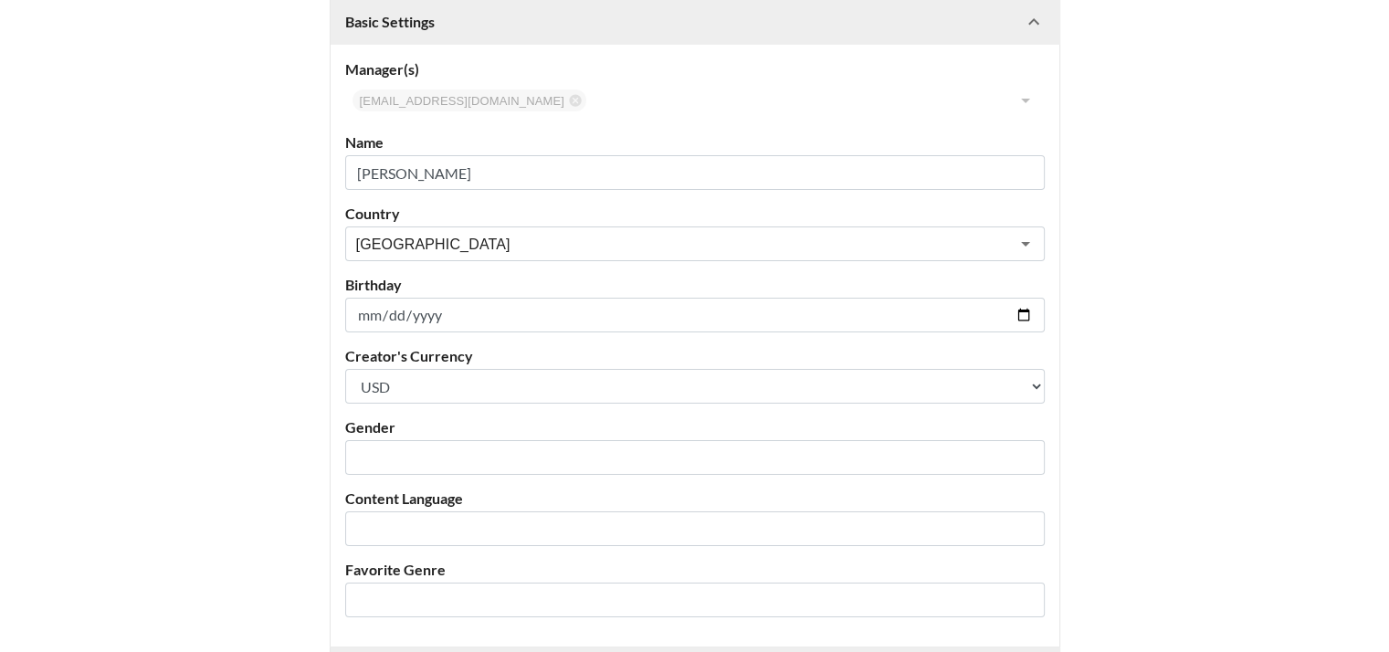
click at [569, 262] on div "Airtable ID: recym4nExTsRpLasF Manager(s) [EMAIL_ADDRESS][DOMAIN_NAME] ​ Name […" at bounding box center [695, 333] width 729 height 628
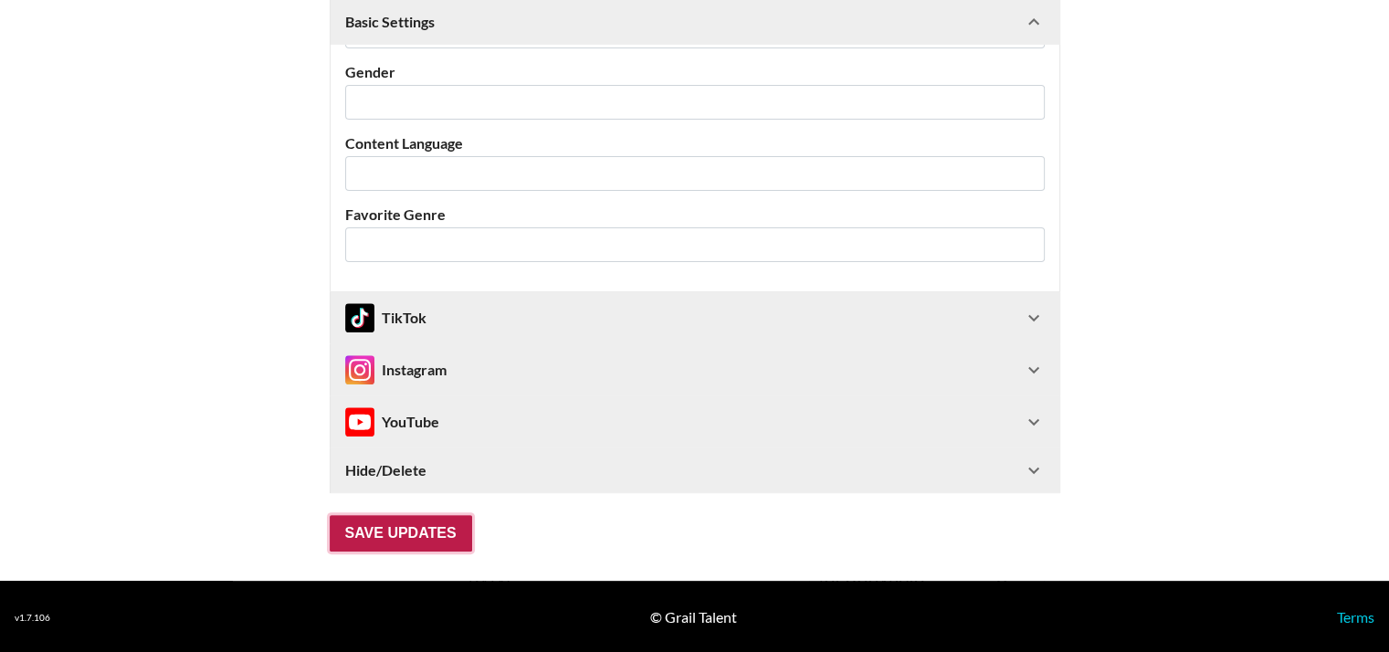
click at [405, 537] on input "Save Updates" at bounding box center [401, 533] width 142 height 37
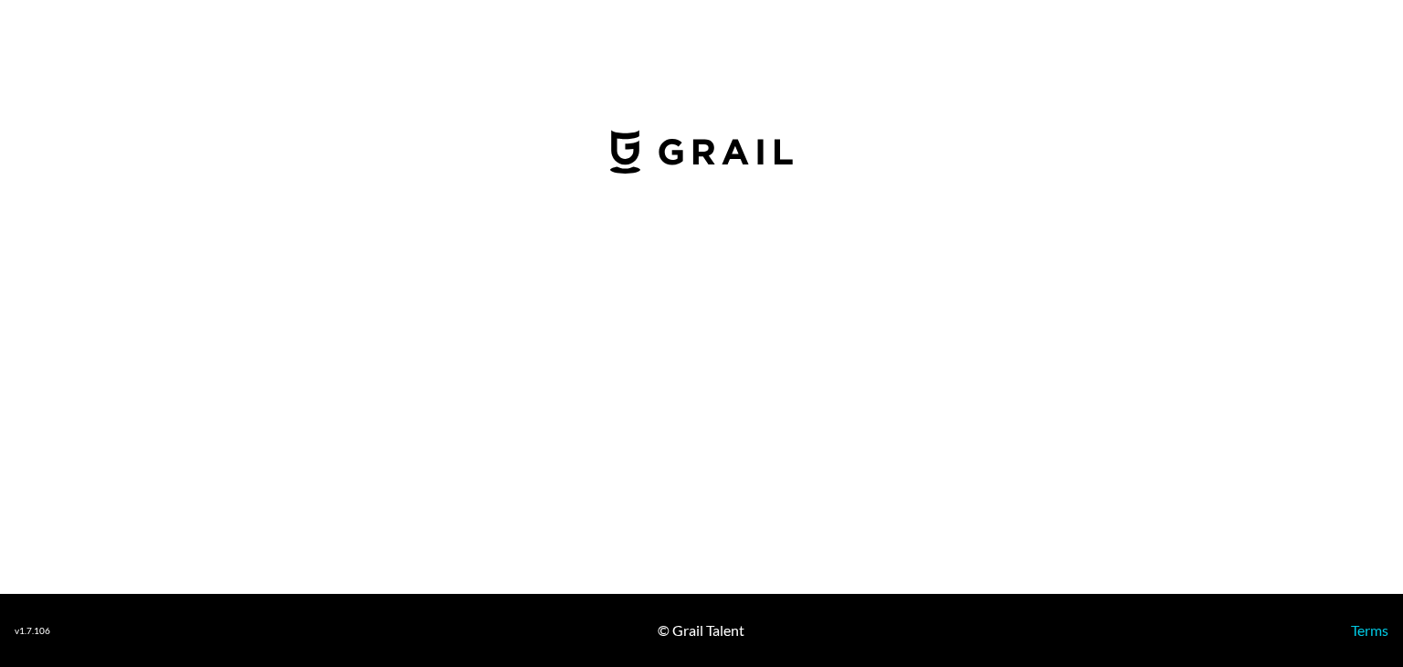
select select "USD"
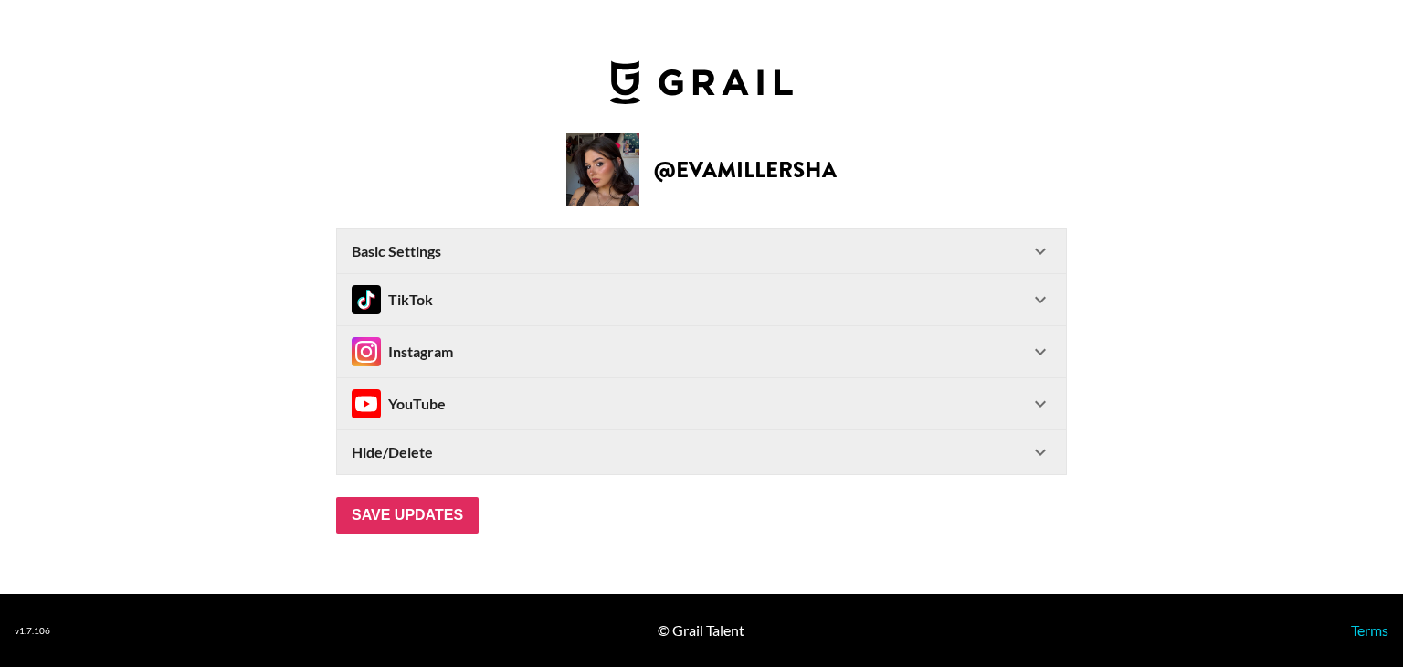
click at [558, 254] on div "Basic Settings" at bounding box center [691, 251] width 678 height 18
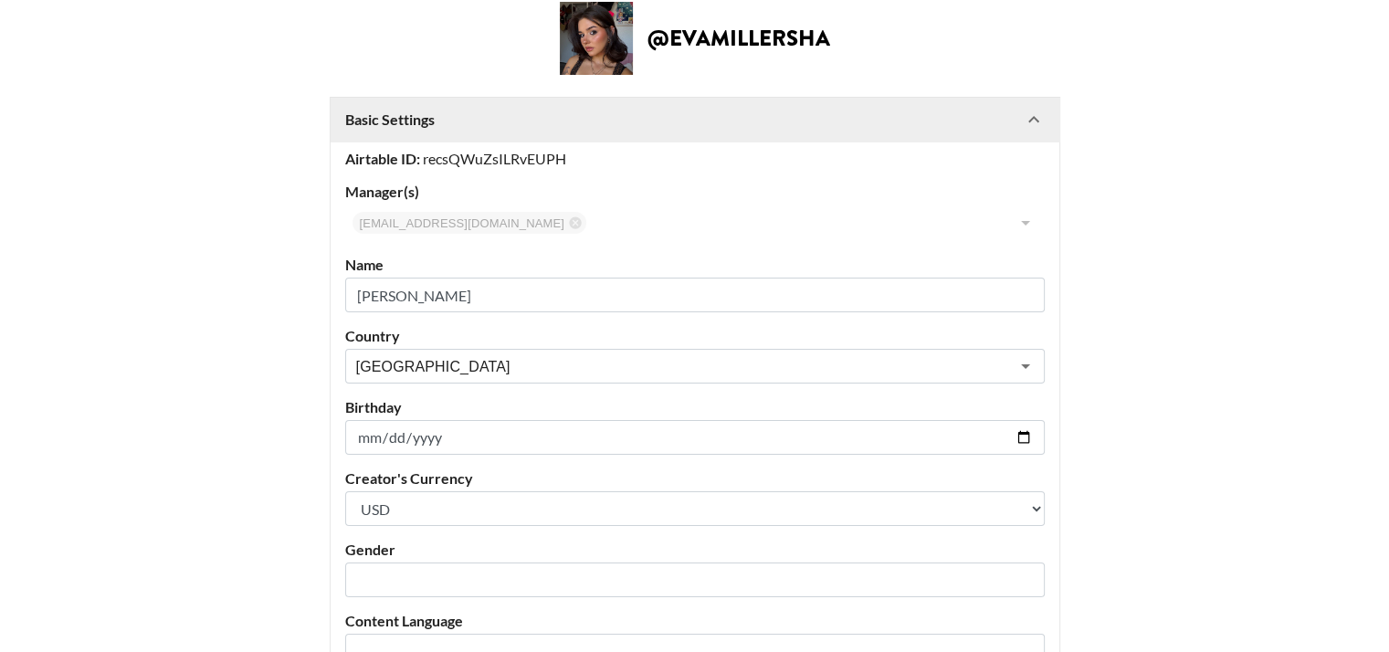
scroll to position [102, 0]
click at [405, 363] on input "[GEOGRAPHIC_DATA]" at bounding box center [670, 364] width 629 height 21
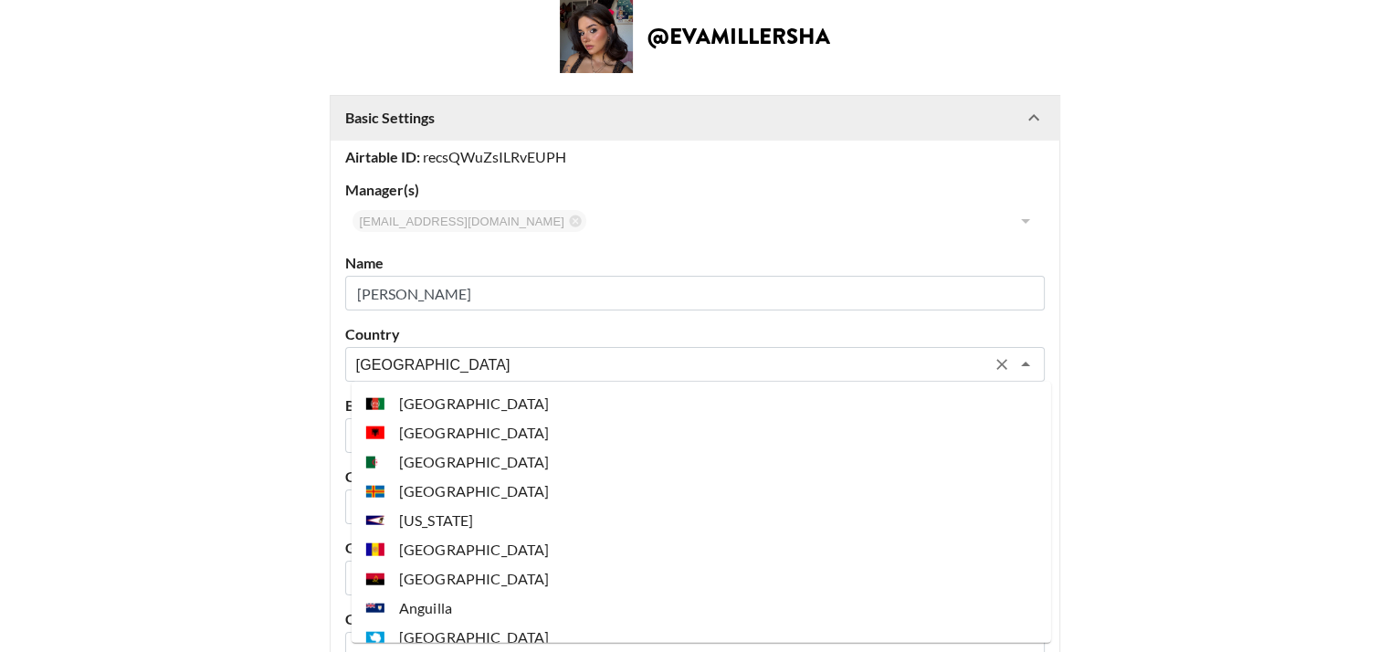
click at [405, 363] on input "[GEOGRAPHIC_DATA]" at bounding box center [670, 364] width 629 height 21
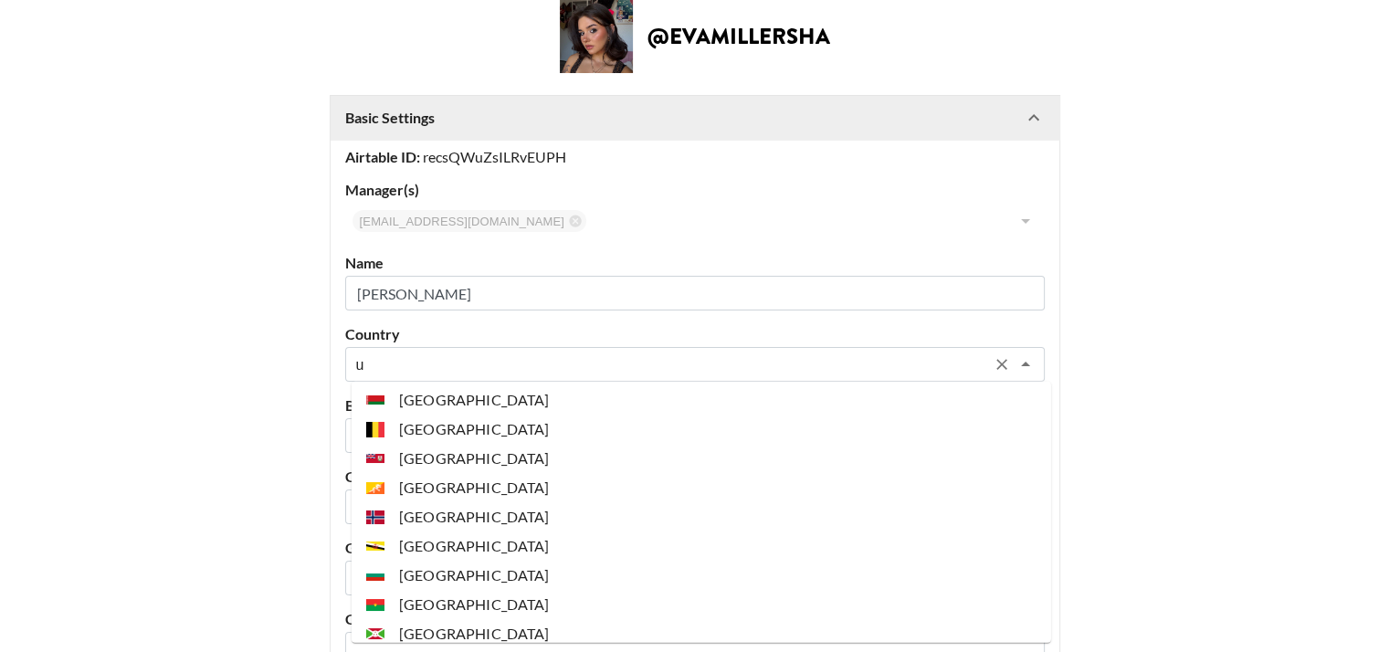
scroll to position [0, 0]
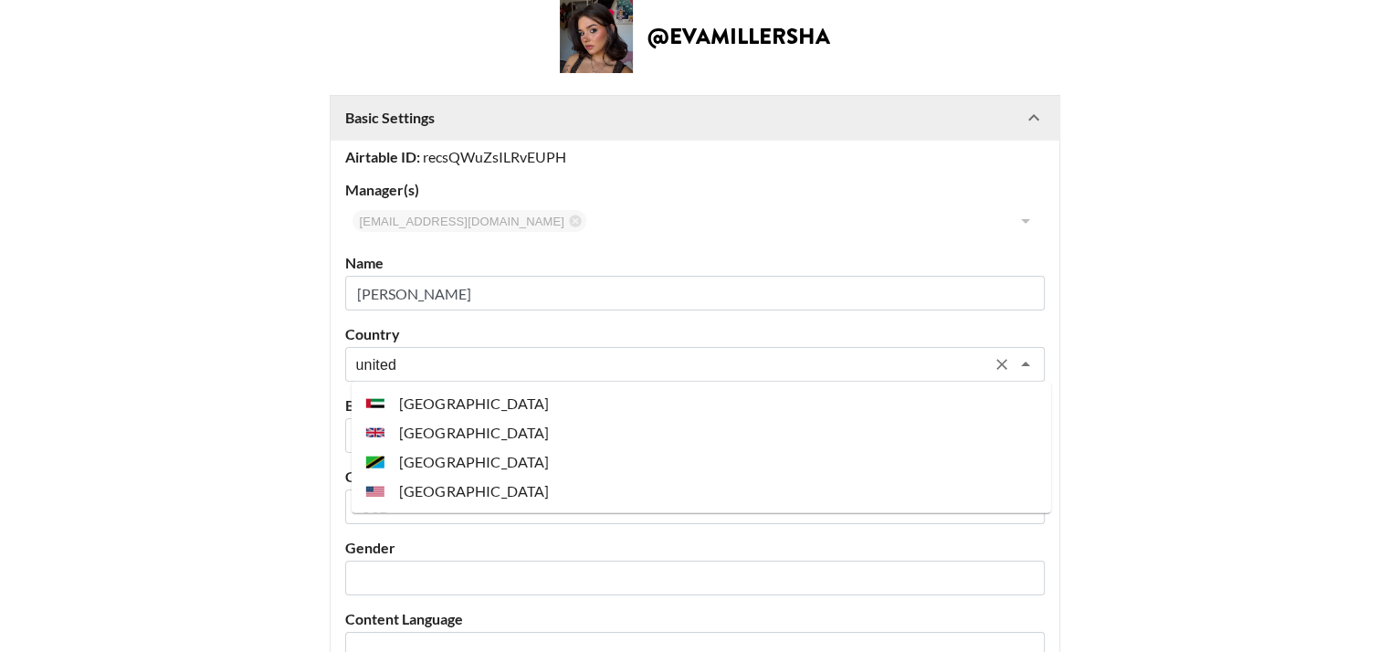
click at [429, 484] on li "[GEOGRAPHIC_DATA]" at bounding box center [702, 491] width 700 height 29
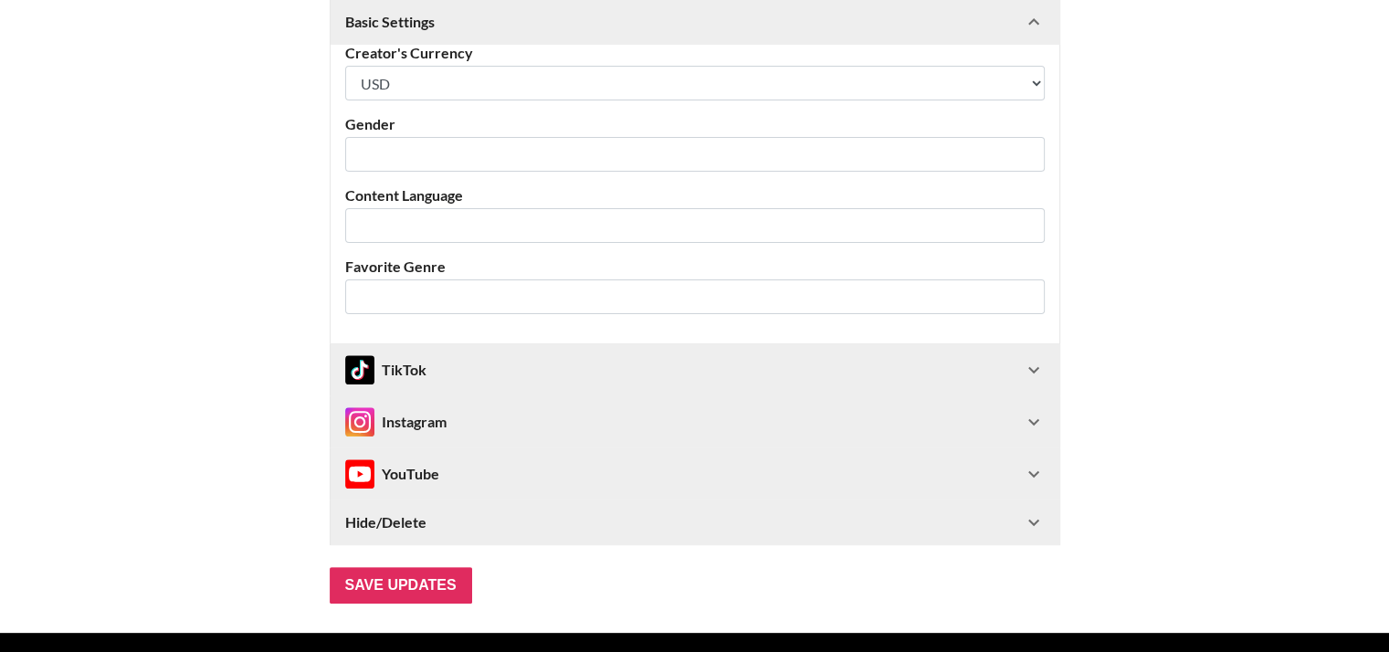
scroll to position [526, 0]
type input "[GEOGRAPHIC_DATA]"
click at [439, 578] on input "Save Updates" at bounding box center [401, 585] width 142 height 37
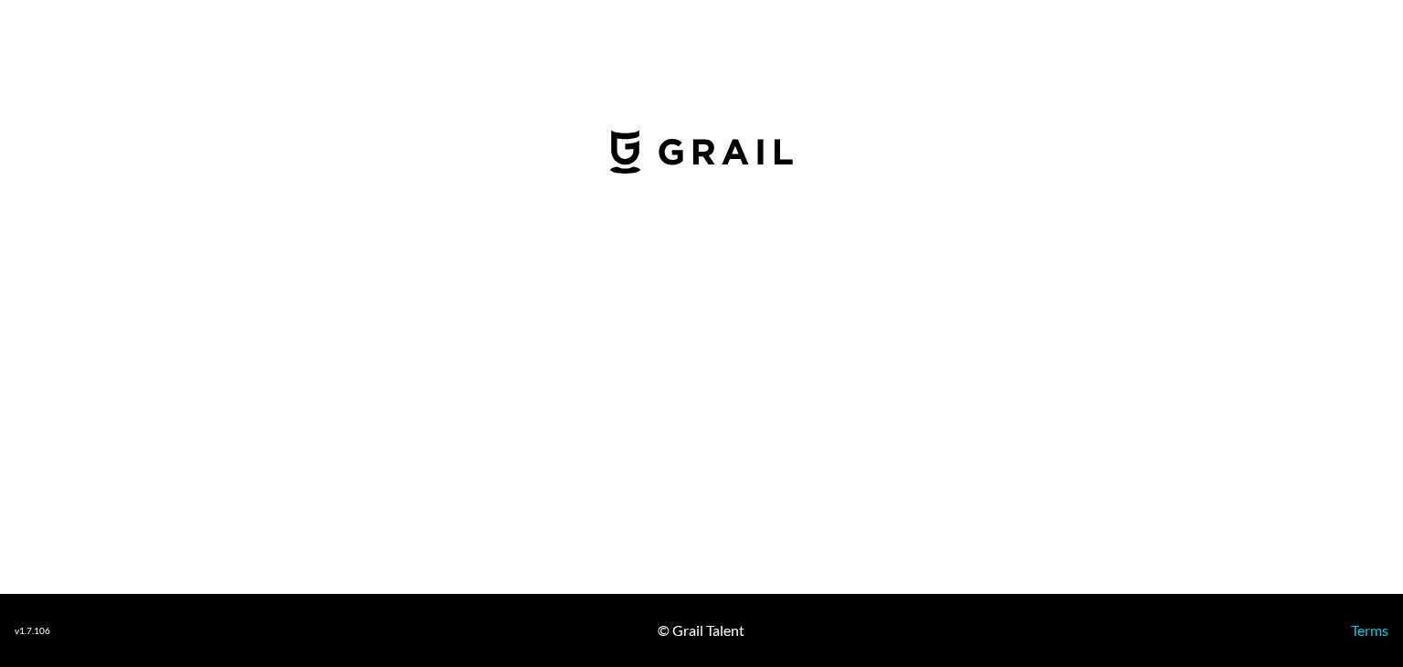
select select "USD"
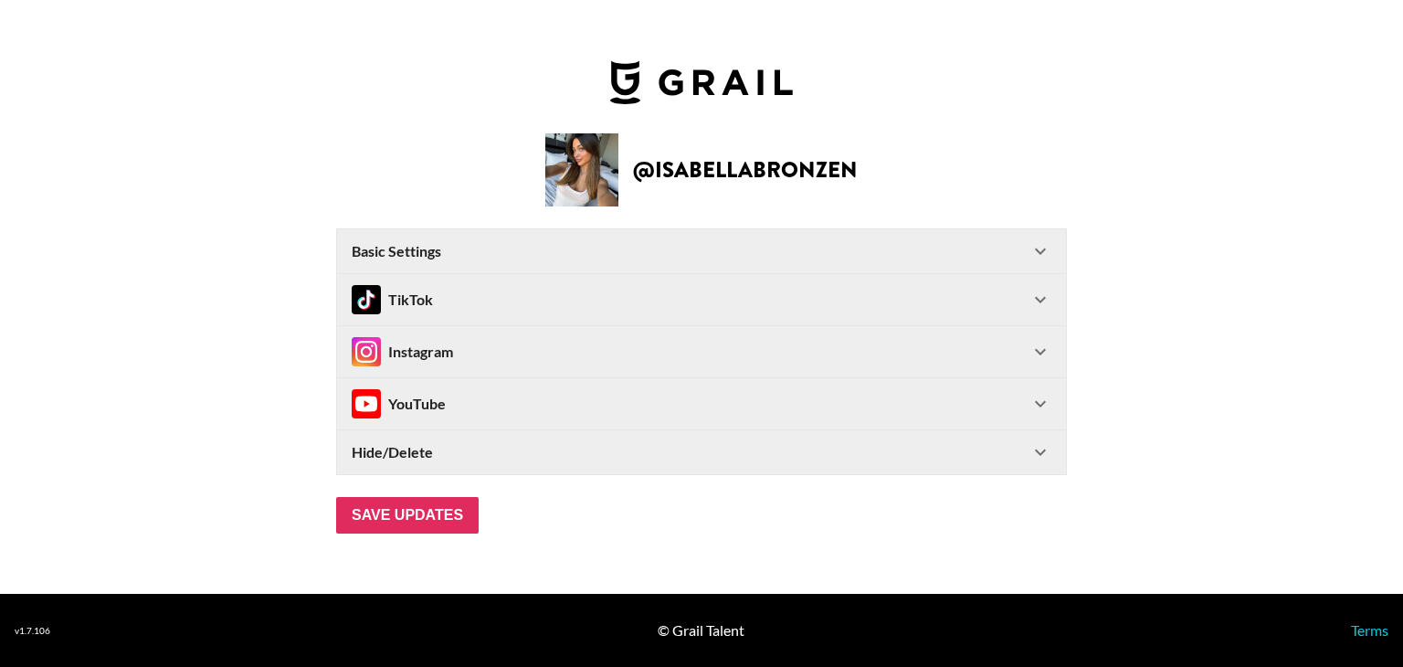
click at [552, 249] on div "Basic Settings" at bounding box center [691, 251] width 678 height 18
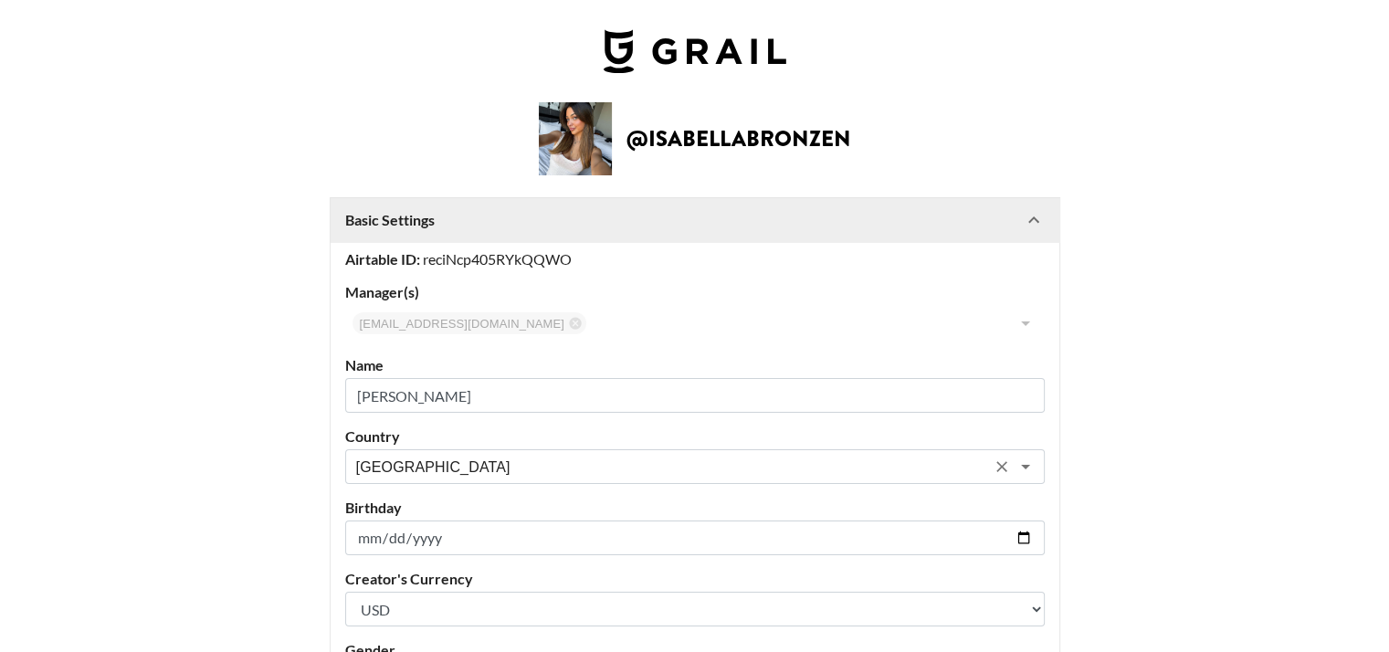
click at [443, 477] on div "Australia ​" at bounding box center [695, 466] width 700 height 35
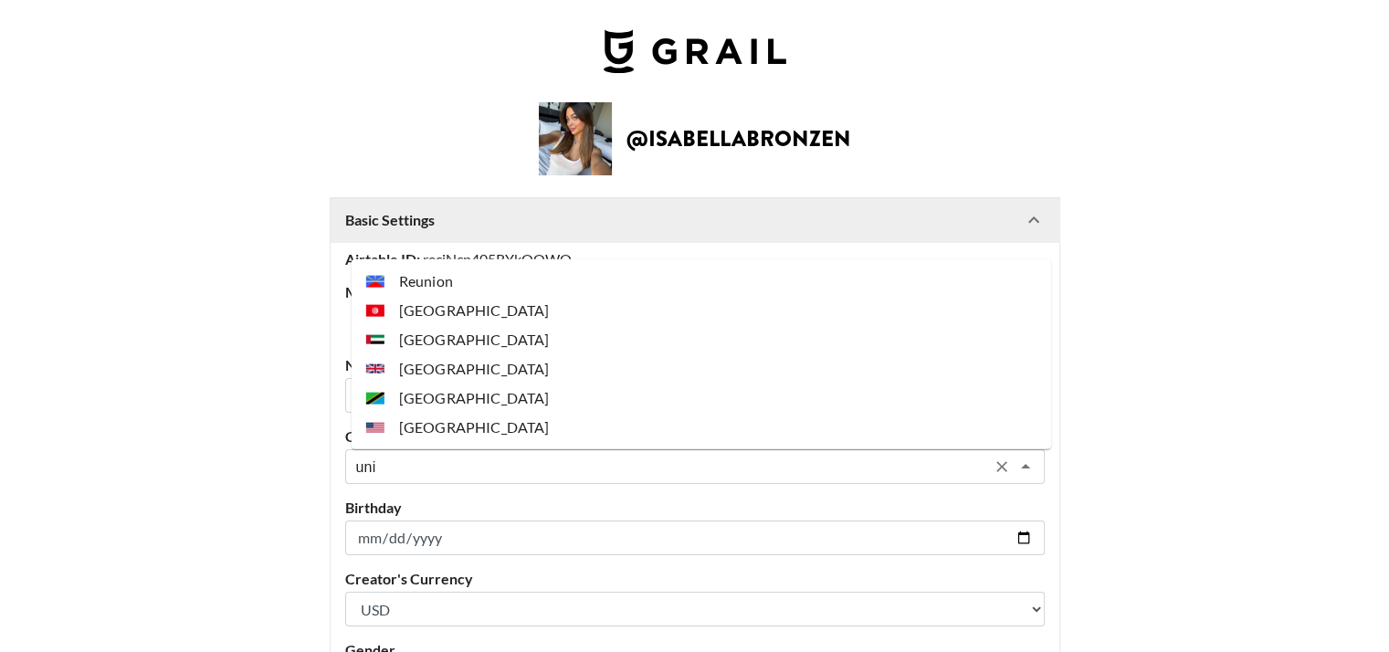
click at [459, 425] on li "[GEOGRAPHIC_DATA]" at bounding box center [702, 427] width 700 height 29
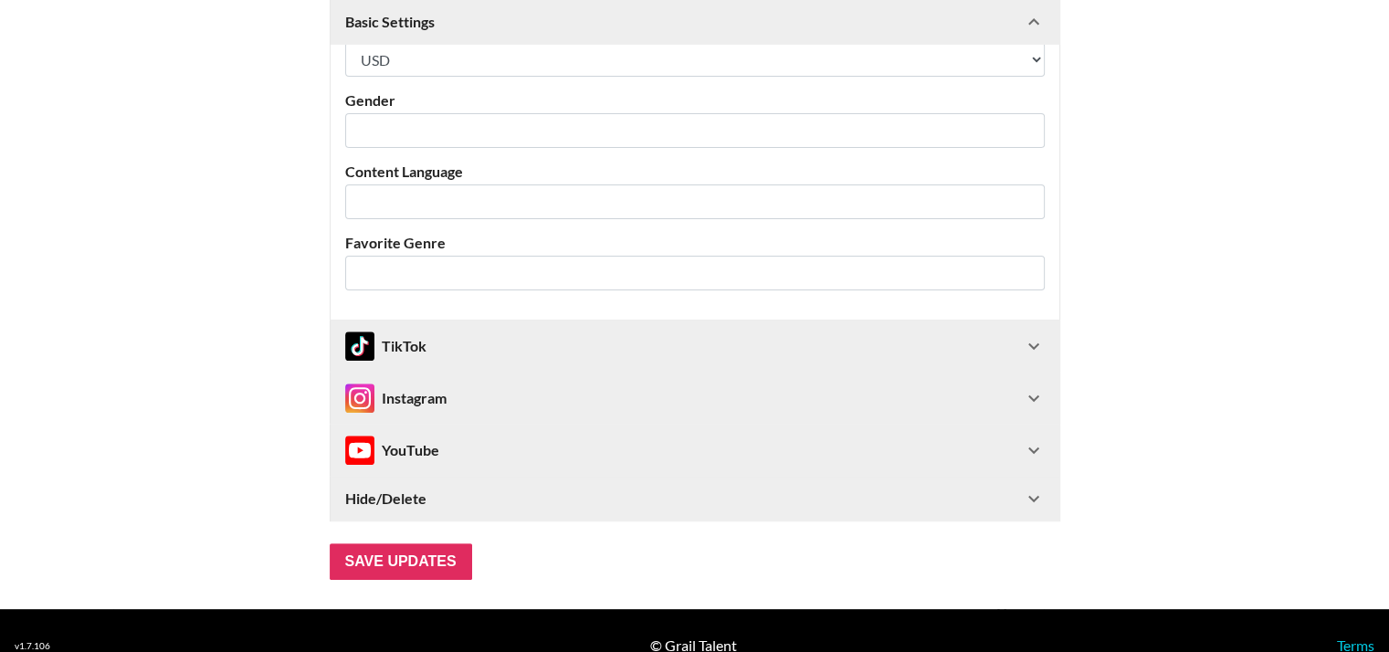
scroll to position [578, 0]
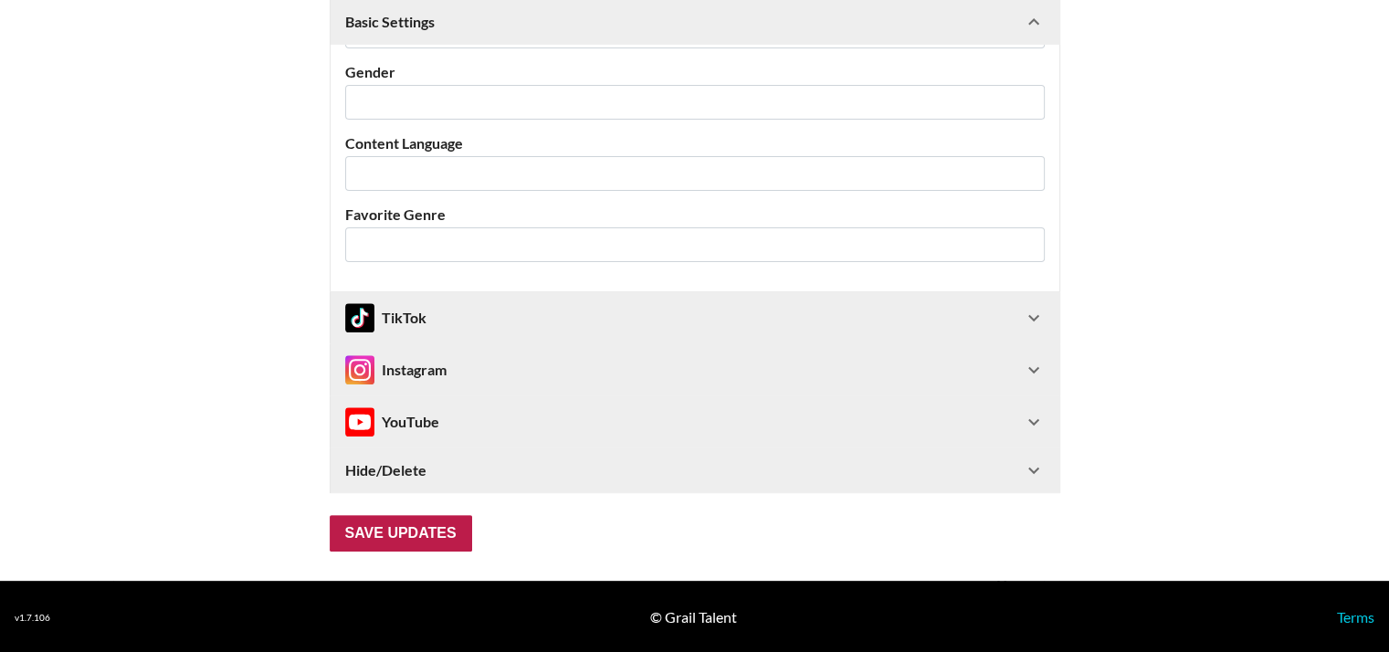
type input "[GEOGRAPHIC_DATA]"
click at [401, 523] on input "Save Updates" at bounding box center [401, 533] width 142 height 37
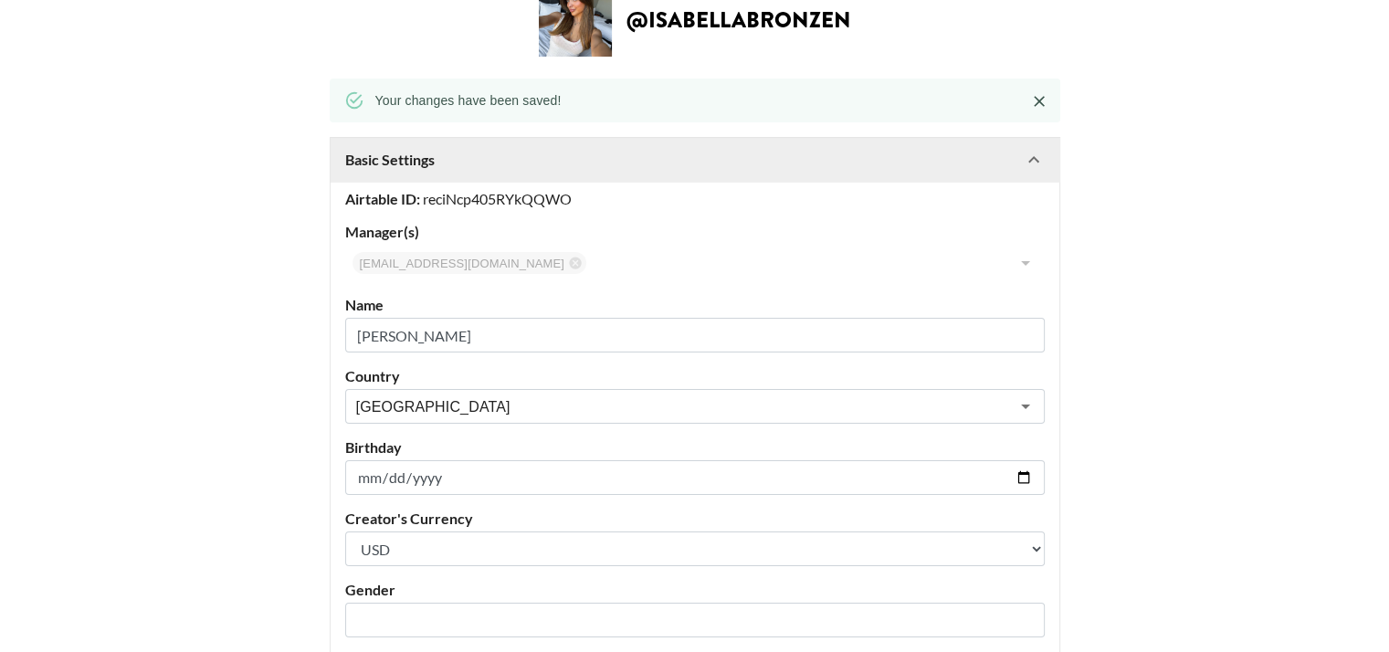
scroll to position [117, 0]
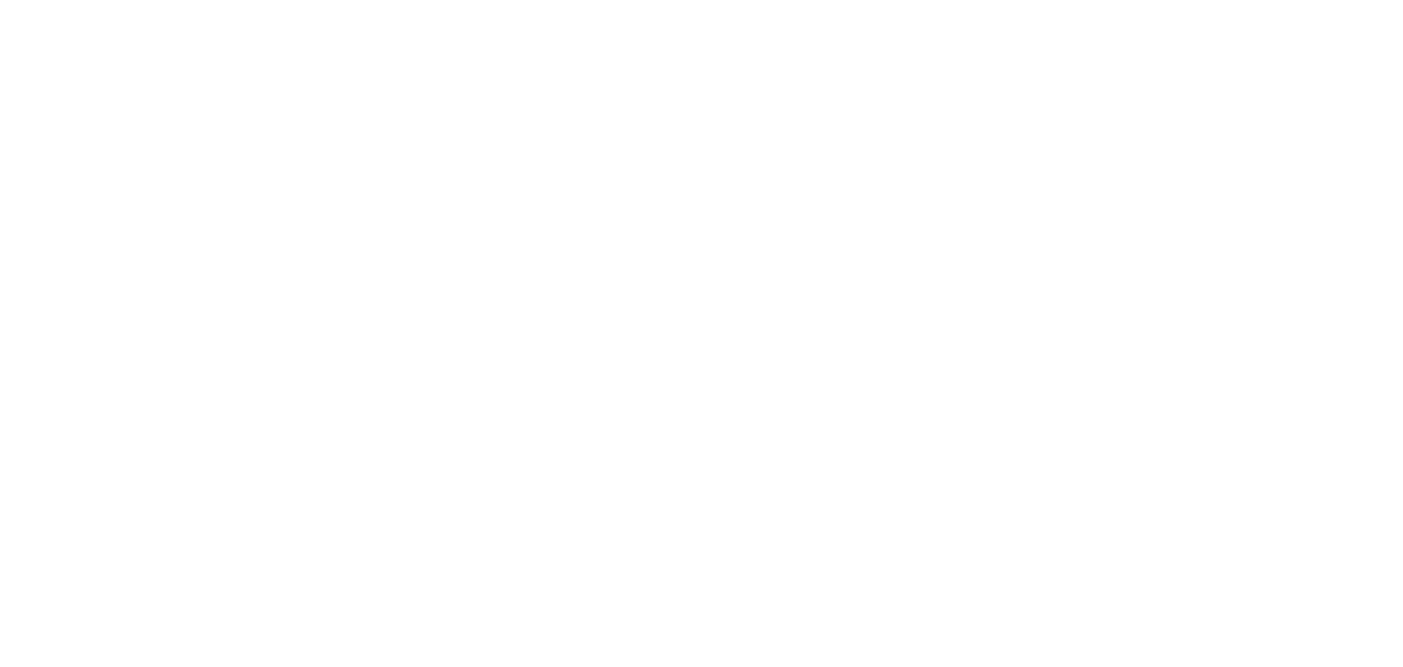
select select "USD"
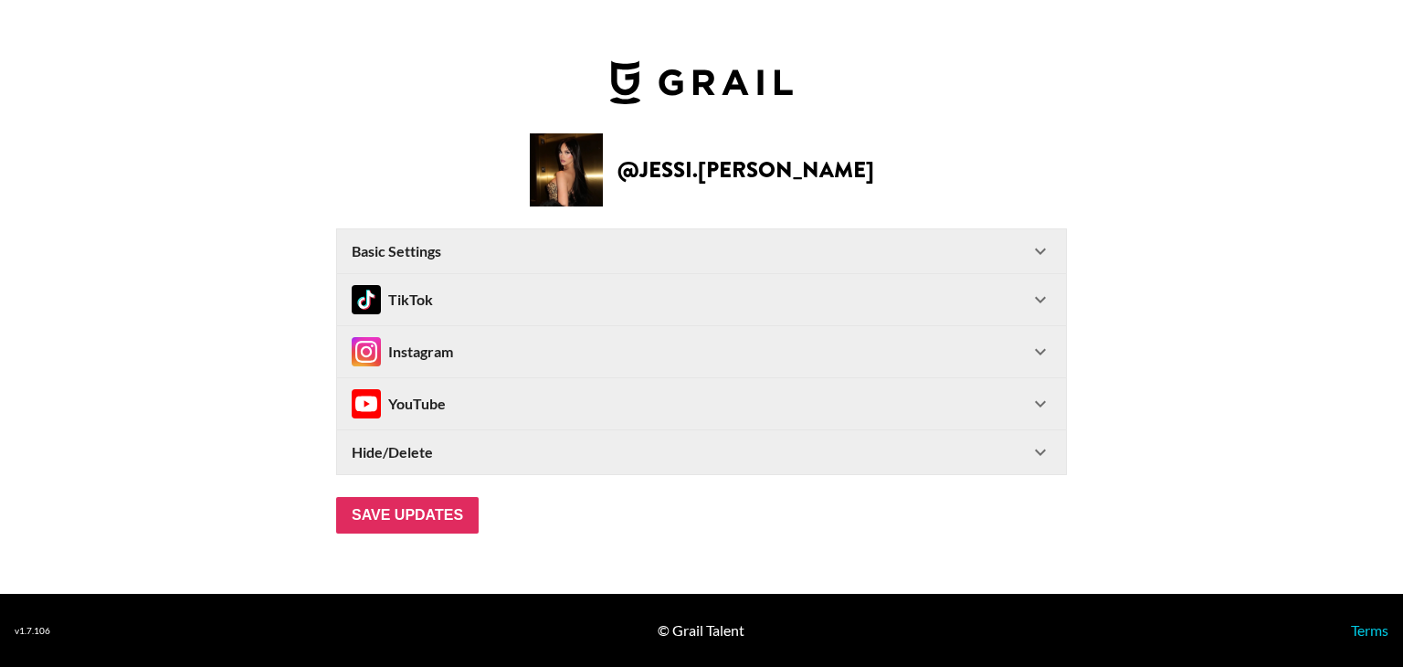
click at [465, 258] on div "Basic Settings" at bounding box center [691, 251] width 678 height 18
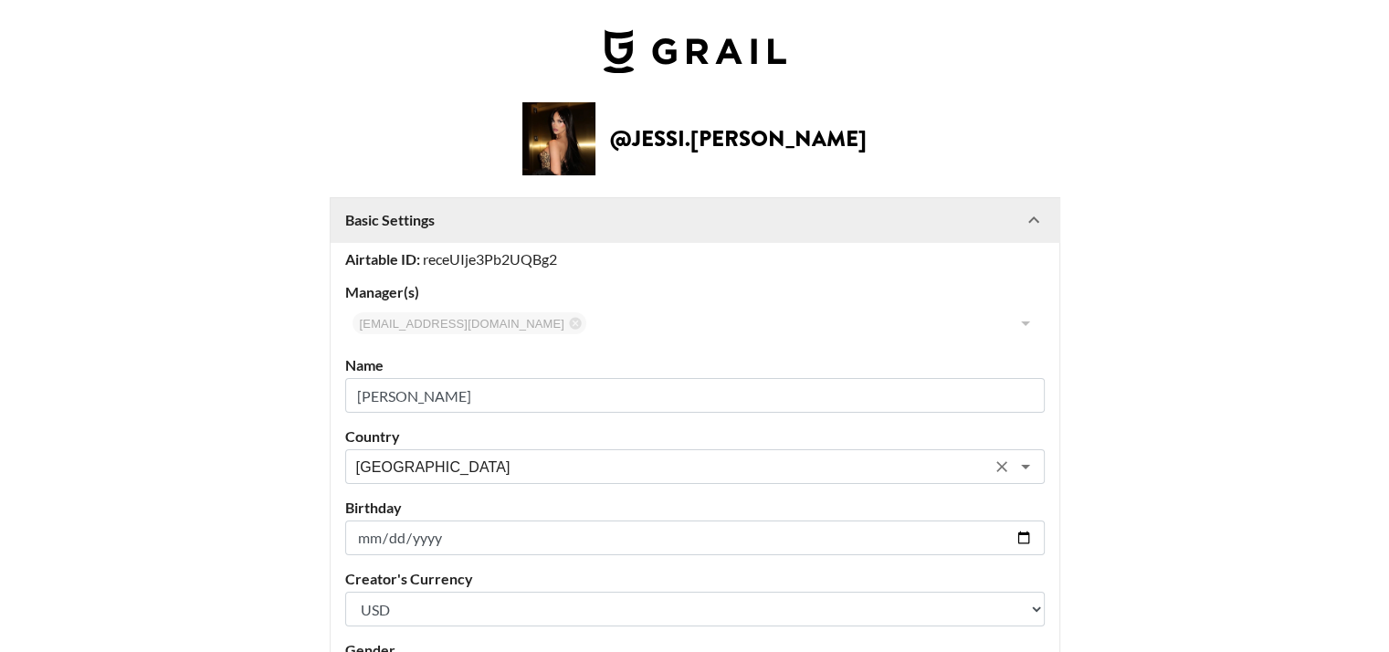
scroll to position [15, 0]
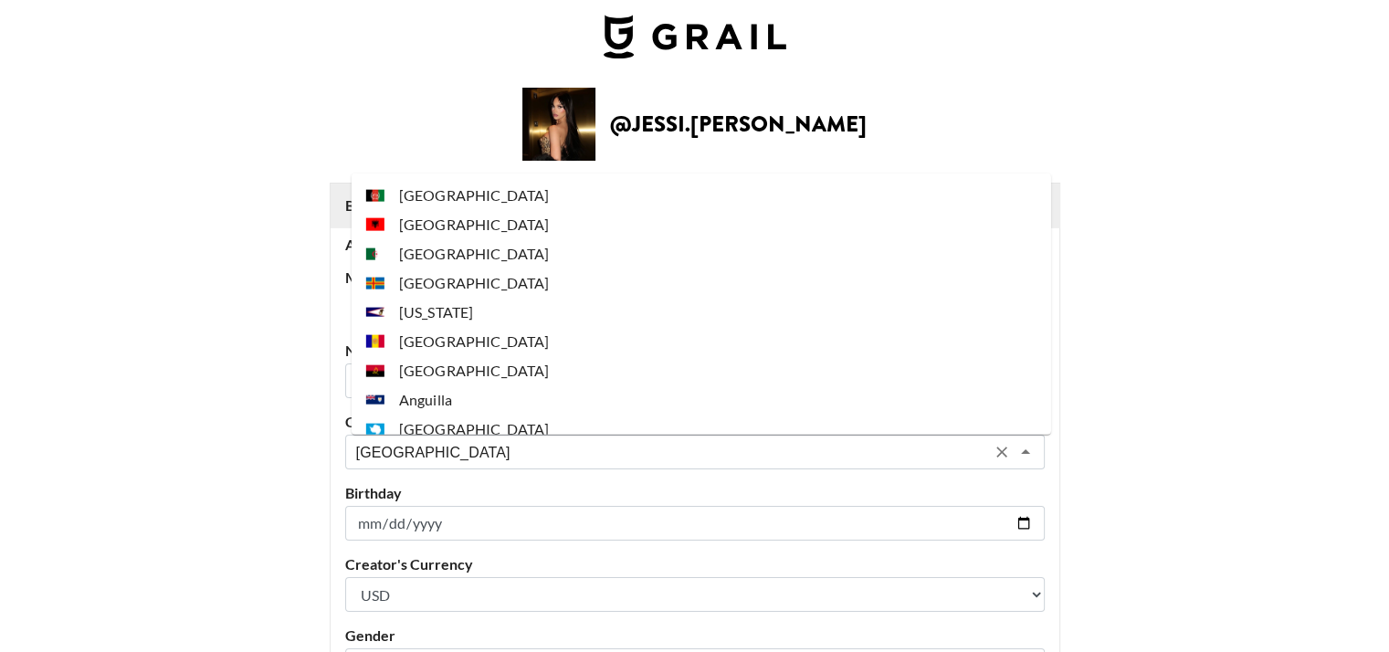
click at [430, 461] on input "[GEOGRAPHIC_DATA]" at bounding box center [670, 452] width 629 height 21
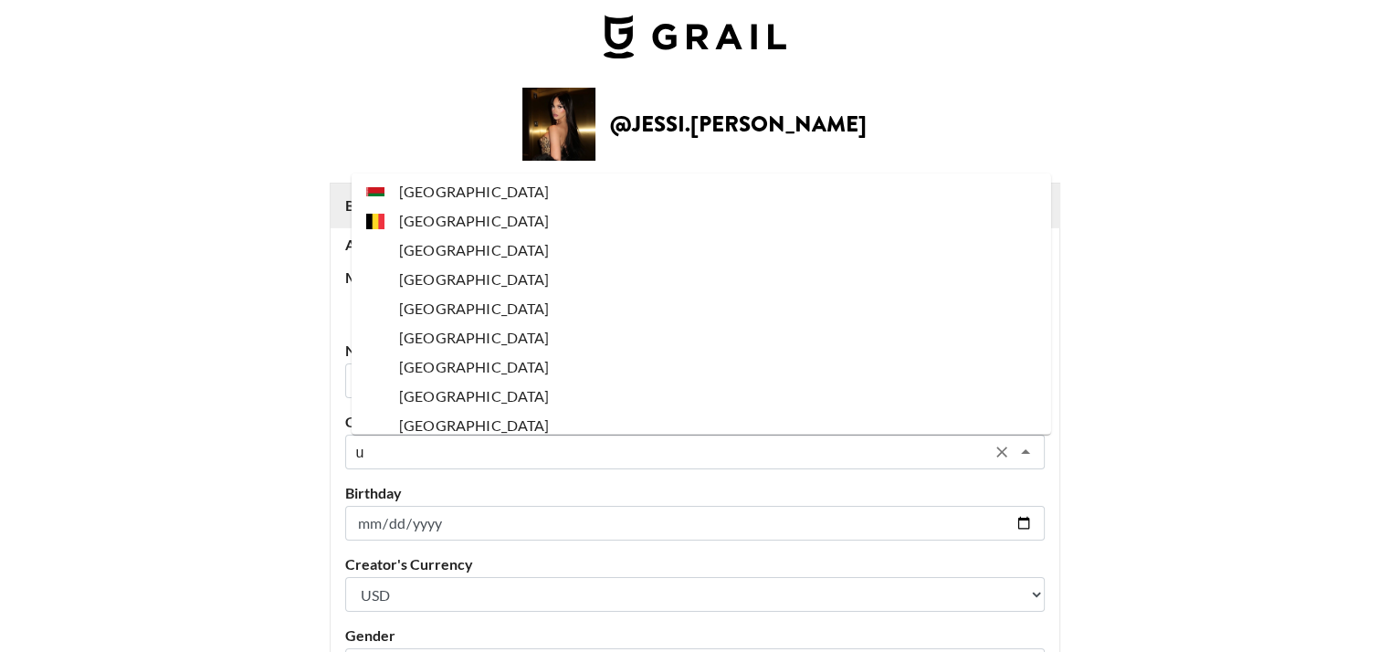
scroll to position [0, 0]
click at [460, 420] on li "[GEOGRAPHIC_DATA]" at bounding box center [702, 429] width 700 height 29
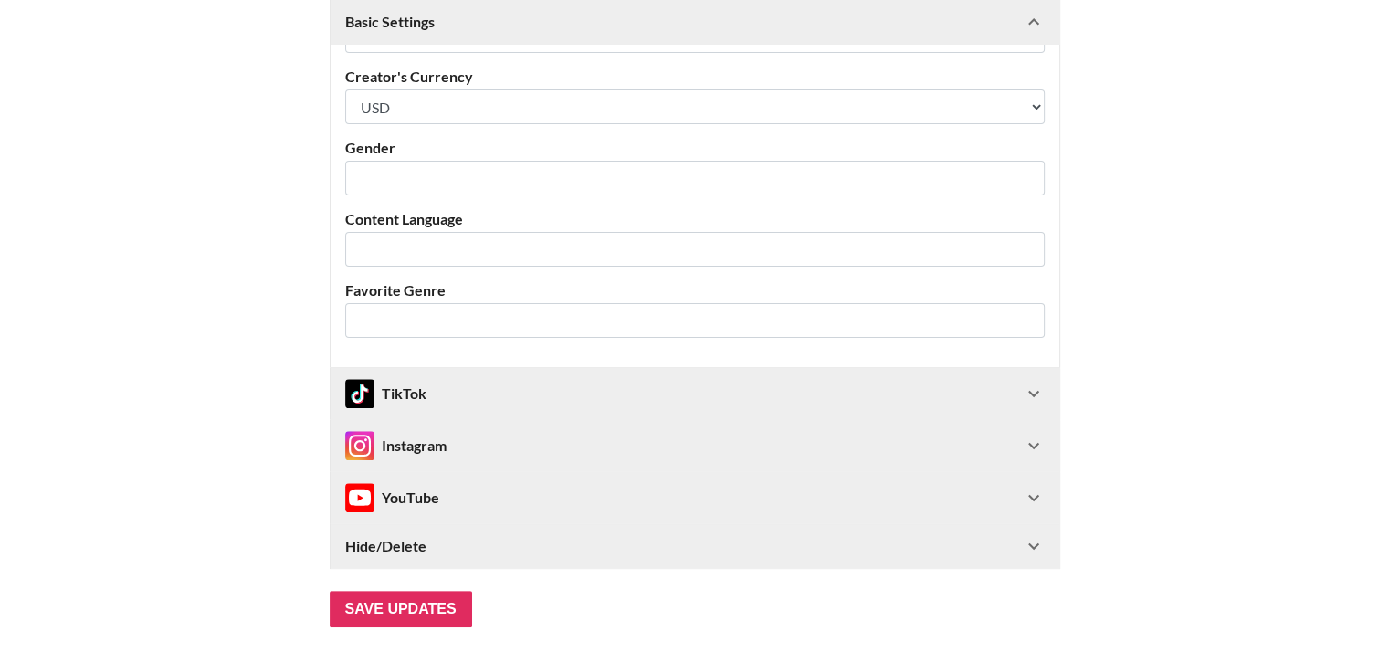
scroll to position [526, 0]
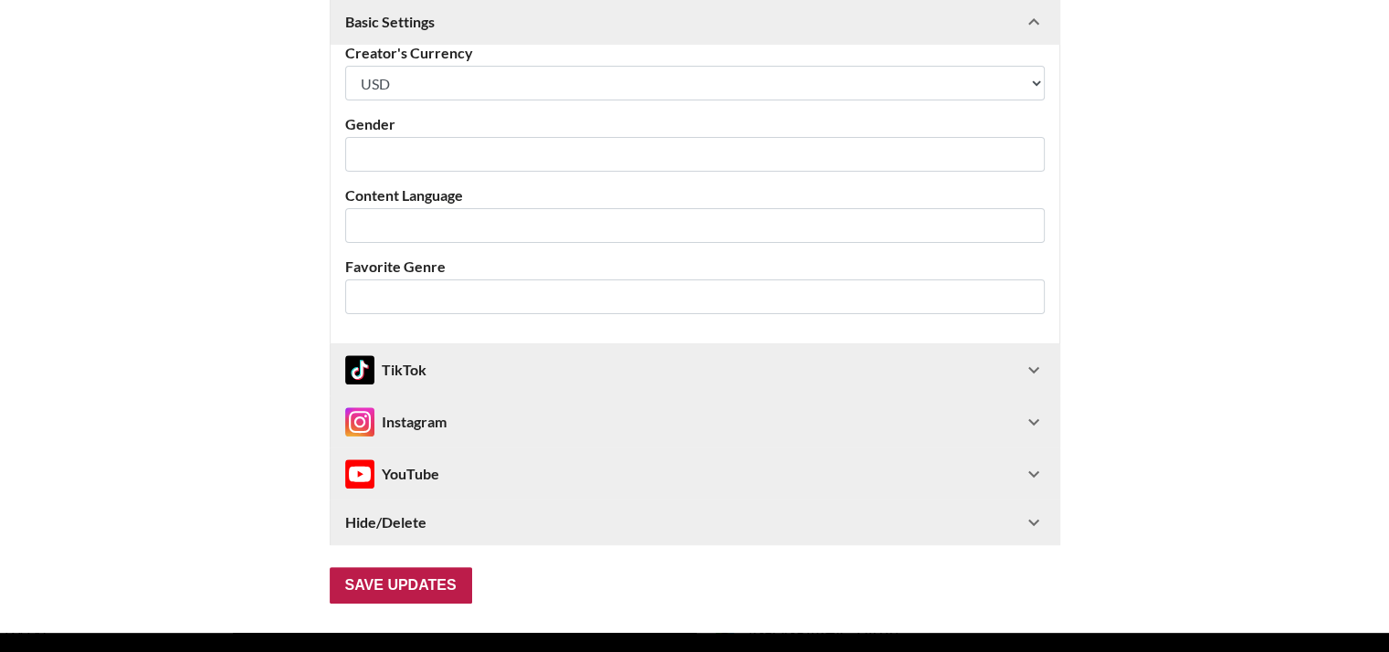
type input "[GEOGRAPHIC_DATA]"
click at [402, 577] on input "Save Updates" at bounding box center [401, 585] width 142 height 37
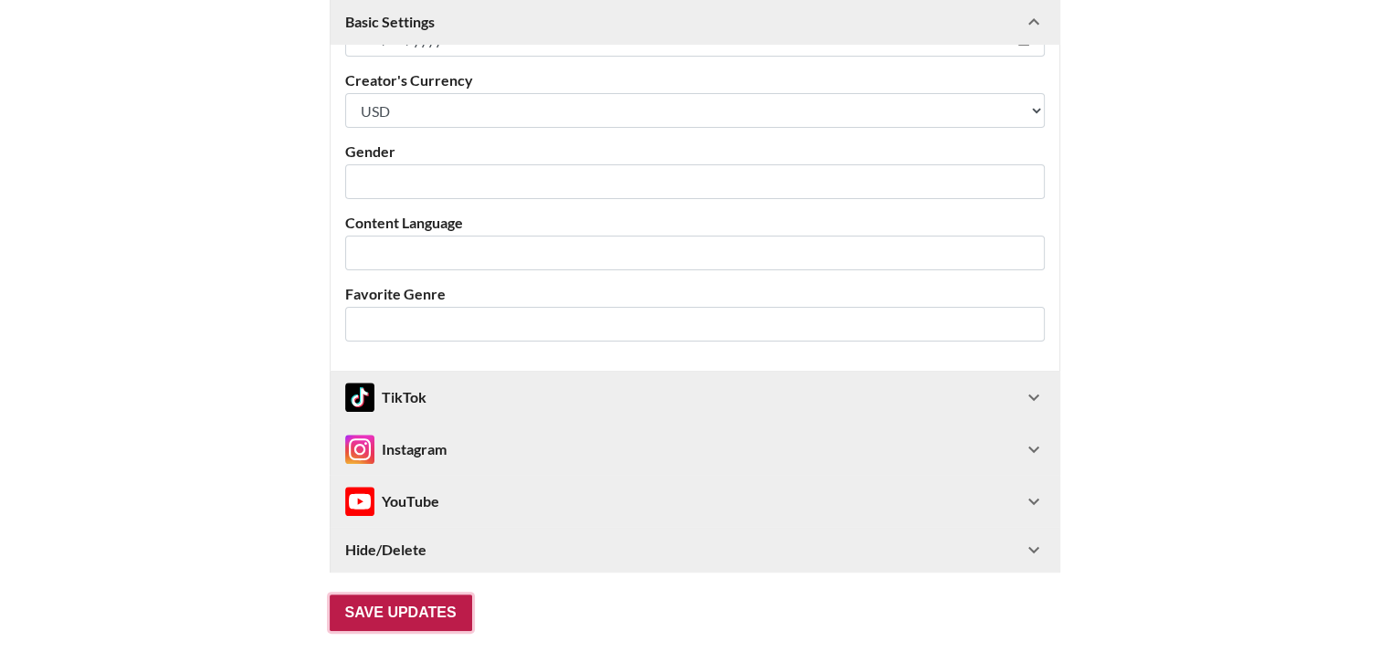
scroll to position [501, 0]
click at [405, 614] on input "Save Updates" at bounding box center [401, 611] width 142 height 37
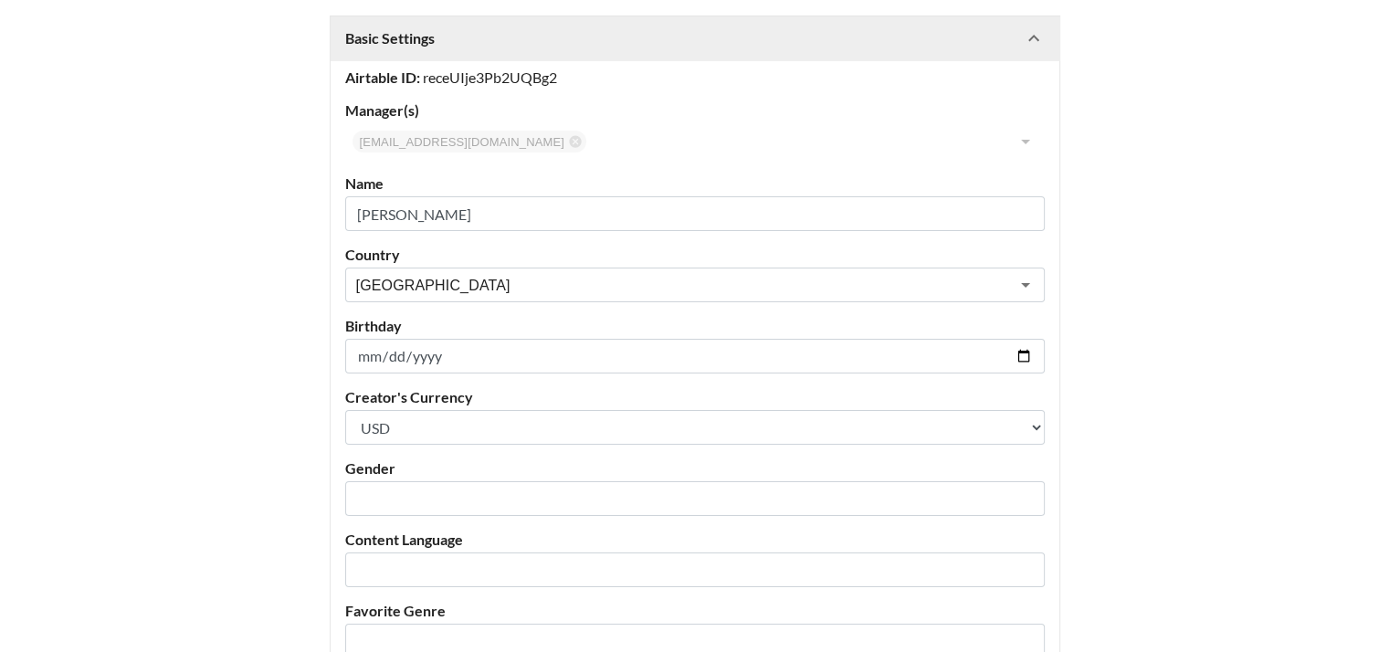
scroll to position [181, 14]
click at [540, 226] on input "Jessi" at bounding box center [695, 214] width 700 height 35
type input "Jessi davis"
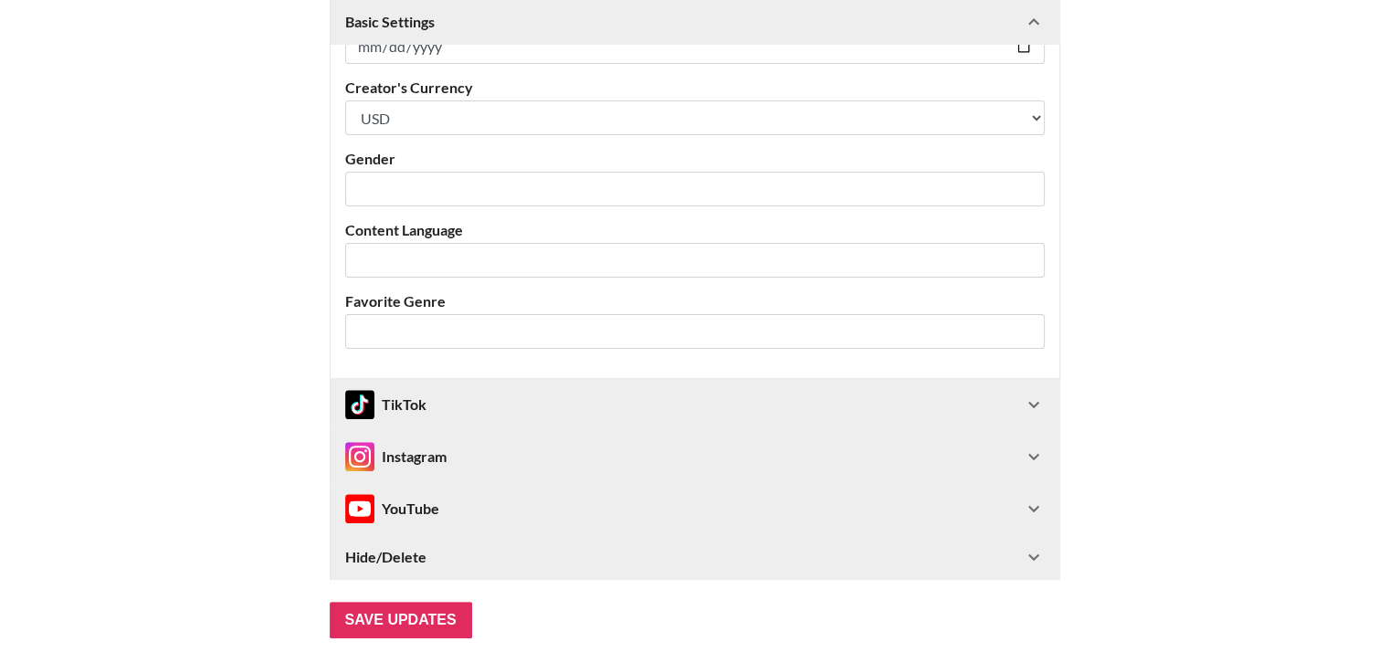
scroll to position [578, 0]
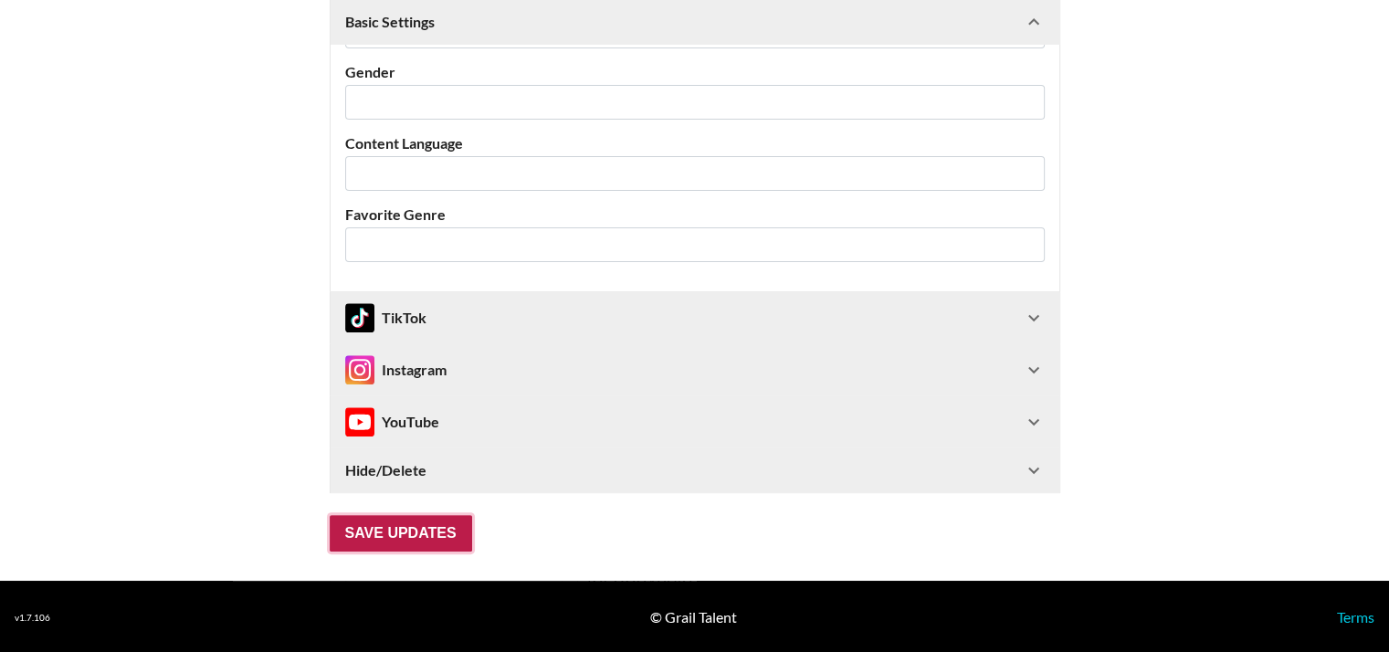
click at [440, 526] on input "Save Updates" at bounding box center [401, 533] width 142 height 37
click at [448, 530] on input "Save Updates" at bounding box center [401, 533] width 142 height 37
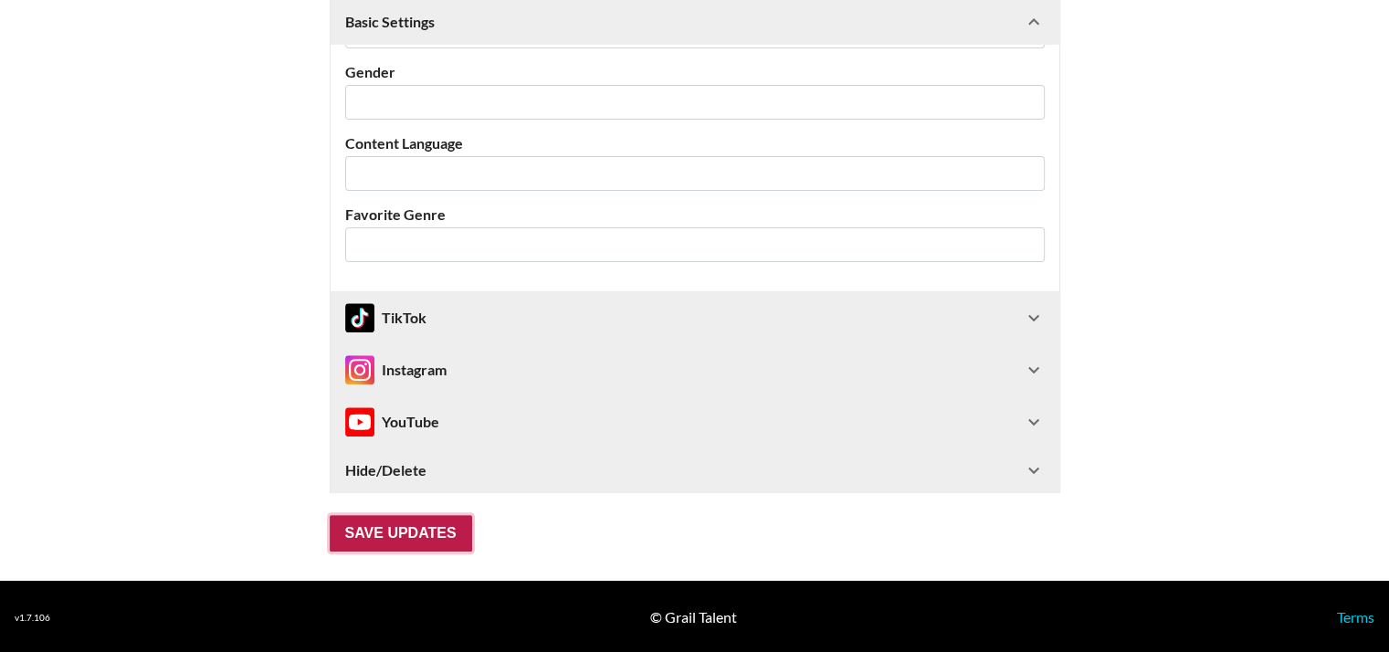
click at [448, 530] on input "Save Updates" at bounding box center [401, 533] width 142 height 37
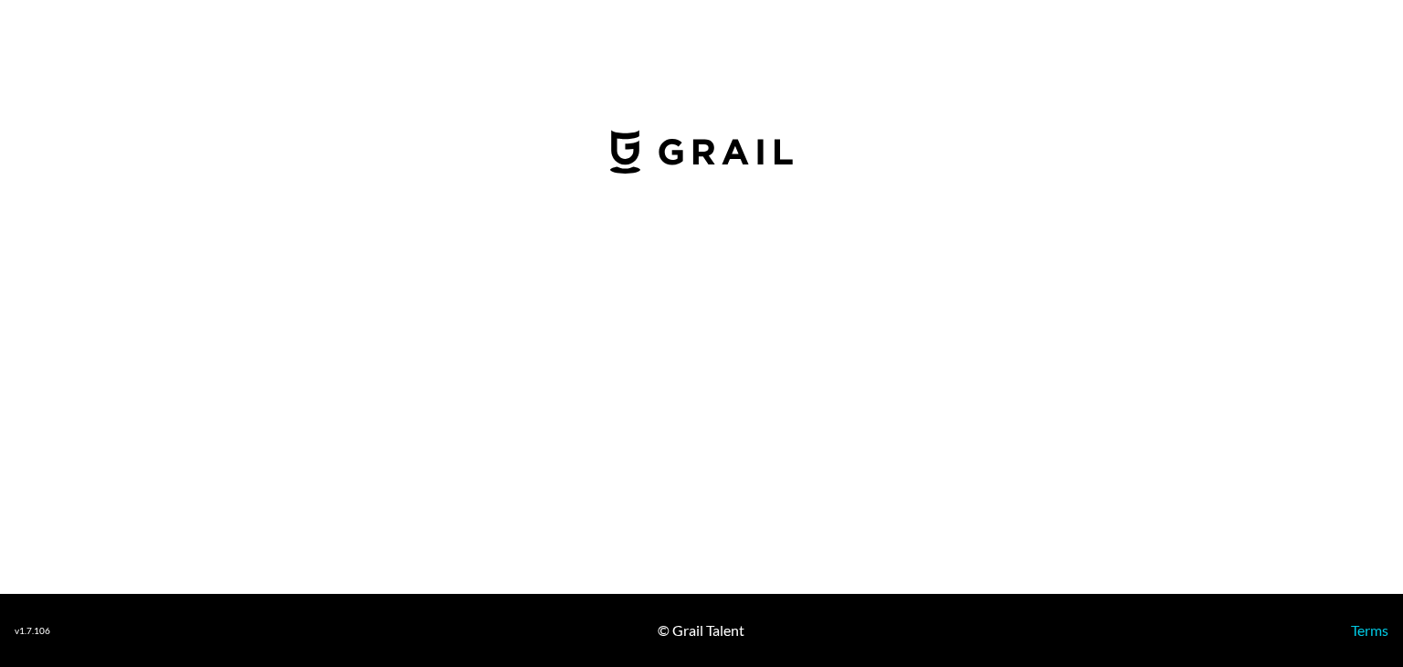
select select "USD"
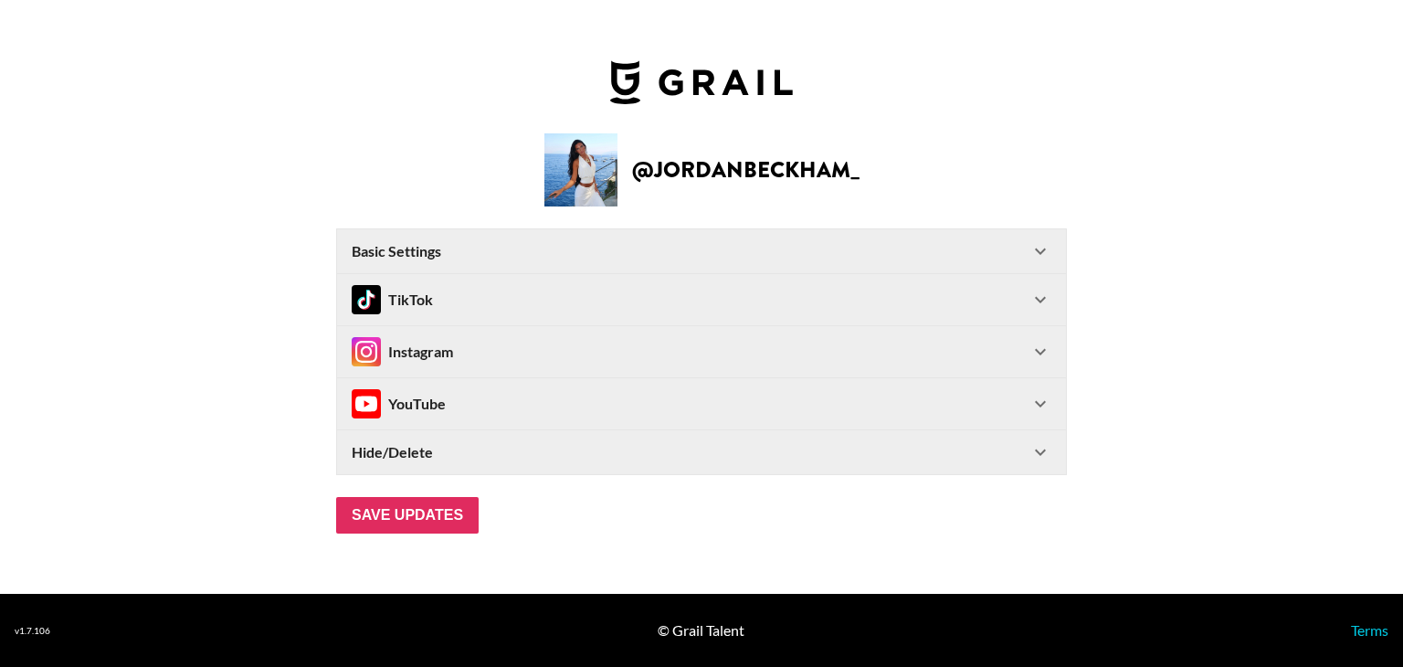
click at [997, 242] on div "Basic Settings" at bounding box center [691, 251] width 678 height 18
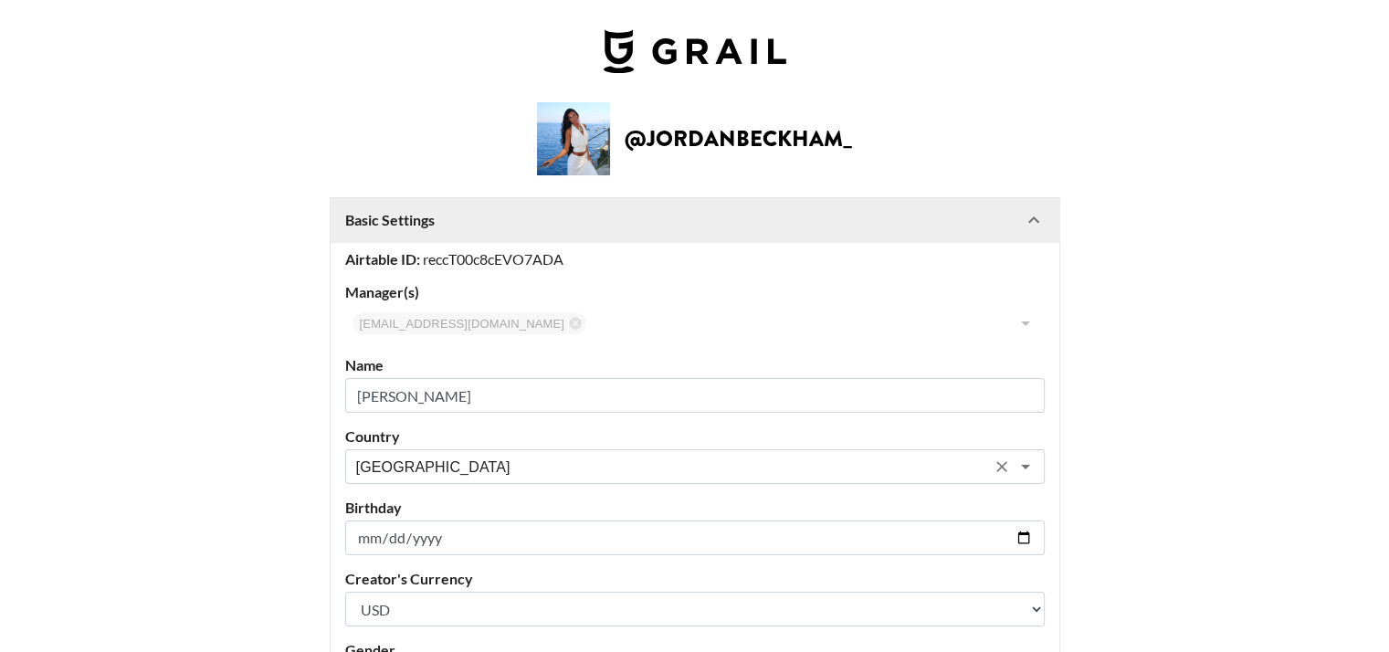
click at [552, 465] on input "[GEOGRAPHIC_DATA]" at bounding box center [670, 467] width 629 height 21
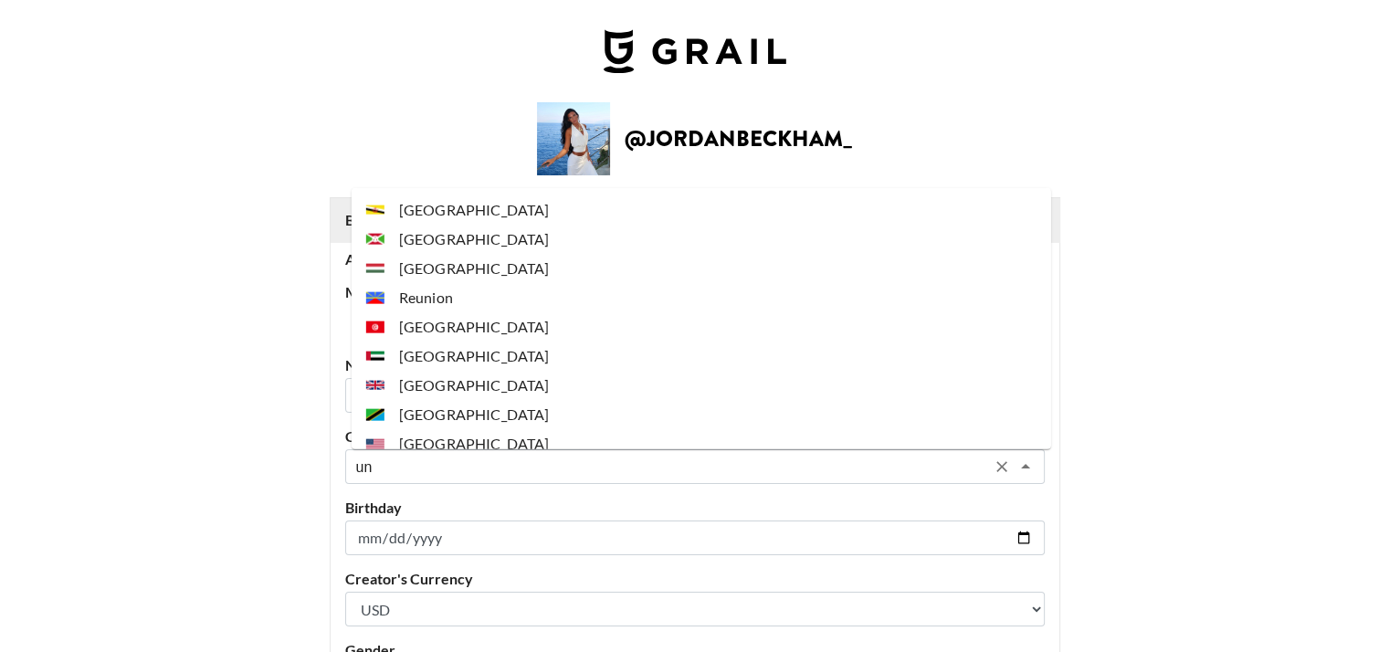
click at [517, 447] on li "[GEOGRAPHIC_DATA]" at bounding box center [702, 443] width 700 height 29
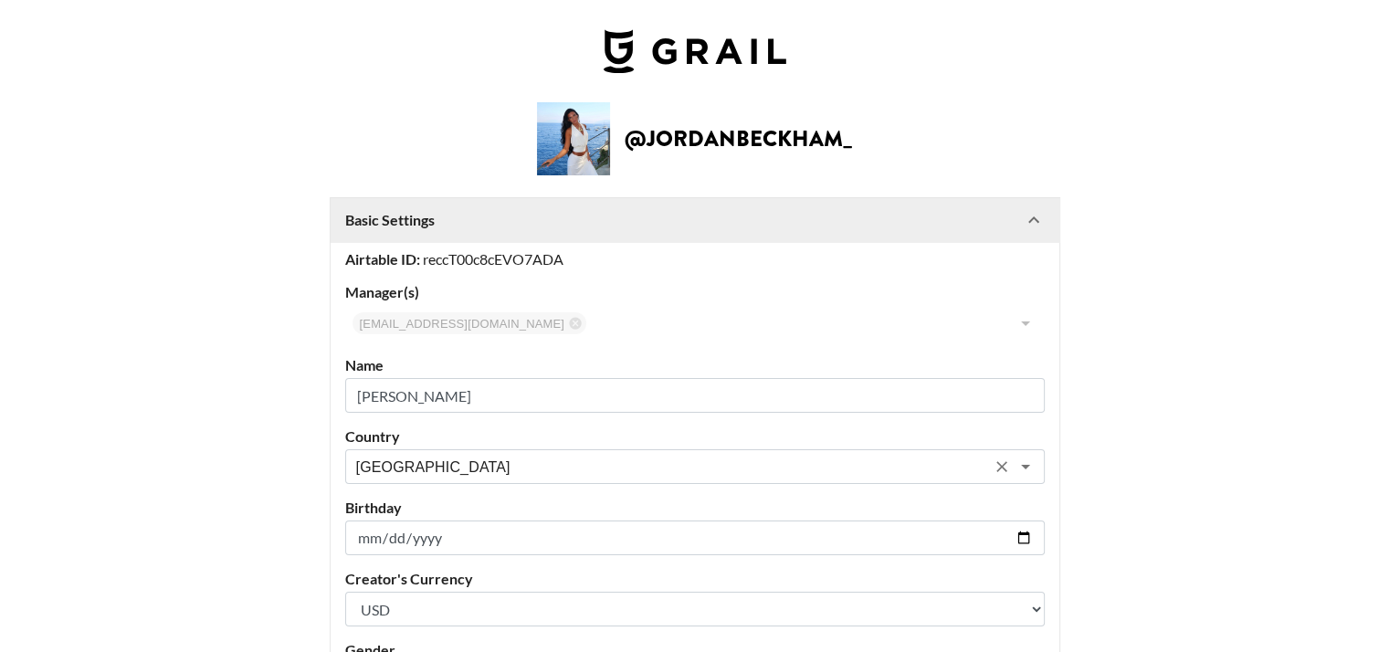
scroll to position [578, 0]
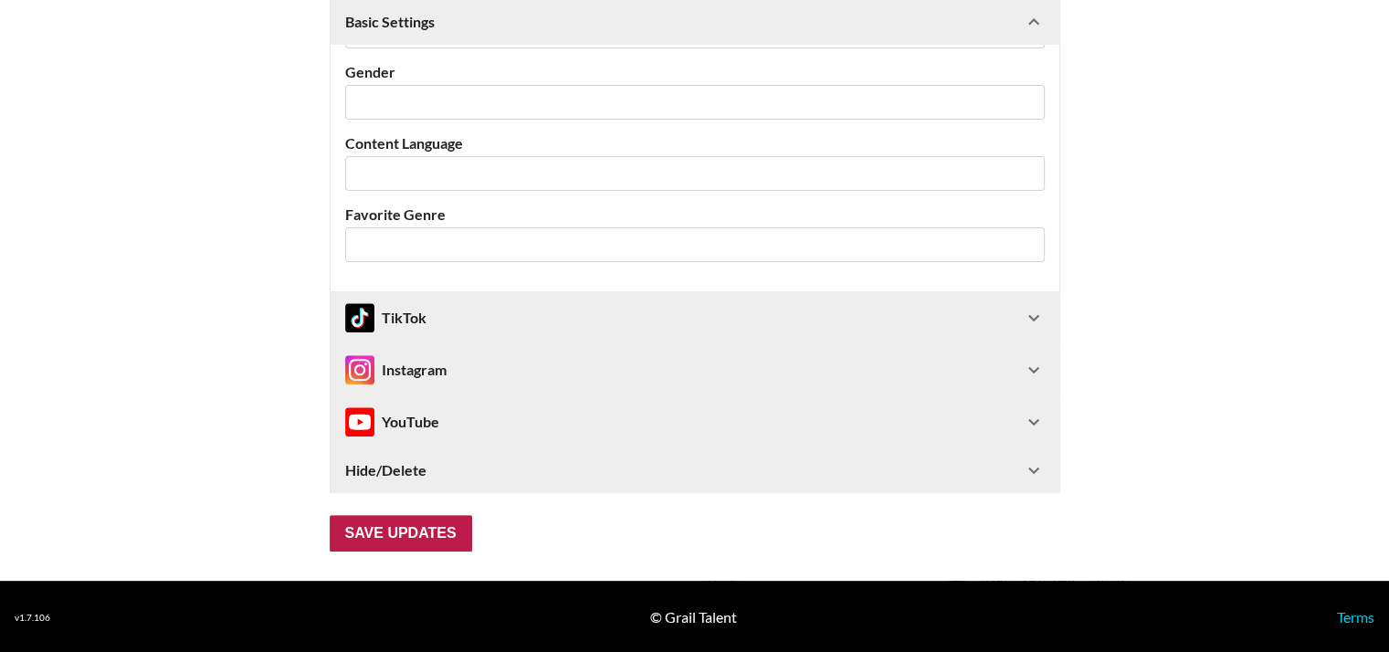
type input "[GEOGRAPHIC_DATA]"
click at [433, 517] on input "Save Updates" at bounding box center [401, 533] width 142 height 37
click at [396, 534] on input "Save Updates" at bounding box center [401, 533] width 142 height 37
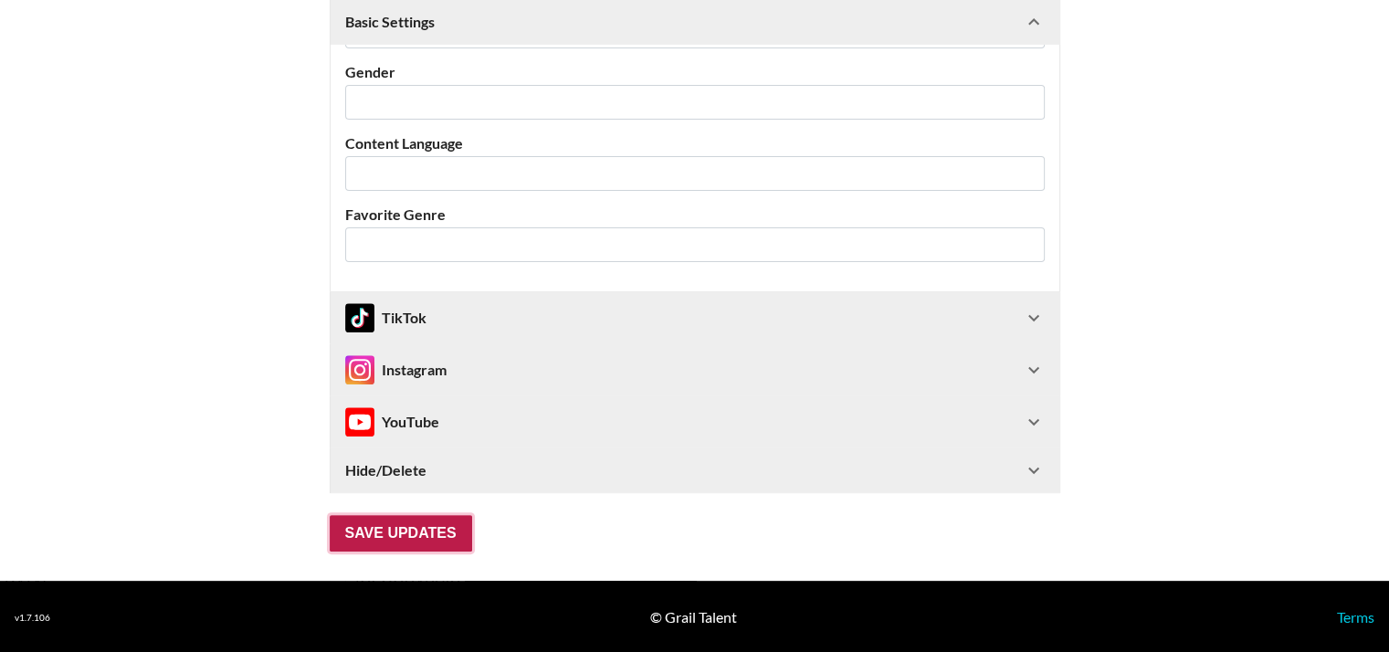
click at [396, 534] on input "Save Updates" at bounding box center [401, 533] width 142 height 37
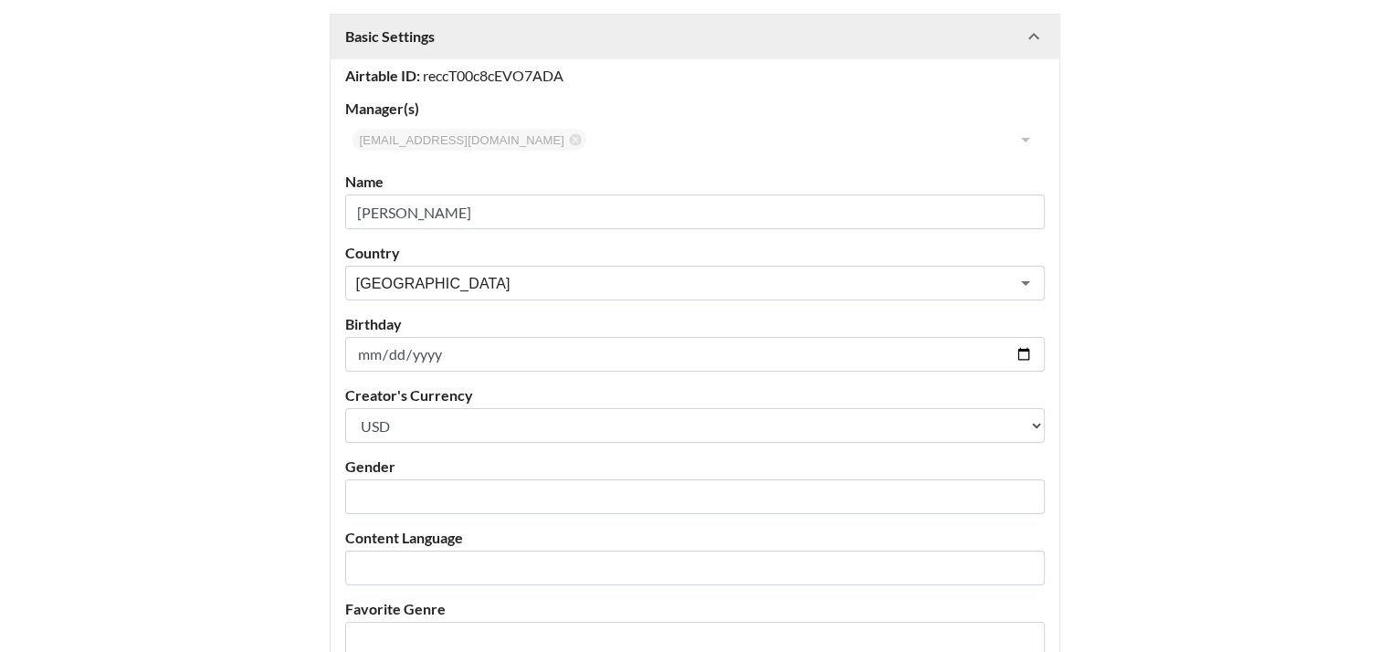
scroll to position [0, 14]
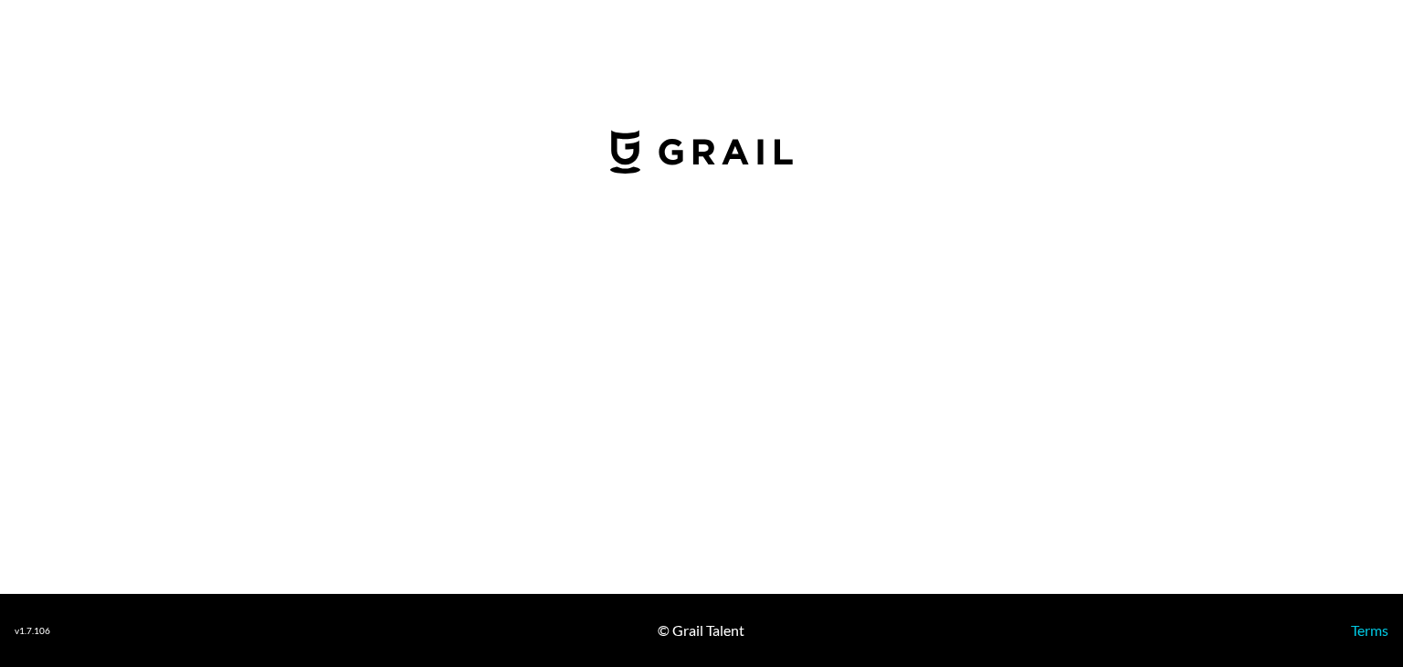
select select "USD"
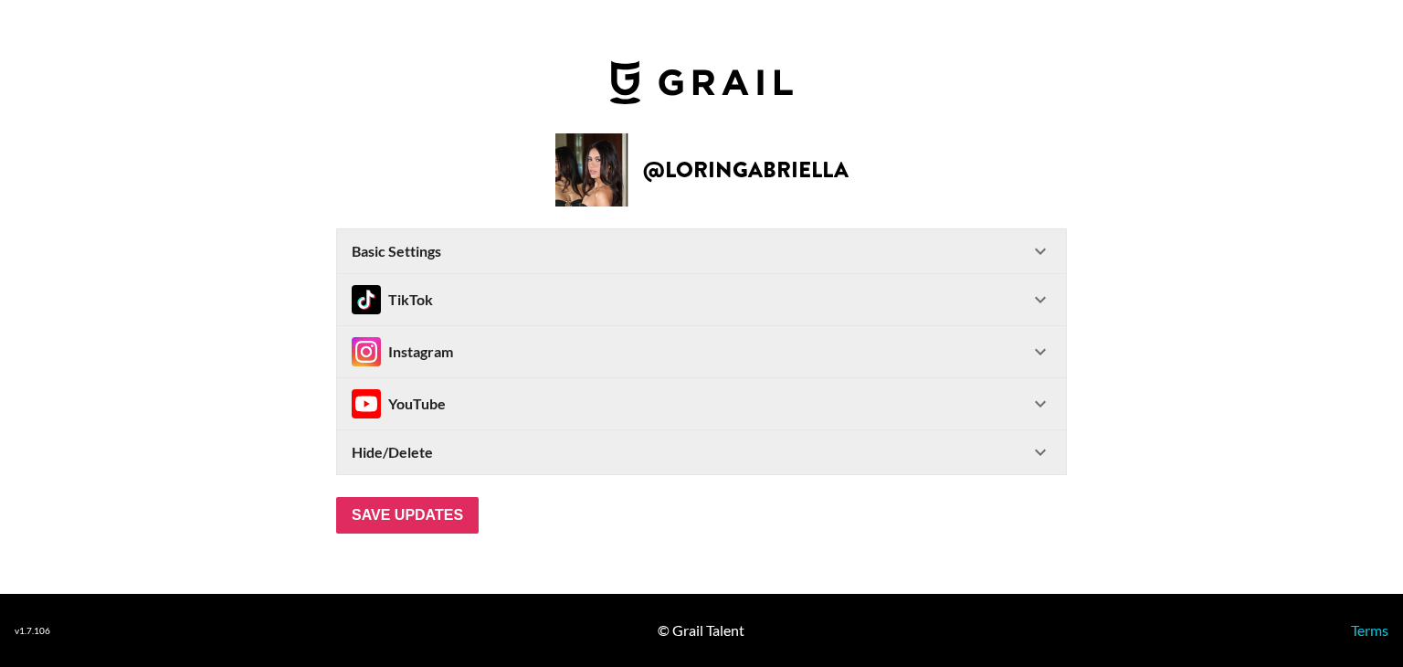
click at [443, 255] on div "Basic Settings" at bounding box center [691, 251] width 678 height 18
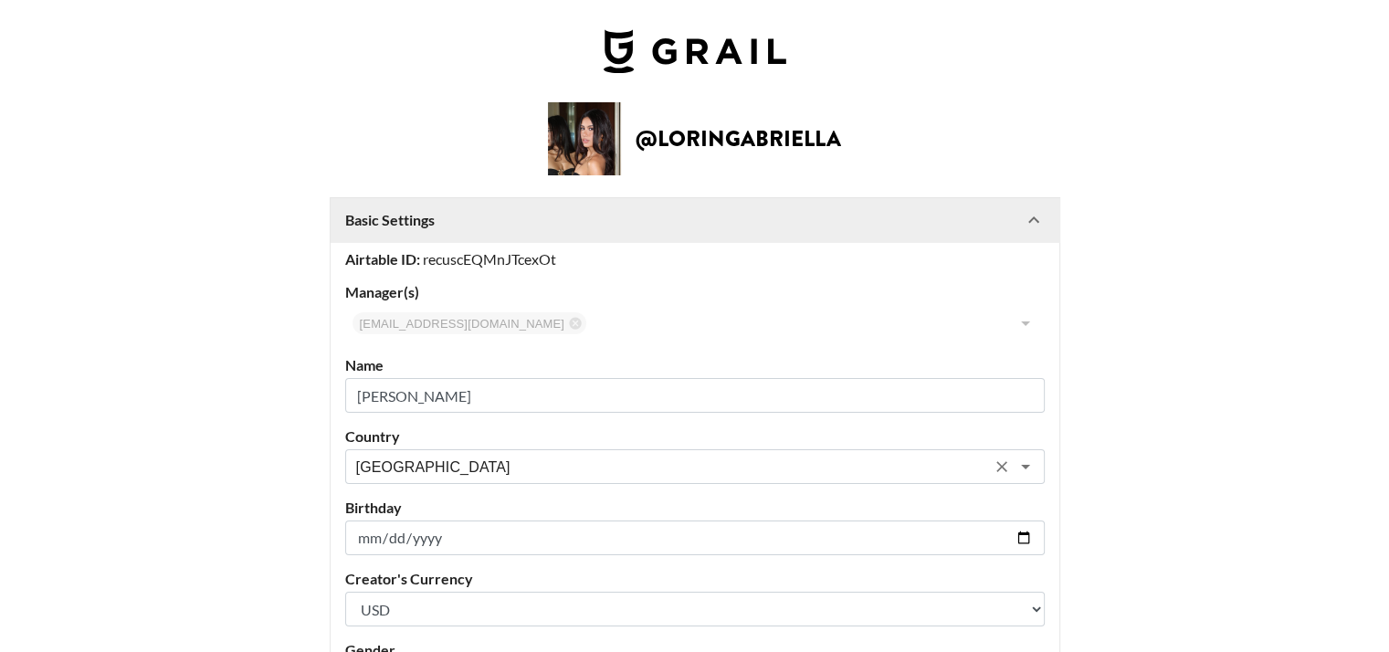
click at [413, 481] on div "Australia ​" at bounding box center [695, 466] width 700 height 35
click at [420, 502] on li "[GEOGRAPHIC_DATA]" at bounding box center [702, 505] width 700 height 29
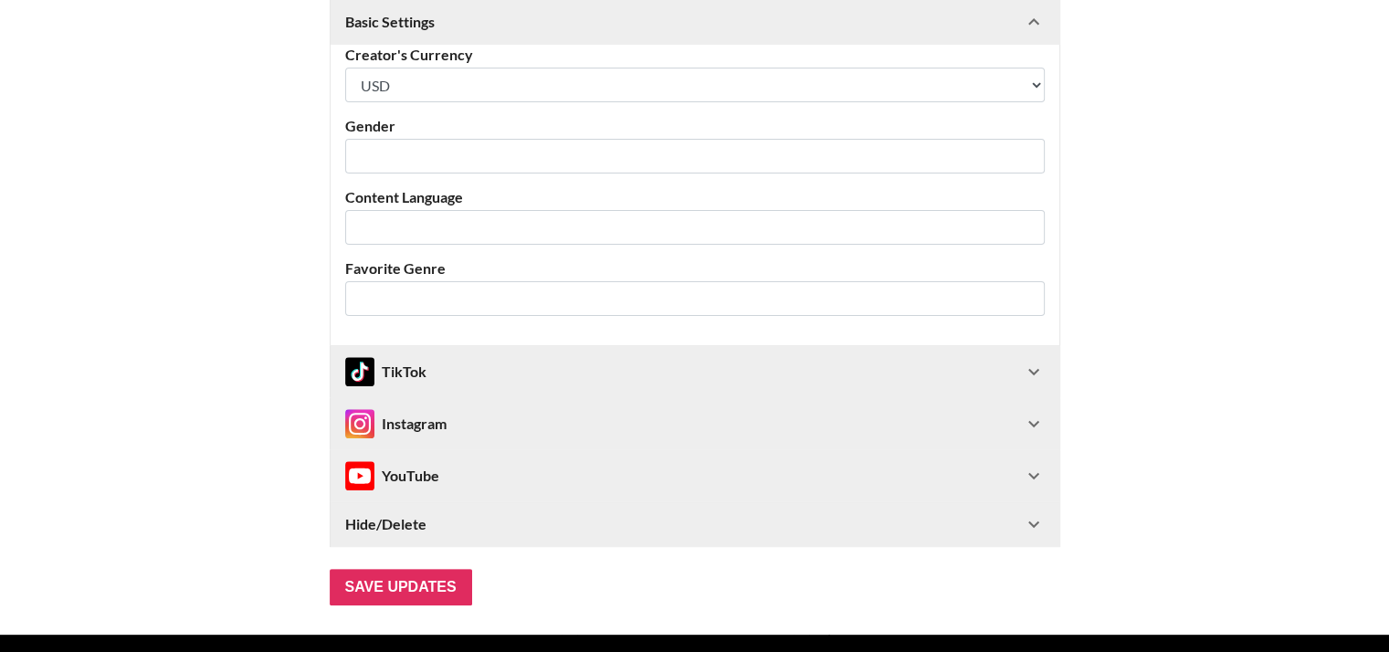
scroll to position [578, 0]
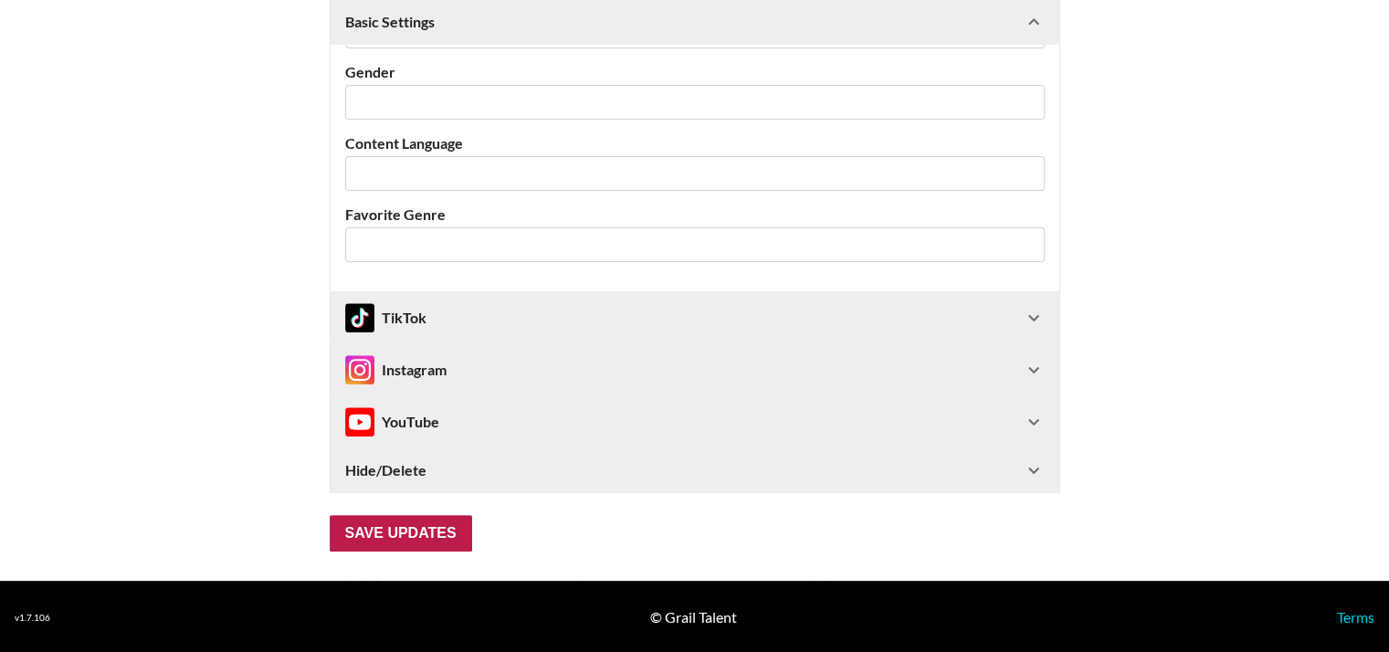
type input "[GEOGRAPHIC_DATA]"
click at [423, 522] on input "Save Updates" at bounding box center [401, 533] width 142 height 37
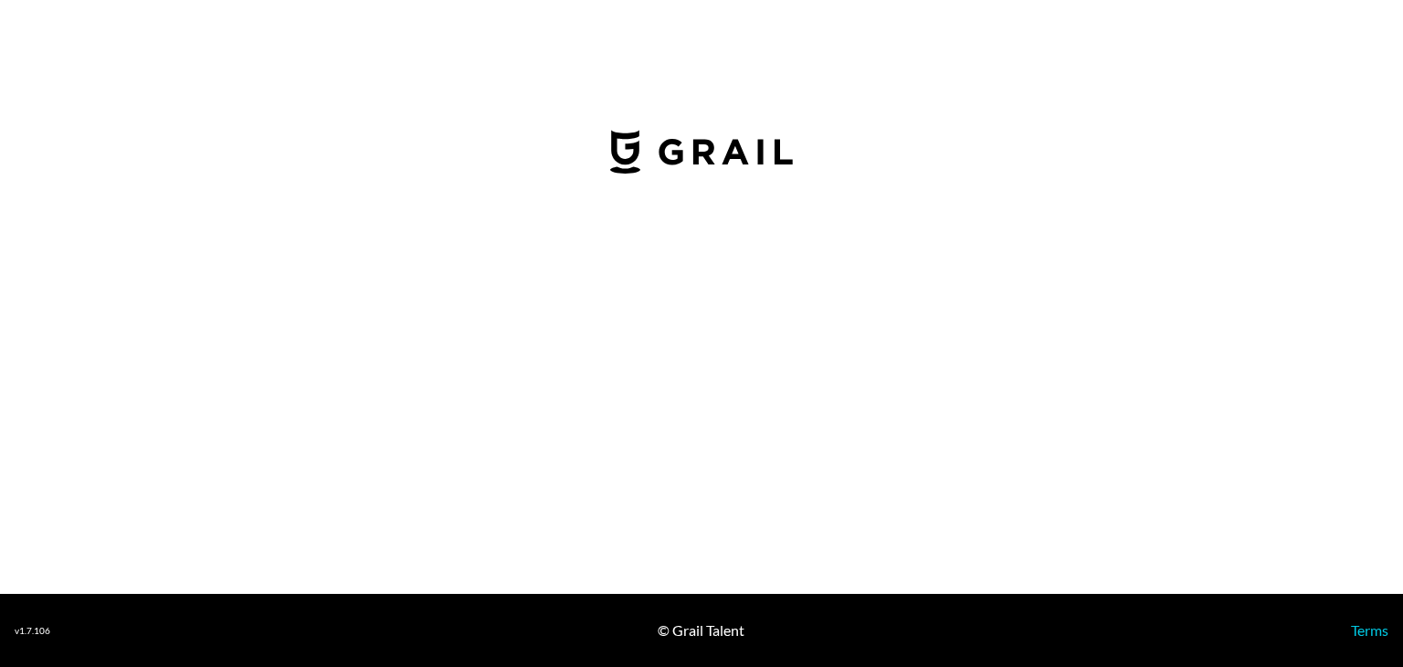
select select "USD"
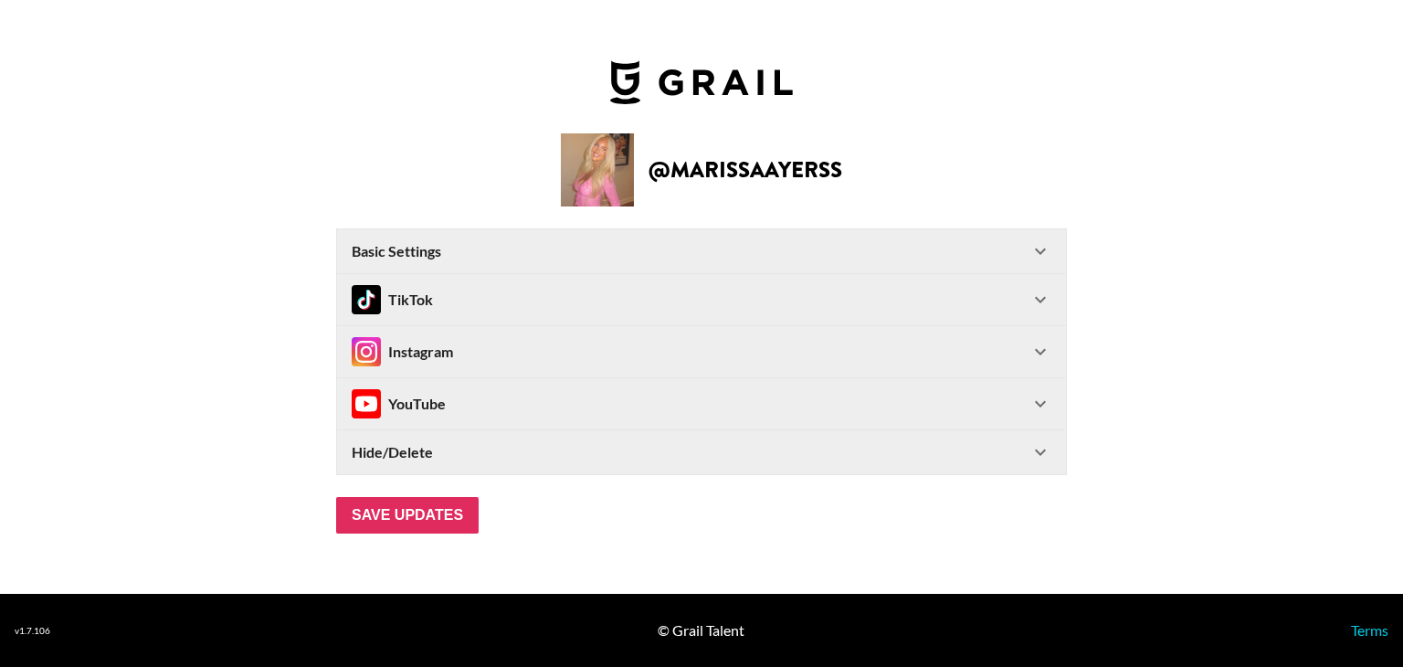
click at [1034, 240] on icon at bounding box center [1040, 251] width 22 height 22
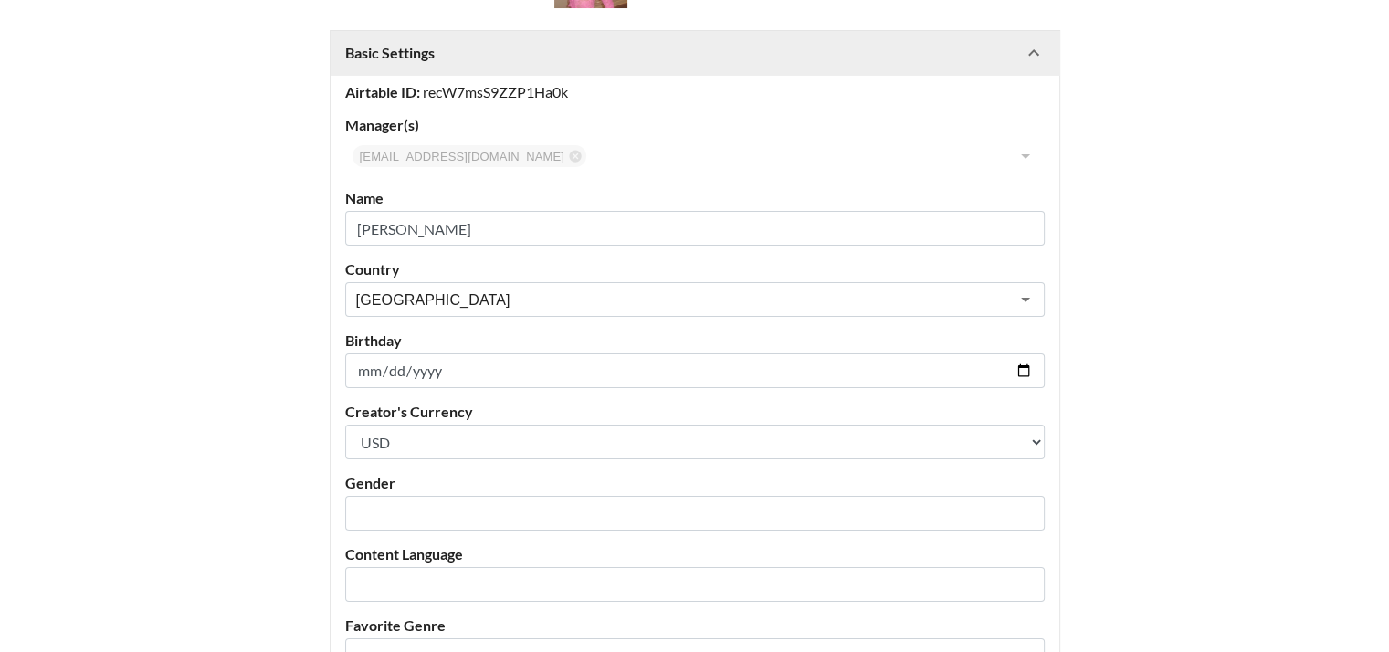
scroll to position [194, 0]
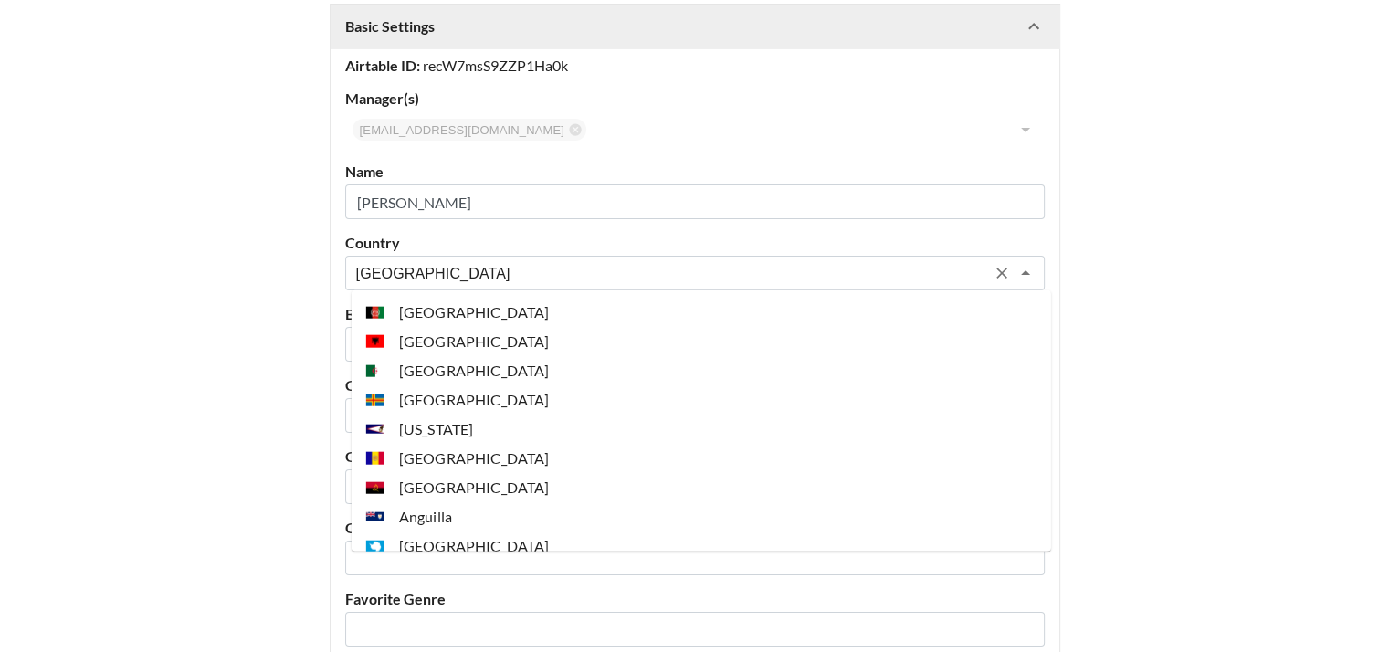
click at [437, 275] on input "[GEOGRAPHIC_DATA]" at bounding box center [670, 273] width 629 height 21
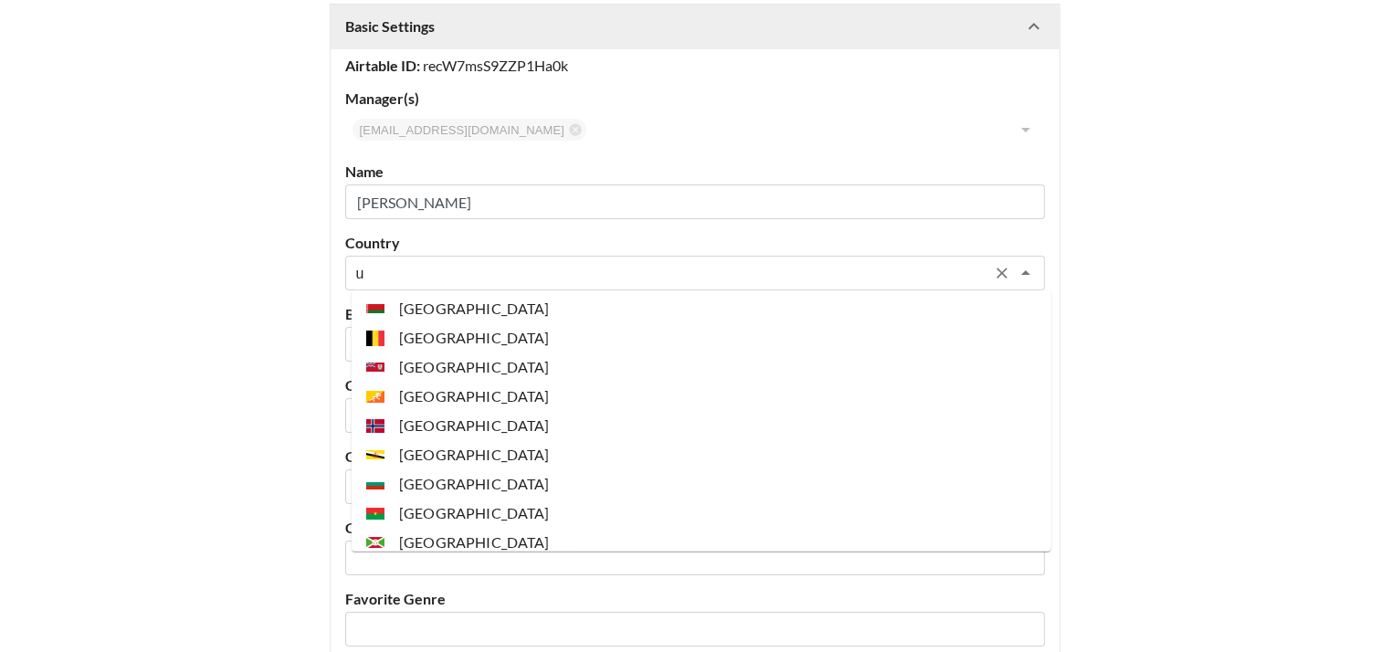
scroll to position [0, 0]
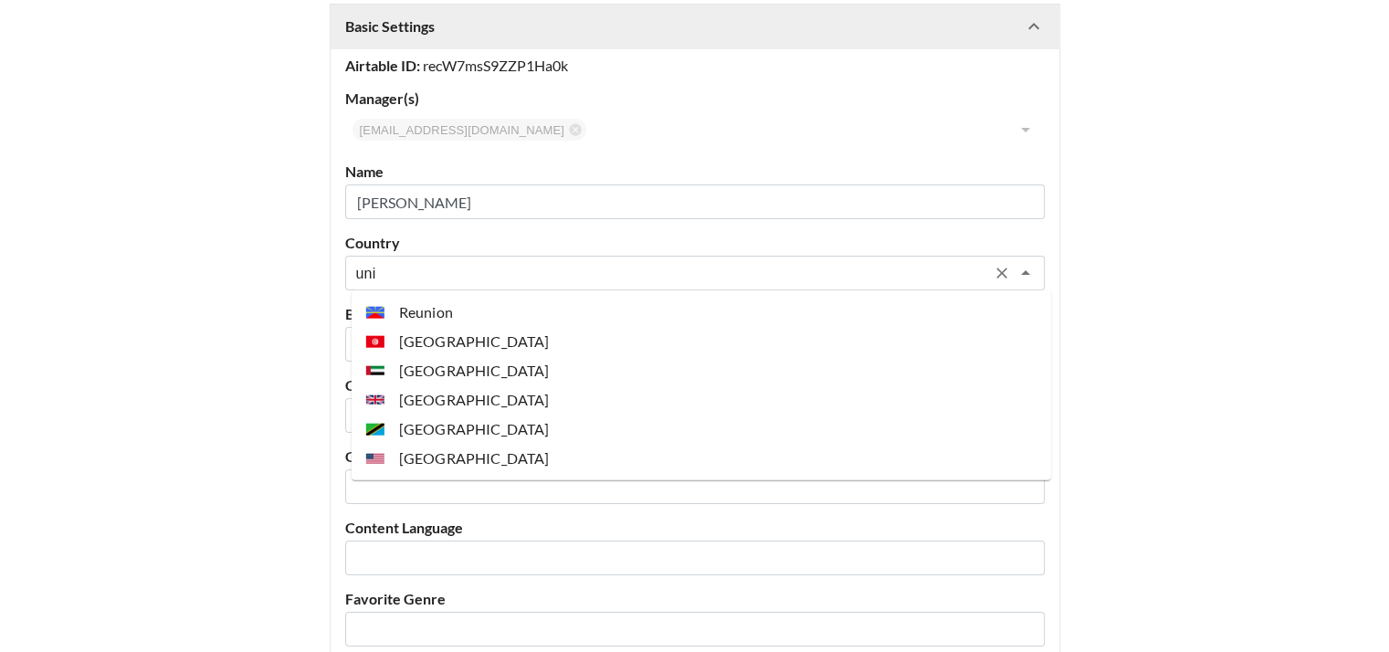
click at [448, 448] on li "[GEOGRAPHIC_DATA]" at bounding box center [702, 458] width 700 height 29
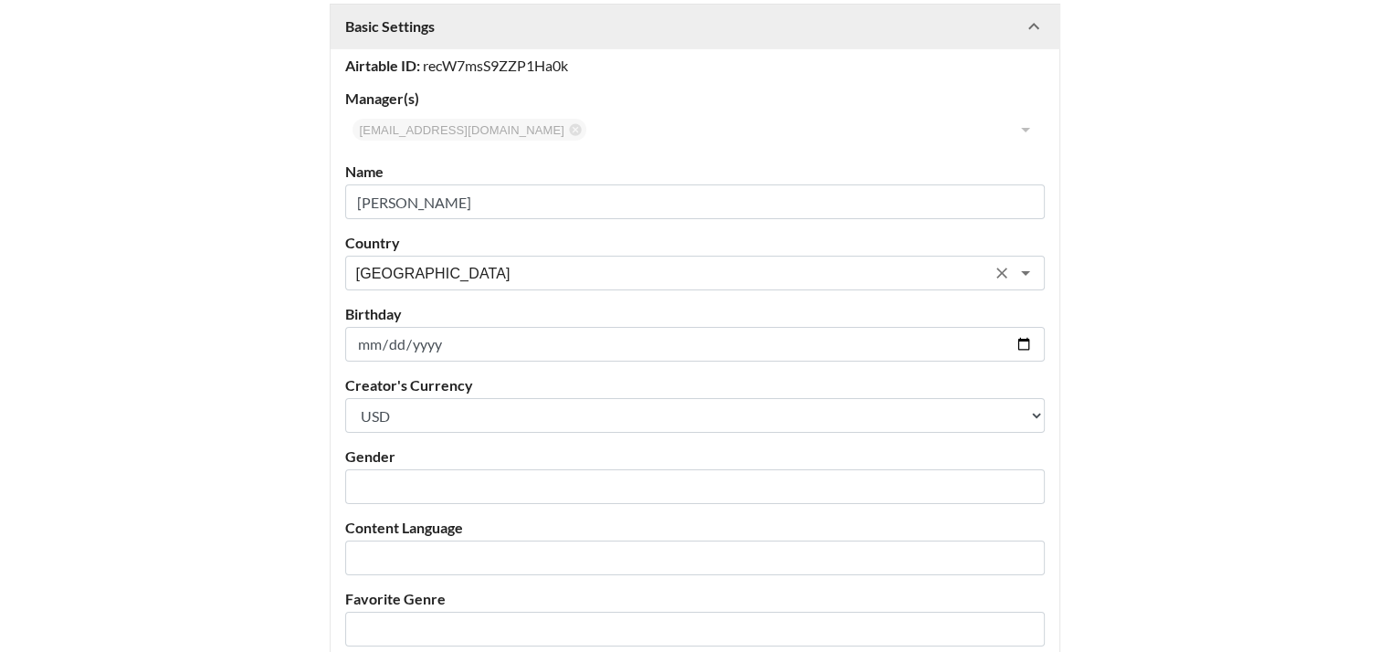
scroll to position [578, 0]
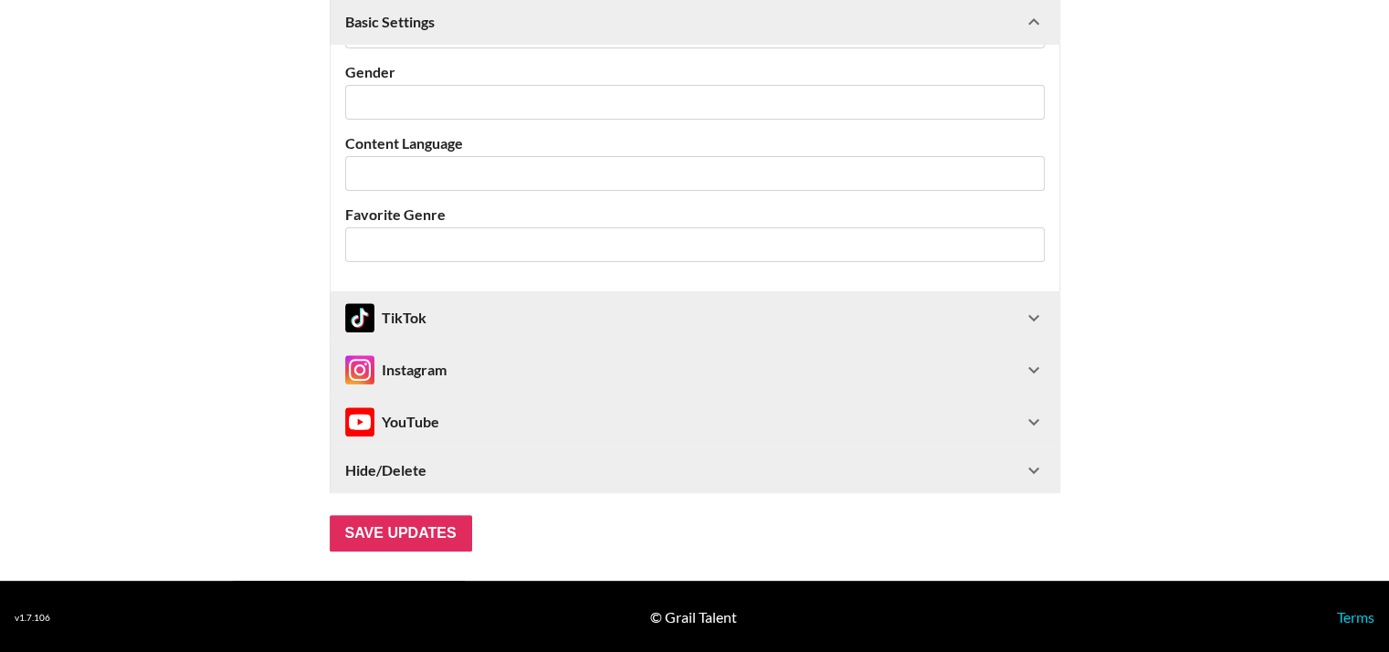
type input "[GEOGRAPHIC_DATA]"
click at [483, 326] on div "TikTok" at bounding box center [684, 317] width 678 height 29
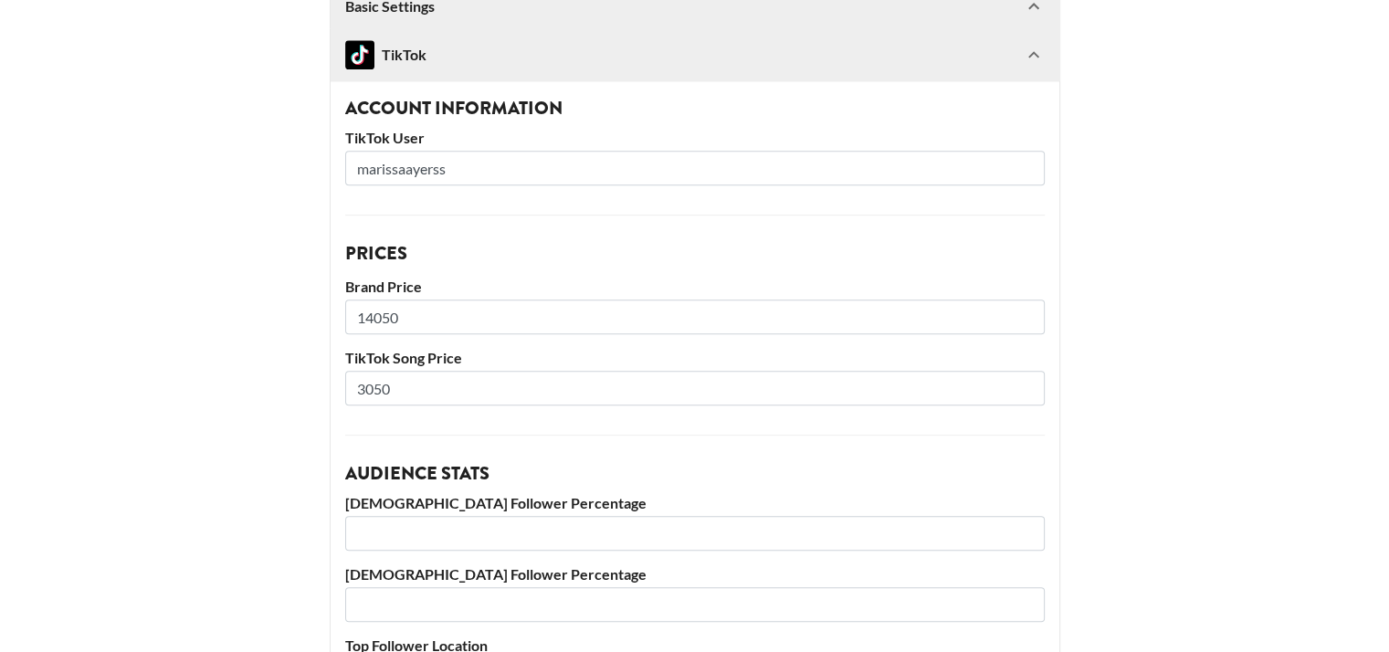
scroll to position [826, 0]
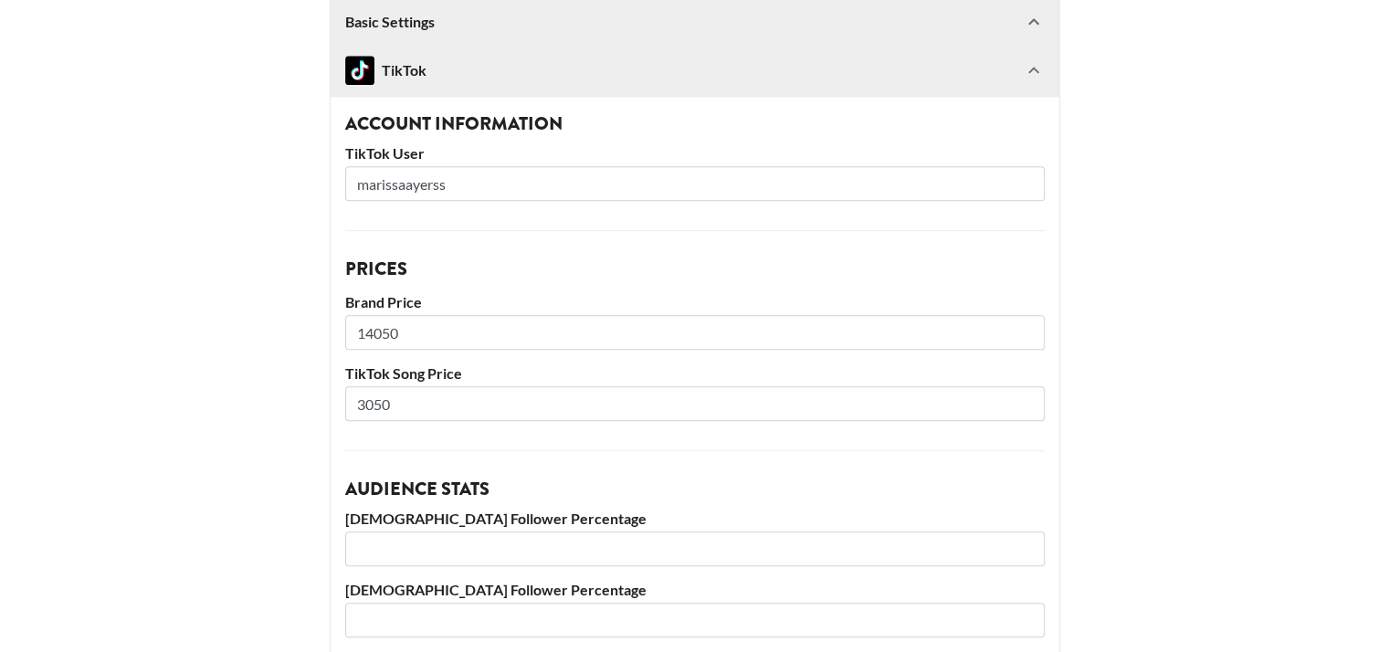
click at [471, 336] on input "14050" at bounding box center [695, 332] width 700 height 35
type input "14000"
click at [449, 399] on input "3050" at bounding box center [695, 403] width 700 height 35
type input "3000"
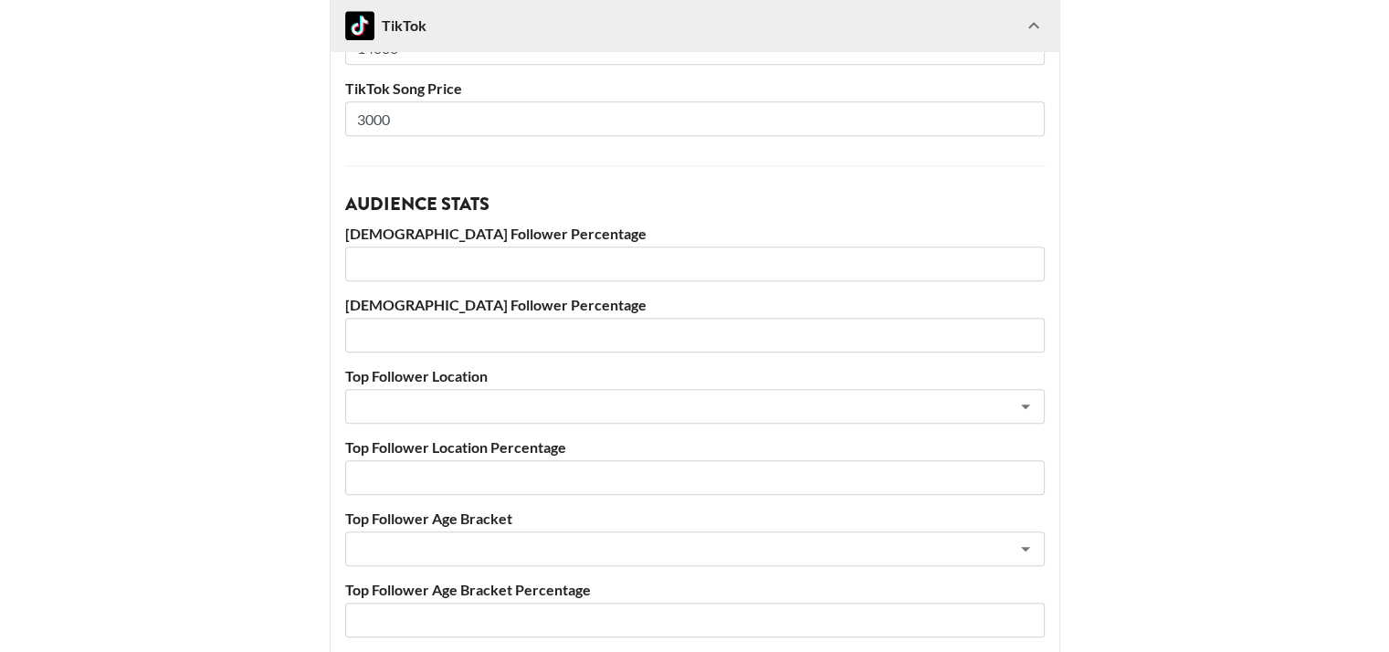
scroll to position [1433, 0]
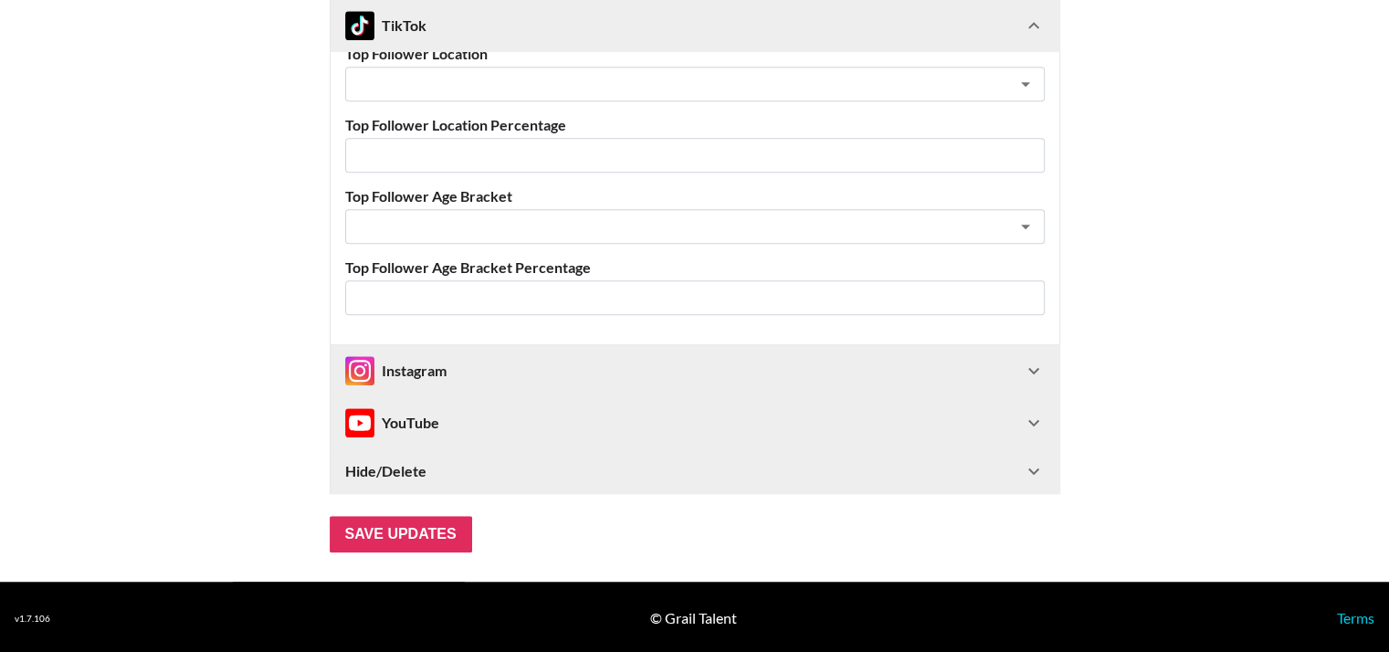
click at [463, 370] on div "Instagram" at bounding box center [684, 370] width 678 height 29
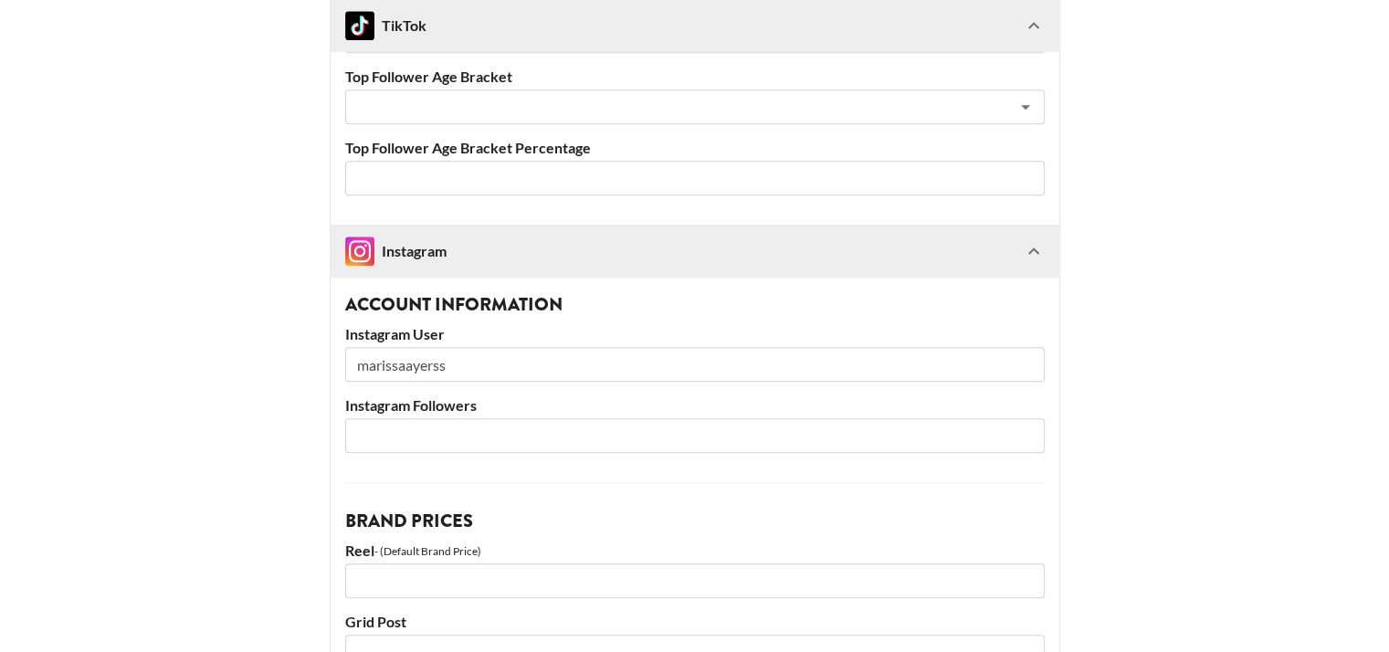
scroll to position [1556, 0]
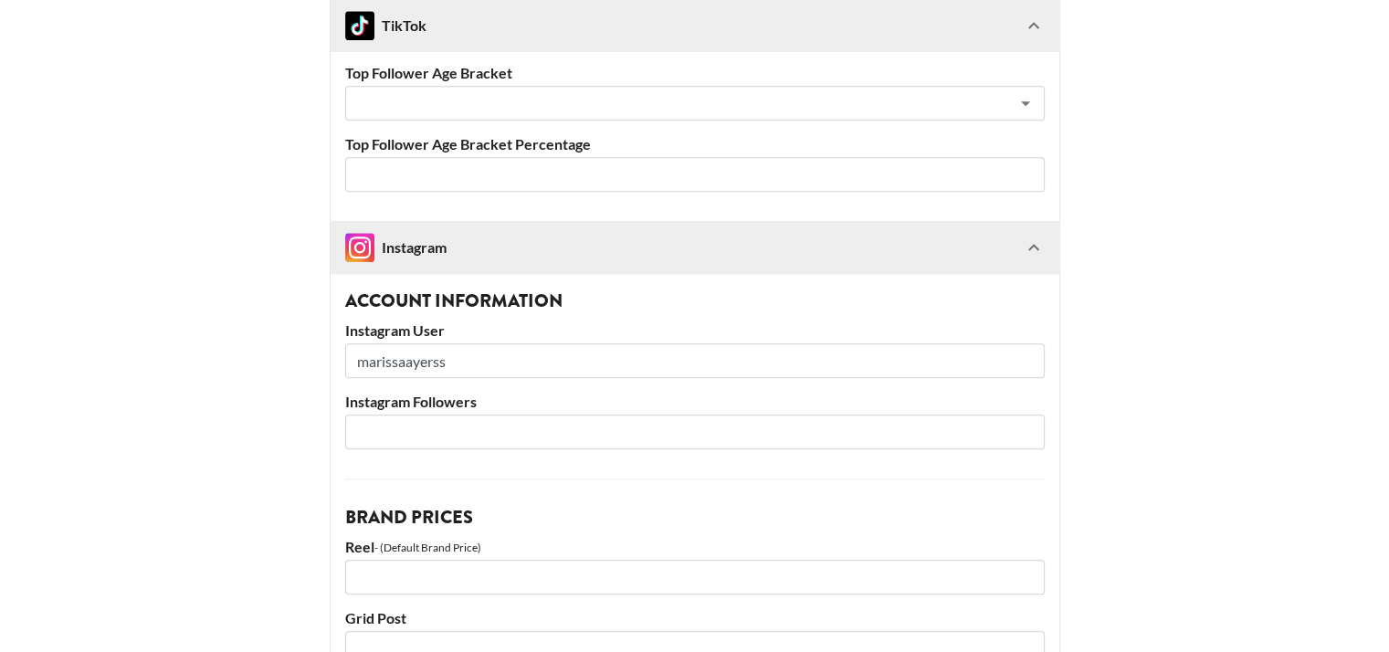
click at [375, 246] on img at bounding box center [359, 247] width 29 height 29
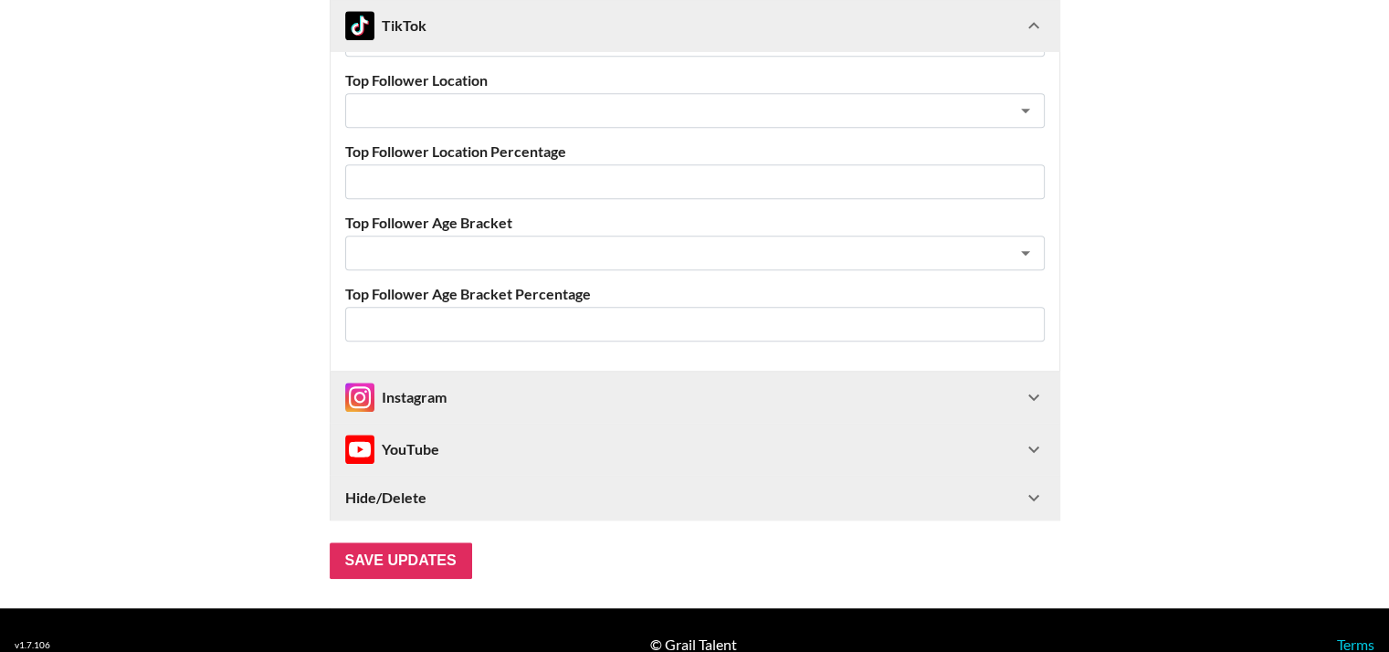
scroll to position [1433, 0]
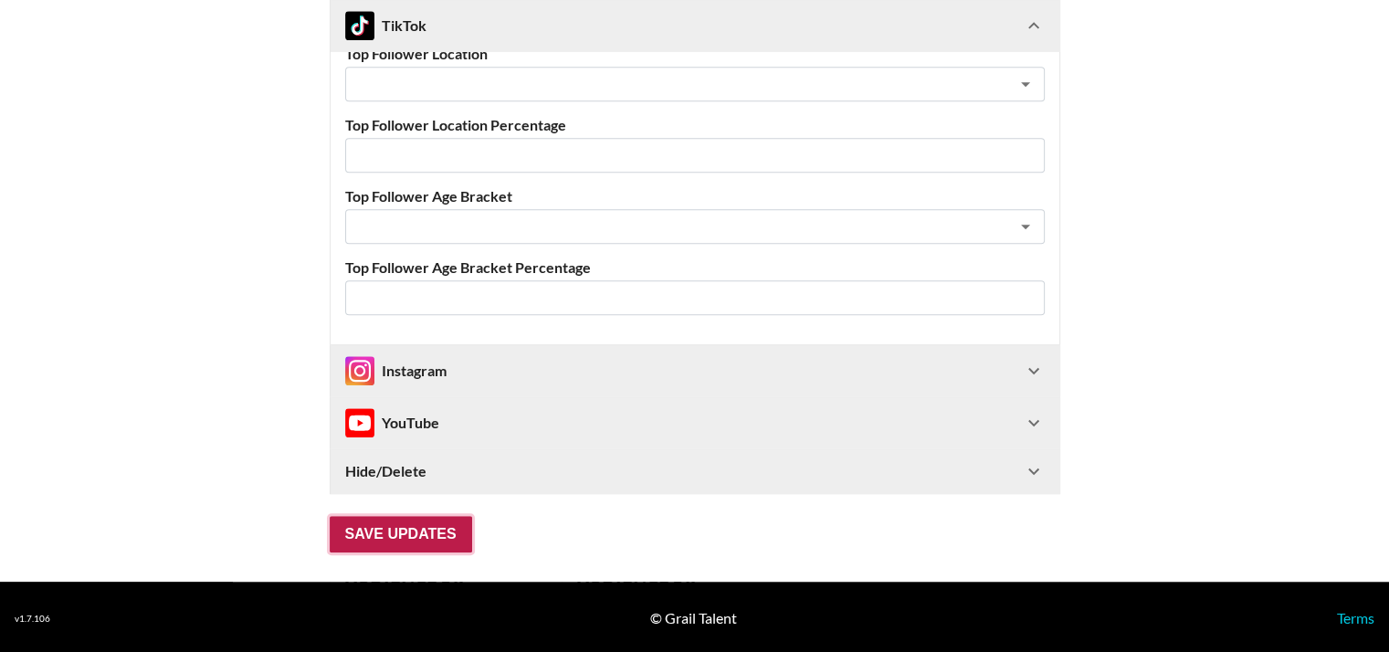
click at [396, 549] on input "Save Updates" at bounding box center [401, 534] width 142 height 37
click at [399, 534] on input "Save Updates" at bounding box center [401, 534] width 142 height 37
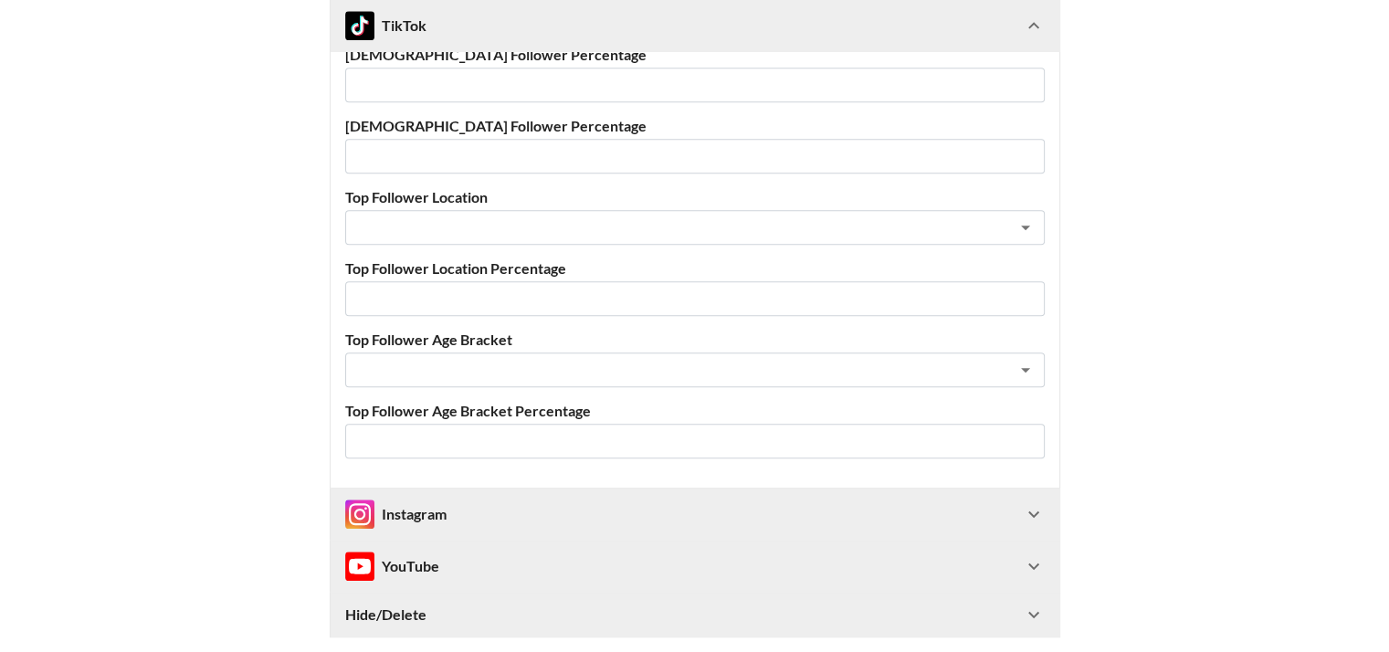
scroll to position [1290, 0]
click at [464, 516] on div "Instagram" at bounding box center [684, 514] width 678 height 29
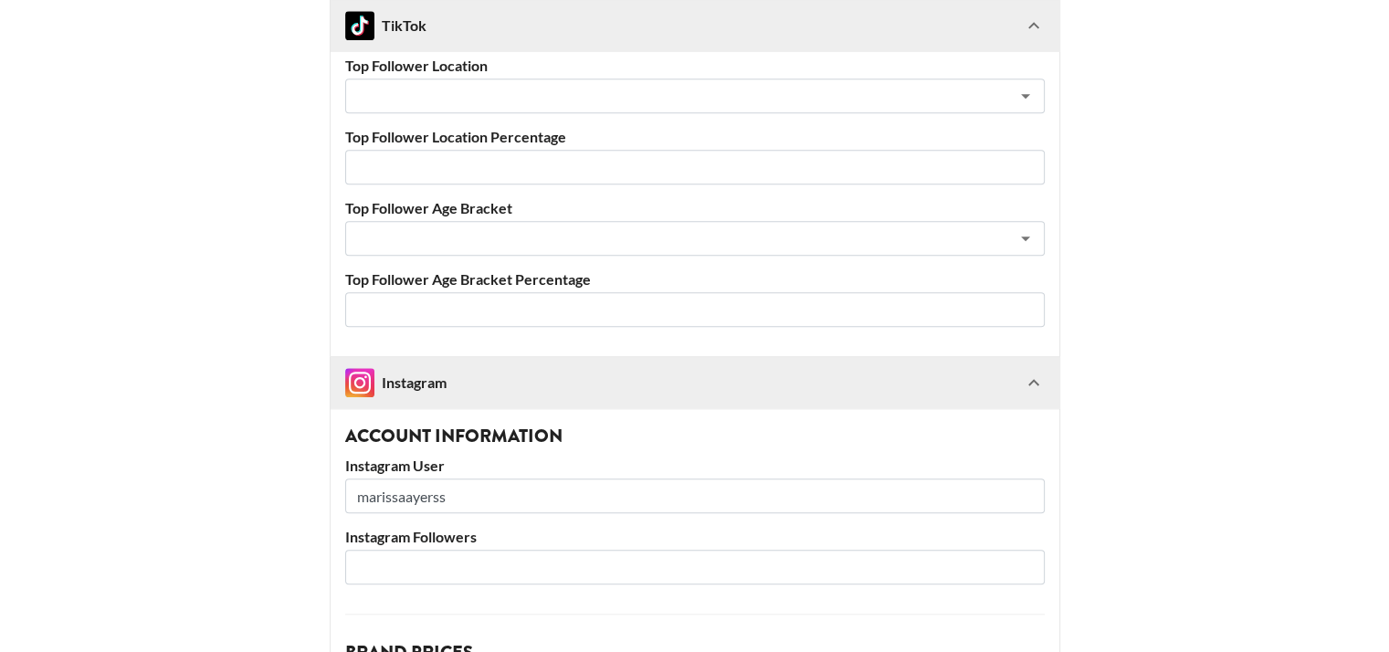
scroll to position [1445, 0]
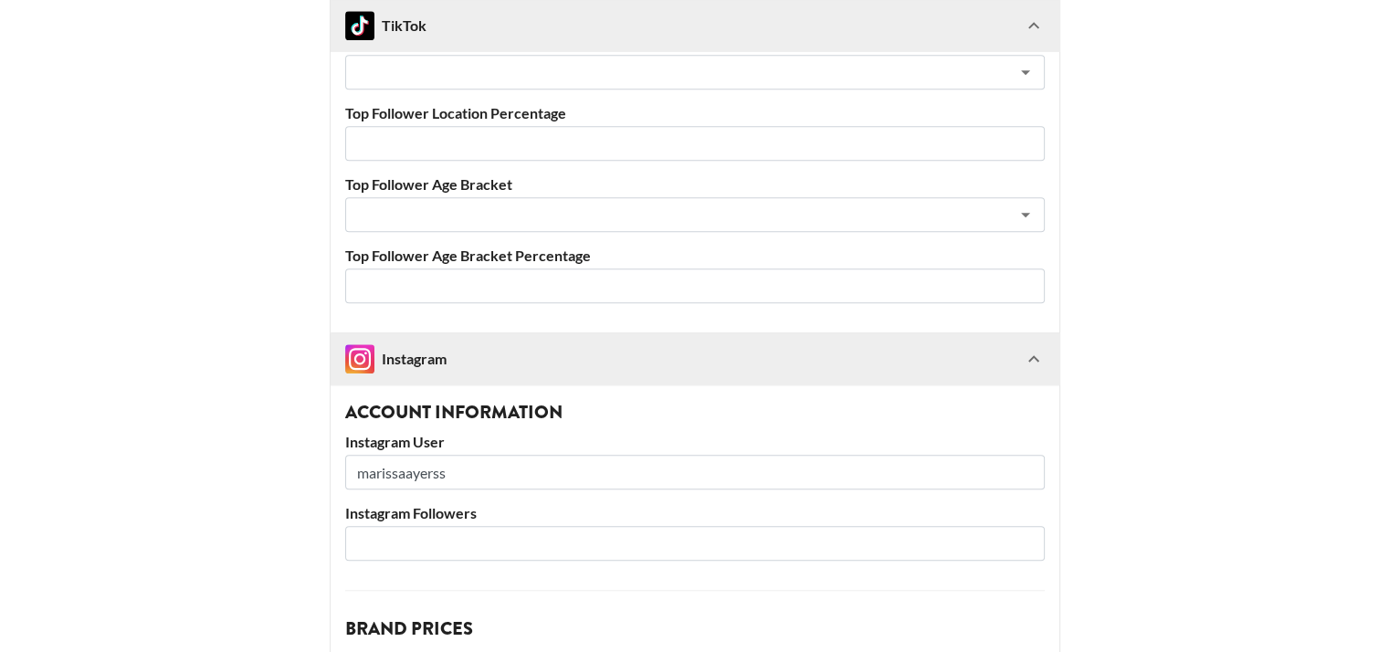
click at [436, 532] on input "number" at bounding box center [695, 543] width 700 height 35
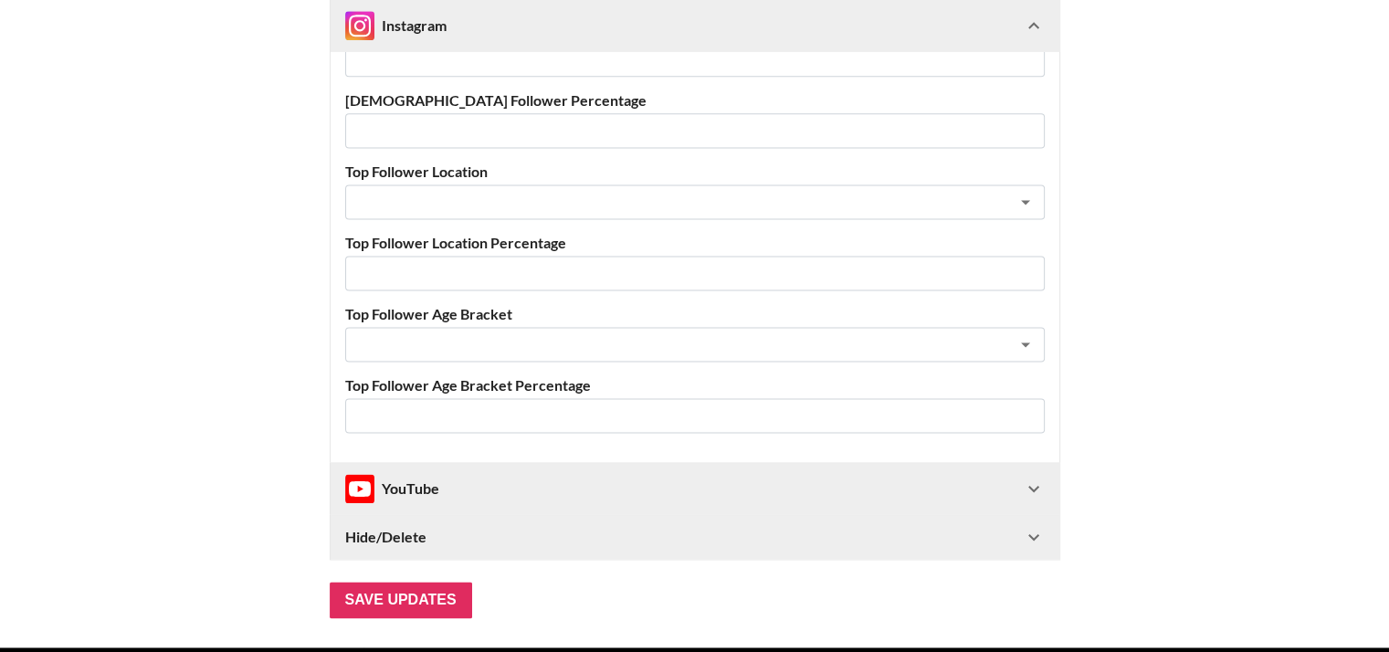
scroll to position [2472, 0]
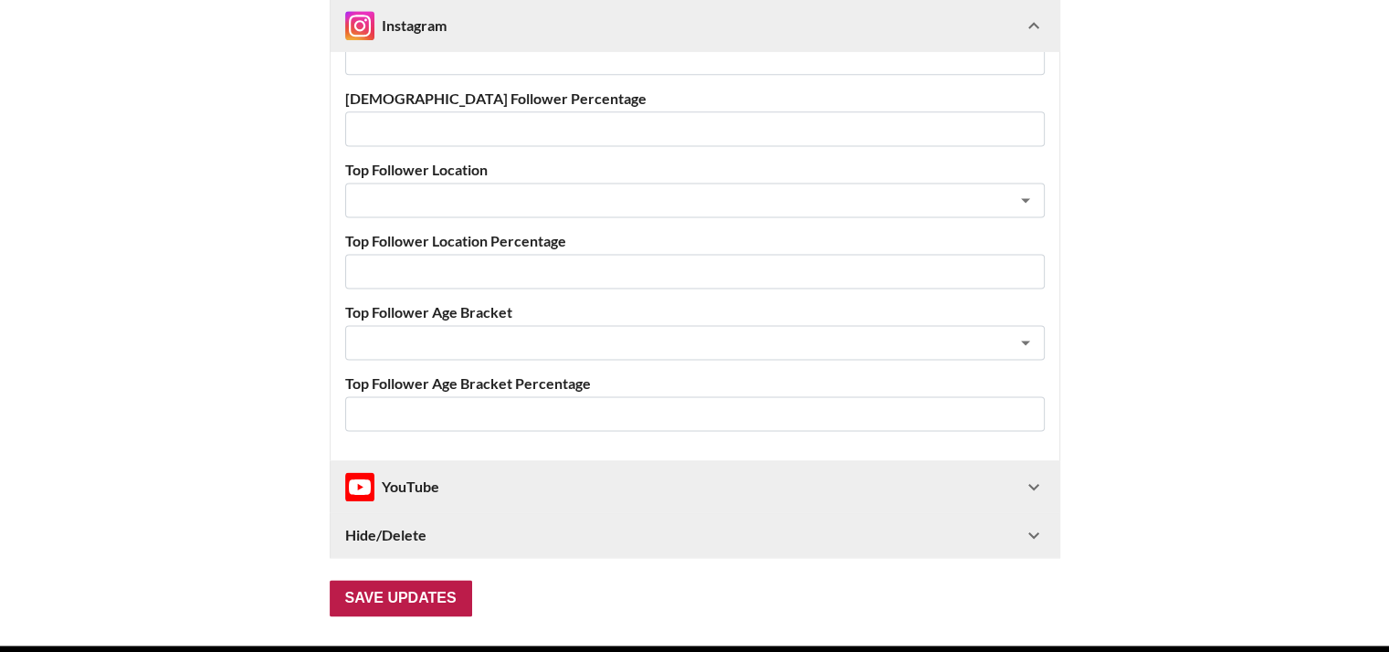
type input "10000"
click at [422, 596] on input "Save Updates" at bounding box center [401, 598] width 142 height 37
click at [373, 586] on input "Save Updates" at bounding box center [401, 598] width 142 height 37
click at [426, 592] on input "Save Updates" at bounding box center [401, 598] width 142 height 37
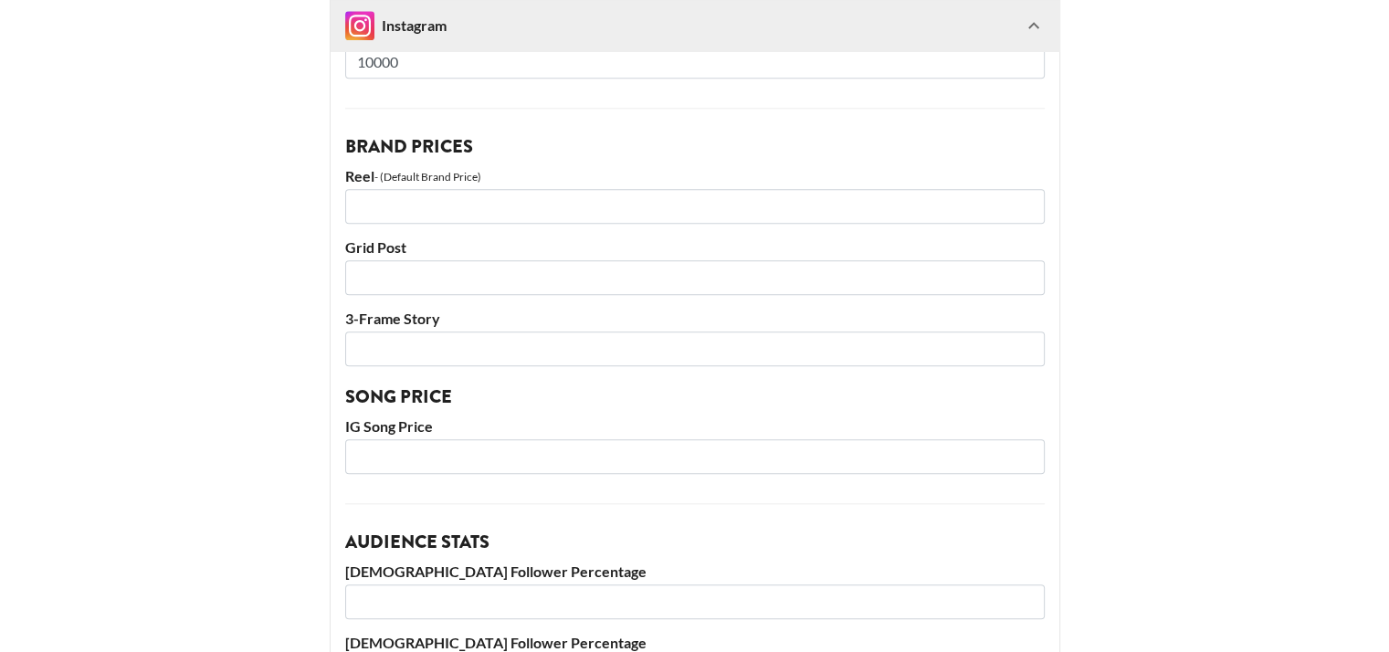
scroll to position [2536, 0]
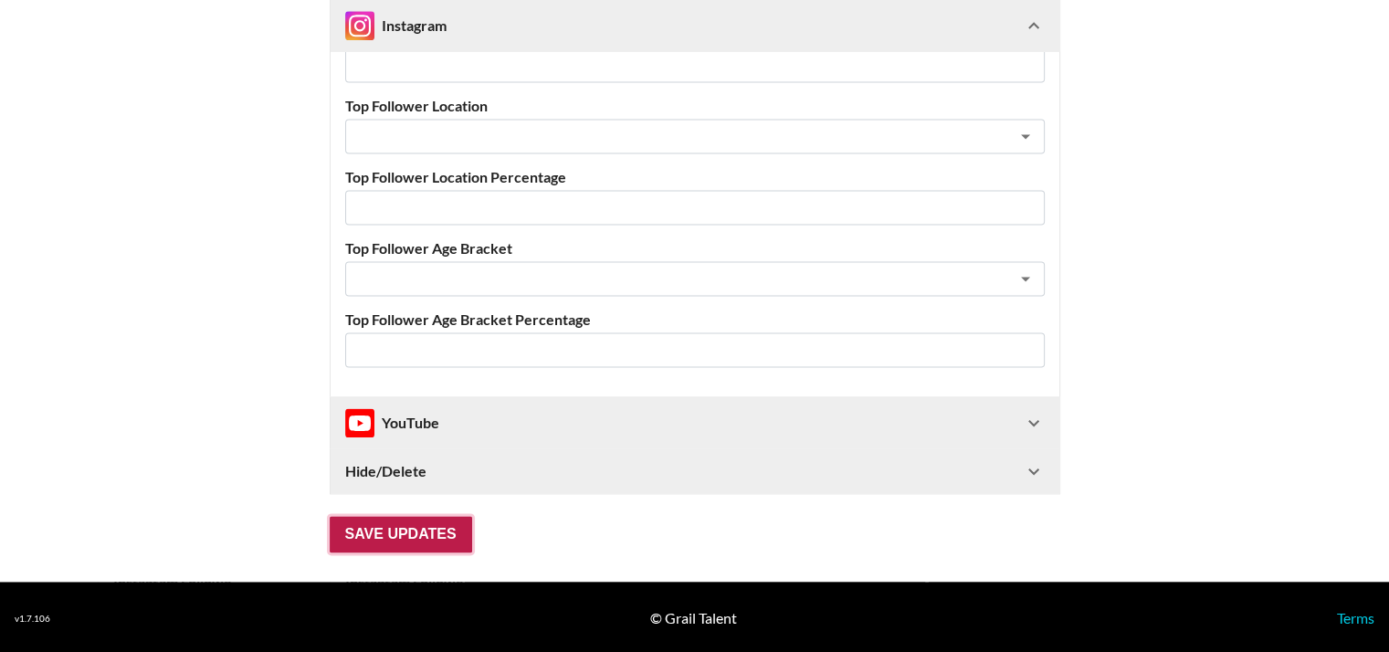
click at [429, 531] on input "Save Updates" at bounding box center [401, 534] width 142 height 37
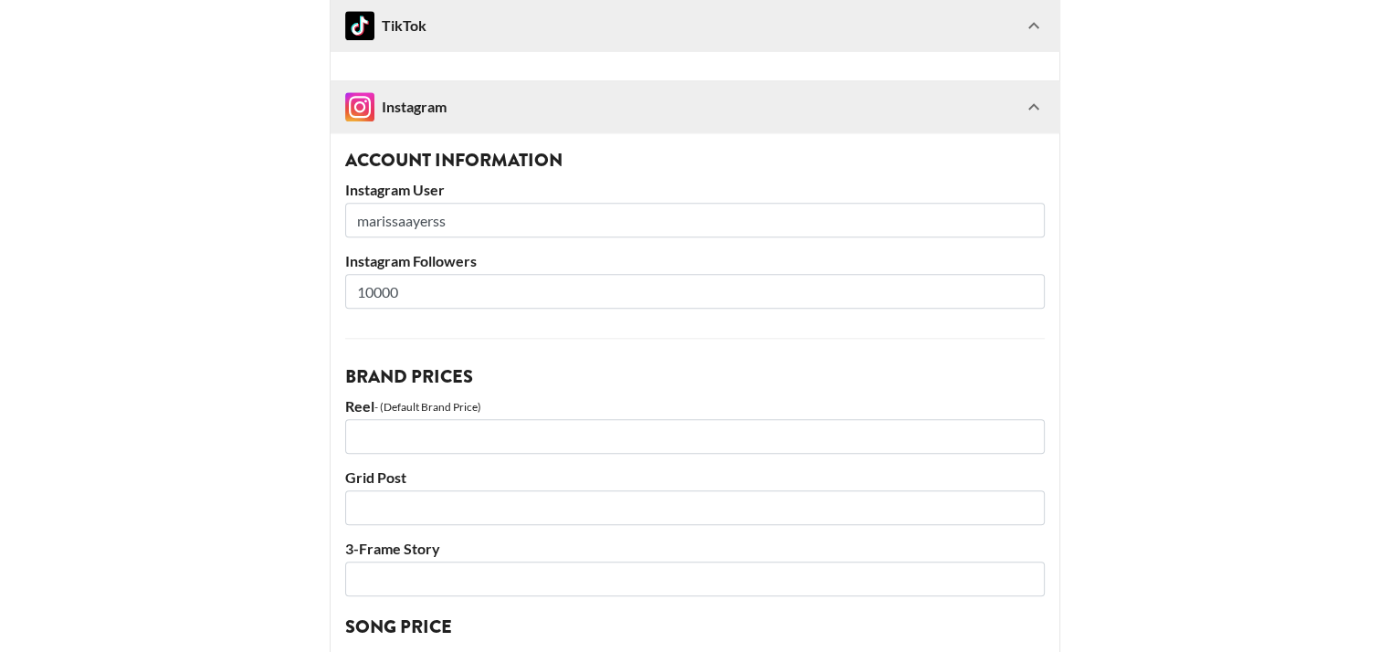
scroll to position [1662, 0]
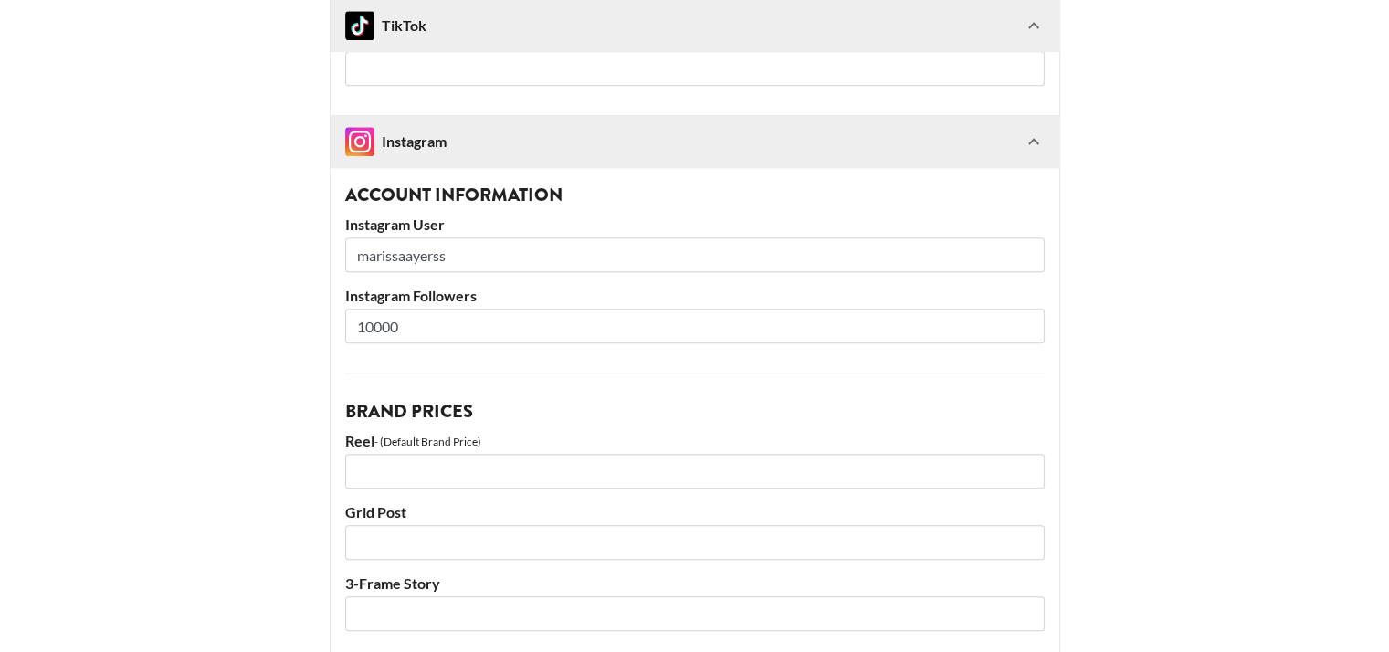
click at [1031, 122] on div "Instagram" at bounding box center [695, 141] width 729 height 51
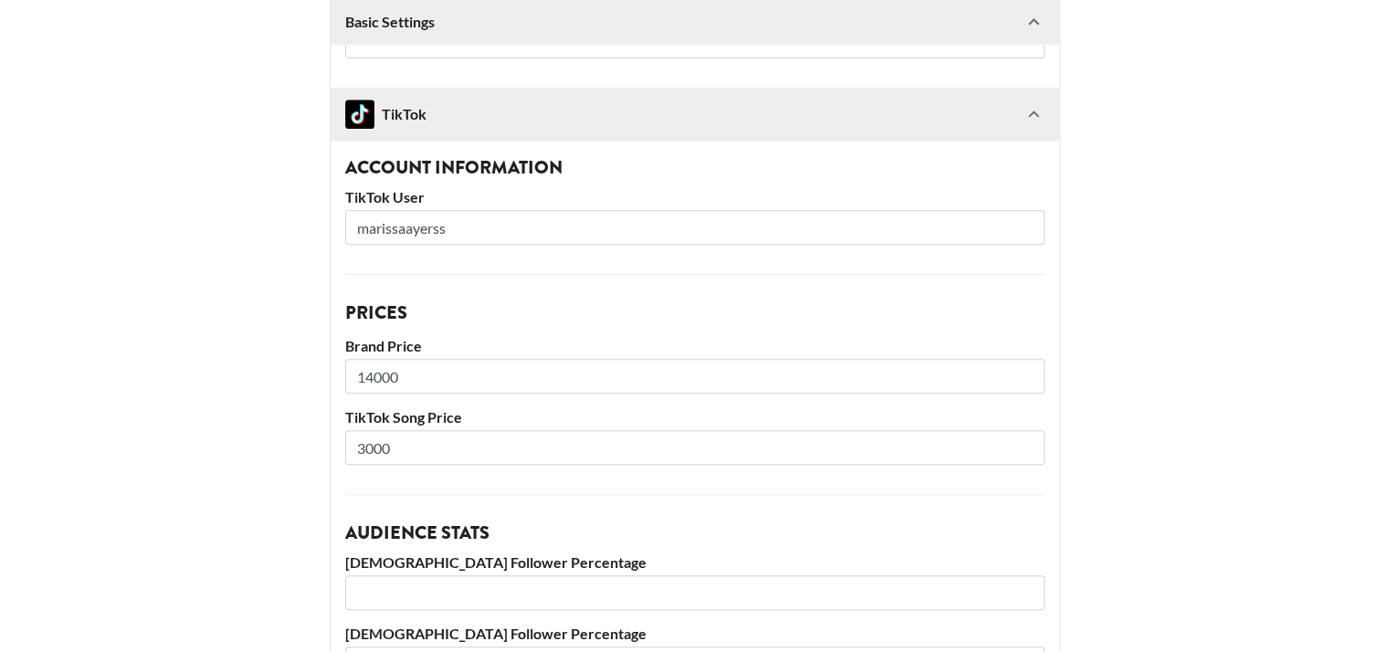
scroll to position [780, 0]
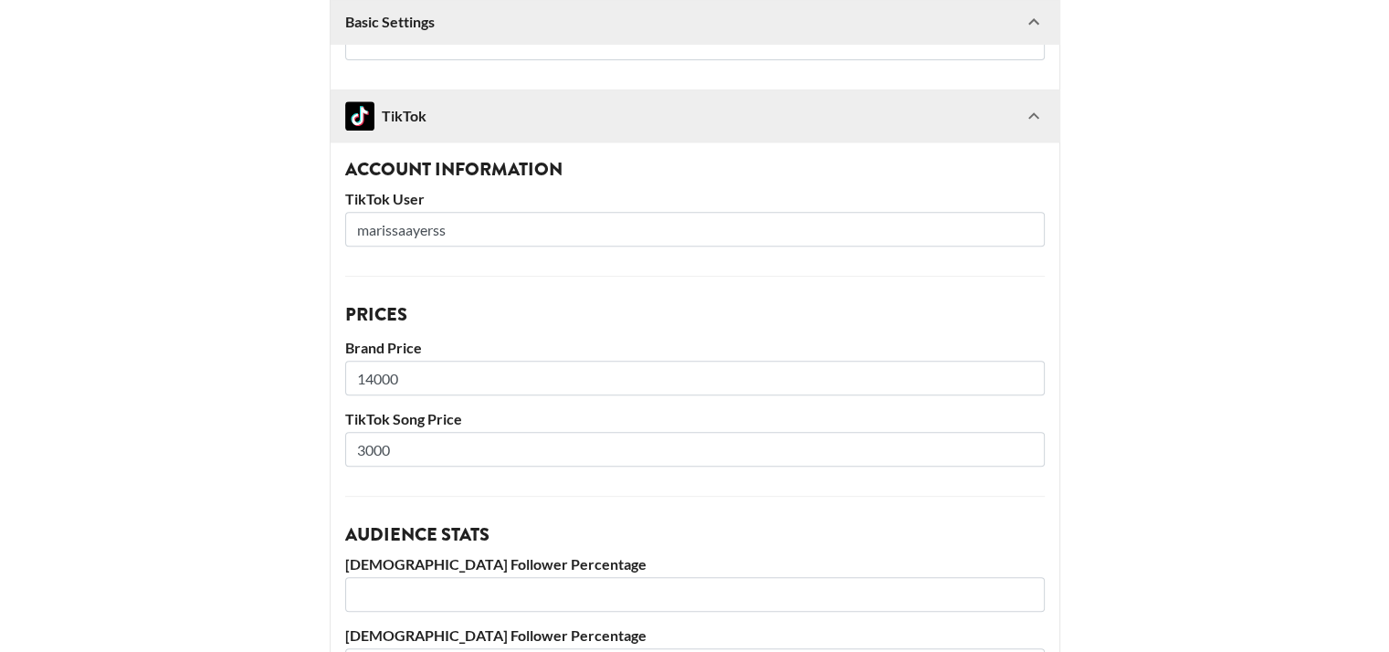
click at [1034, 121] on icon at bounding box center [1034, 116] width 22 height 22
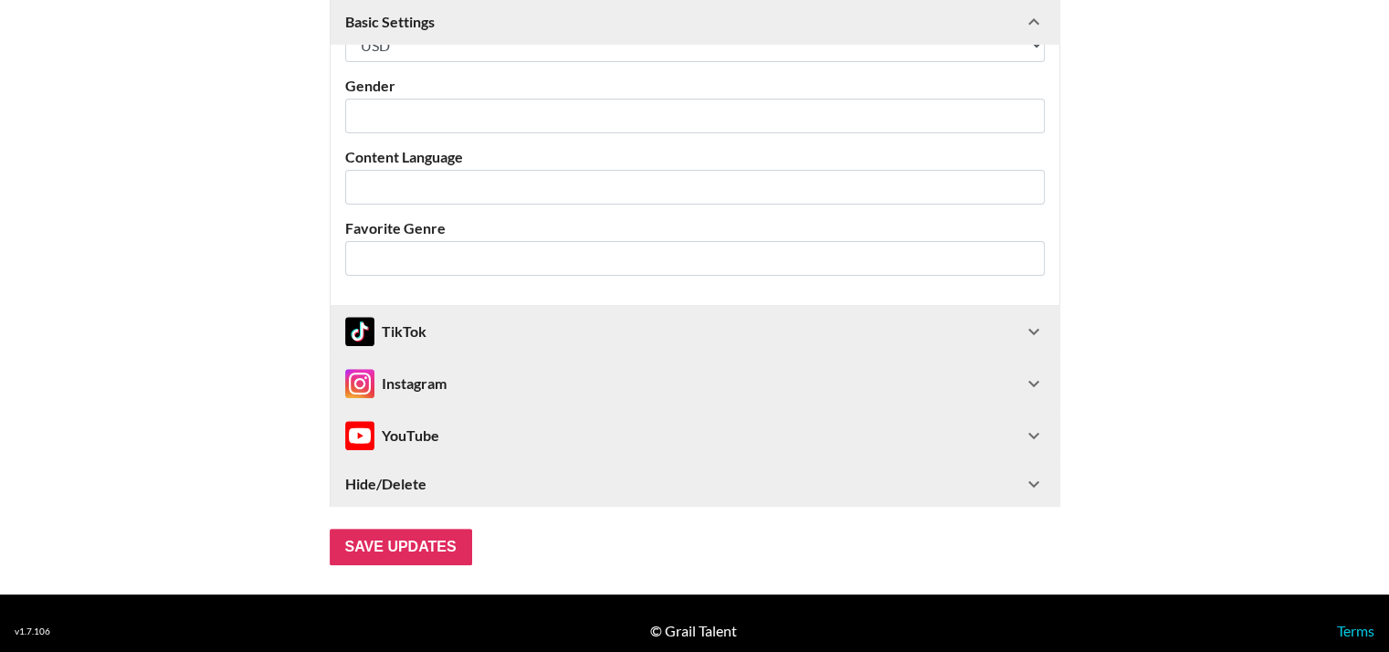
scroll to position [577, 0]
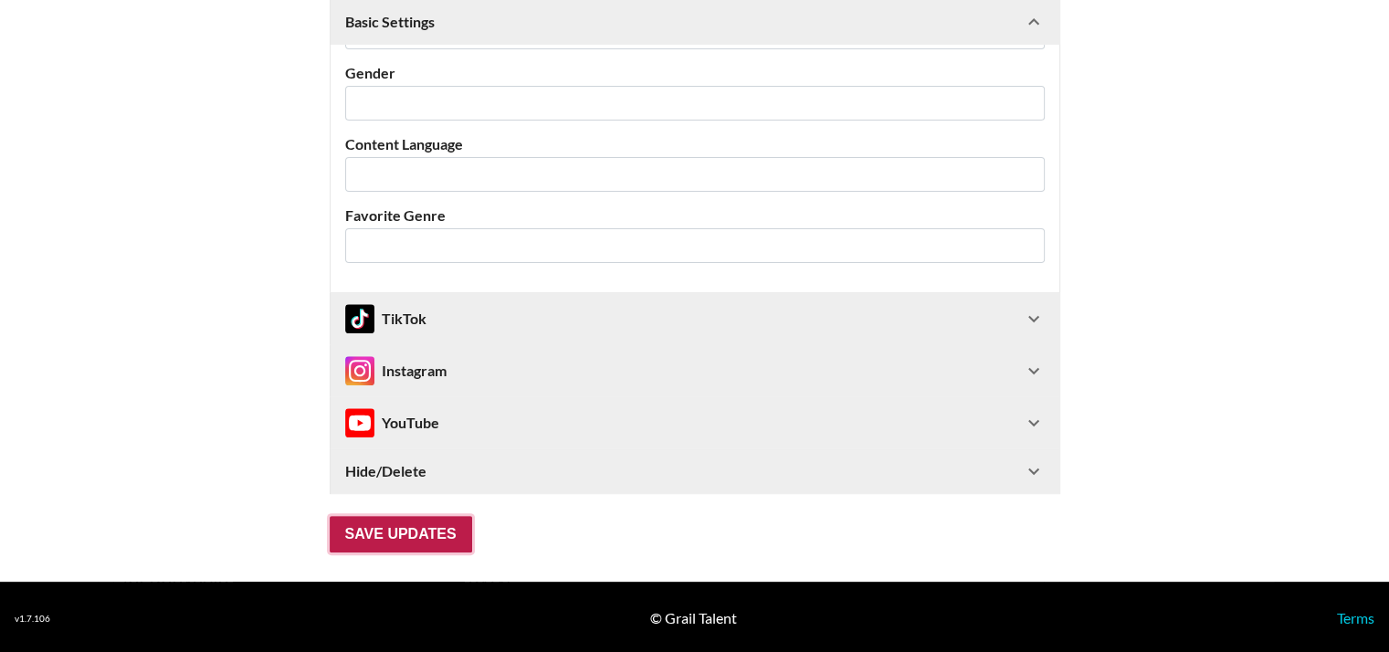
click at [418, 525] on input "Save Updates" at bounding box center [401, 534] width 142 height 37
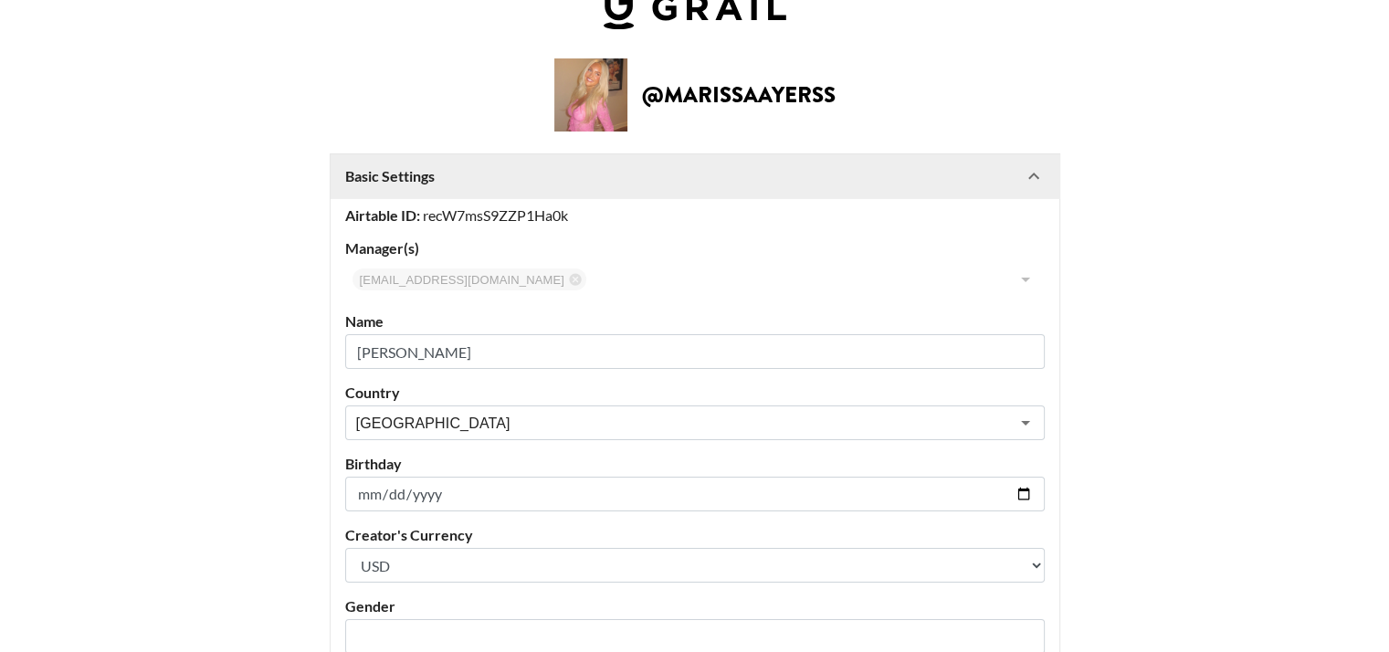
scroll to position [44, 0]
click at [1034, 173] on icon at bounding box center [1034, 176] width 22 height 22
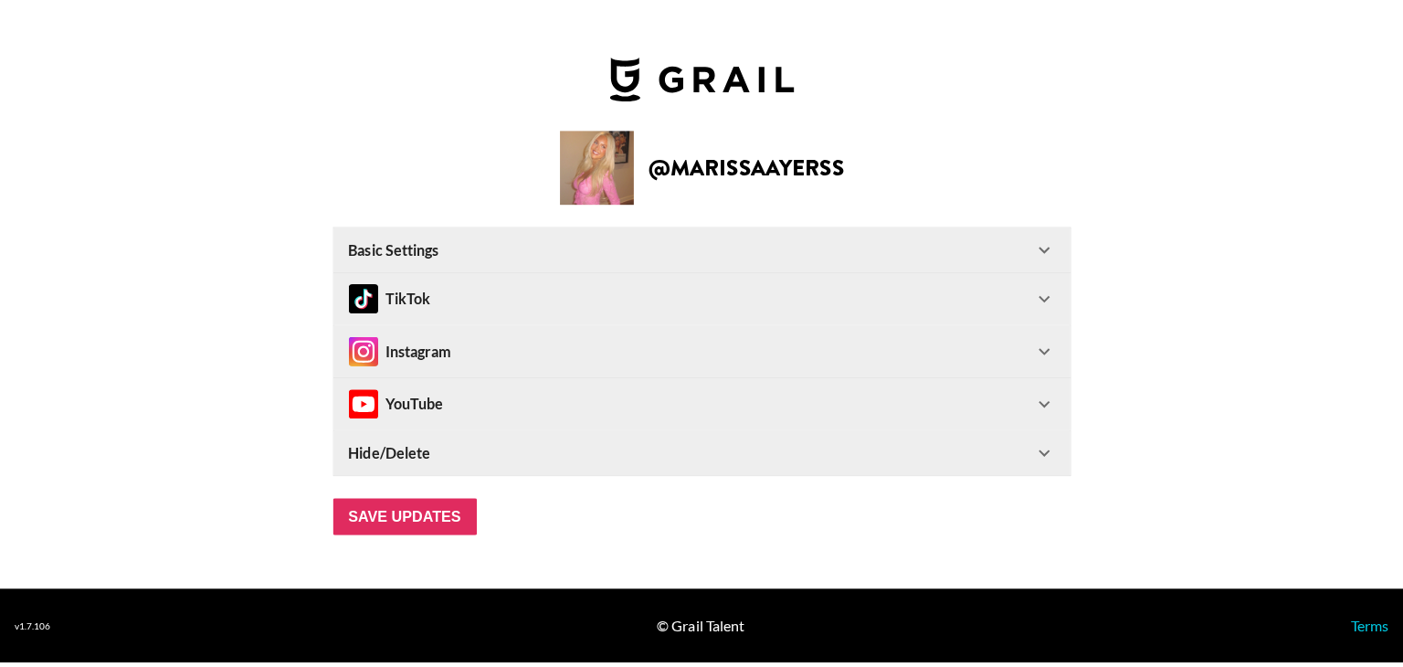
scroll to position [0, 0]
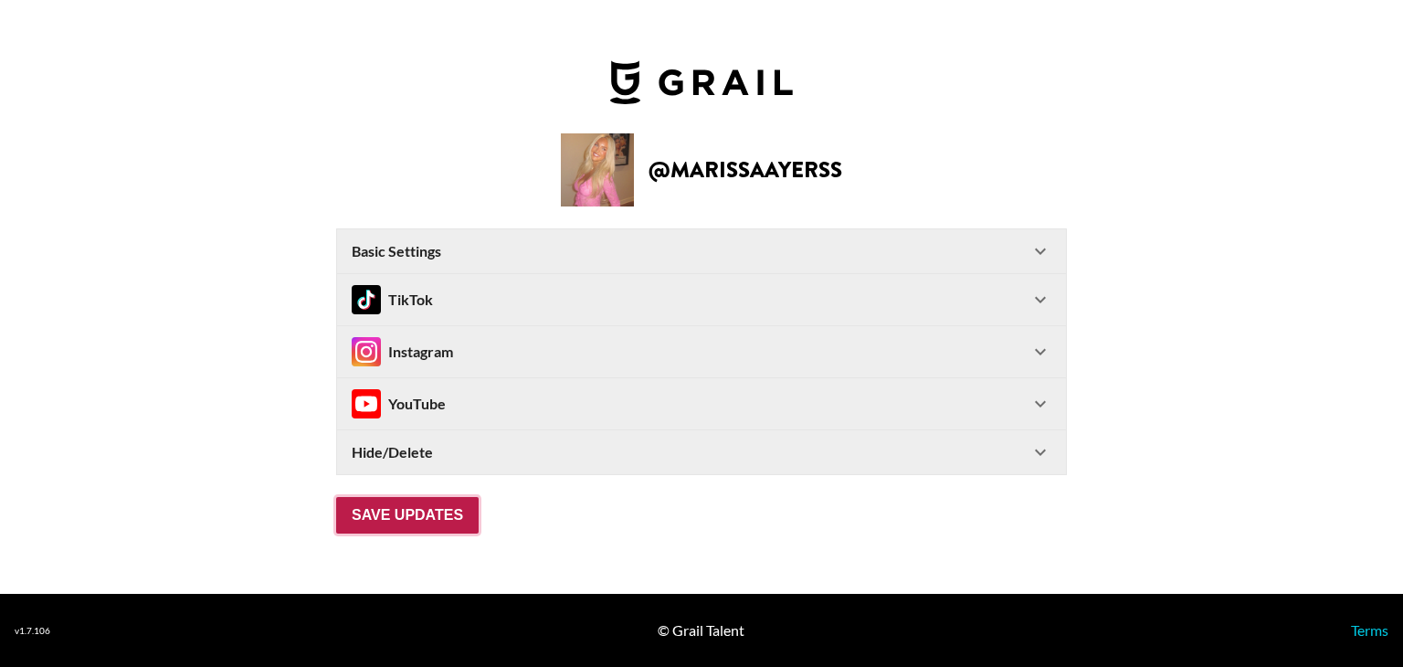
click at [435, 512] on input "Save Updates" at bounding box center [407, 515] width 142 height 37
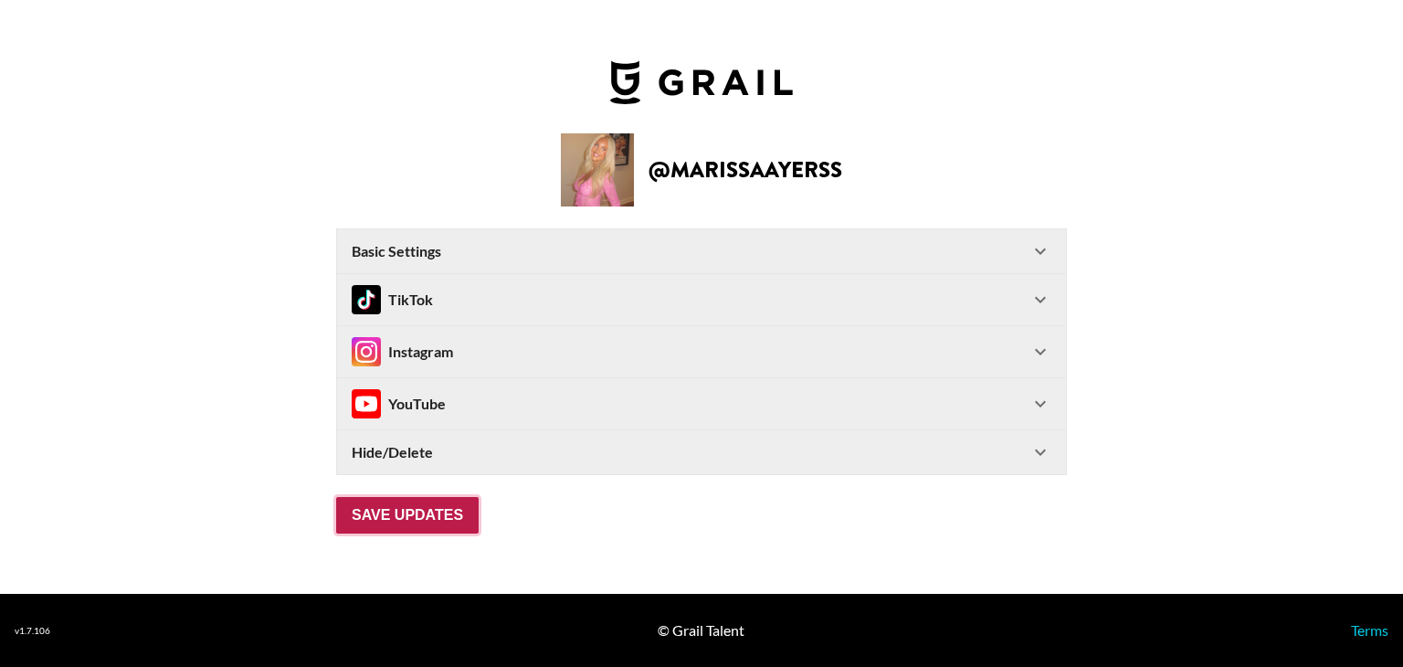
click at [435, 512] on input "Save Updates" at bounding box center [407, 515] width 142 height 37
click at [409, 527] on input "Save Updates" at bounding box center [407, 515] width 142 height 37
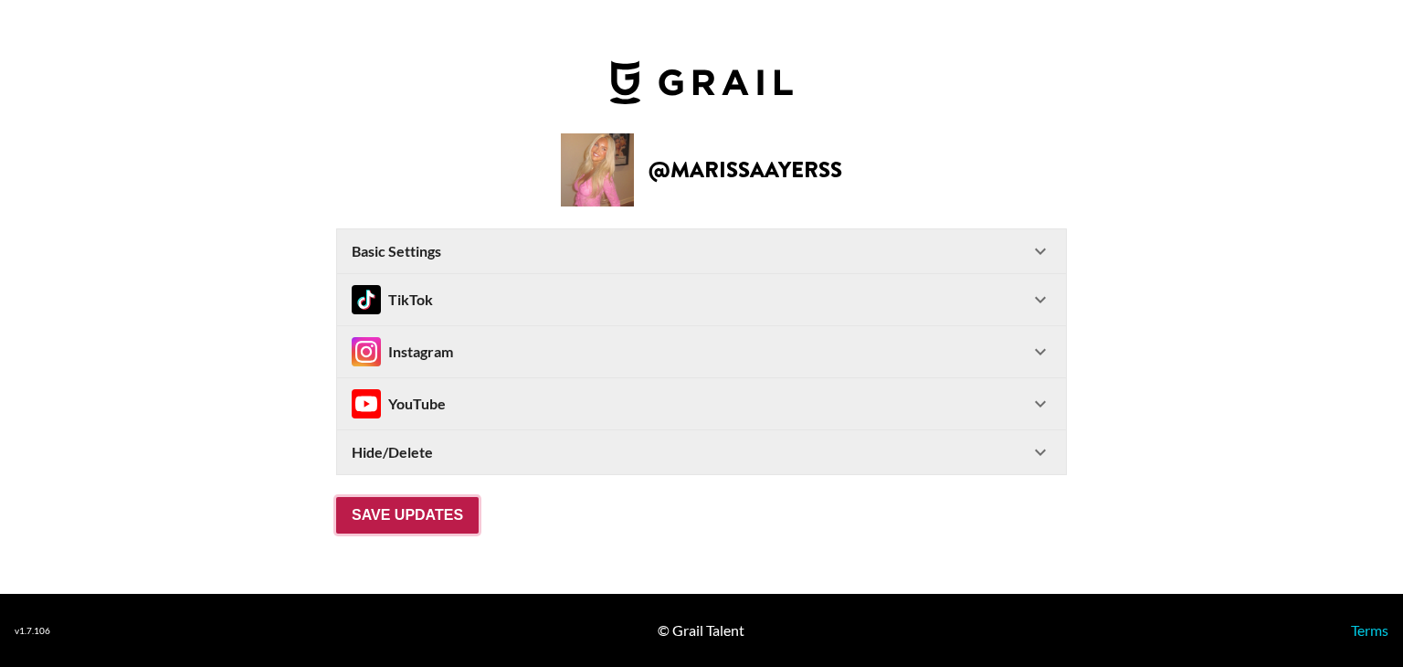
click at [409, 527] on input "Save Updates" at bounding box center [407, 515] width 142 height 37
click at [336, 497] on input "Save Updates" at bounding box center [407, 515] width 142 height 37
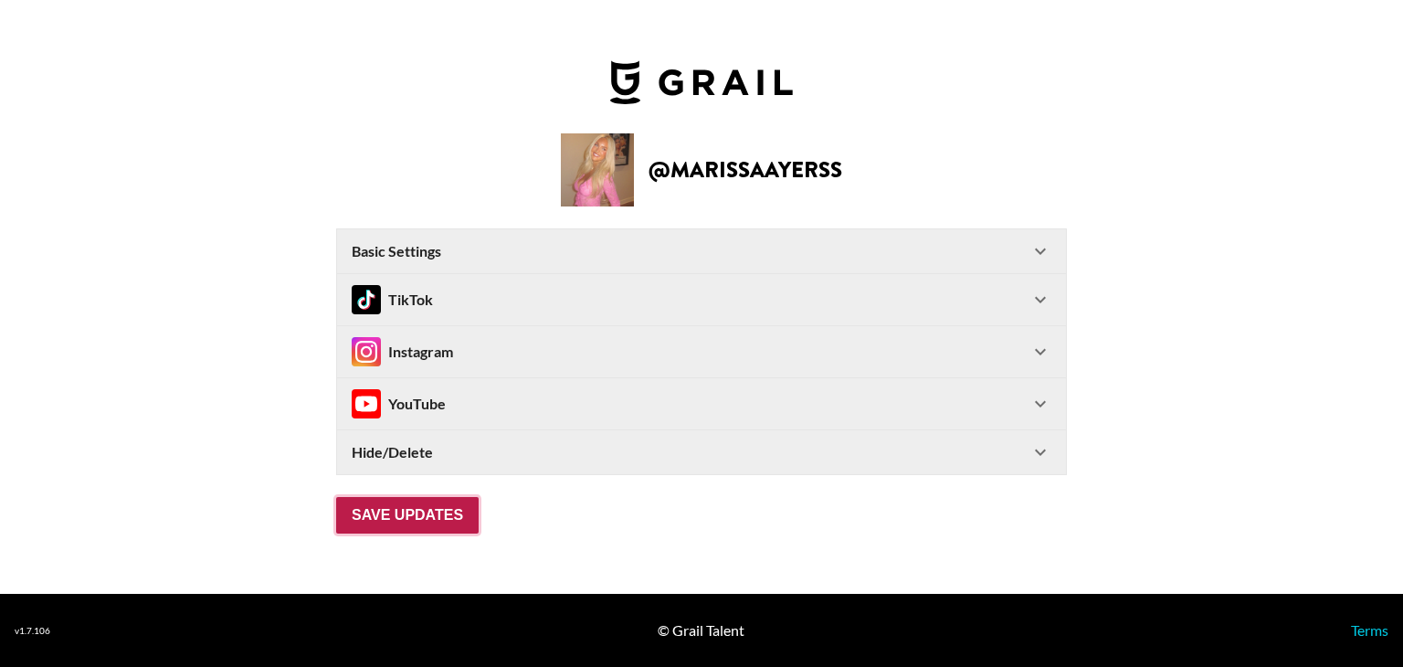
click at [336, 497] on input "Save Updates" at bounding box center [407, 515] width 142 height 37
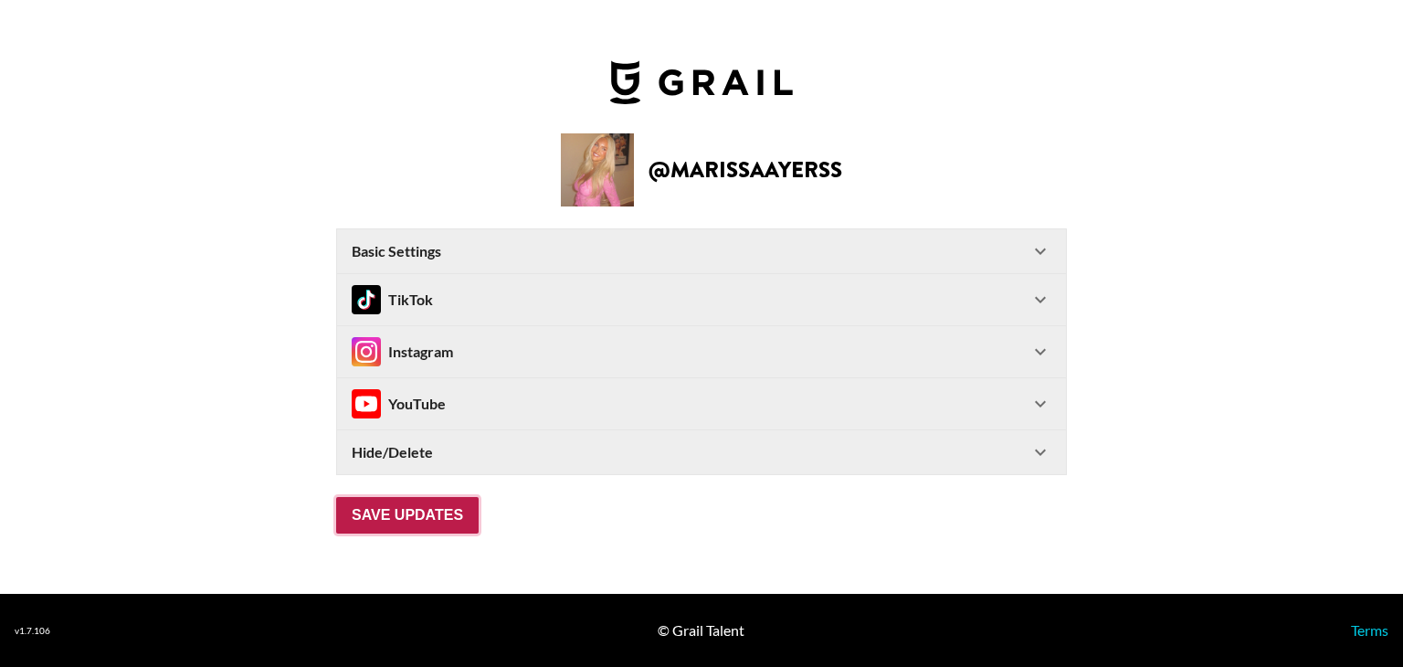
click at [336, 497] on input "Save Updates" at bounding box center [407, 515] width 142 height 37
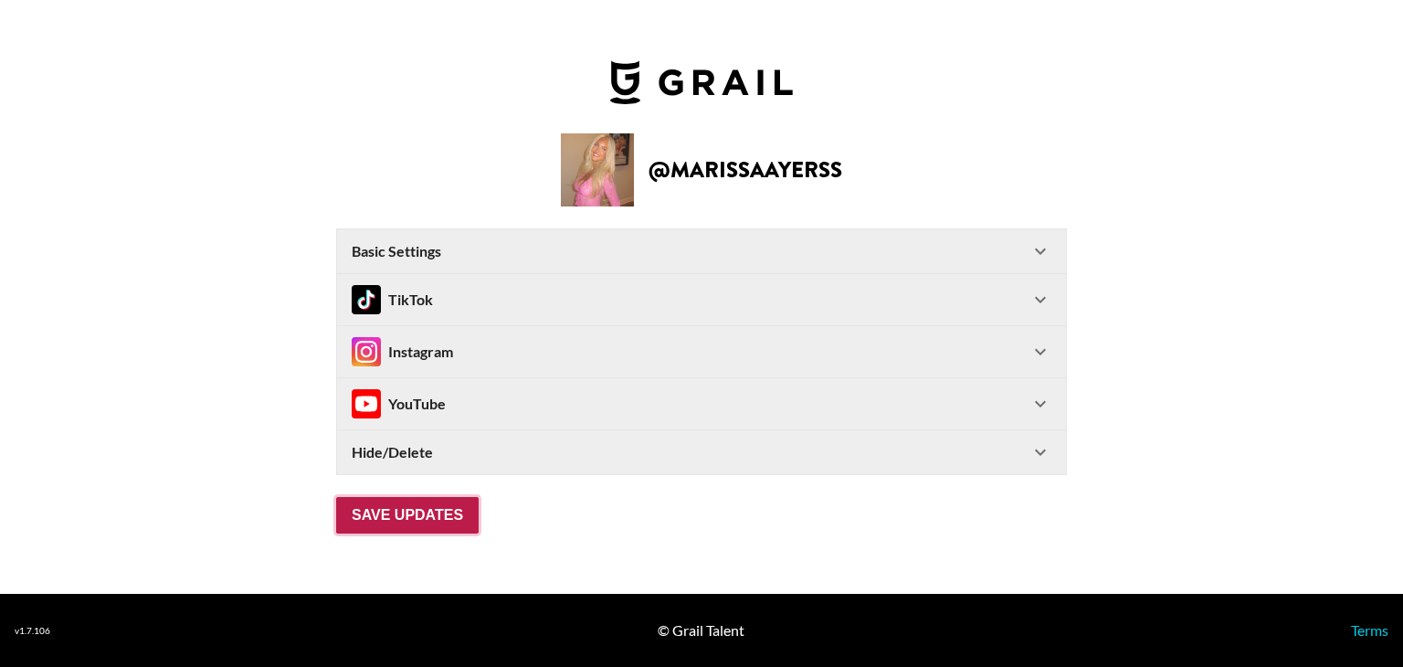
click at [336, 497] on input "Save Updates" at bounding box center [407, 515] width 142 height 37
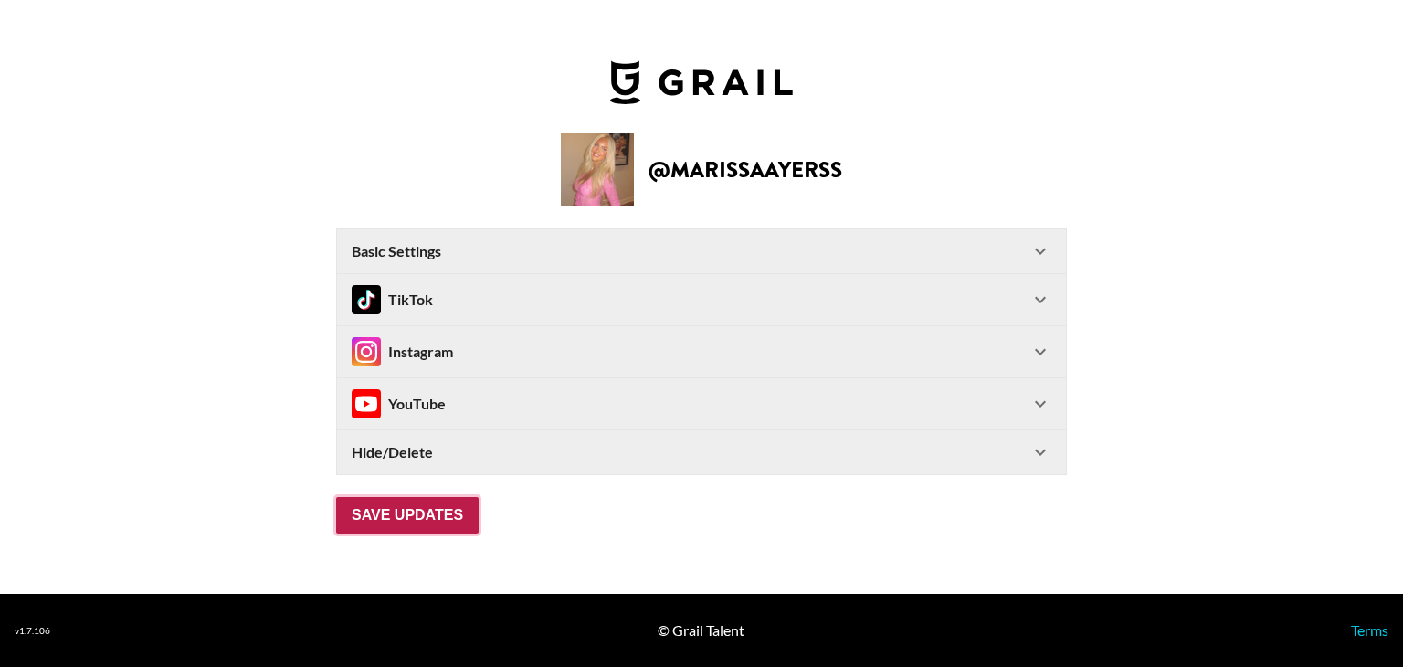
click at [336, 497] on input "Save Updates" at bounding box center [407, 515] width 142 height 37
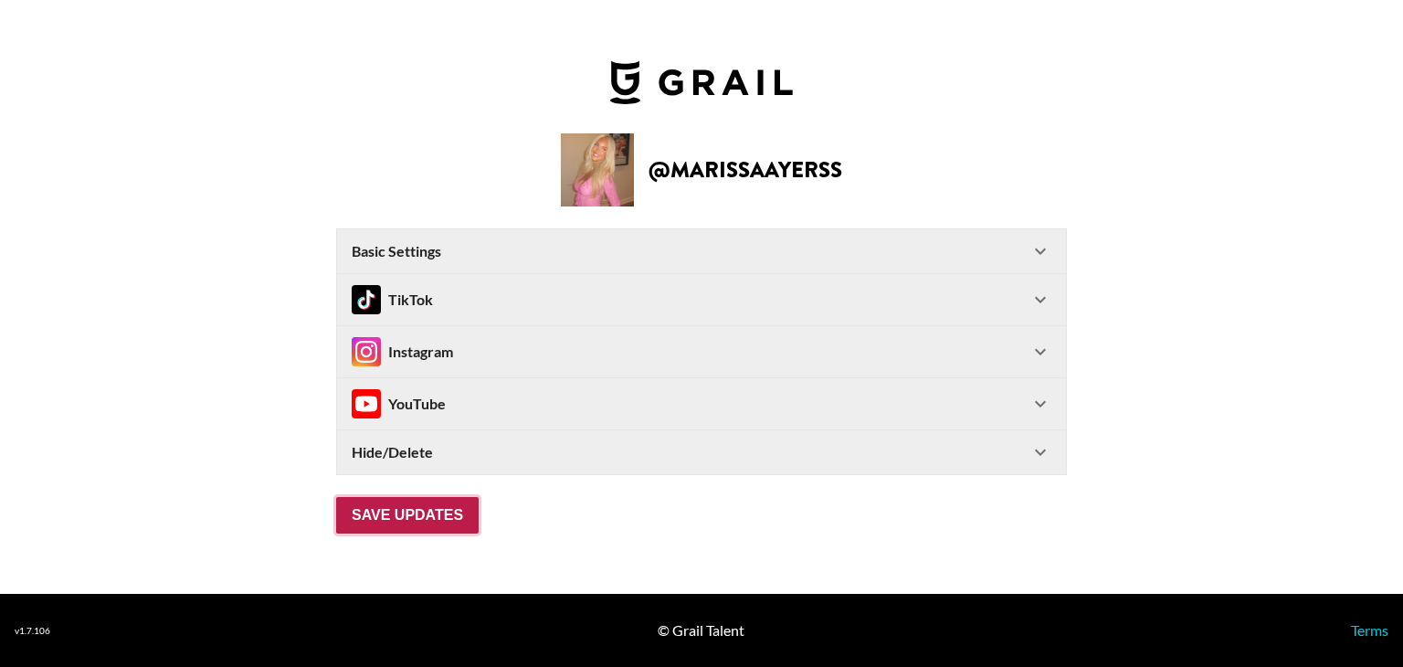
click at [336, 497] on input "Save Updates" at bounding box center [407, 515] width 142 height 37
click at [409, 527] on input "Save Updates" at bounding box center [407, 515] width 142 height 37
click at [389, 506] on input "Save Updates" at bounding box center [407, 515] width 142 height 37
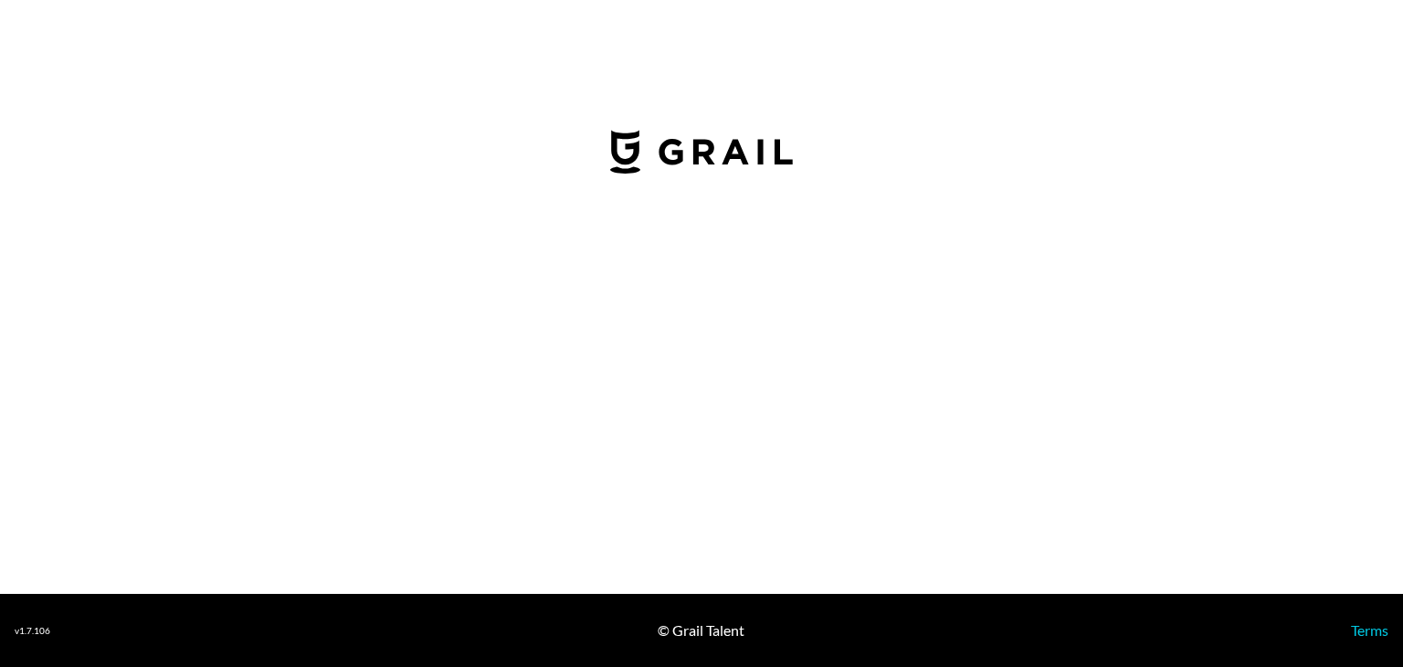
select select "USD"
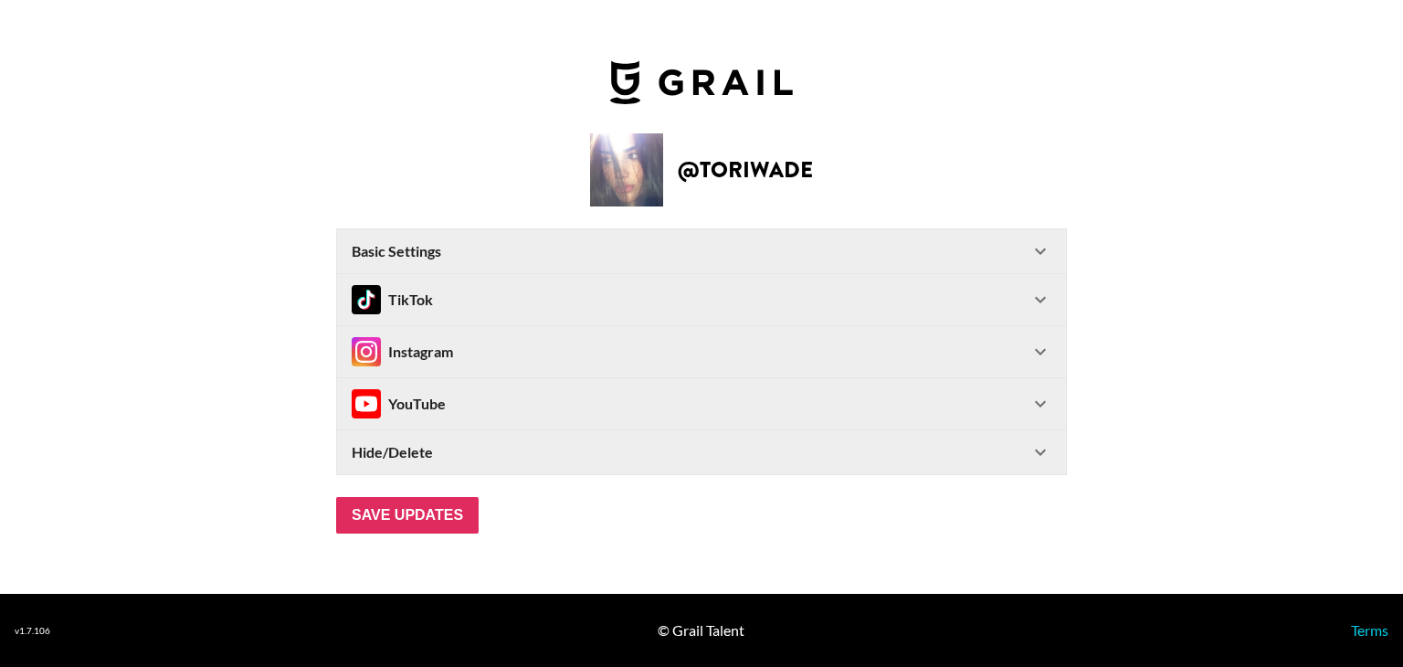
click at [1031, 238] on Settings-header "Basic Settings" at bounding box center [701, 251] width 729 height 44
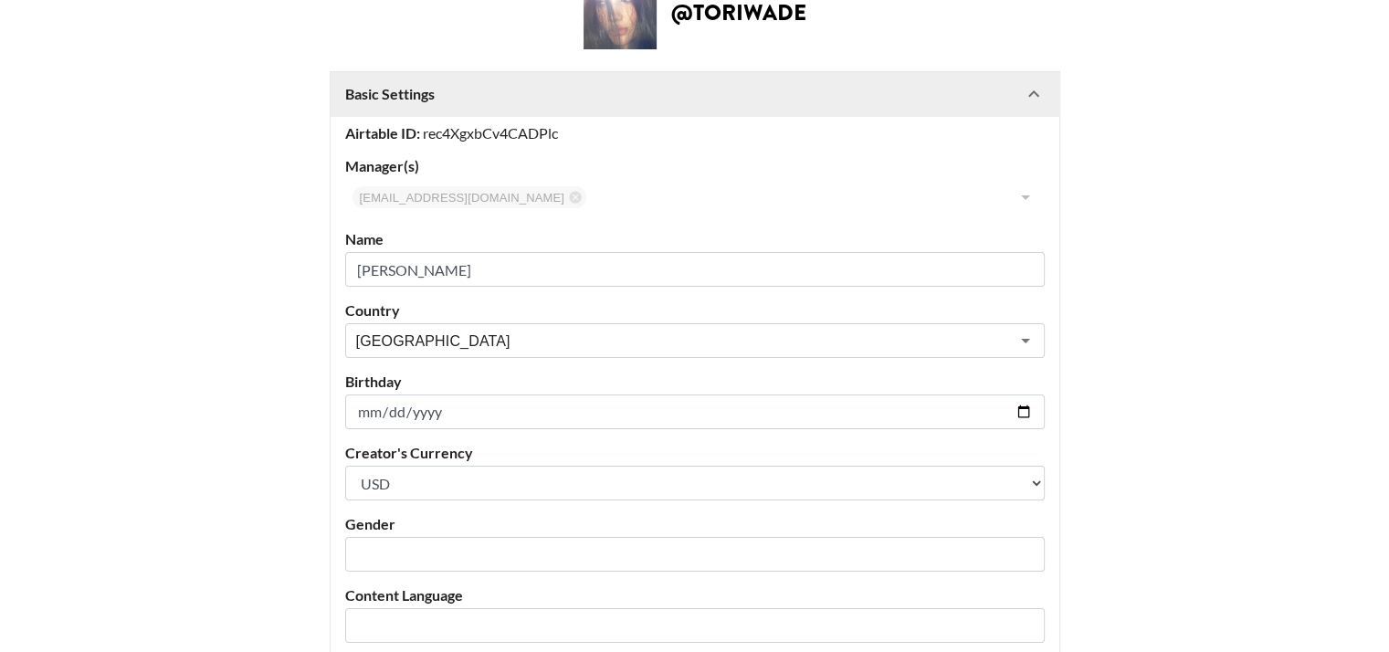
scroll to position [155, 0]
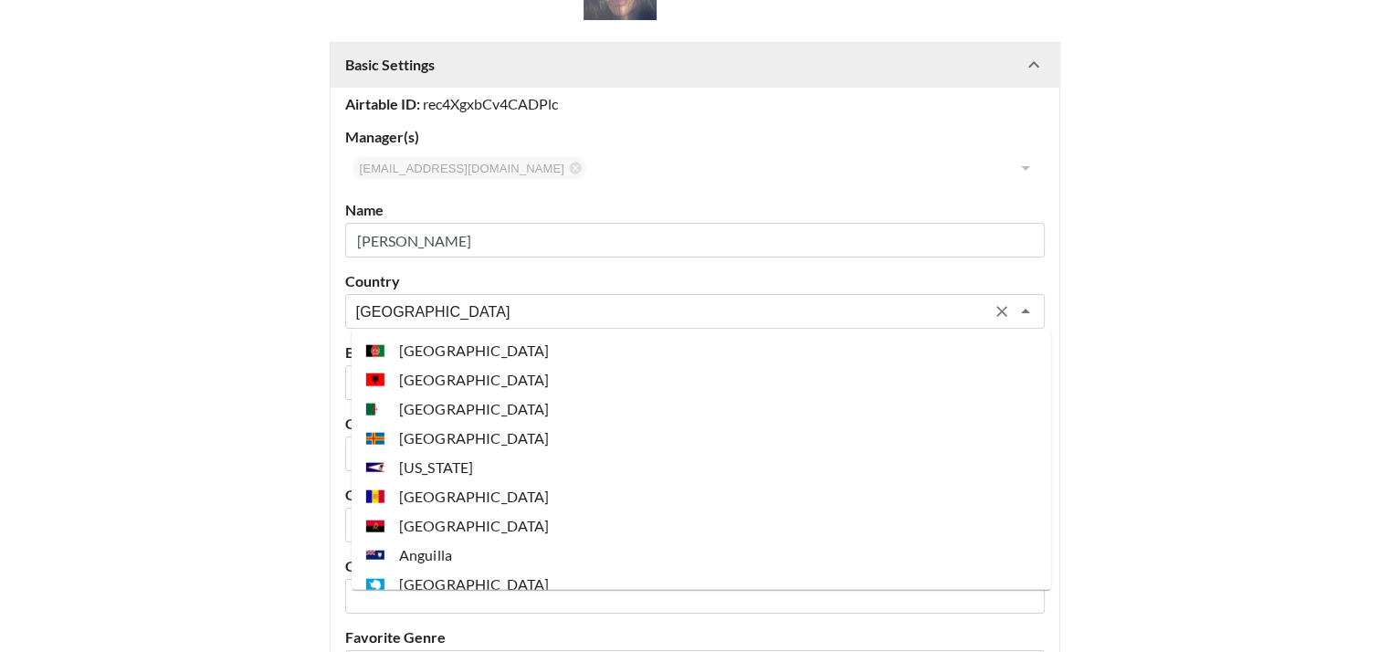
click at [935, 313] on input "[GEOGRAPHIC_DATA]" at bounding box center [670, 311] width 629 height 21
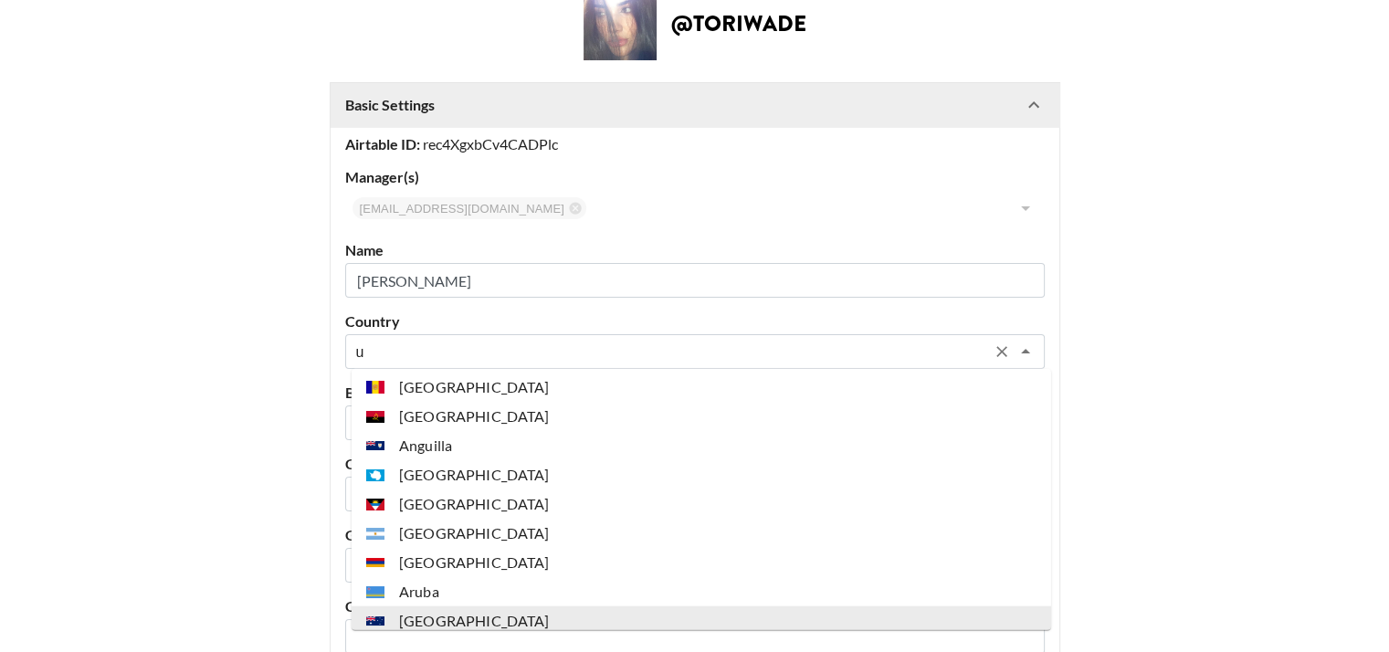
scroll to position [0, 0]
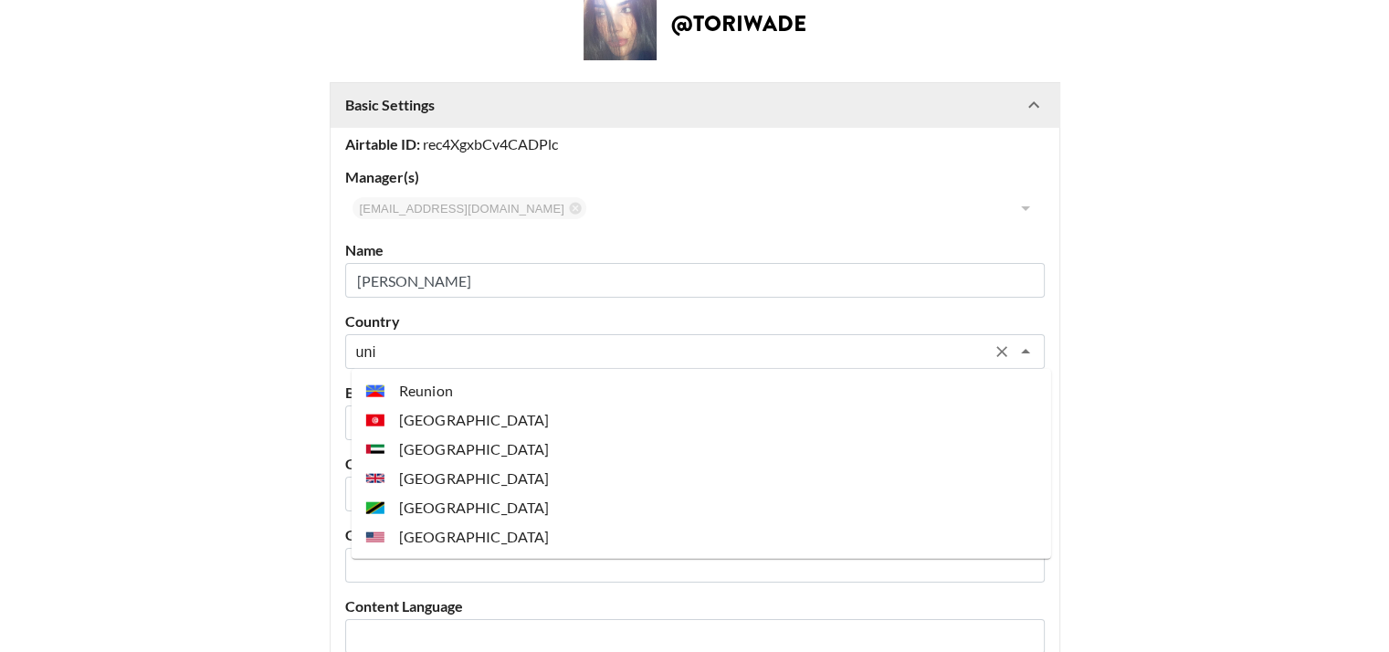
click at [521, 537] on li "[GEOGRAPHIC_DATA]" at bounding box center [702, 536] width 700 height 29
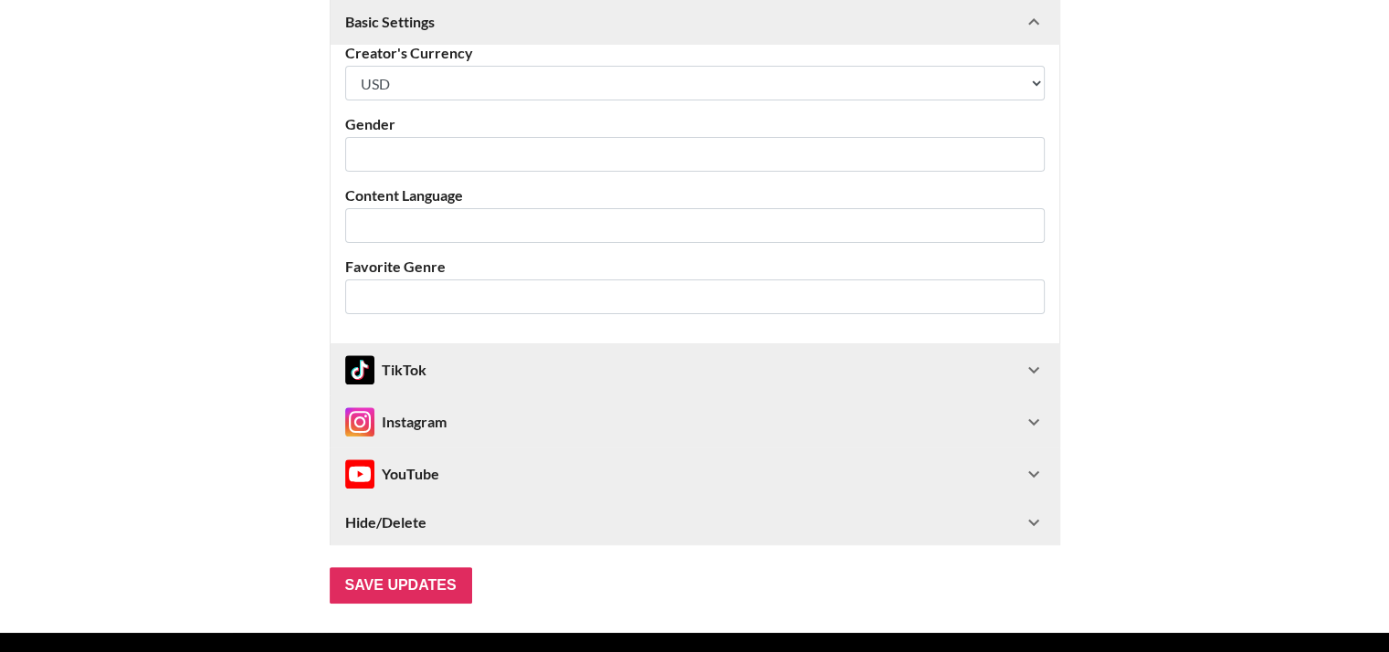
scroll to position [547, 0]
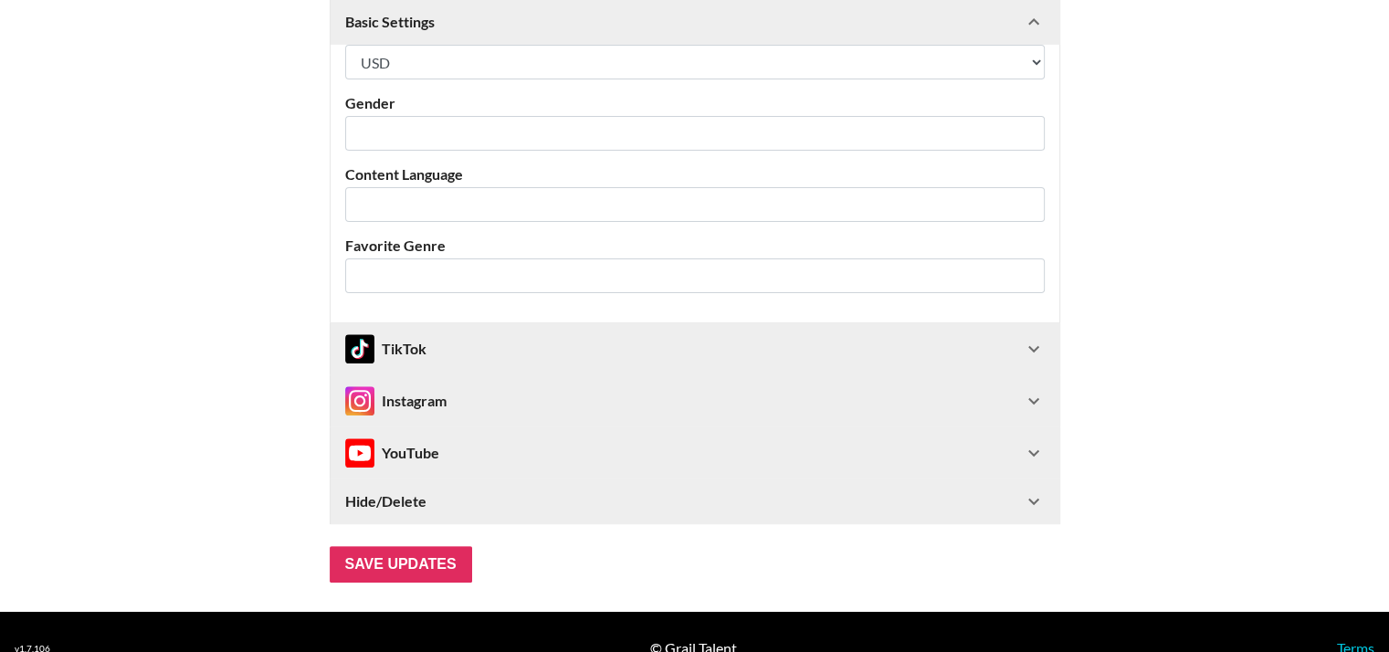
type input "[GEOGRAPHIC_DATA]"
click at [1023, 353] on div "TikTok" at bounding box center [684, 348] width 678 height 29
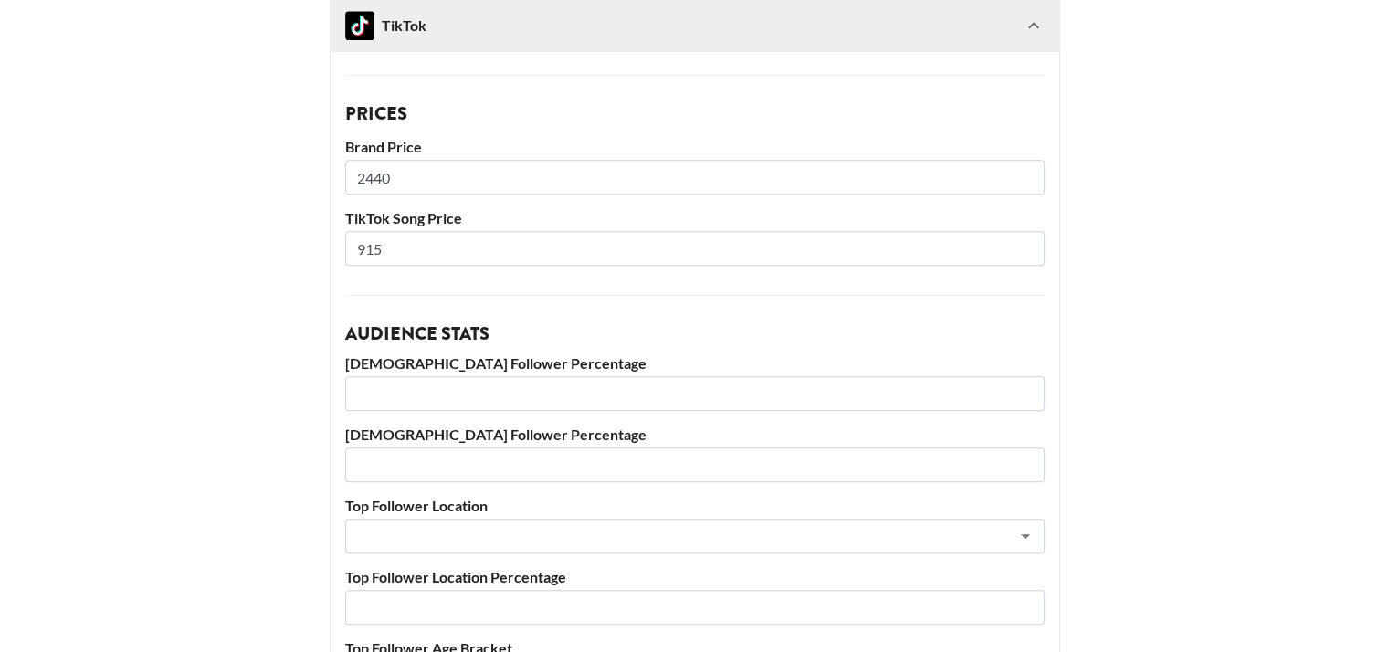
scroll to position [982, 0]
click at [552, 177] on input "2440" at bounding box center [695, 176] width 700 height 35
type input "2500"
click at [460, 244] on input "915" at bounding box center [695, 247] width 700 height 35
type input "900"
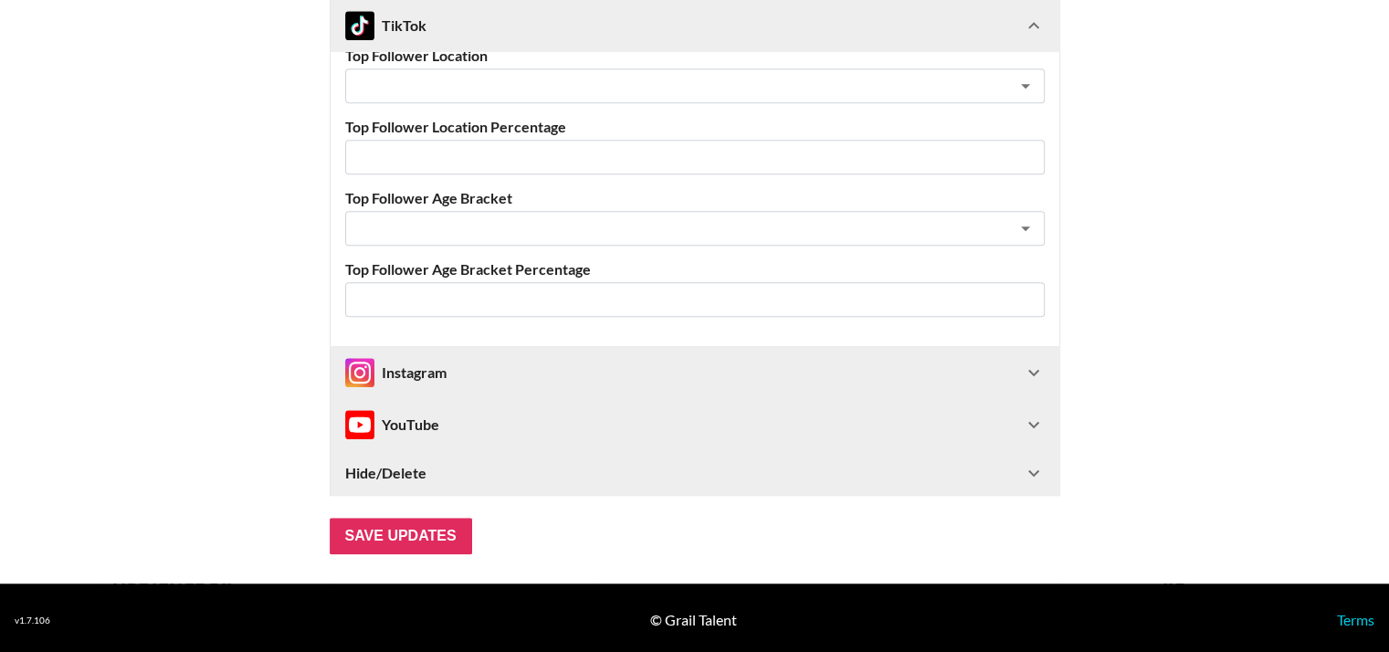
scroll to position [1433, 0]
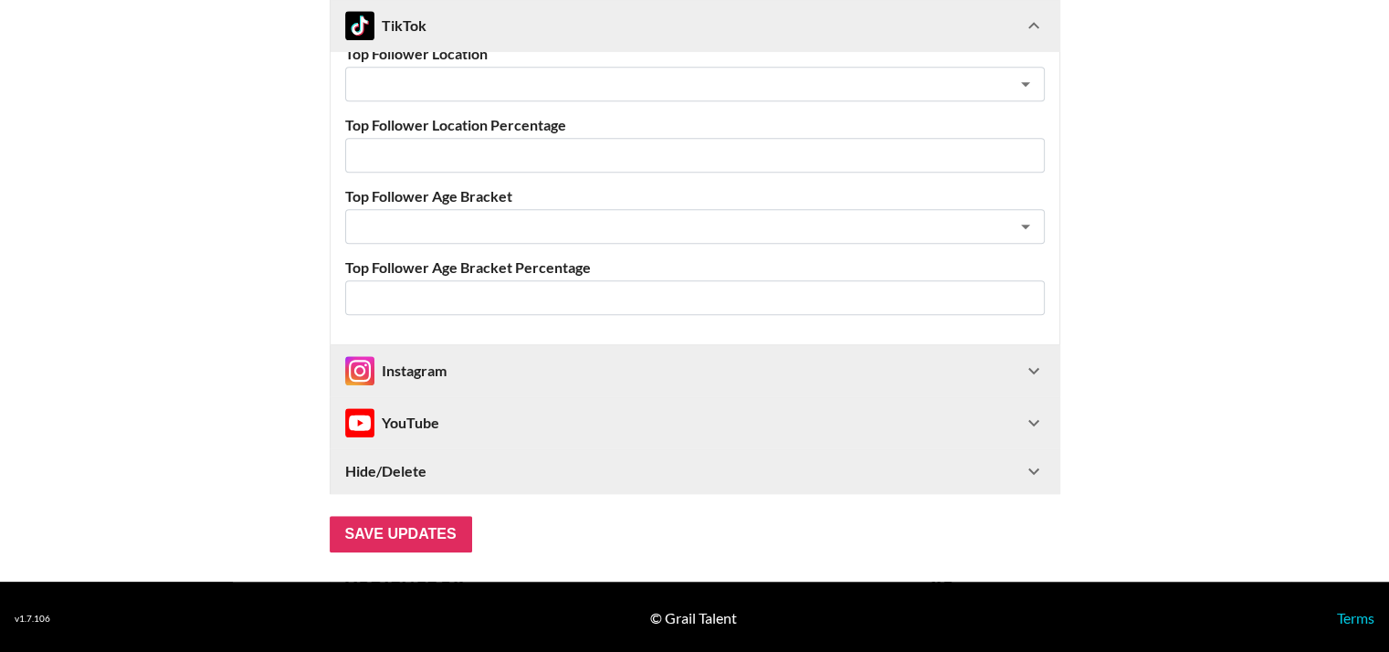
click at [1005, 377] on div "Instagram" at bounding box center [684, 370] width 678 height 29
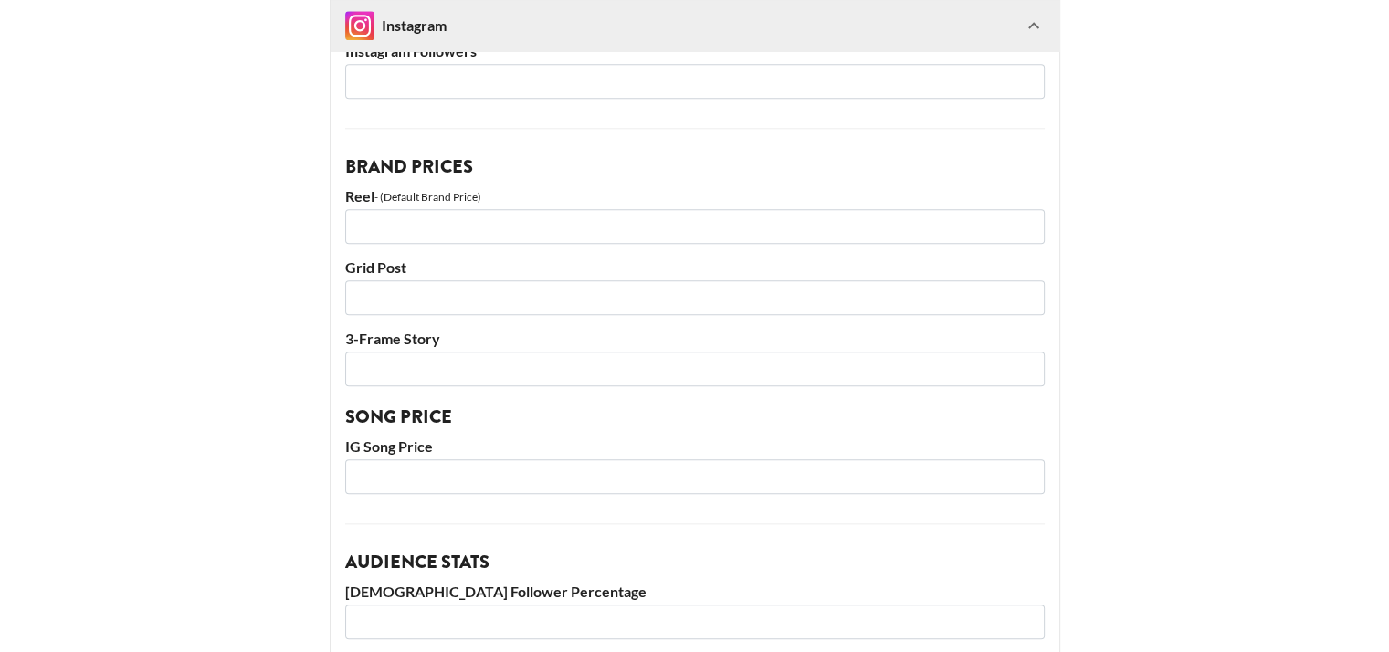
scroll to position [1907, 0]
click at [403, 226] on input "number" at bounding box center [695, 226] width 700 height 35
type input "3"
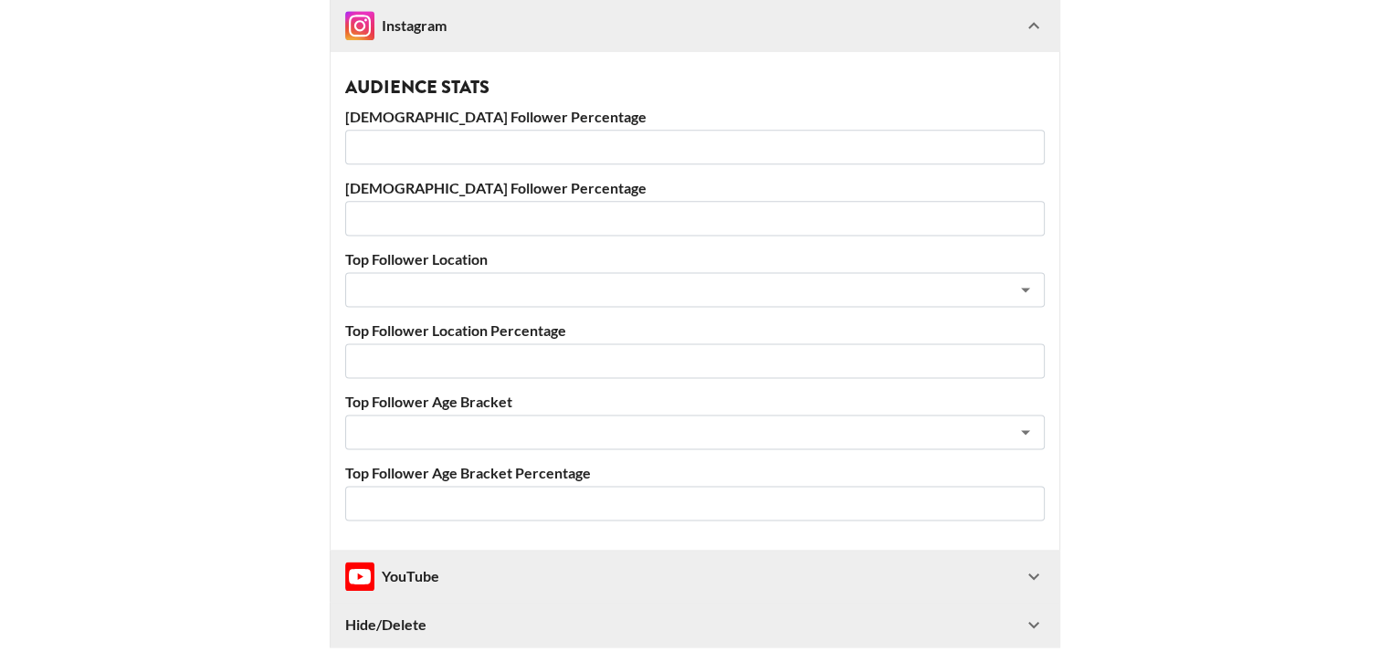
scroll to position [2536, 0]
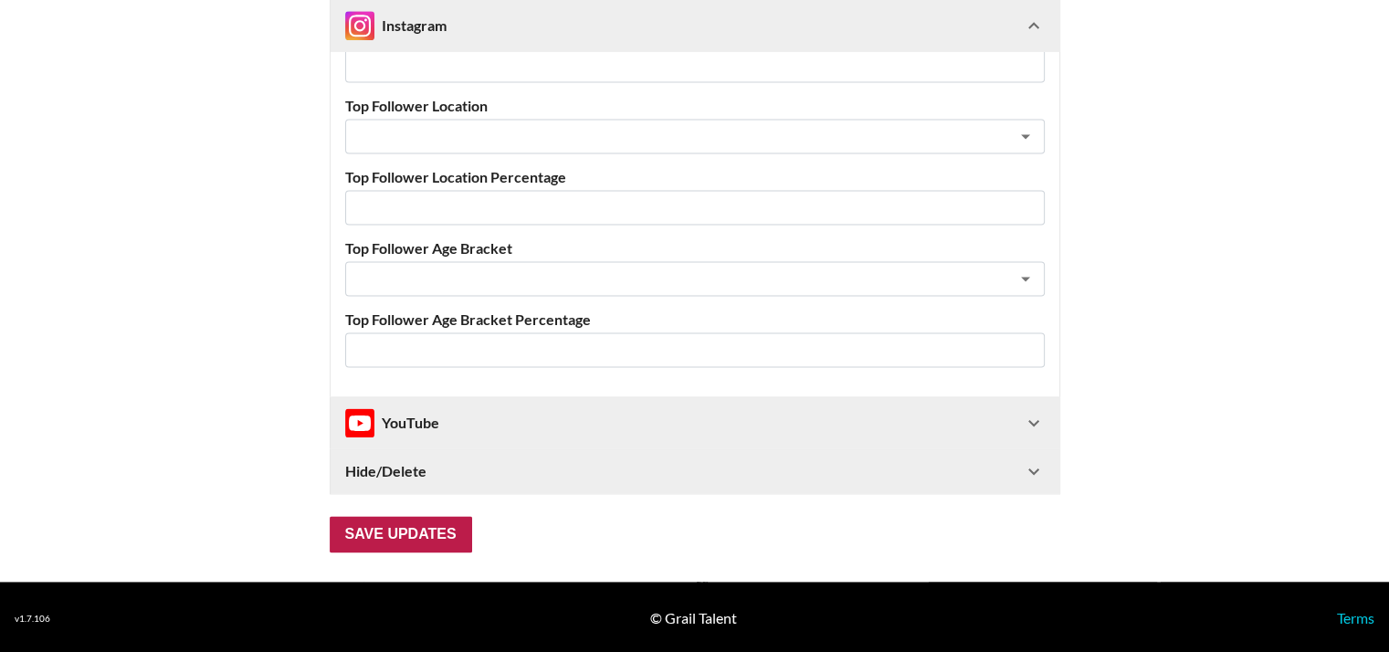
type input "2500"
click at [435, 526] on input "Save Updates" at bounding box center [401, 534] width 142 height 37
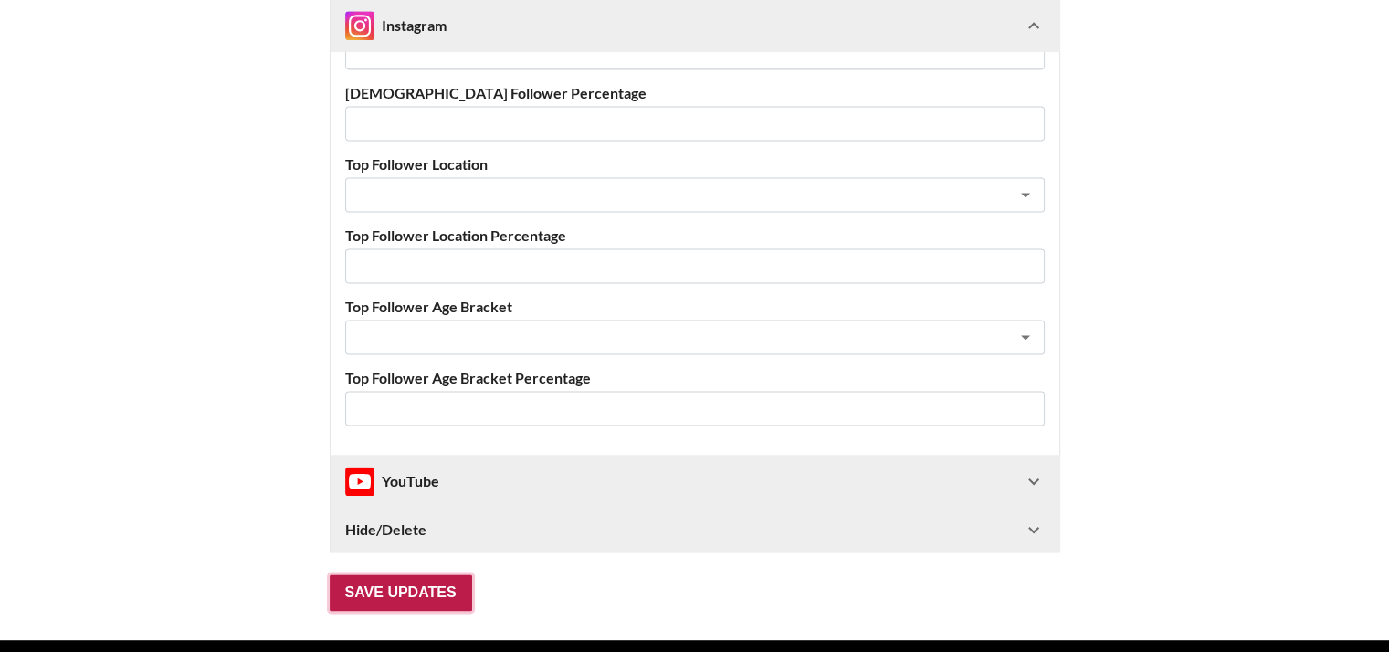
scroll to position [102, 0]
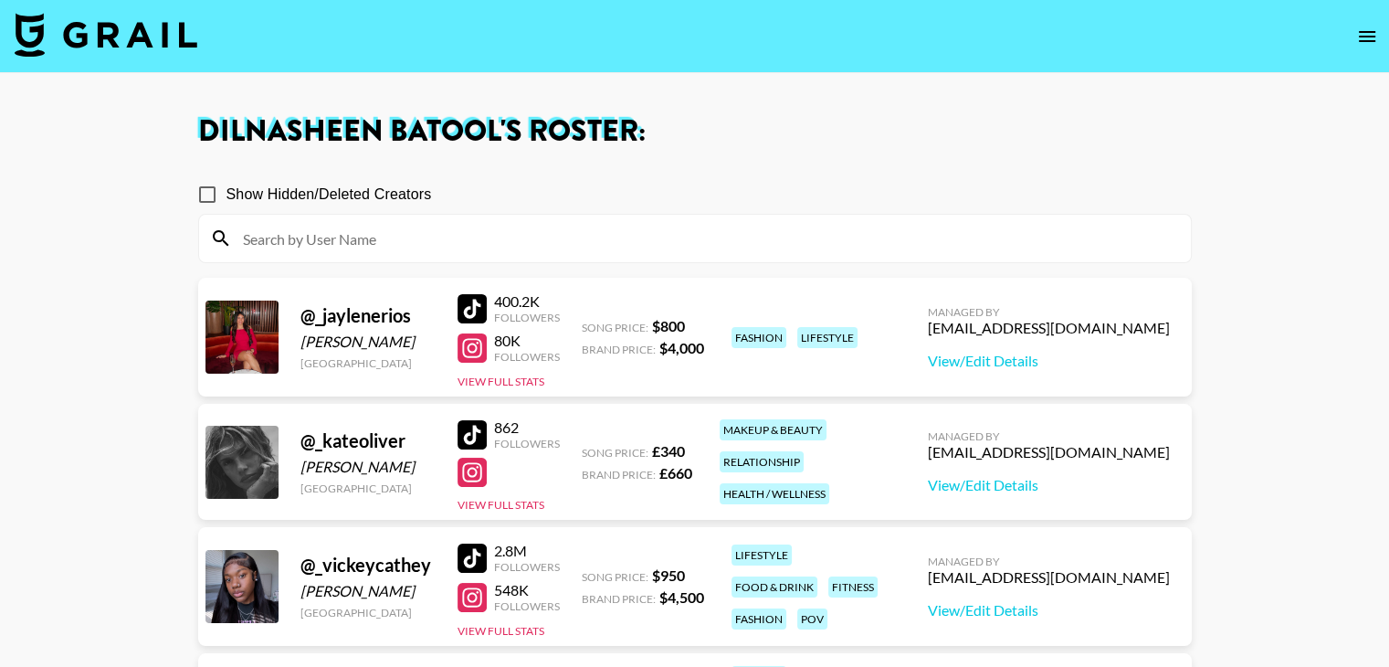
click at [403, 231] on input at bounding box center [706, 238] width 948 height 29
click at [365, 224] on input at bounding box center [706, 238] width 948 height 29
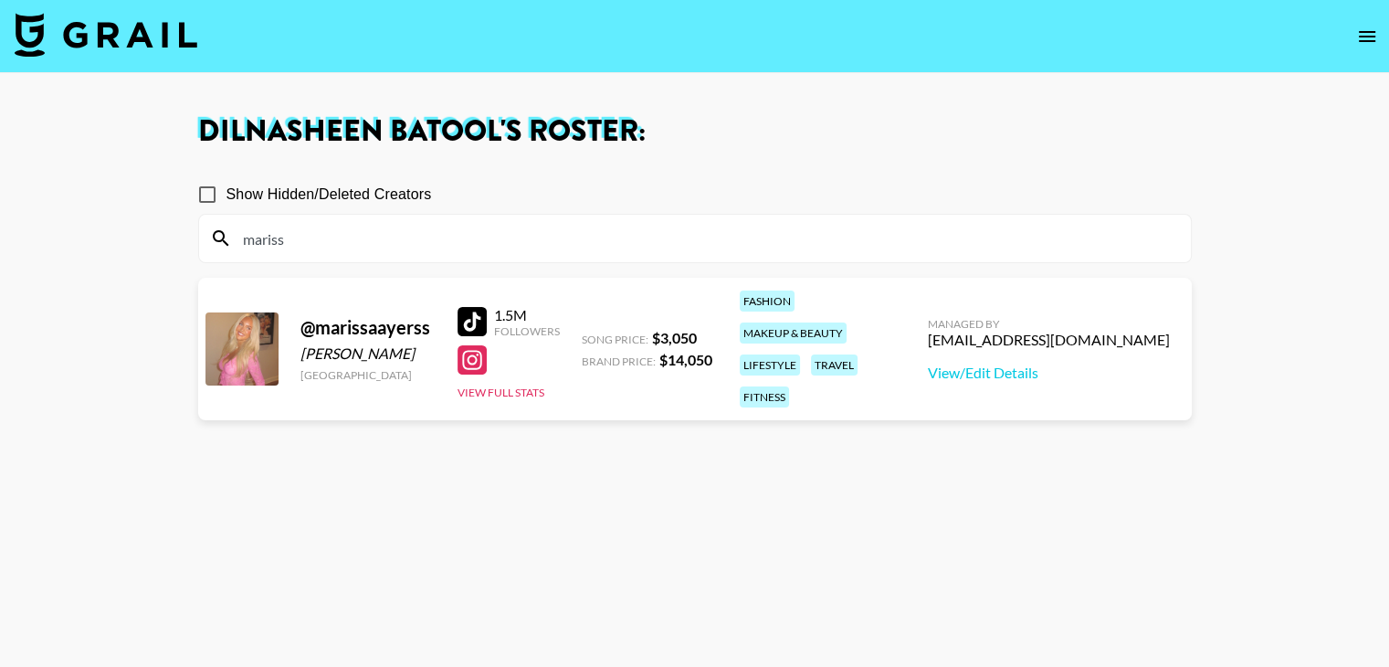
type input "mariss"
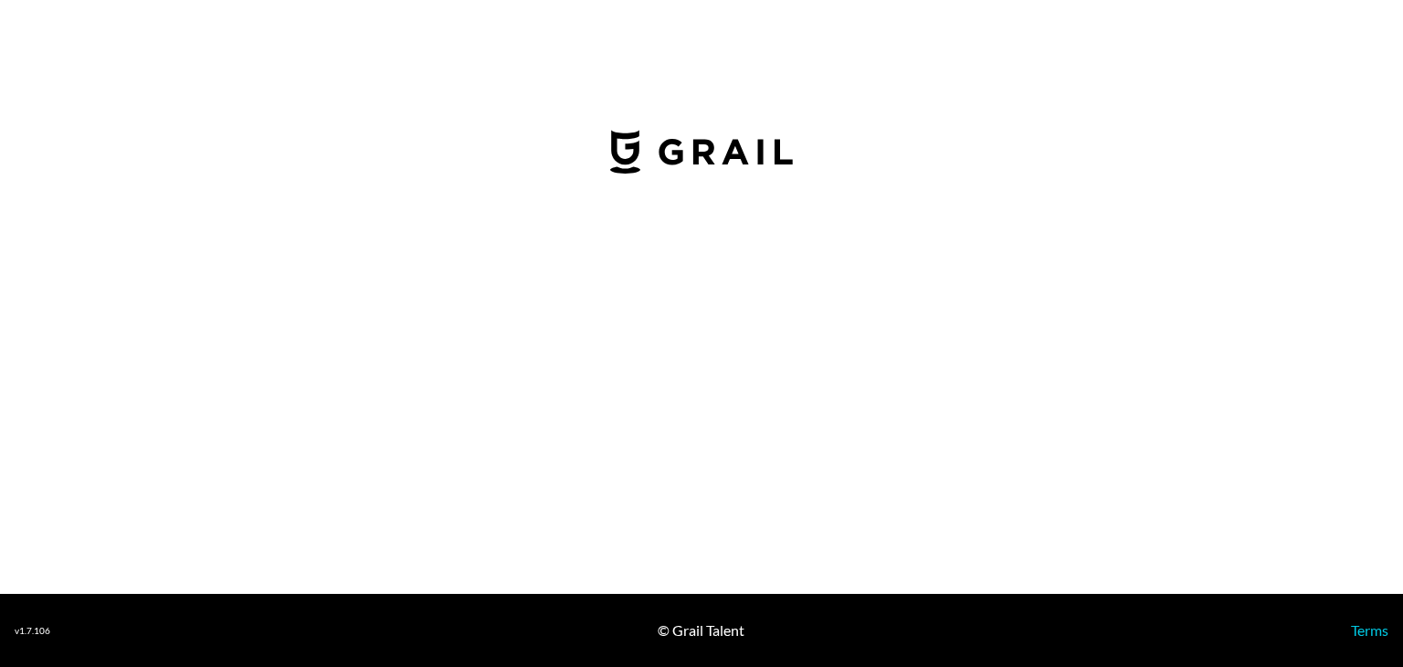
select select "USD"
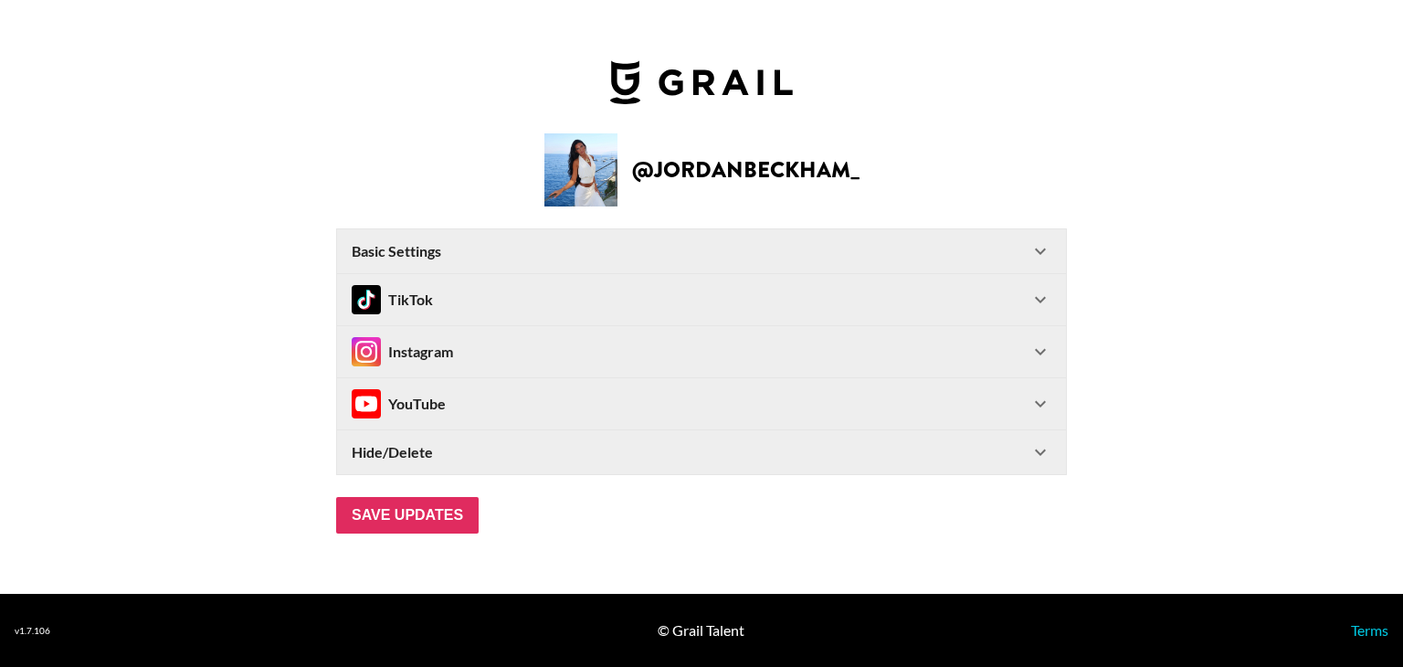
click at [482, 261] on Settings-header "Basic Settings" at bounding box center [701, 251] width 729 height 44
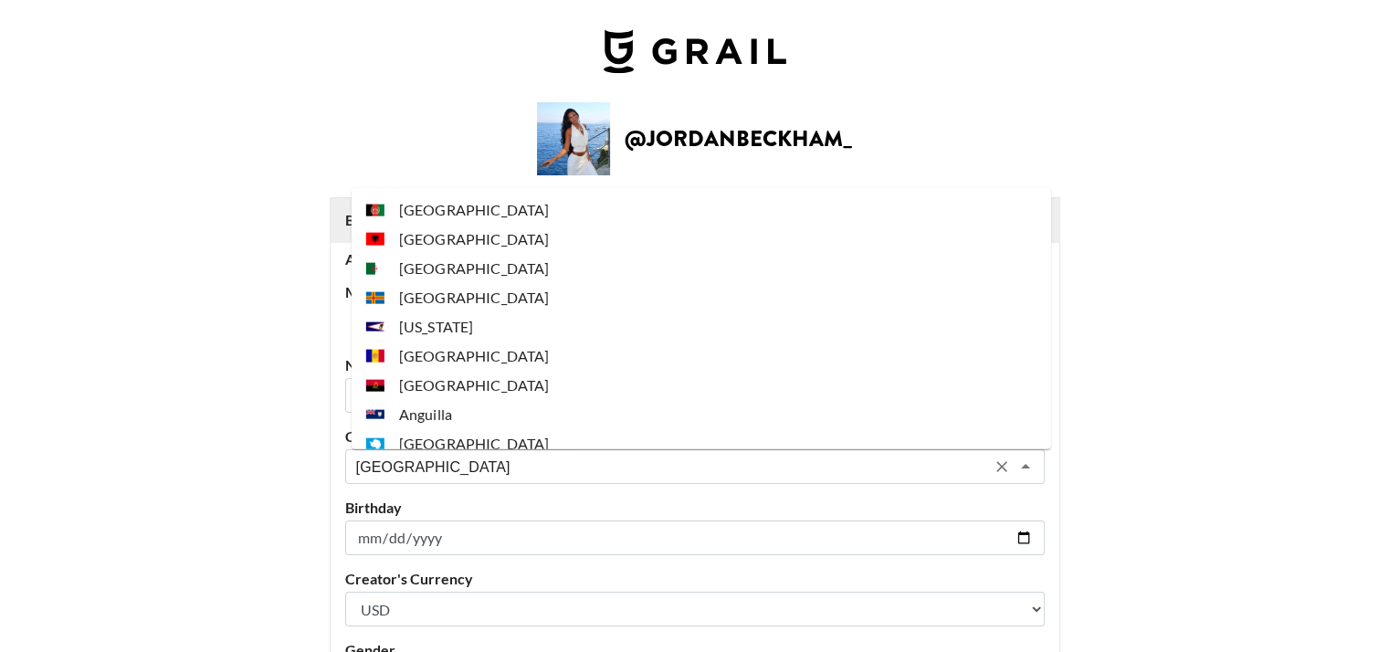
click at [497, 473] on input "[GEOGRAPHIC_DATA]" at bounding box center [670, 467] width 629 height 21
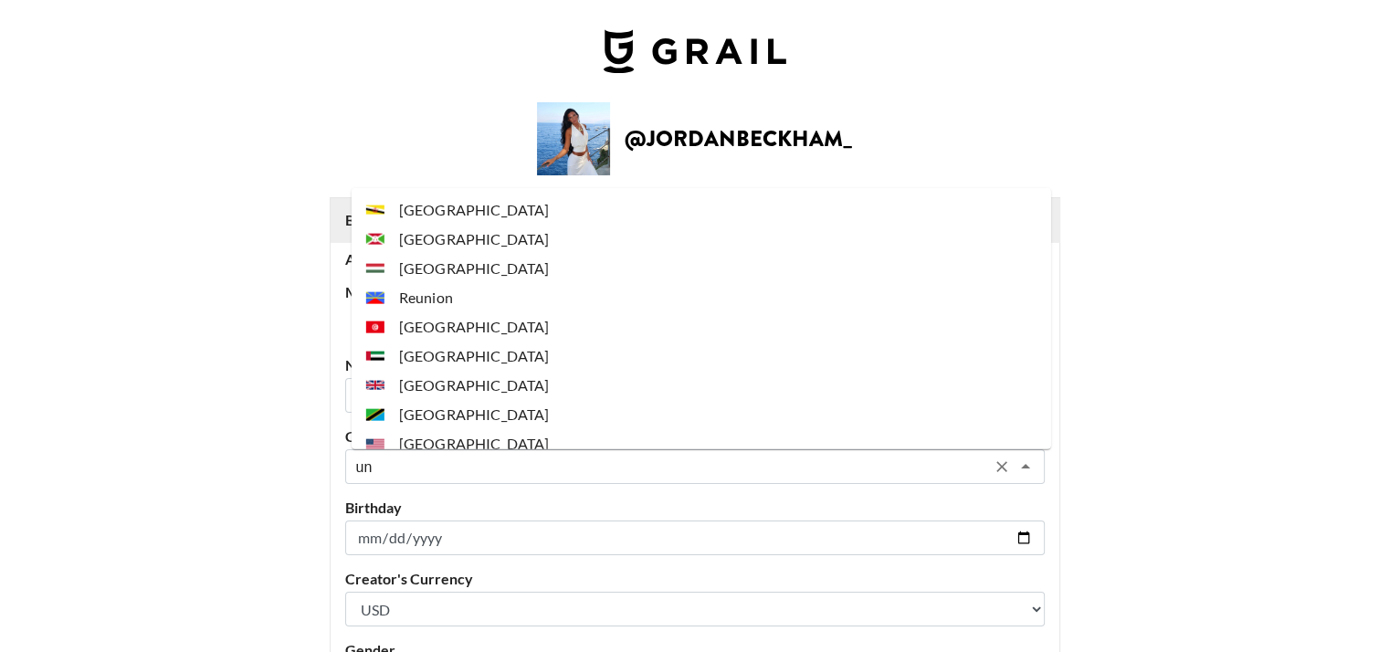
click at [430, 439] on li "[GEOGRAPHIC_DATA]" at bounding box center [702, 443] width 700 height 29
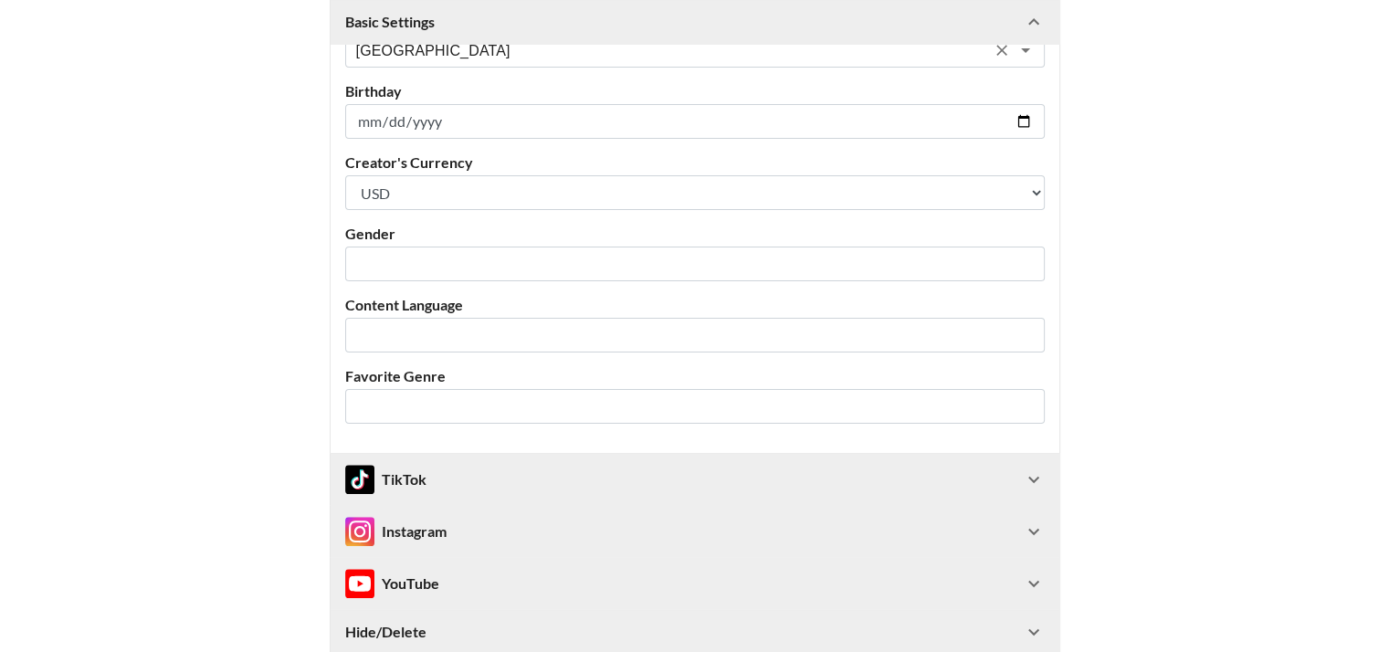
scroll to position [578, 0]
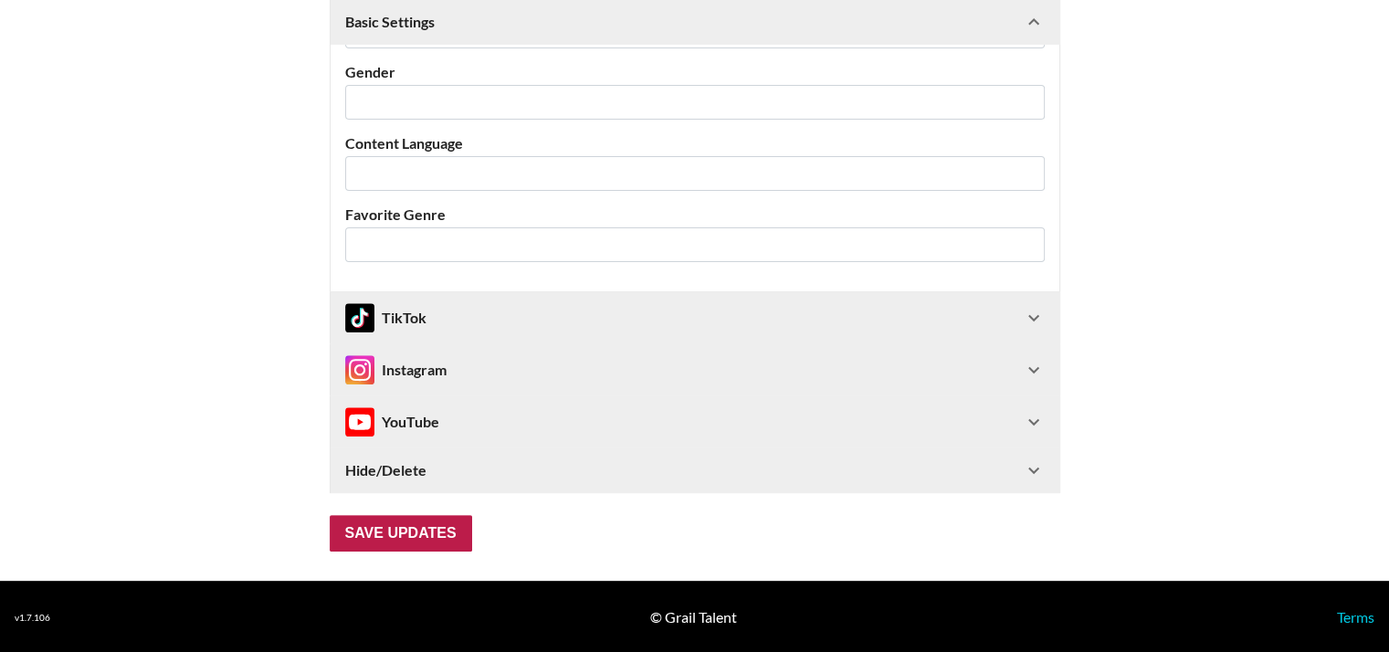
type input "[GEOGRAPHIC_DATA]"
click at [428, 524] on input "Save Updates" at bounding box center [401, 533] width 142 height 37
click at [436, 534] on input "Save Updates" at bounding box center [401, 533] width 142 height 37
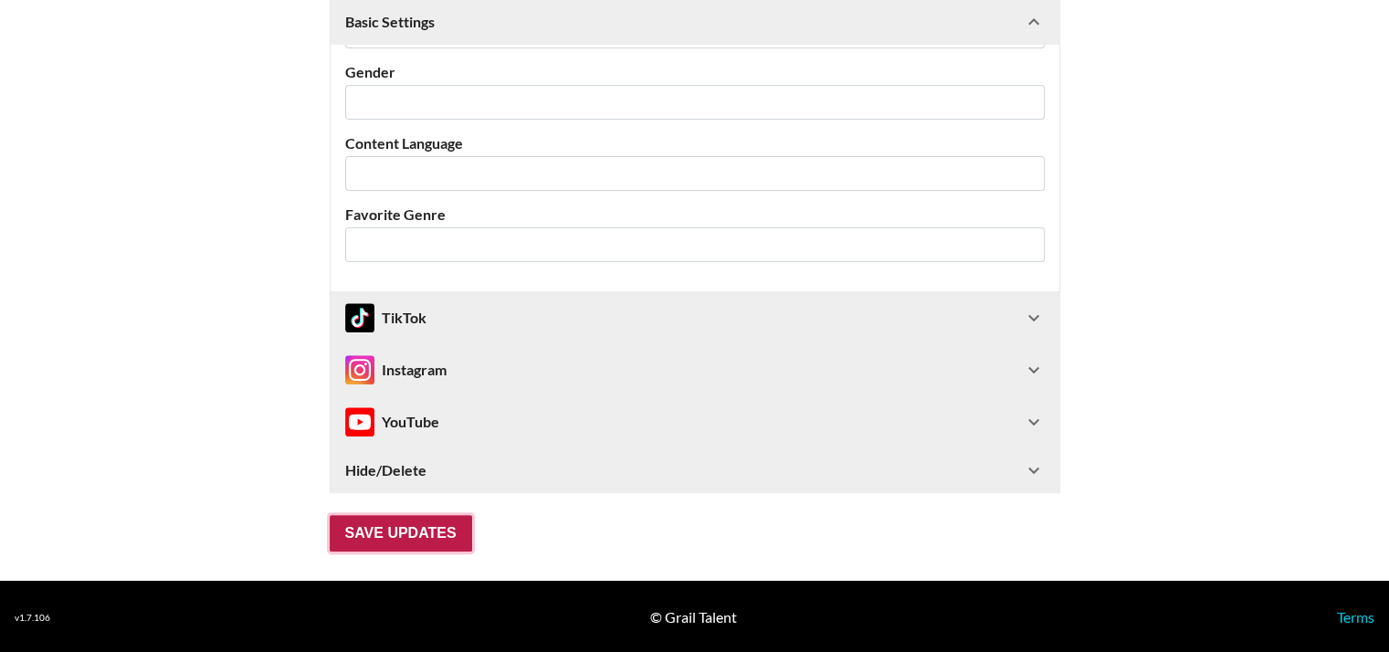
click at [434, 529] on input "Save Updates" at bounding box center [401, 533] width 142 height 37
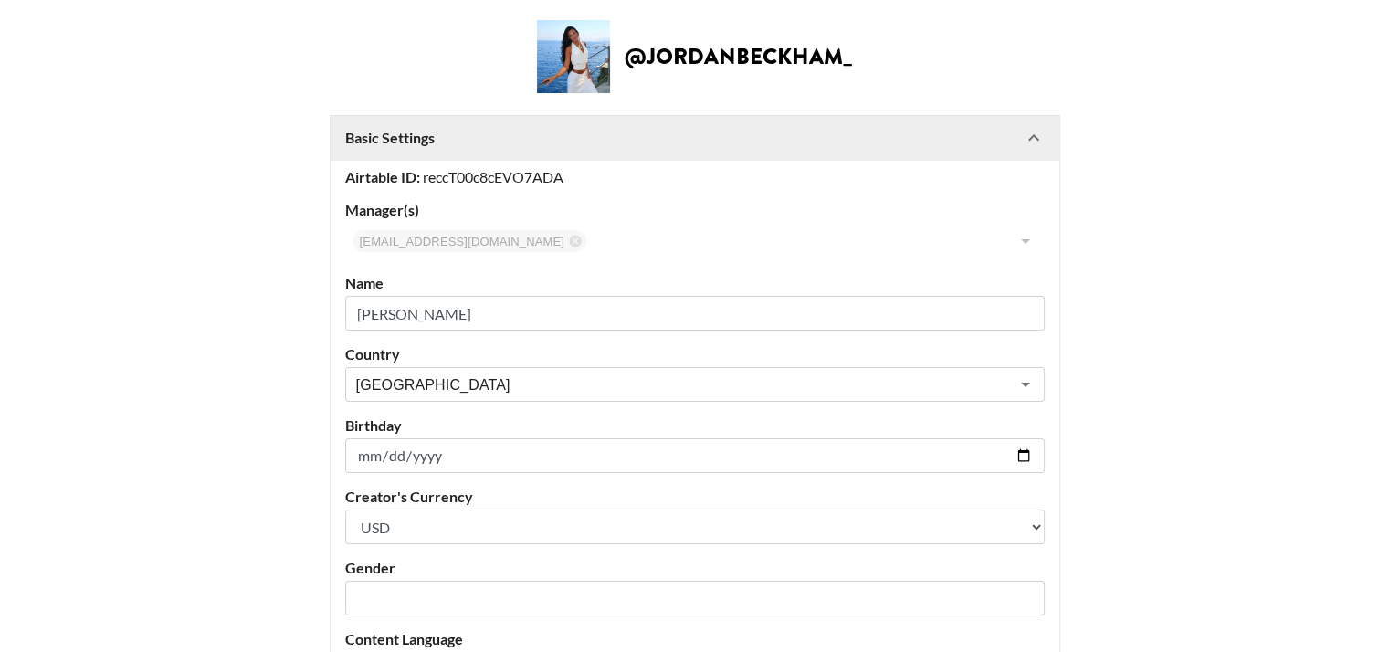
scroll to position [81, 0]
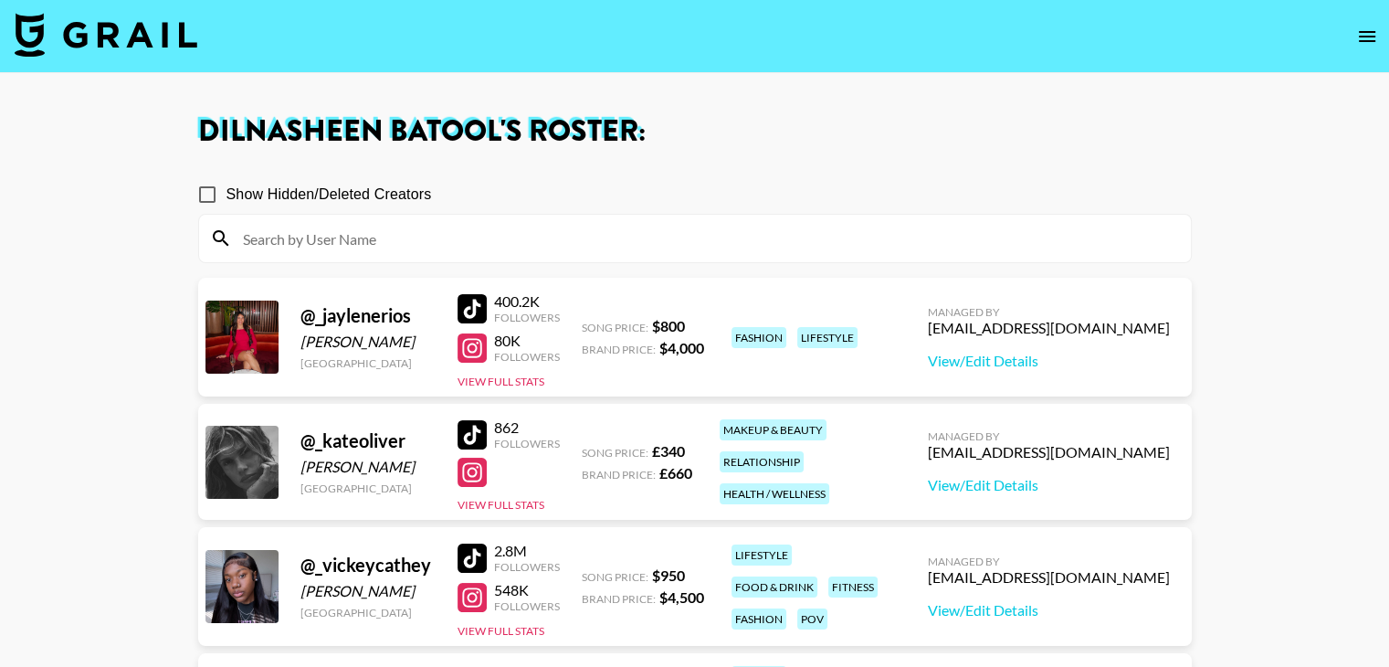
click at [353, 238] on input at bounding box center [706, 238] width 948 height 29
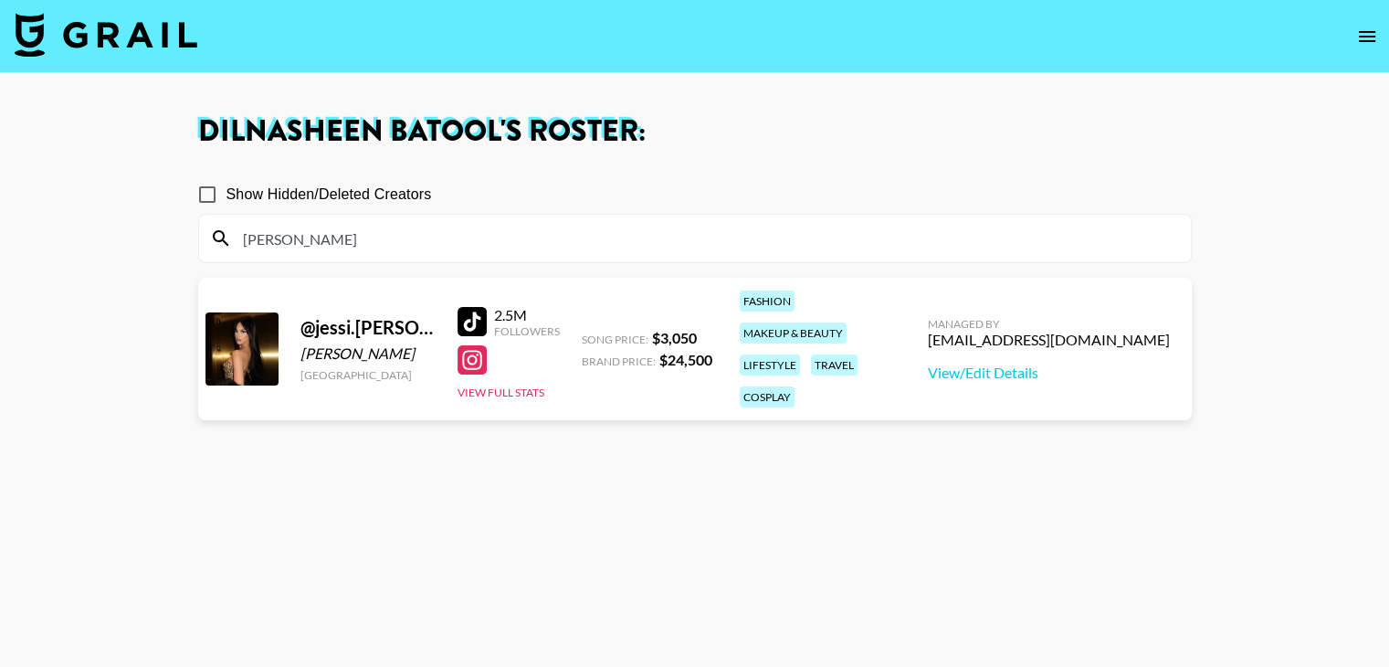
type input "[PERSON_NAME]"
